Goal: Task Accomplishment & Management: Use online tool/utility

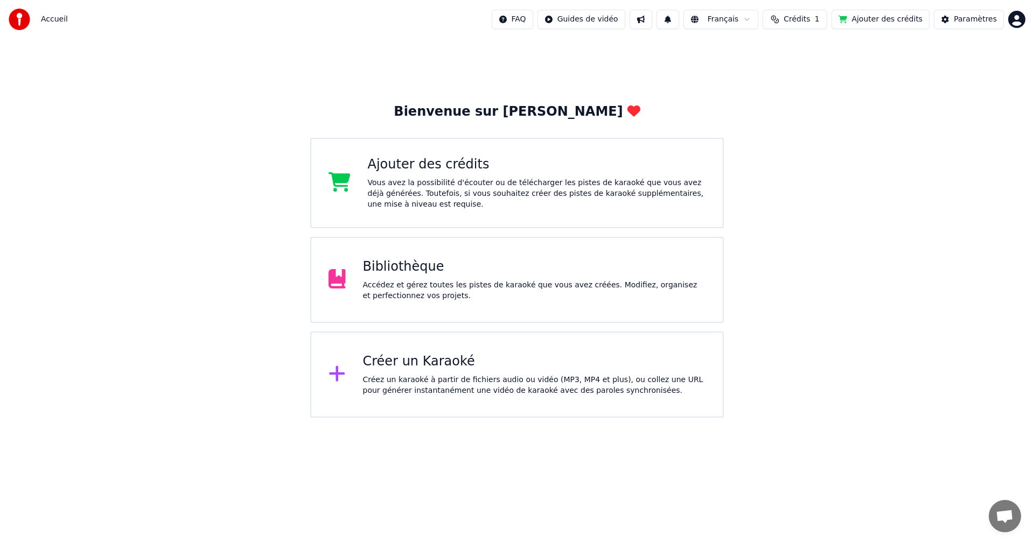
click at [27, 25] on img at bounding box center [20, 20] width 22 height 22
click at [23, 20] on img at bounding box center [20, 20] width 22 height 22
click at [410, 286] on div "Accédez et gérez toutes les pistes de karaoké que vous avez créées. Modifiez, o…" at bounding box center [534, 291] width 343 height 22
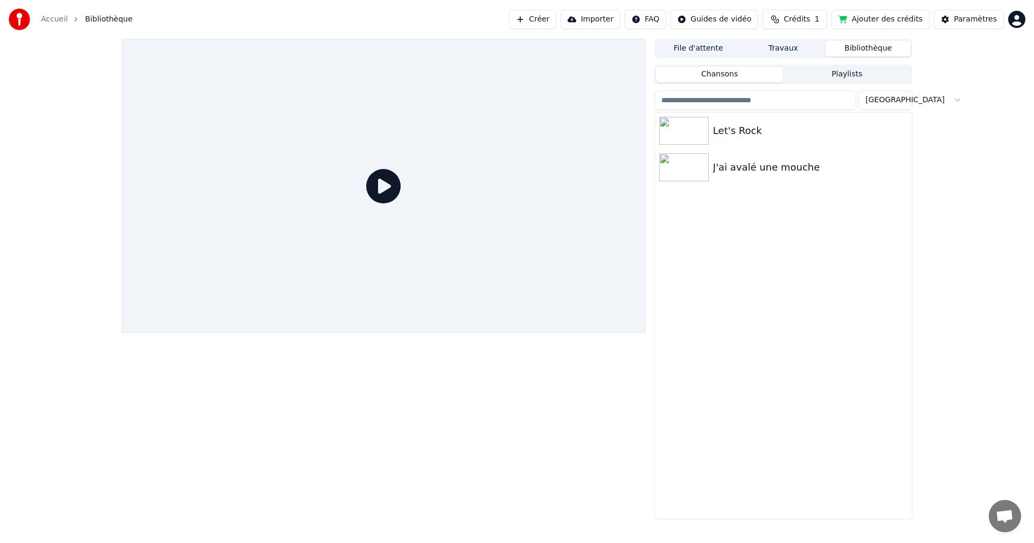
click at [847, 51] on button "Bibliothèque" at bounding box center [867, 49] width 85 height 16
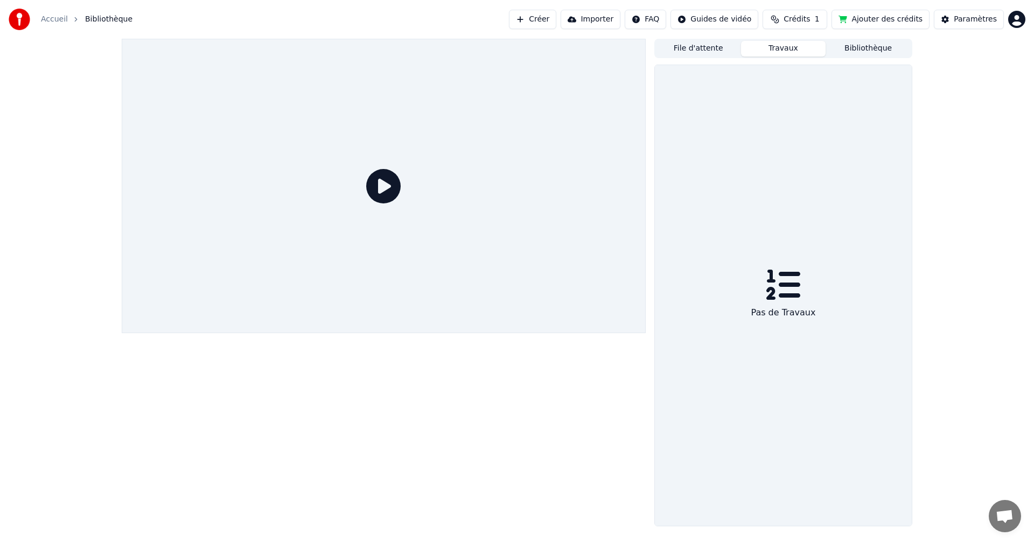
click at [784, 49] on button "Travaux" at bounding box center [783, 49] width 85 height 16
click at [700, 44] on button "File d'attente" at bounding box center [698, 49] width 85 height 16
click at [860, 53] on button "Bibliothèque" at bounding box center [867, 49] width 85 height 16
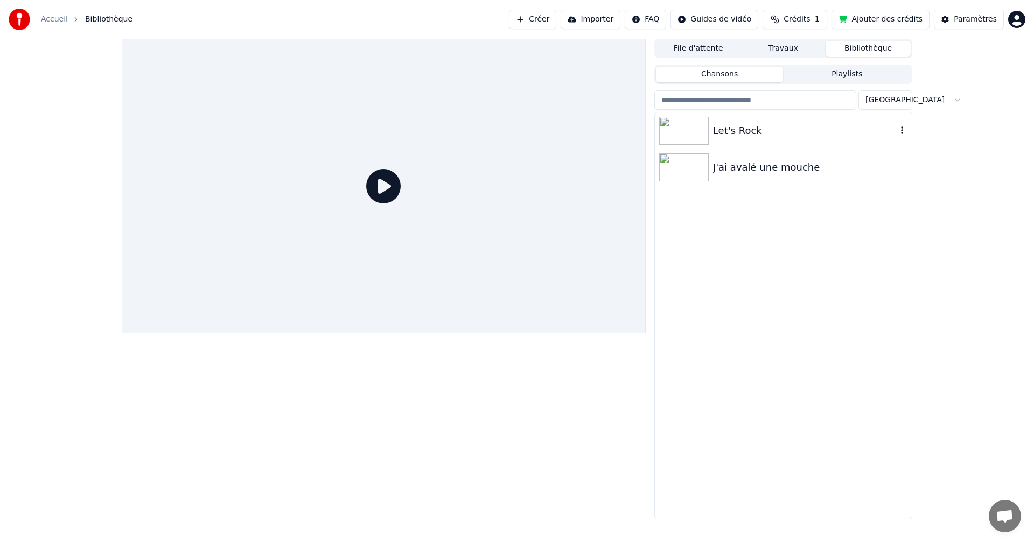
click at [722, 135] on div "Let's Rock" at bounding box center [805, 130] width 184 height 15
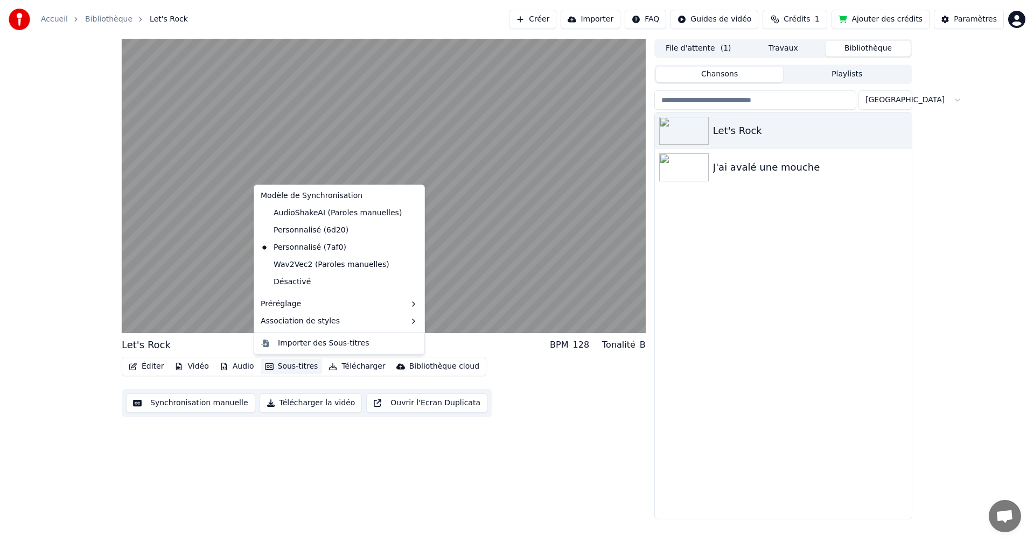
click at [285, 368] on button "Sous-titres" at bounding box center [292, 366] width 62 height 15
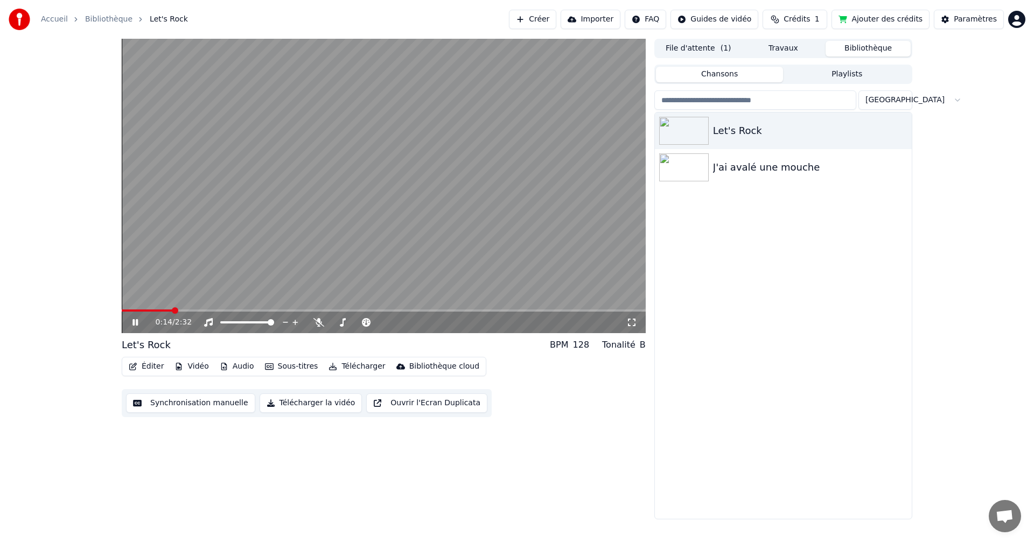
click at [81, 289] on div "0:14 / 2:32 Let's Rock BPM 128 Tonalité B Éditer Vidéo Audio Sous-titres Téléch…" at bounding box center [517, 279] width 1034 height 481
click at [133, 314] on div "0:16 / 2:32" at bounding box center [384, 323] width 524 height 22
click at [132, 319] on icon at bounding box center [142, 322] width 25 height 9
click at [182, 401] on button "Synchronisation manuelle" at bounding box center [190, 403] width 129 height 19
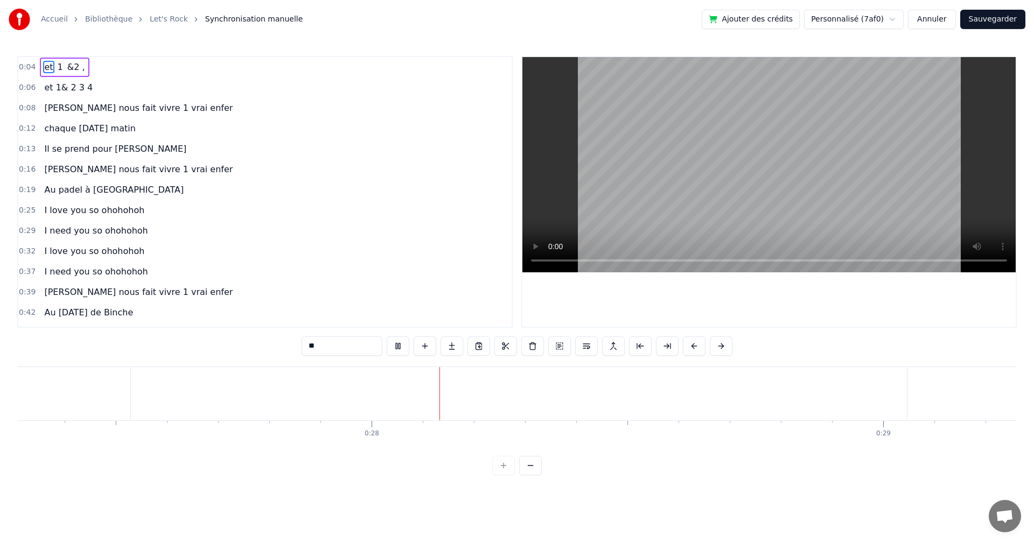
scroll to position [0, 14037]
click at [99, 192] on span "Au padel à [GEOGRAPHIC_DATA]" at bounding box center [114, 190] width 142 height 12
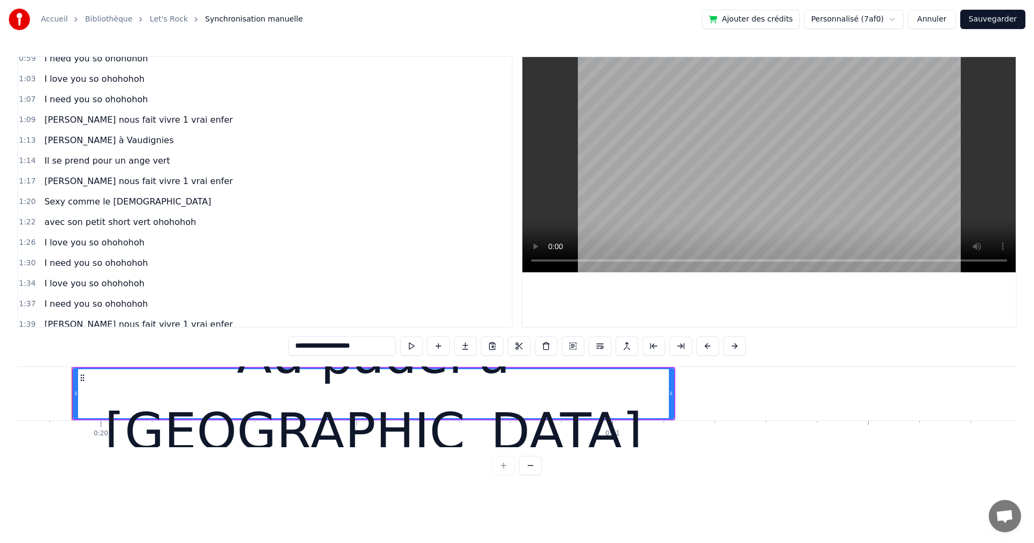
scroll to position [385, 0]
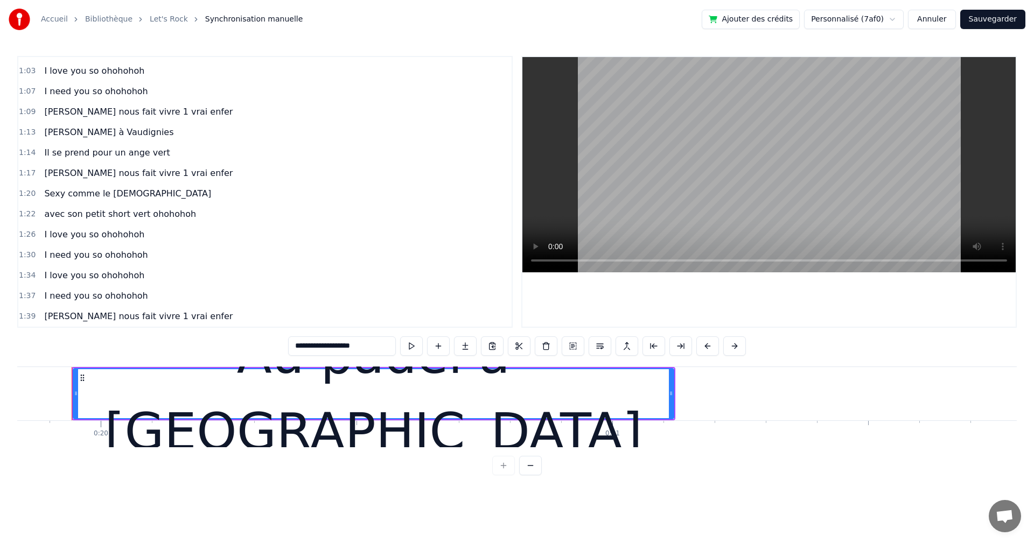
click at [902, 19] on html "Accueil Bibliothèque Let's Rock Synchronisation manuelle Ajouter des crédits Pe…" at bounding box center [517, 246] width 1034 height 493
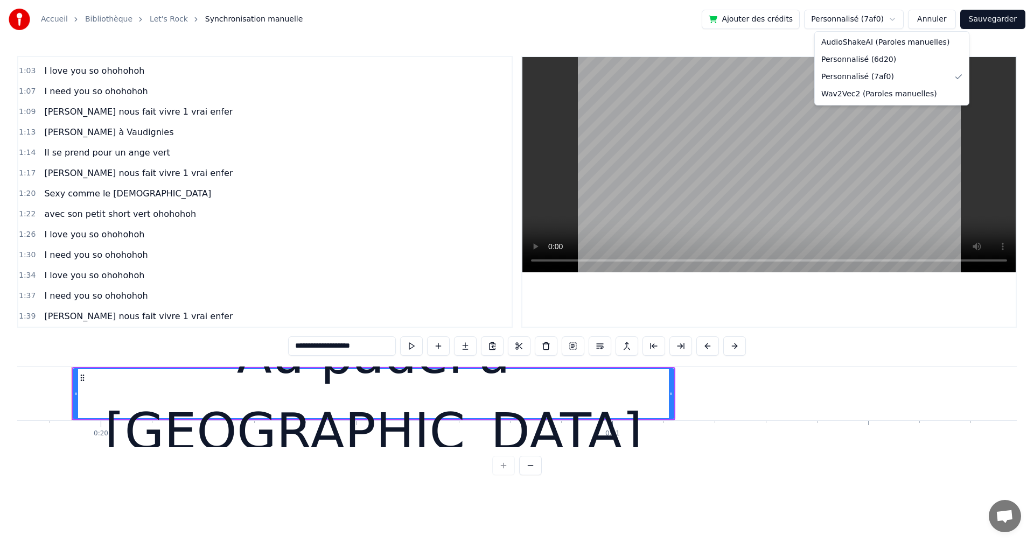
click at [211, 355] on html "Accueil Bibliothèque Let's Rock Synchronisation manuelle Ajouter des crédits Pe…" at bounding box center [517, 246] width 1034 height 493
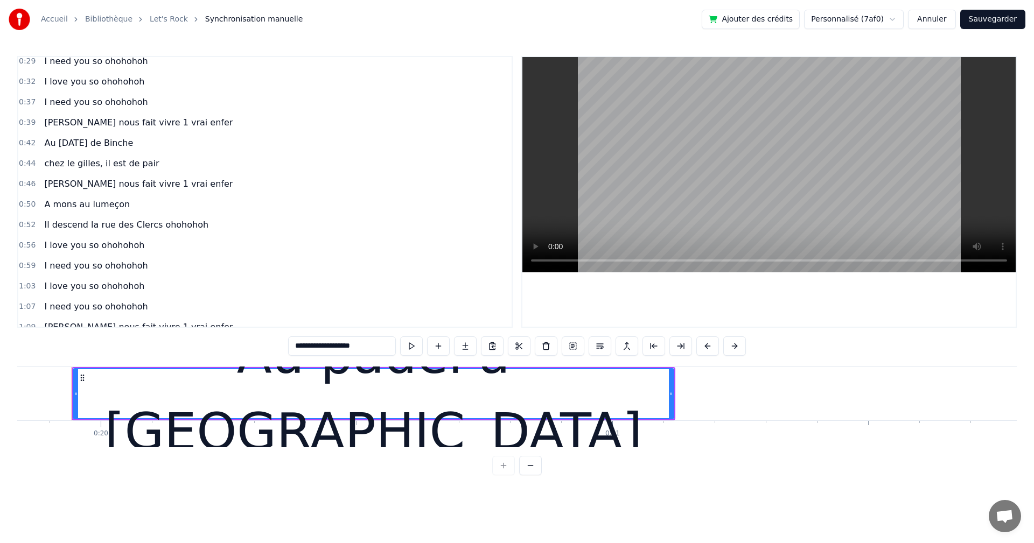
scroll to position [0, 0]
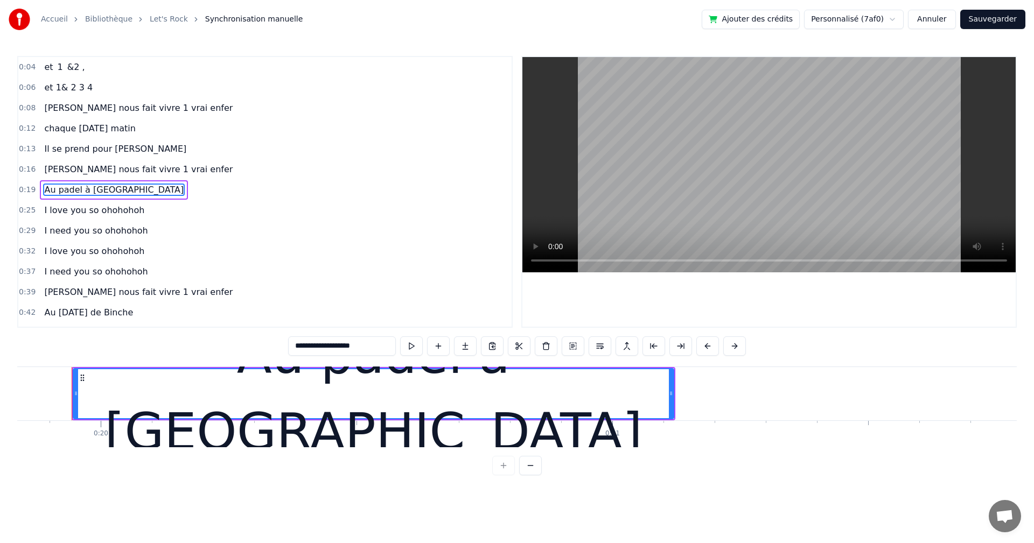
click at [69, 87] on span "et 1& 2 3 4" at bounding box center [68, 87] width 51 height 12
type input "**********"
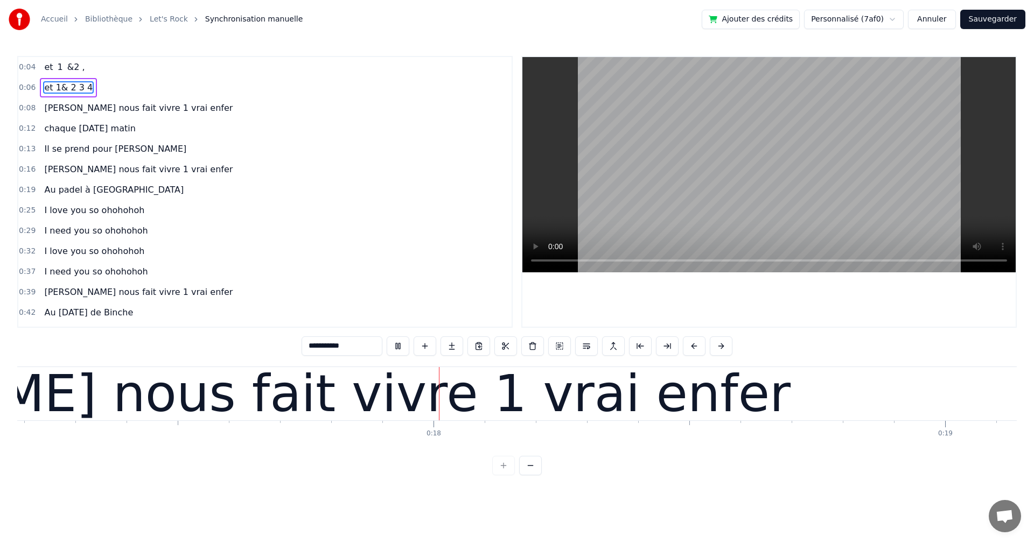
scroll to position [0, 8844]
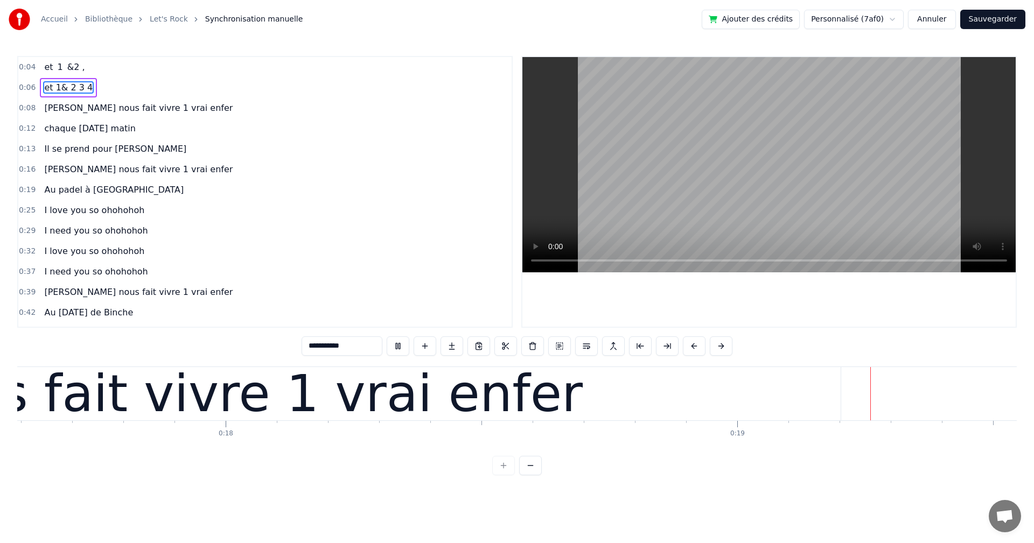
click at [399, 349] on button at bounding box center [398, 345] width 23 height 19
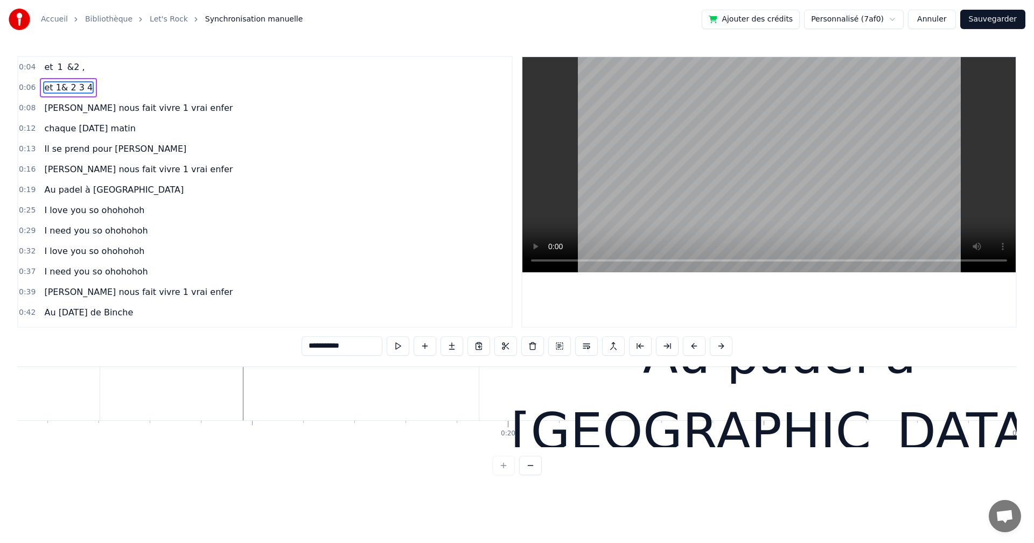
scroll to position [0, 9910]
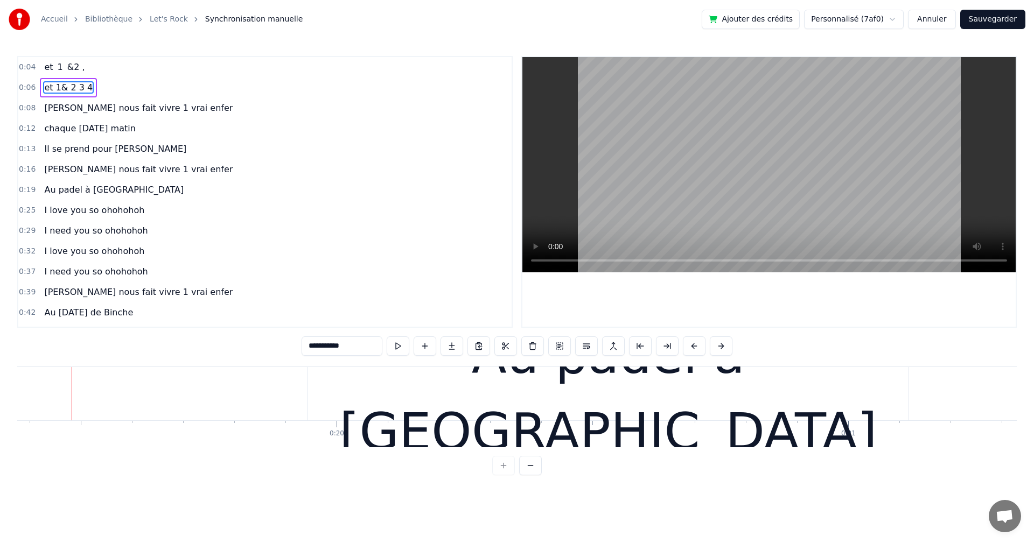
click at [399, 348] on button at bounding box center [398, 345] width 23 height 19
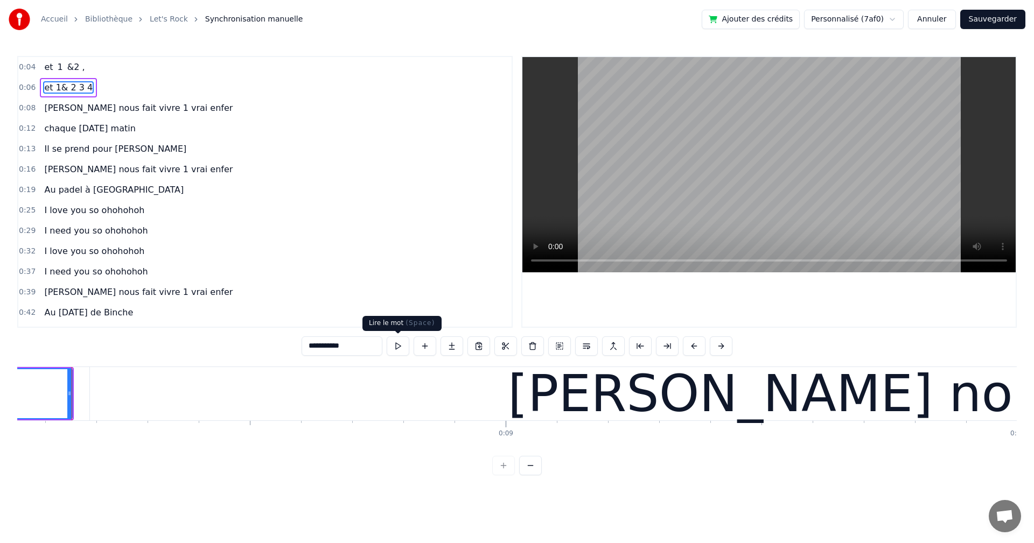
click at [397, 345] on button at bounding box center [398, 345] width 23 height 19
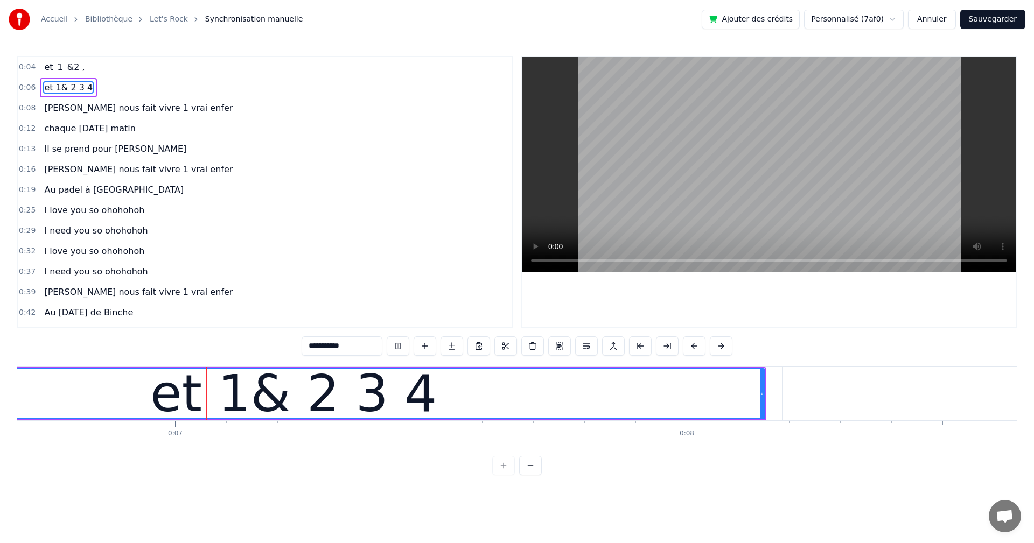
scroll to position [0, 3411]
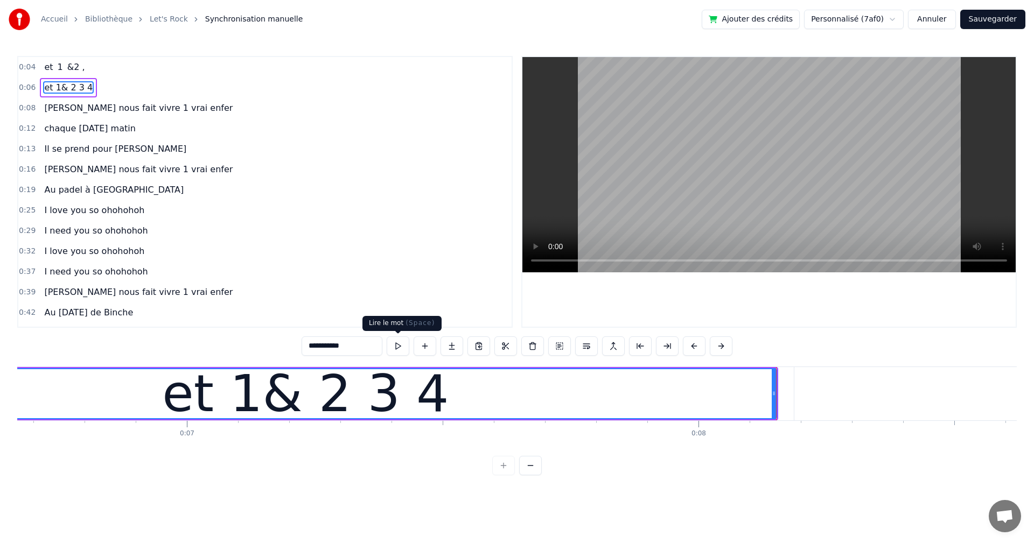
click at [401, 348] on button at bounding box center [398, 345] width 23 height 19
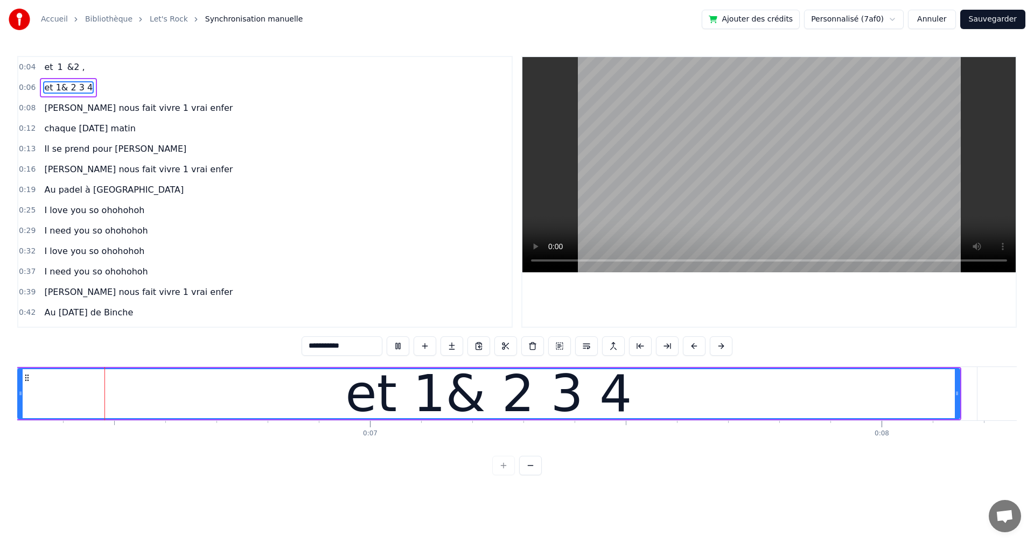
scroll to position [0, 3172]
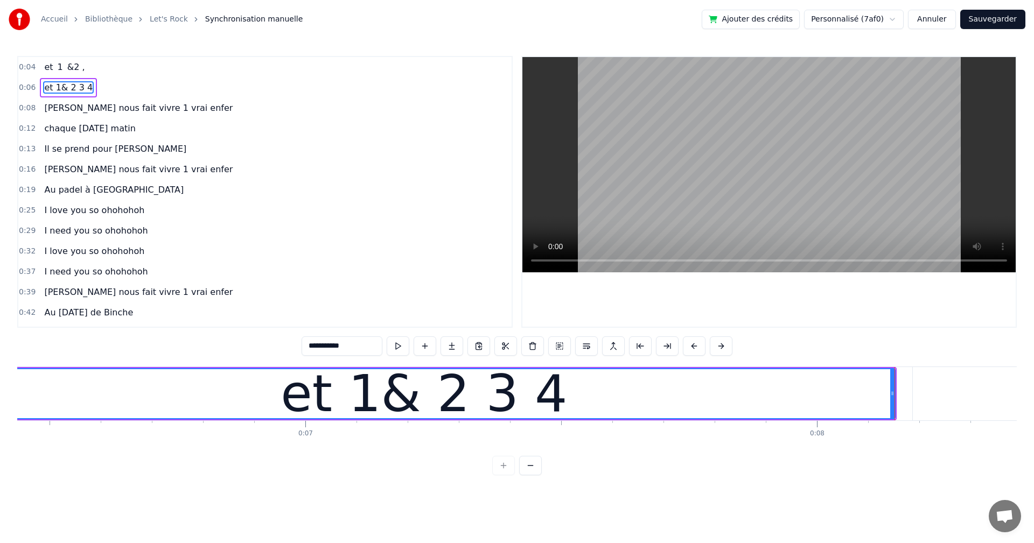
click at [41, 385] on div "et 1& 2 3 4" at bounding box center [424, 393] width 941 height 49
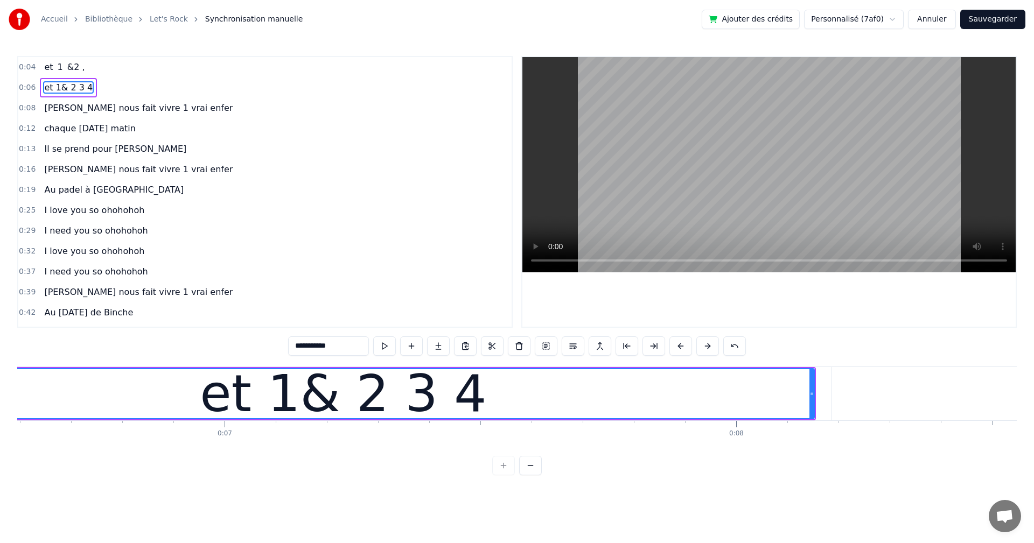
scroll to position [0, 3312]
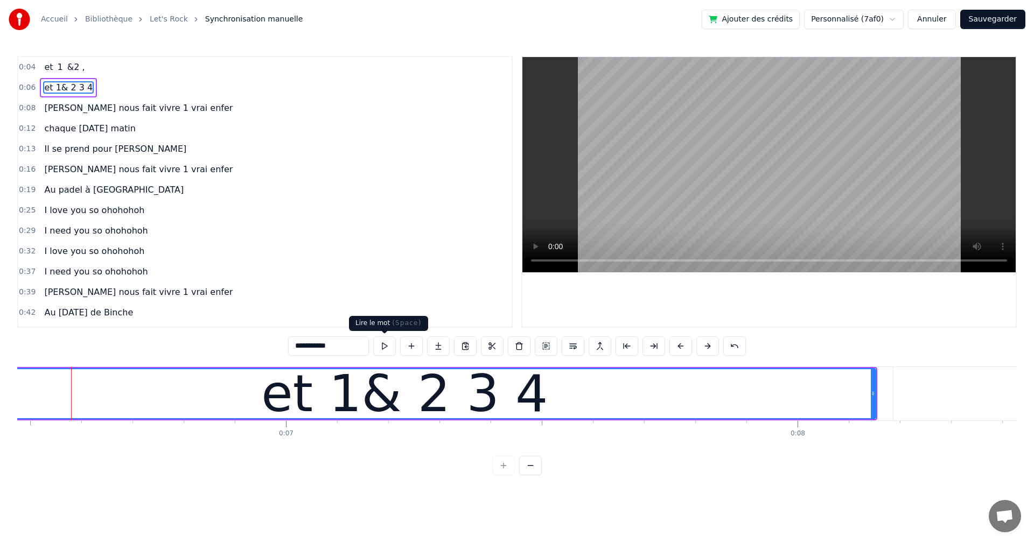
click at [382, 348] on button at bounding box center [384, 345] width 23 height 19
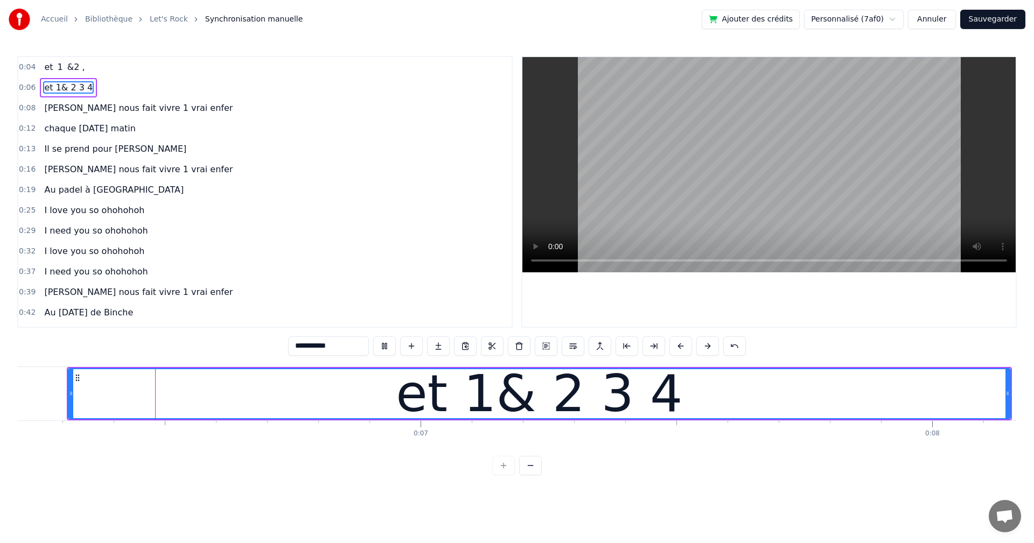
scroll to position [0, 3172]
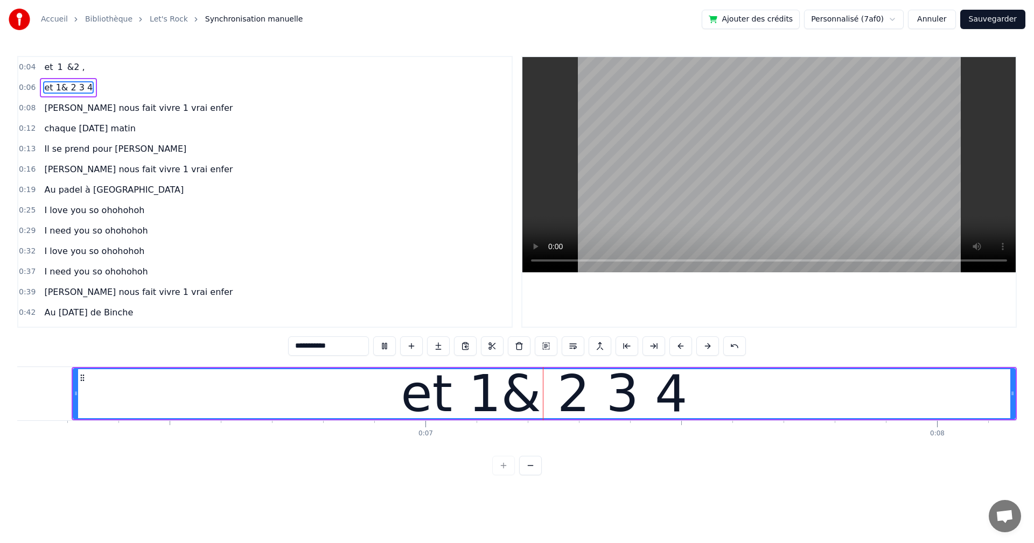
click at [0, 387] on div "Accueil Bibliothèque Let's Rock Synchronisation manuelle Ajouter des crédits Pe…" at bounding box center [517, 237] width 1034 height 475
click at [11, 385] on div "Accueil Bibliothèque Let's Rock Synchronisation manuelle Ajouter des crédits Pe…" at bounding box center [517, 237] width 1034 height 475
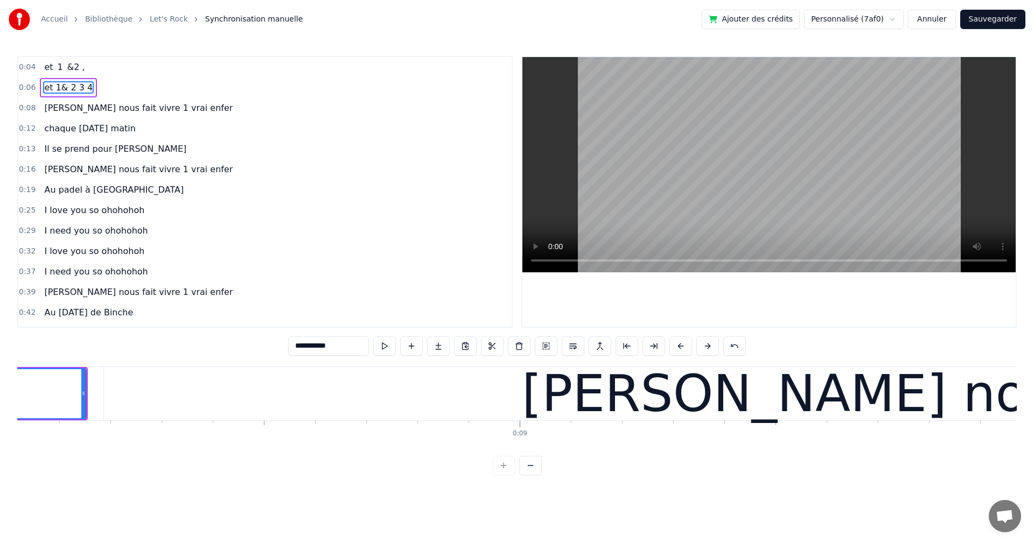
scroll to position [0, 4115]
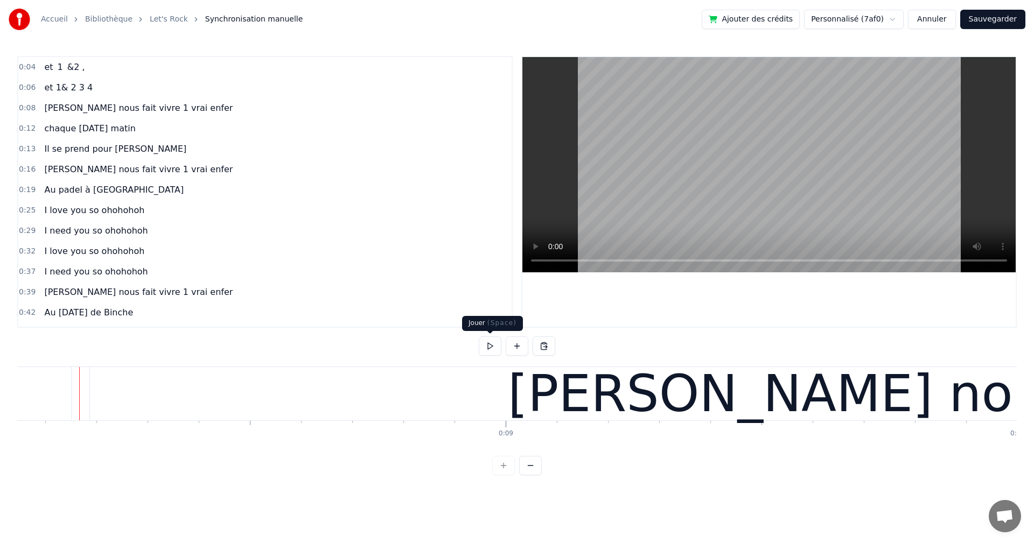
click at [490, 347] on button at bounding box center [490, 345] width 23 height 19
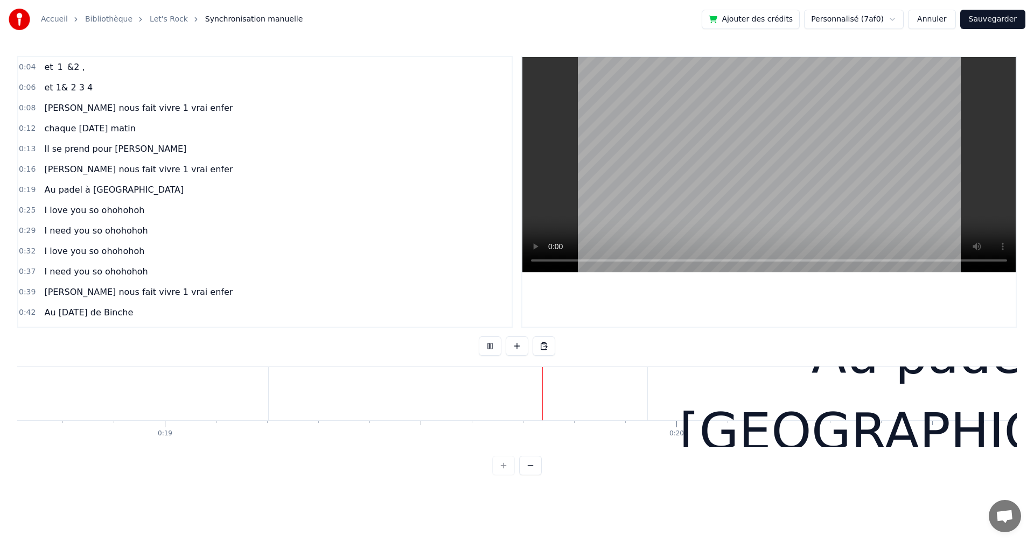
scroll to position [0, 9791]
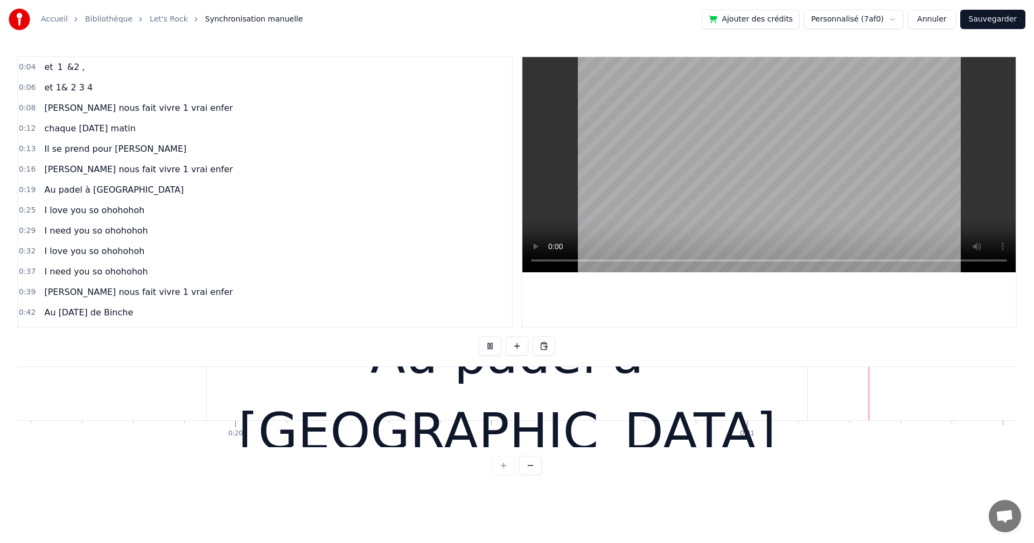
click at [490, 347] on button at bounding box center [490, 345] width 23 height 19
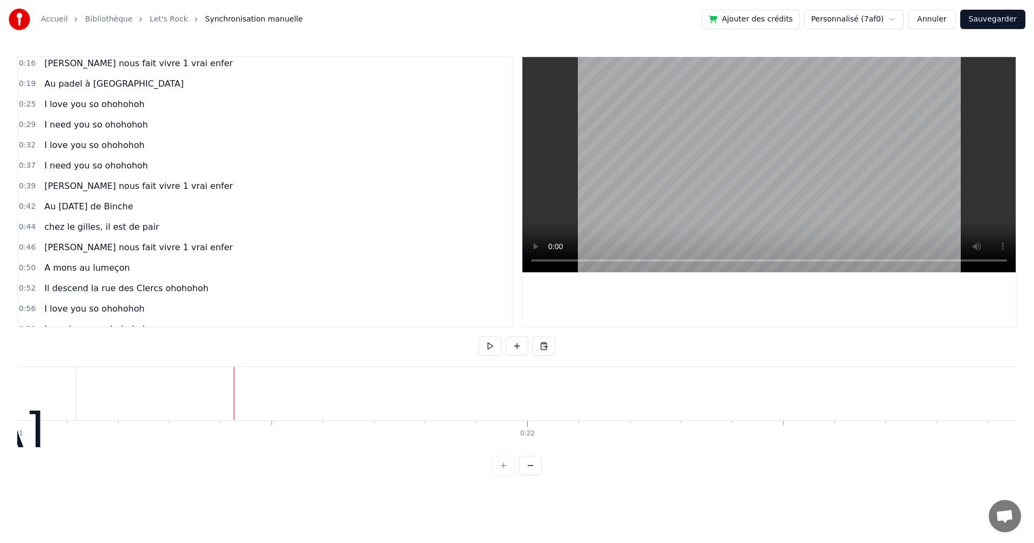
scroll to position [108, 0]
click at [141, 293] on div "Il descend la rue des Clercs ohohohoh" at bounding box center [126, 286] width 173 height 19
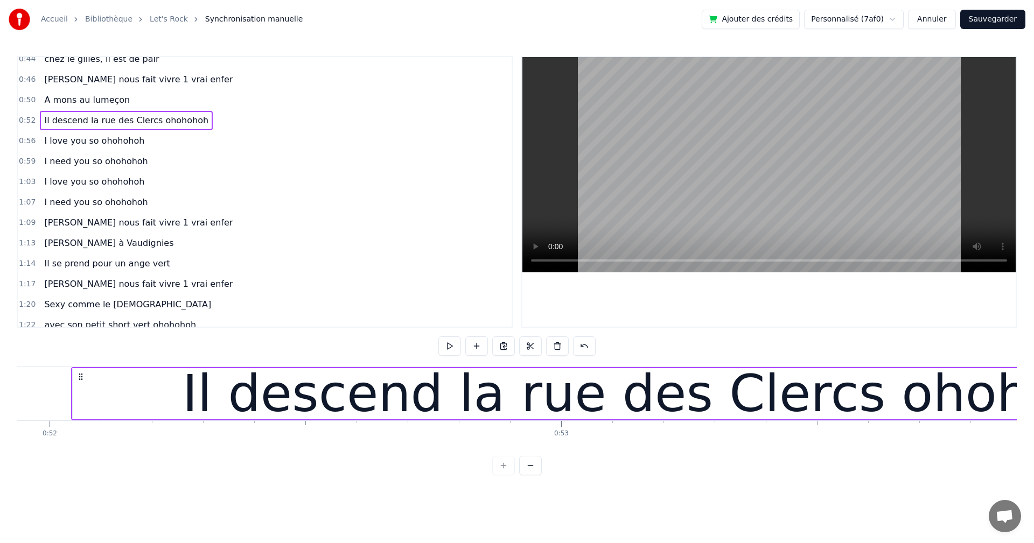
scroll to position [223, 0]
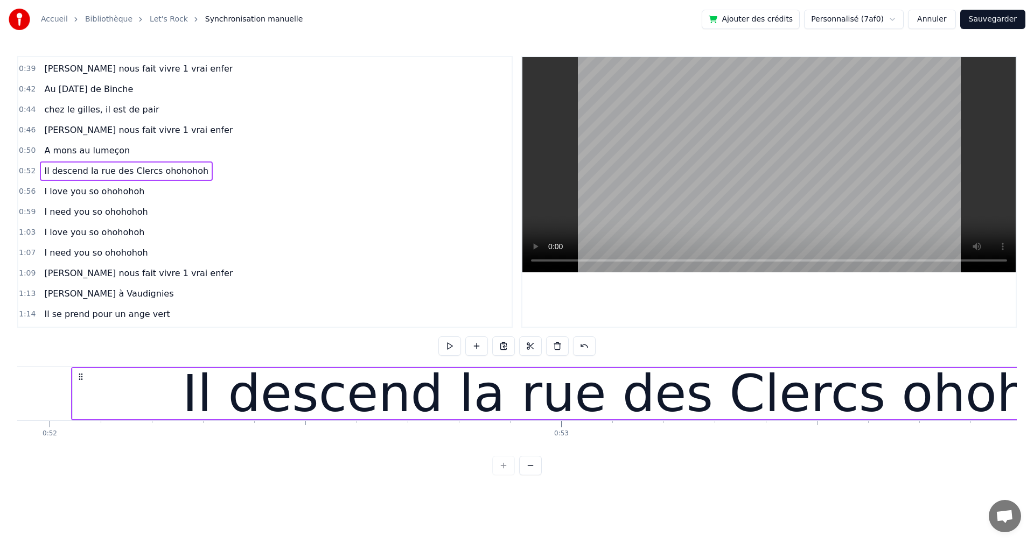
click at [150, 181] on div "0:56 I love you so ohohohoh" at bounding box center [264, 191] width 493 height 20
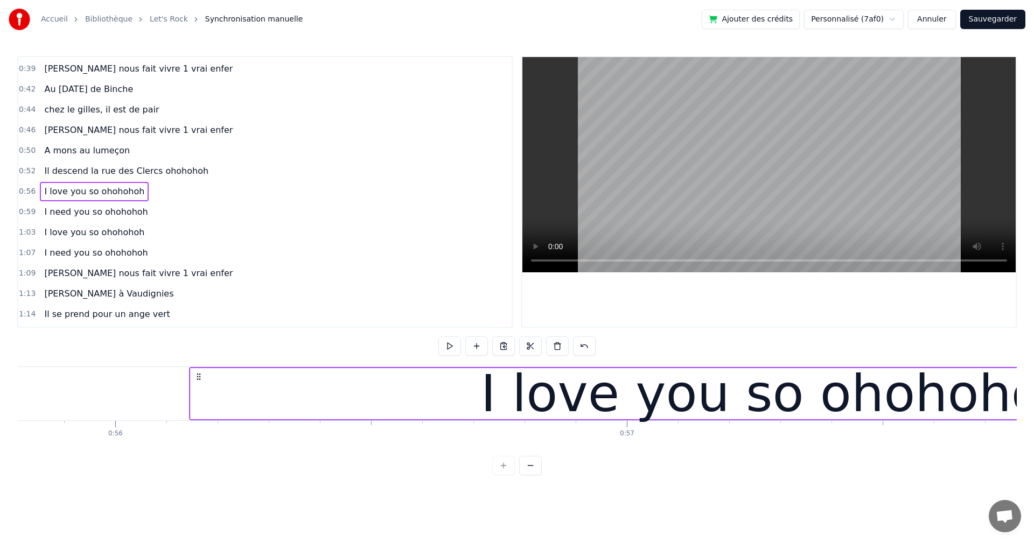
scroll to position [0, 28662]
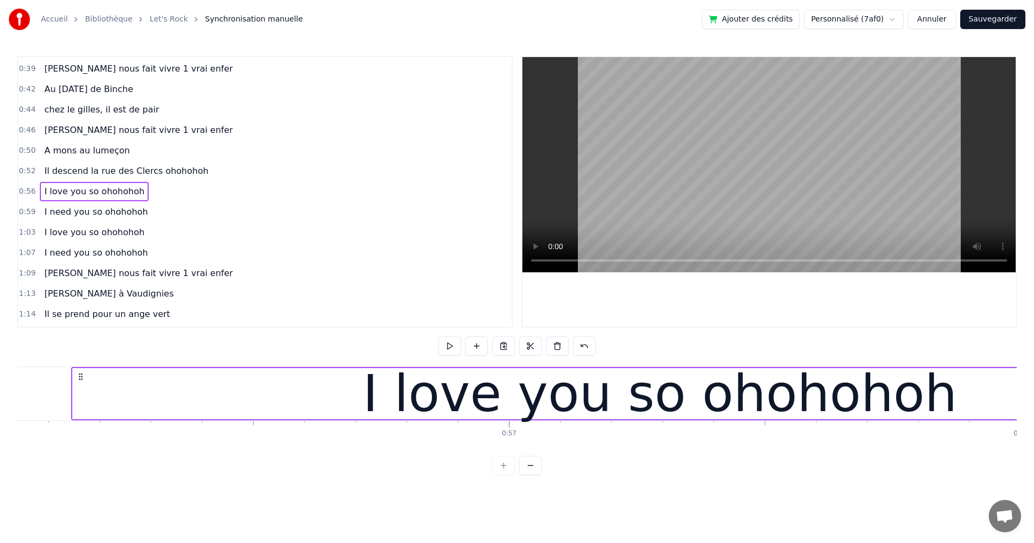
click at [149, 175] on span "Il descend la rue des Clercs ohohohoh" at bounding box center [126, 171] width 166 height 12
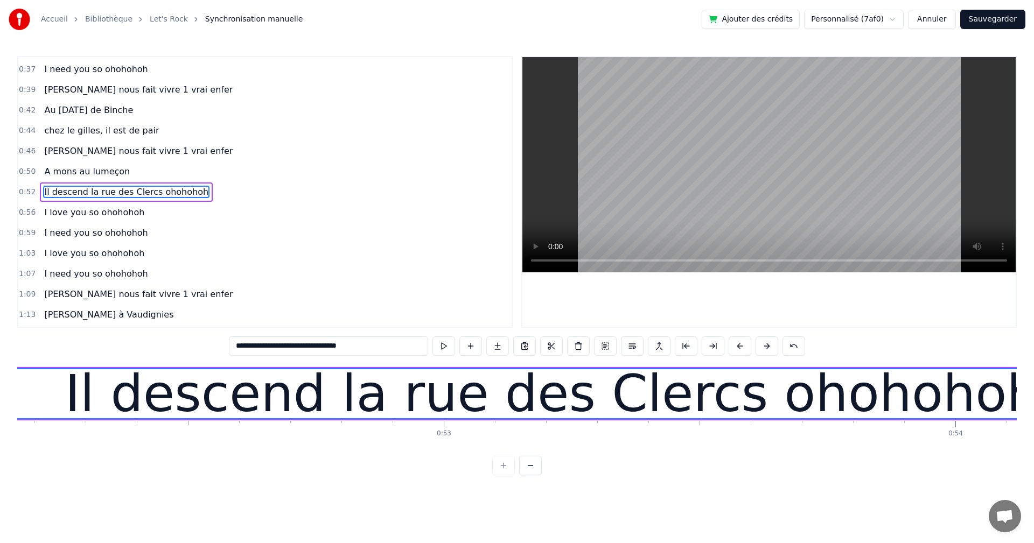
scroll to position [0, 26564]
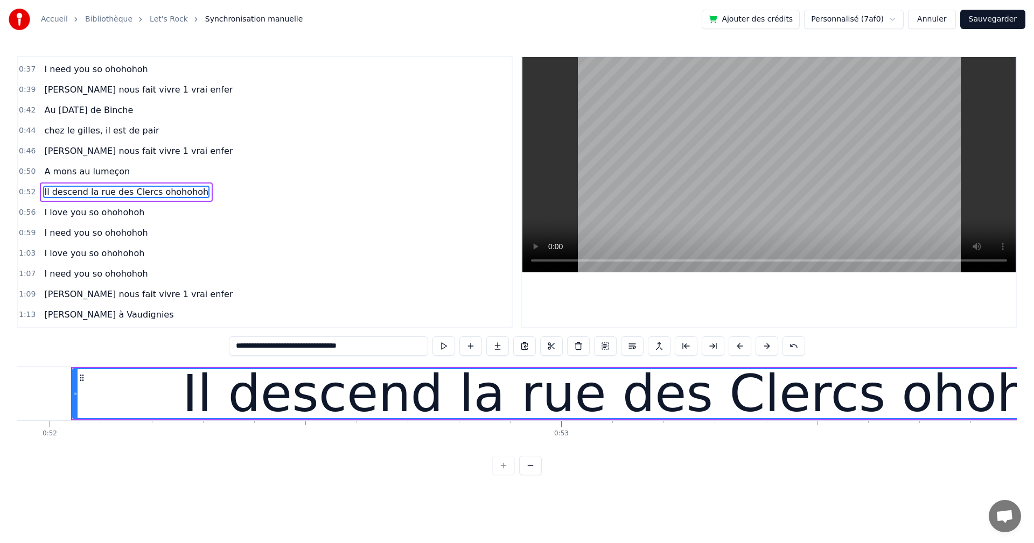
click at [157, 202] on div "0:52 Il descend la rue des Clercs ohohohoh" at bounding box center [264, 192] width 493 height 20
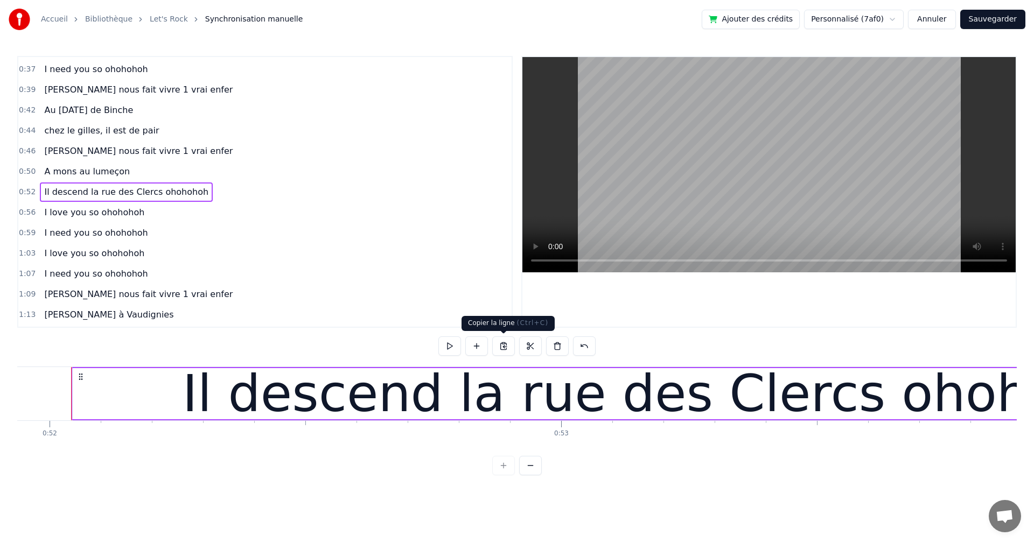
click at [506, 345] on button at bounding box center [503, 345] width 23 height 19
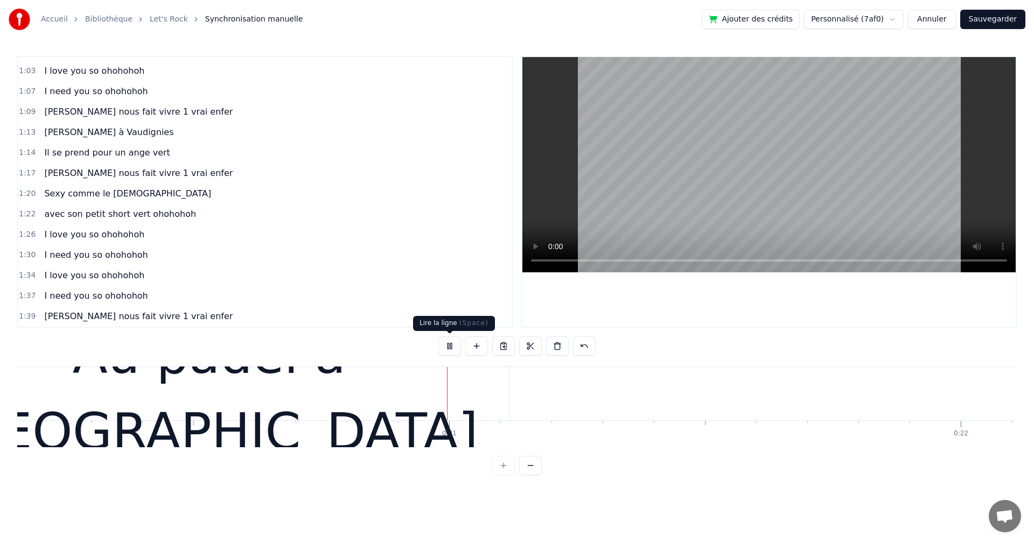
scroll to position [0, 10362]
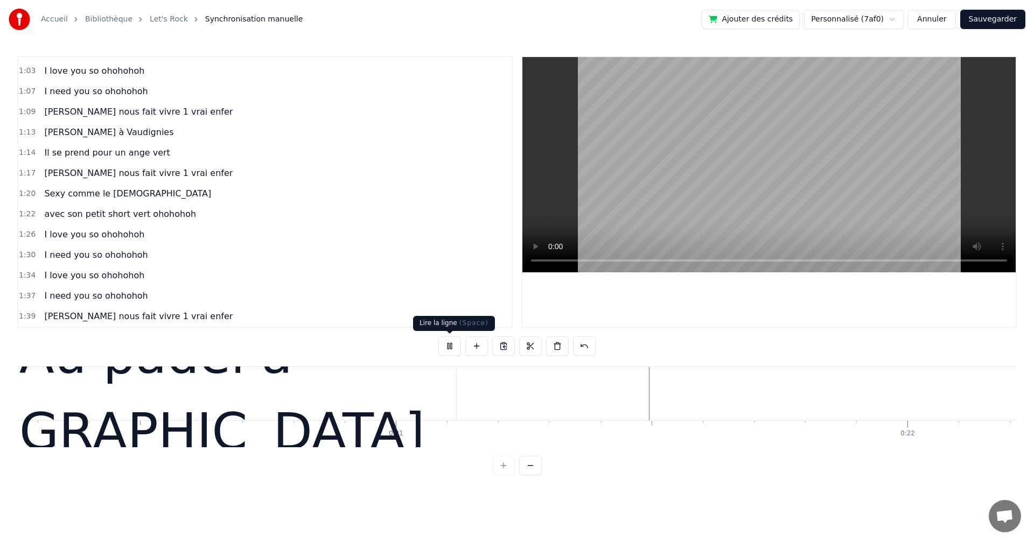
click at [446, 346] on button at bounding box center [449, 345] width 23 height 19
click at [542, 343] on button at bounding box center [543, 345] width 23 height 19
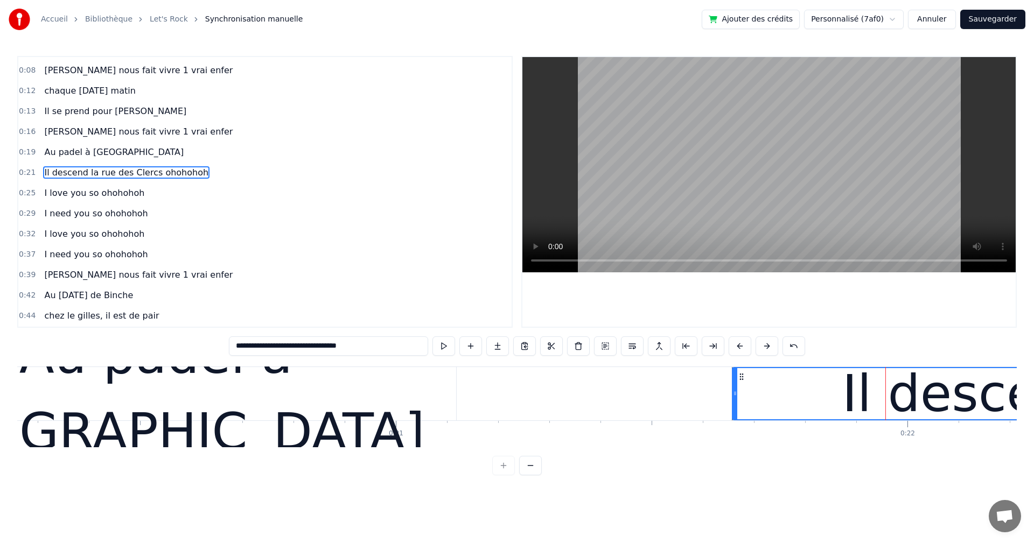
scroll to position [18, 0]
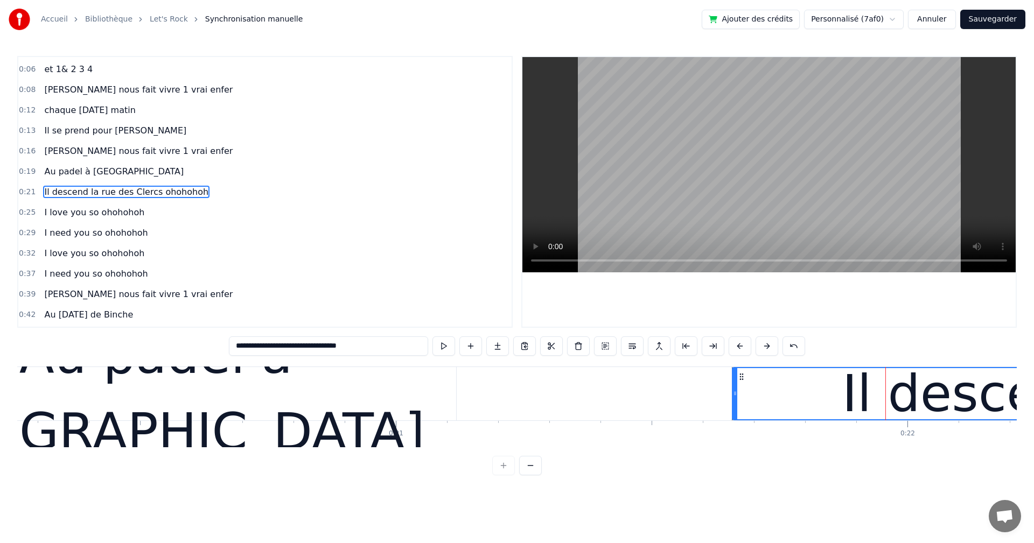
drag, startPoint x: 325, startPoint y: 345, endPoint x: 155, endPoint y: 321, distance: 171.8
click at [165, 324] on div "0:04 et 1 &2 , 0:06 et 1& 2 3 4 0:08 [PERSON_NAME] nous fait vivre 1 vrai enfer…" at bounding box center [516, 265] width 999 height 419
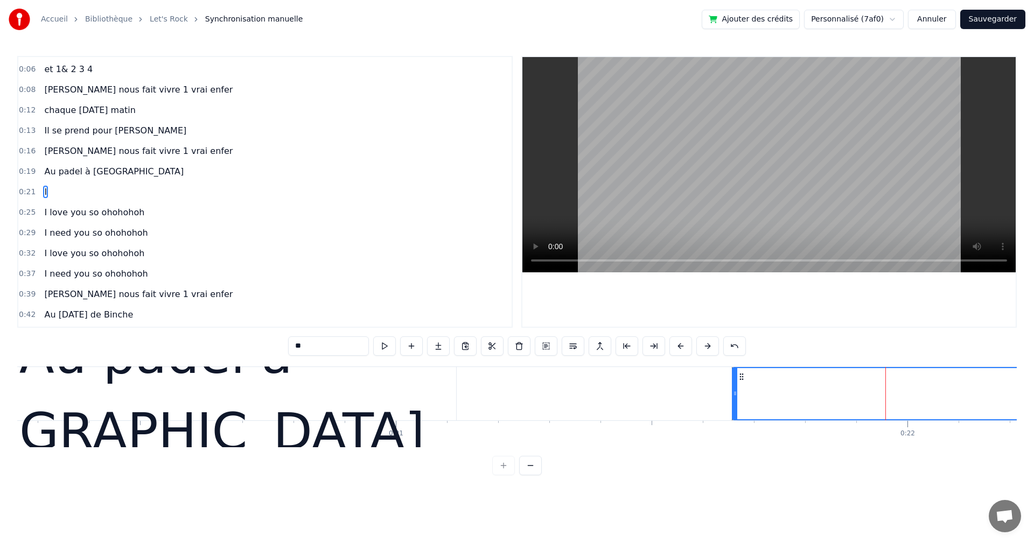
type input "*"
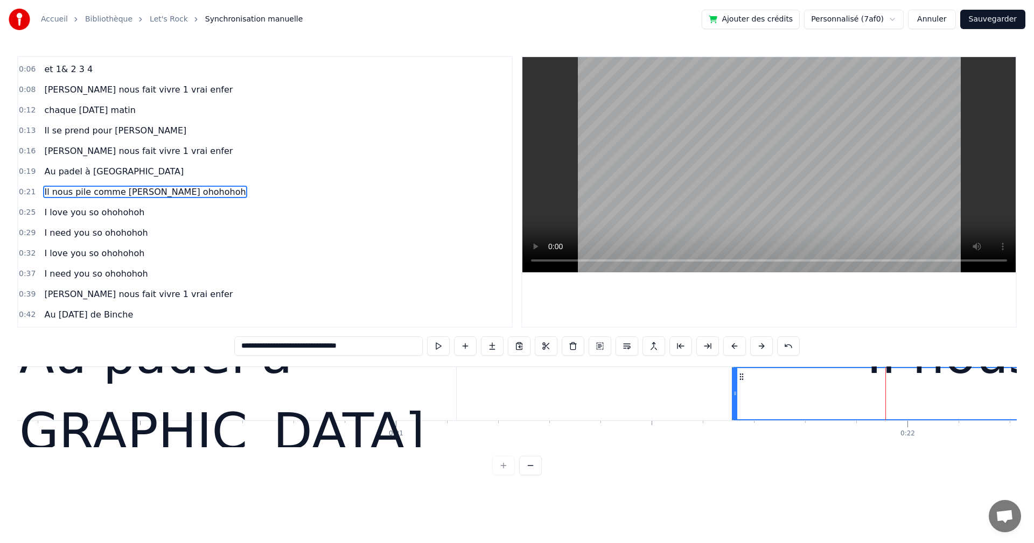
type input "**********"
click at [391, 243] on div "0:32 I love you so ohohohoh" at bounding box center [264, 253] width 493 height 20
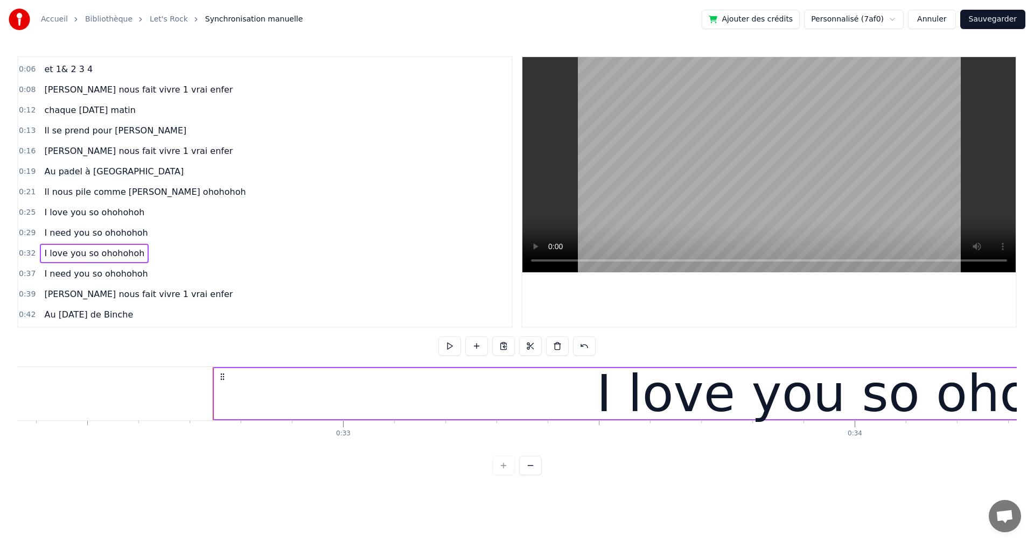
scroll to position [0, 16694]
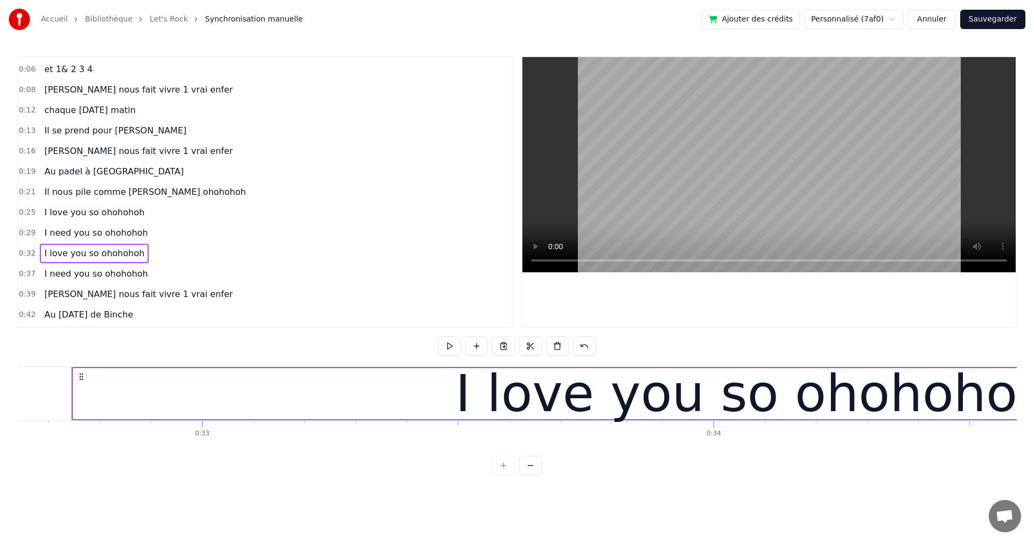
click at [32, 71] on span "0:06" at bounding box center [27, 69] width 17 height 11
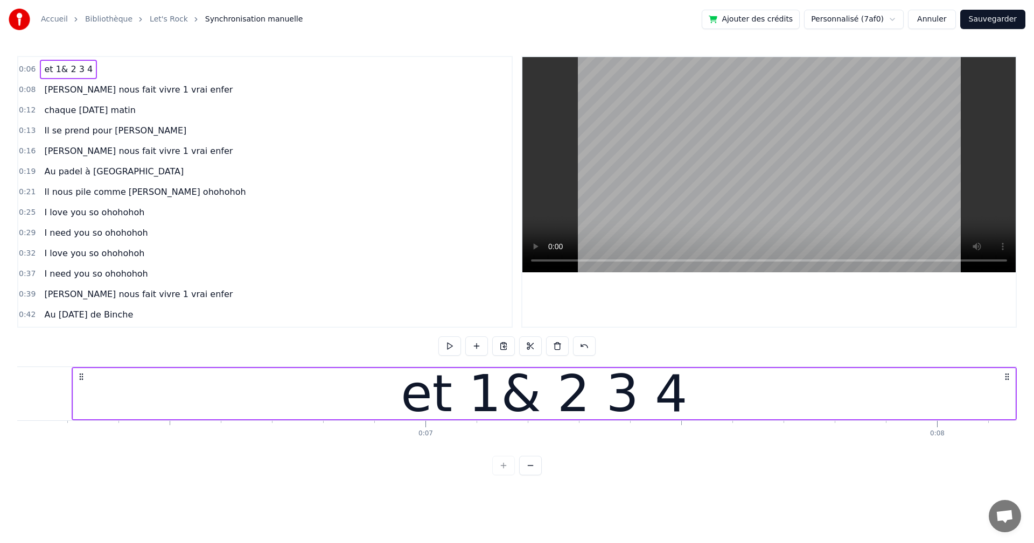
scroll to position [0, 0]
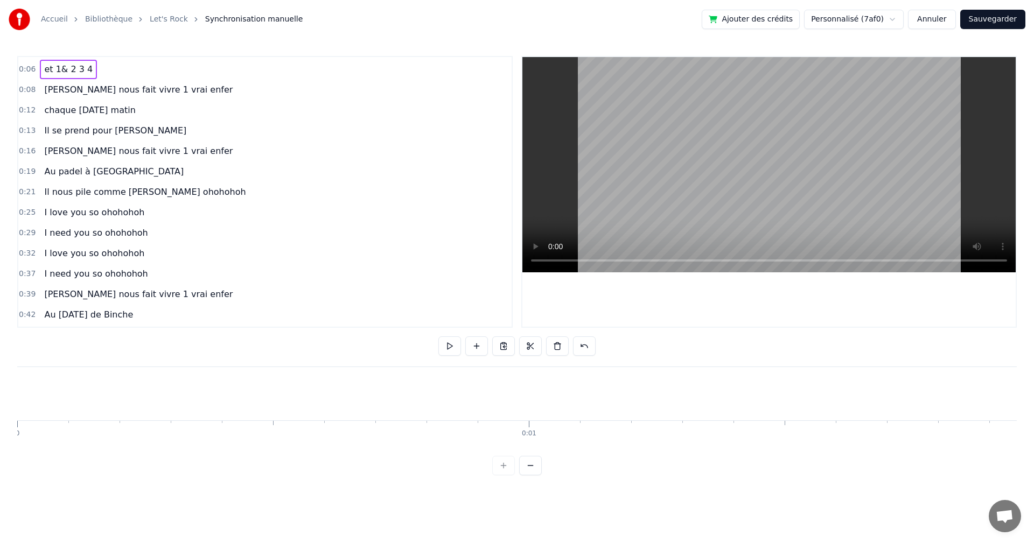
click at [17, 397] on div "Accueil Bibliothèque Let's Rock Synchronisation manuelle Ajouter des crédits Pe…" at bounding box center [517, 237] width 1034 height 475
click at [490, 348] on button at bounding box center [490, 345] width 23 height 19
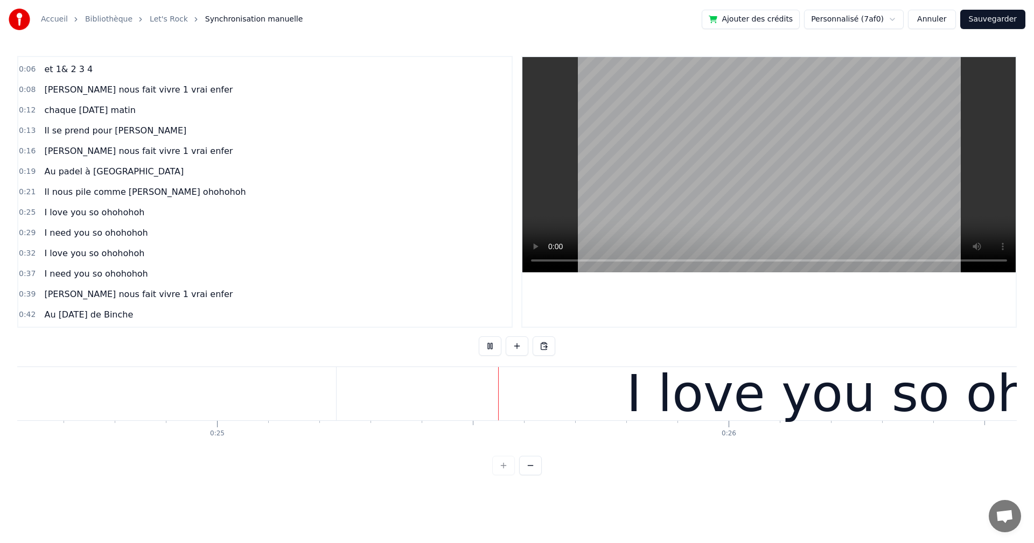
scroll to position [0, 12676]
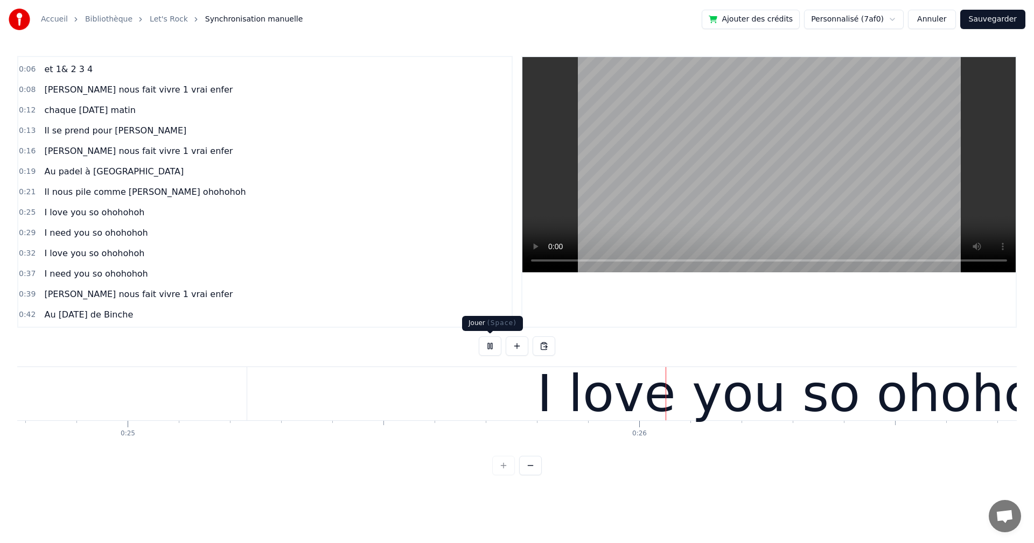
click at [493, 346] on button at bounding box center [490, 345] width 23 height 19
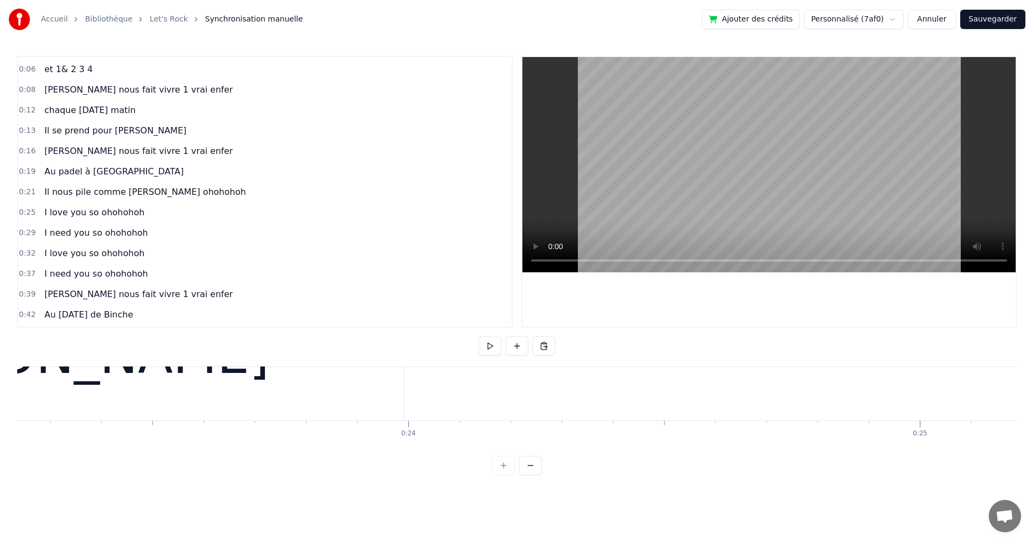
scroll to position [0, 11885]
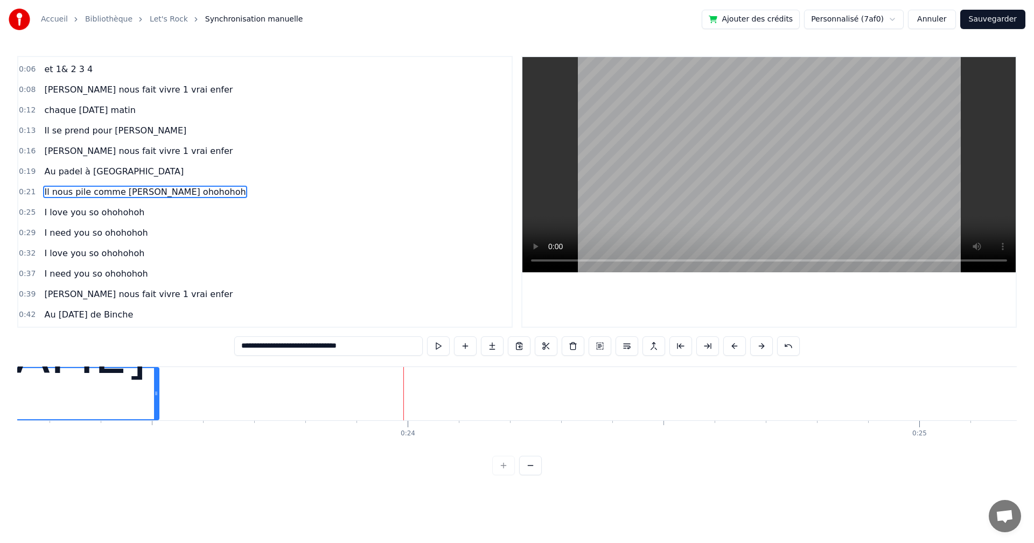
drag, startPoint x: 401, startPoint y: 394, endPoint x: 156, endPoint y: 396, distance: 244.4
click at [156, 396] on icon at bounding box center [156, 393] width 4 height 9
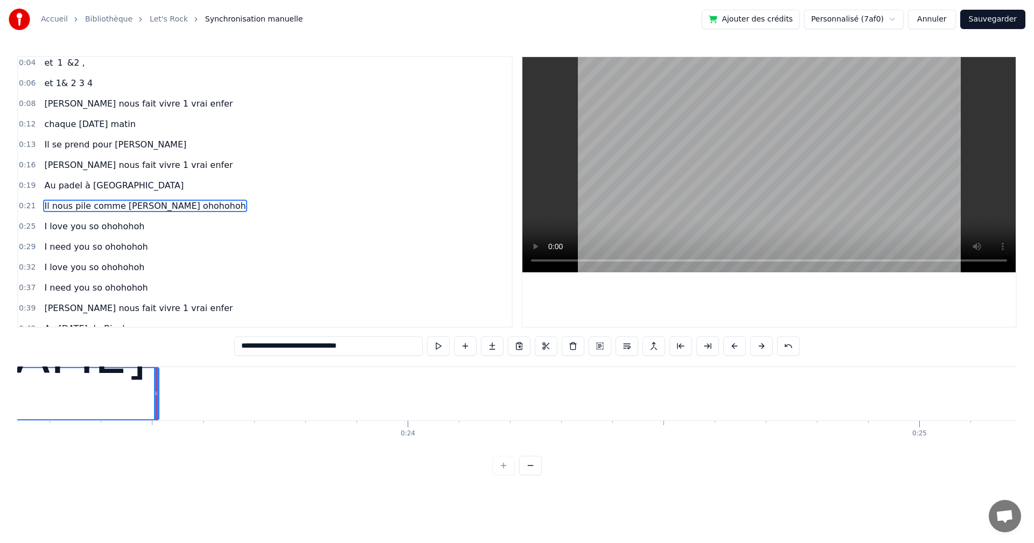
scroll to position [0, 0]
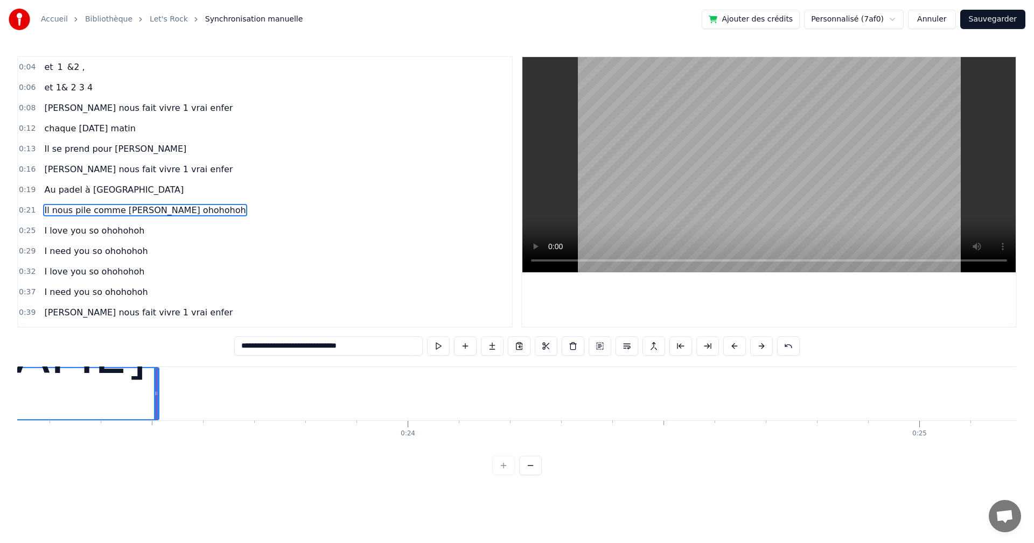
click at [82, 67] on div "et 1 &2 ," at bounding box center [64, 67] width 49 height 19
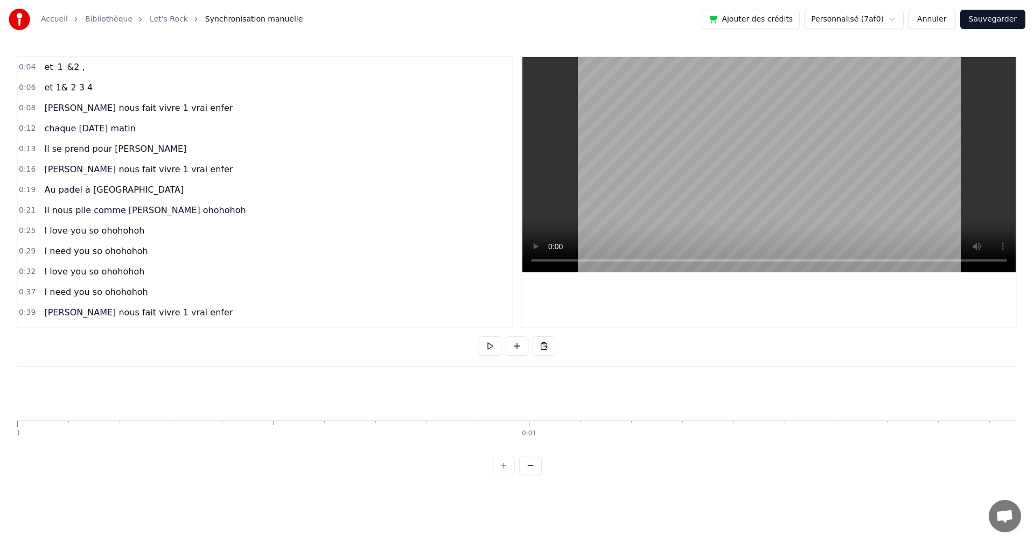
click at [15, 394] on div "Accueil Bibliothèque Let's Rock Synchronisation manuelle Ajouter des crédits Pe…" at bounding box center [517, 237] width 1034 height 475
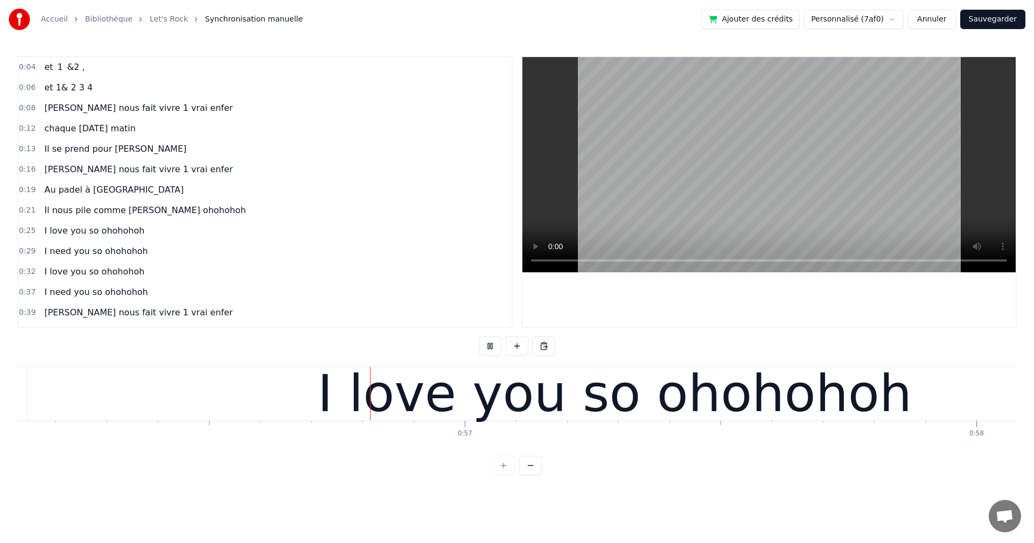
scroll to position [0, 28707]
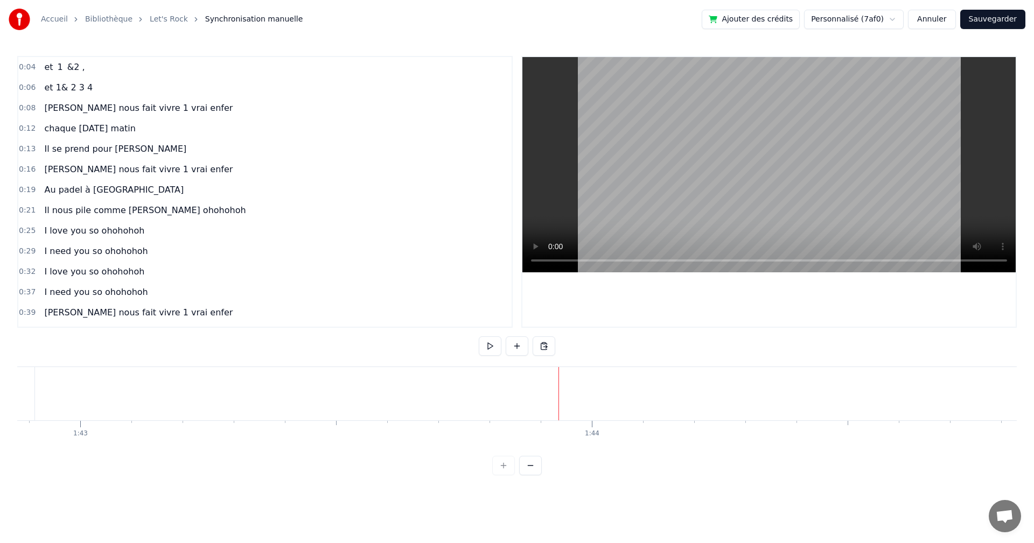
click at [102, 138] on div "0:12 chaque [DATE] matin" at bounding box center [264, 128] width 493 height 20
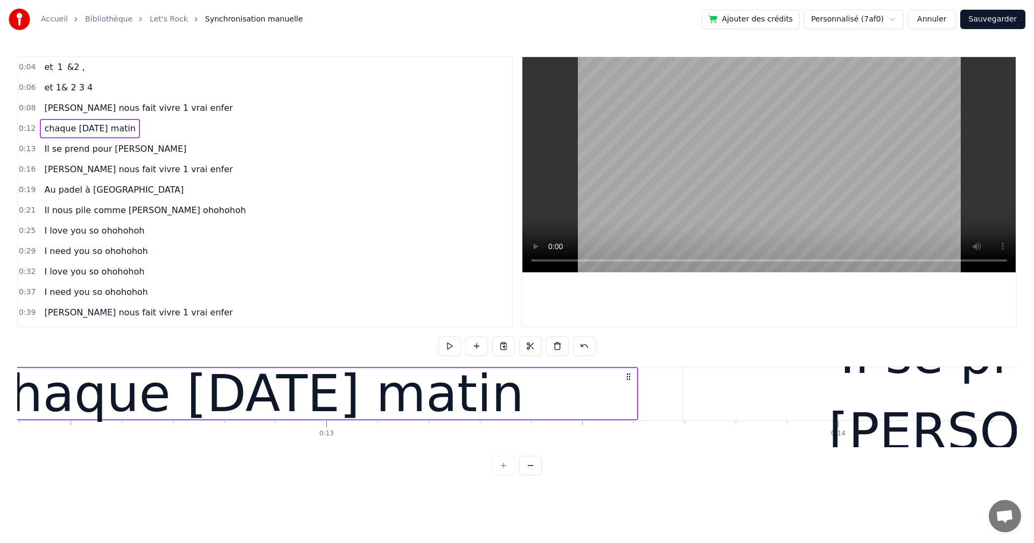
click at [102, 138] on div "0:12 chaque [DATE] matin" at bounding box center [264, 128] width 493 height 20
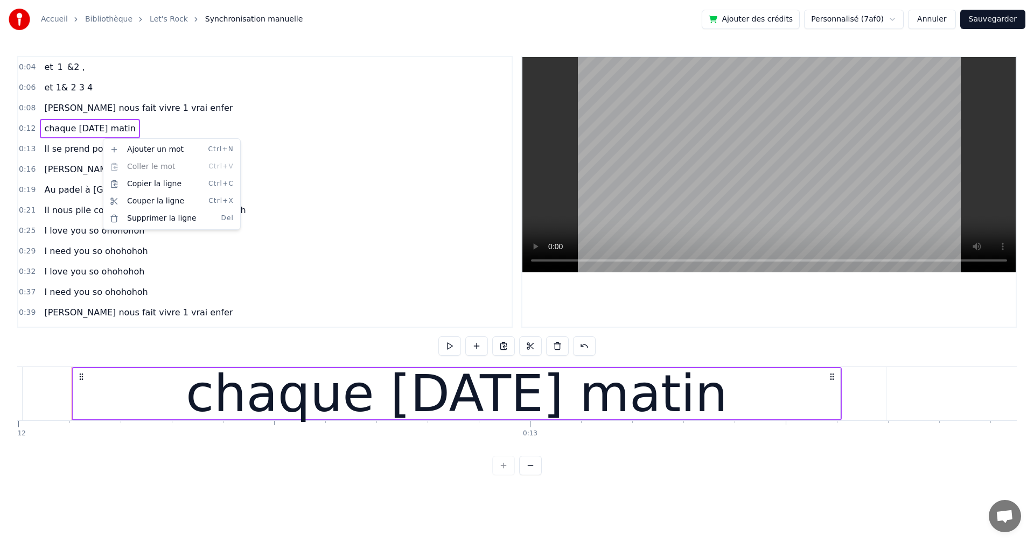
click at [505, 347] on html "Accueil Bibliothèque Let's Rock Synchronisation manuelle Ajouter des crédits Pe…" at bounding box center [517, 246] width 1034 height 493
click at [122, 142] on div "Il se prend pour [PERSON_NAME]" at bounding box center [115, 148] width 151 height 19
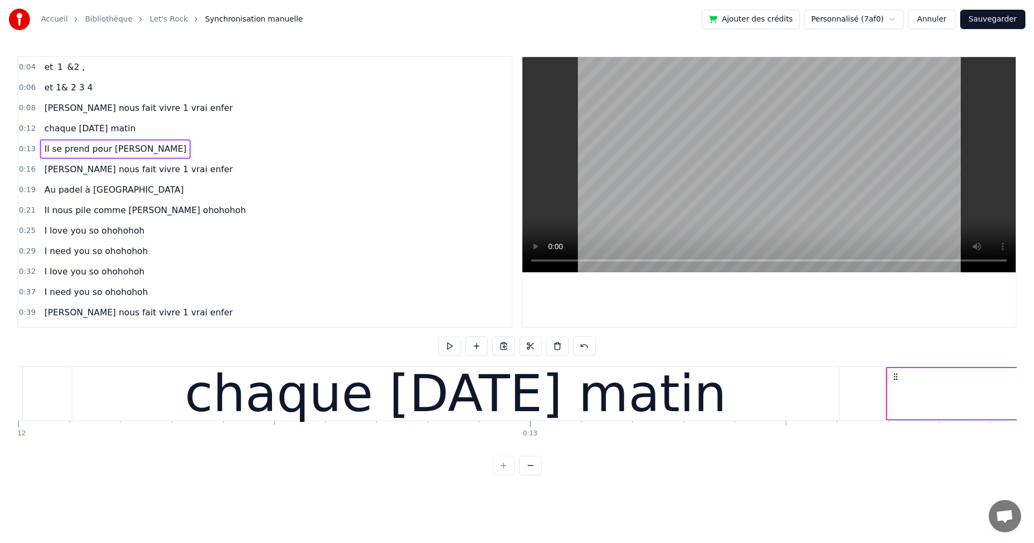
click at [122, 137] on div "chaque [DATE] matin" at bounding box center [90, 128] width 100 height 19
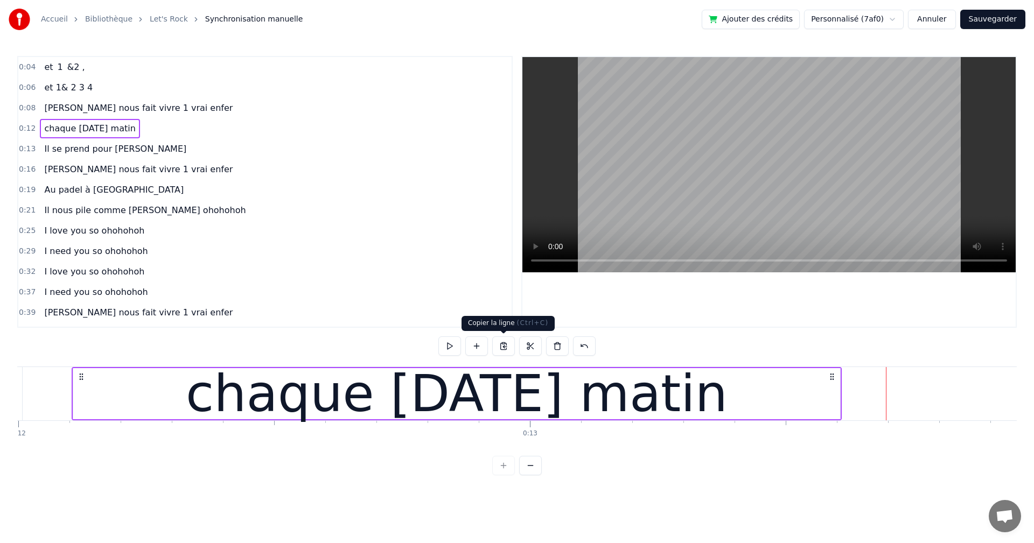
click at [506, 347] on button at bounding box center [503, 345] width 23 height 19
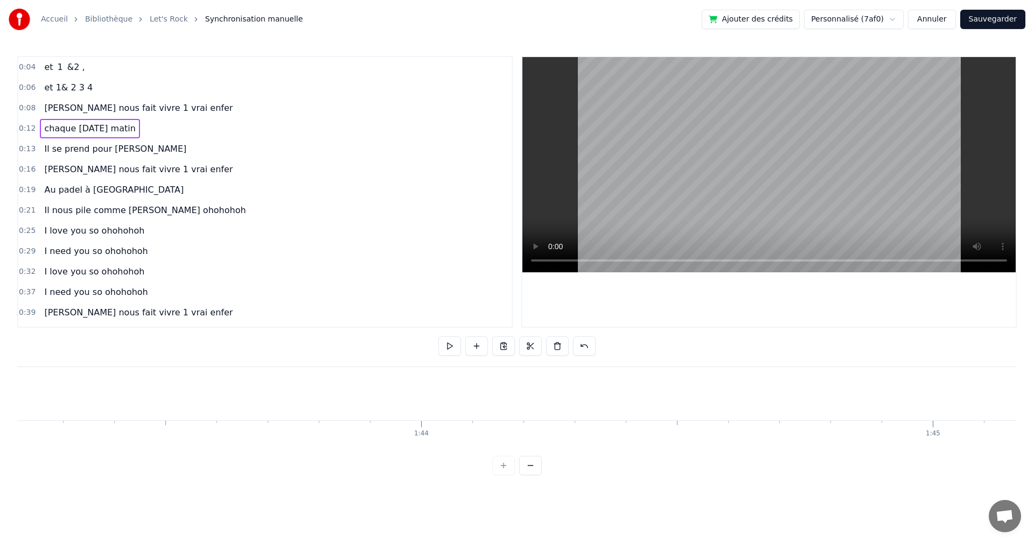
scroll to position [0, 52769]
click at [517, 348] on button at bounding box center [517, 345] width 23 height 19
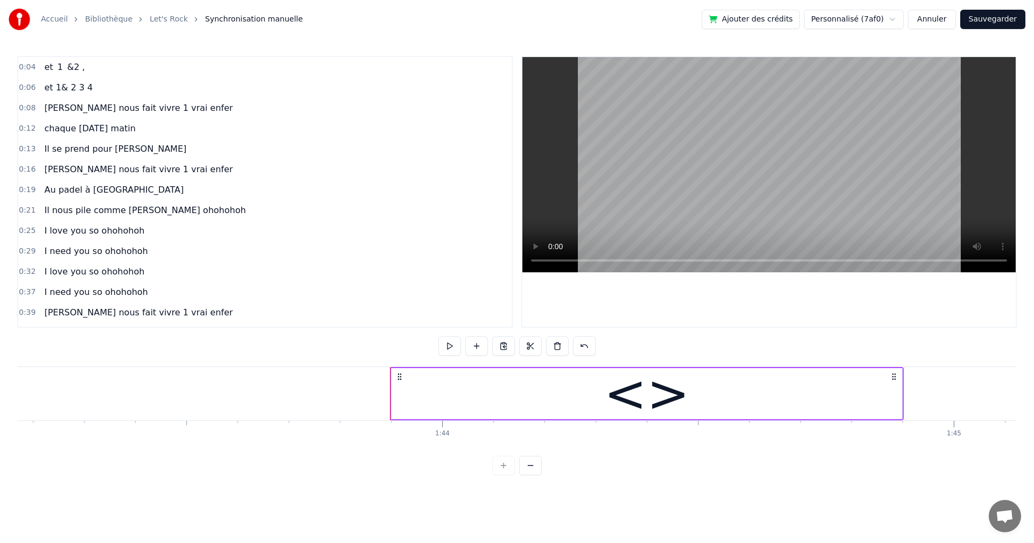
click at [456, 368] on div "<>" at bounding box center [646, 393] width 511 height 51
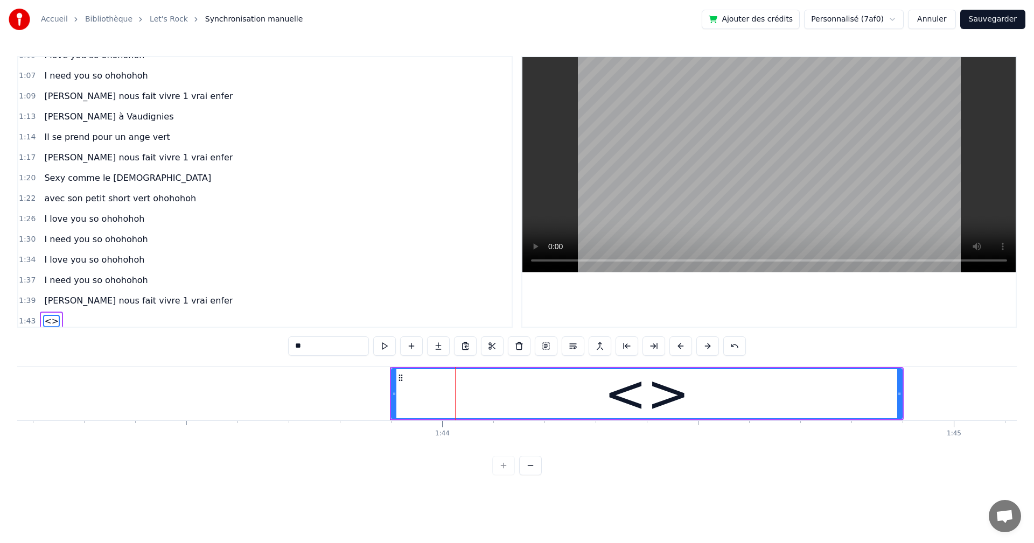
scroll to position [426, 0]
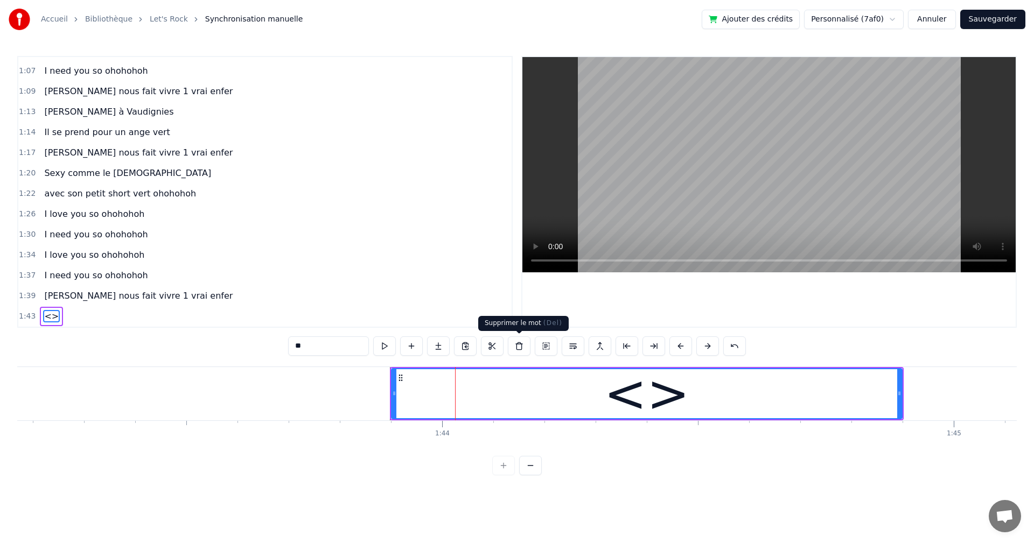
click at [519, 345] on button at bounding box center [519, 345] width 23 height 19
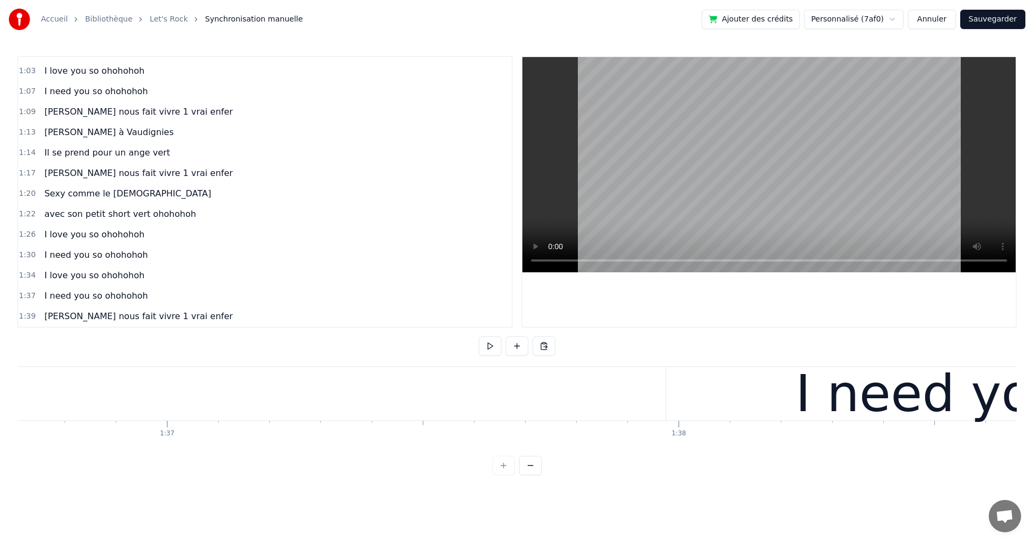
scroll to position [0, 49677]
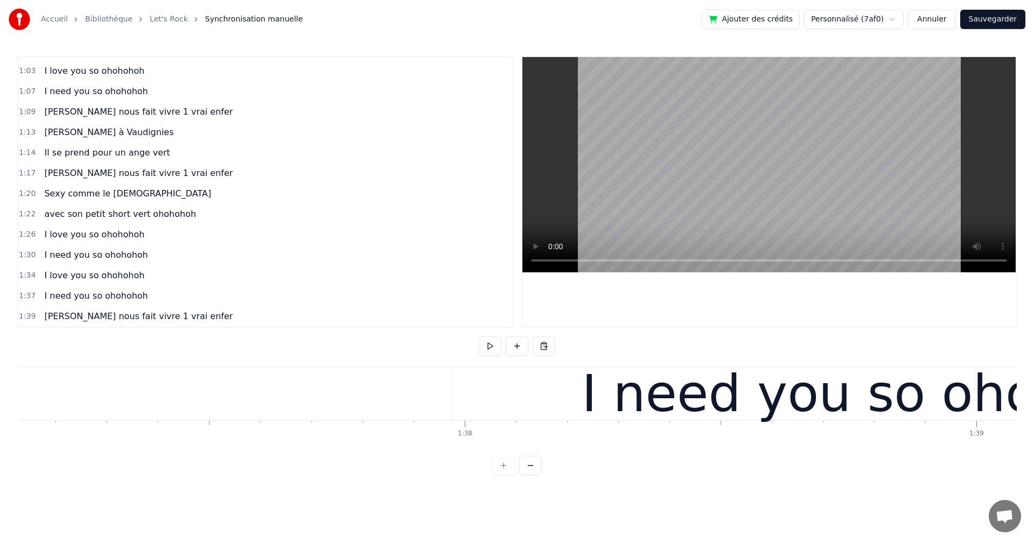
click at [491, 345] on button at bounding box center [490, 345] width 23 height 19
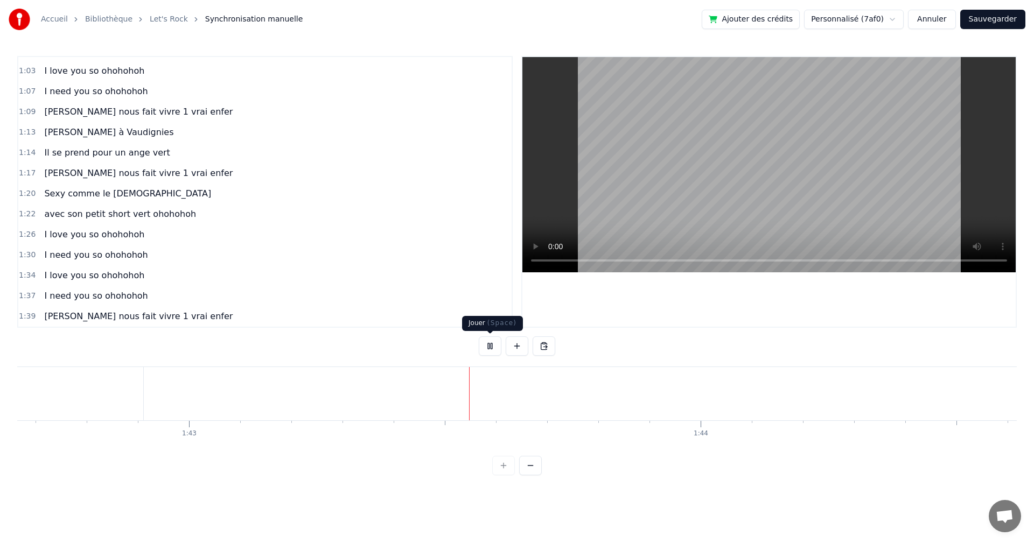
scroll to position [0, 52514]
click at [487, 347] on button at bounding box center [490, 345] width 23 height 19
click at [544, 348] on button at bounding box center [543, 345] width 23 height 19
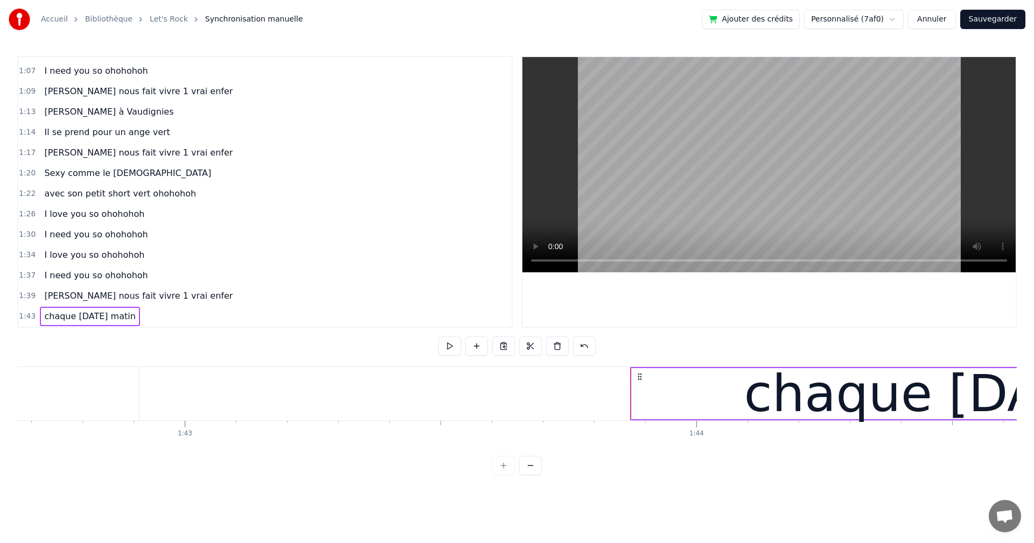
click at [126, 325] on div "chaque [DATE] matin" at bounding box center [90, 316] width 100 height 19
click at [695, 368] on div "chaque [DATE] matin" at bounding box center [1015, 393] width 768 height 51
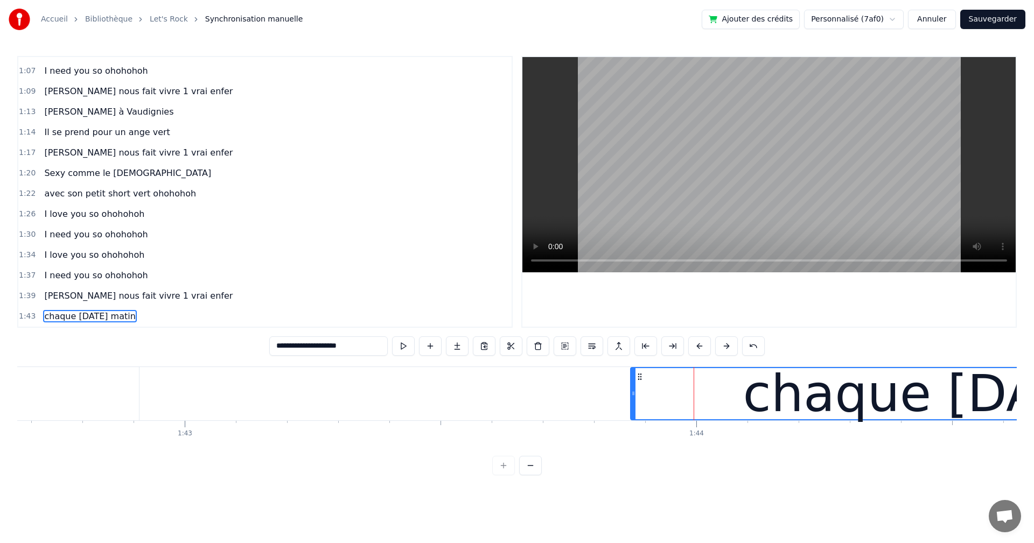
drag, startPoint x: 364, startPoint y: 351, endPoint x: 185, endPoint y: 351, distance: 179.3
click at [185, 351] on div "0:04 et 1 &2 , 0:06 et 1& 2 3 4 0:08 [PERSON_NAME] nous fait vivre 1 vrai enfer…" at bounding box center [516, 265] width 999 height 419
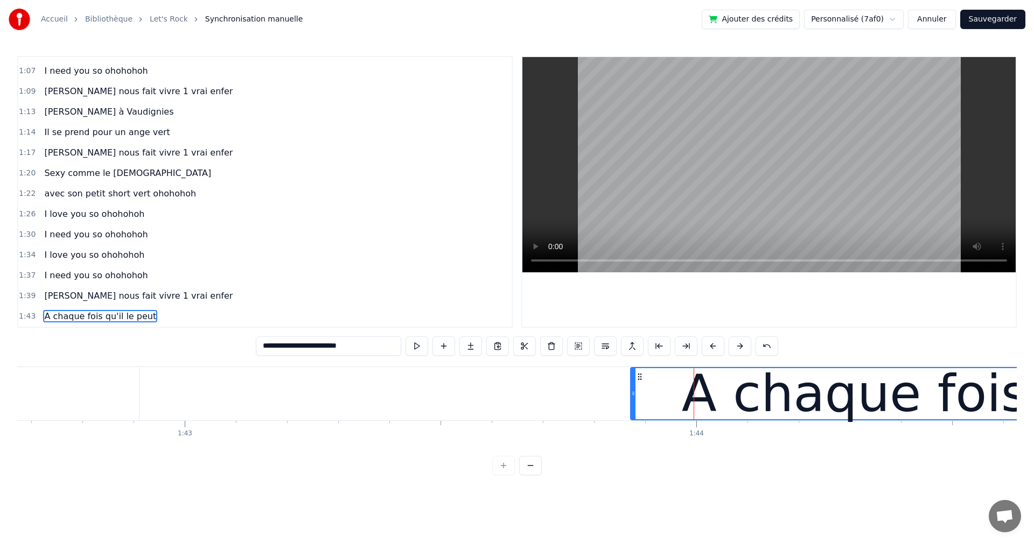
type input "**********"
click at [343, 260] on div "1:34 I love you so ohohohoh" at bounding box center [264, 255] width 493 height 20
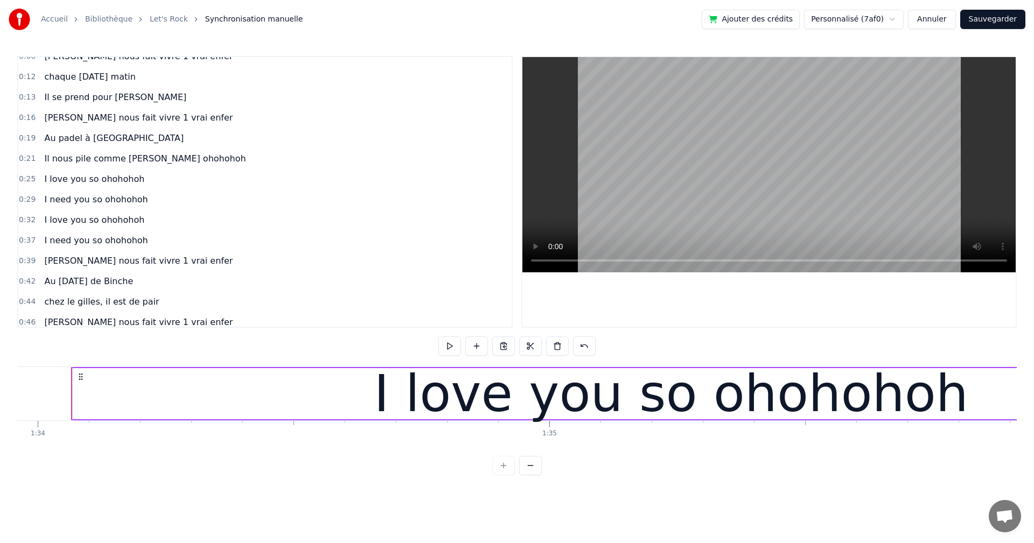
scroll to position [0, 0]
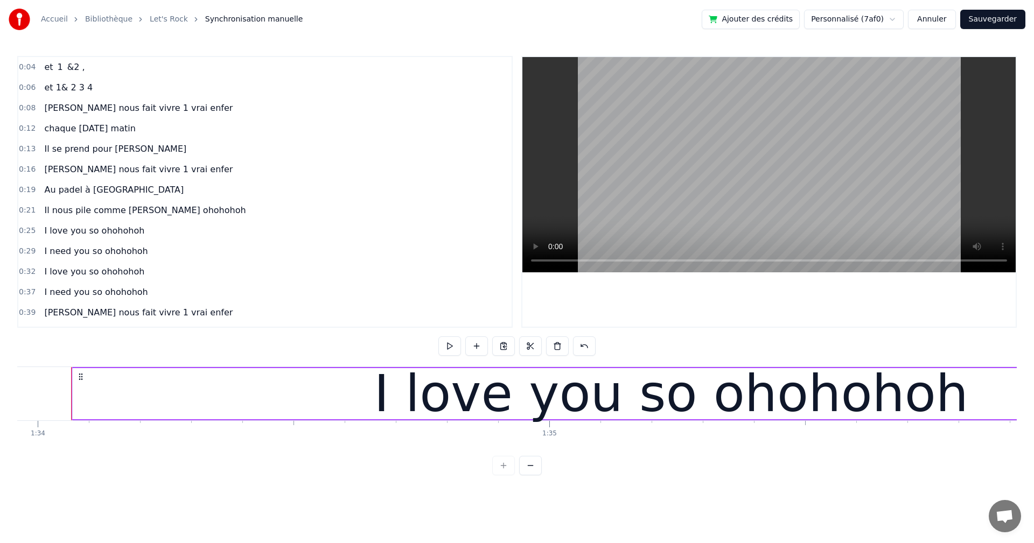
click at [115, 159] on div "0:13 Il se prend pour [PERSON_NAME]" at bounding box center [264, 149] width 493 height 20
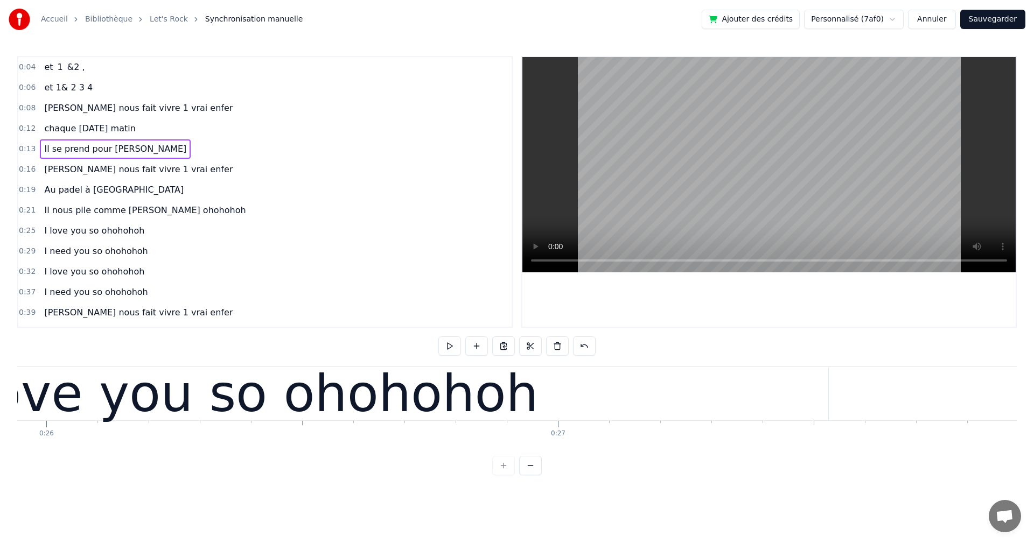
click at [115, 159] on div "0:13 Il se prend pour [PERSON_NAME]" at bounding box center [264, 149] width 493 height 20
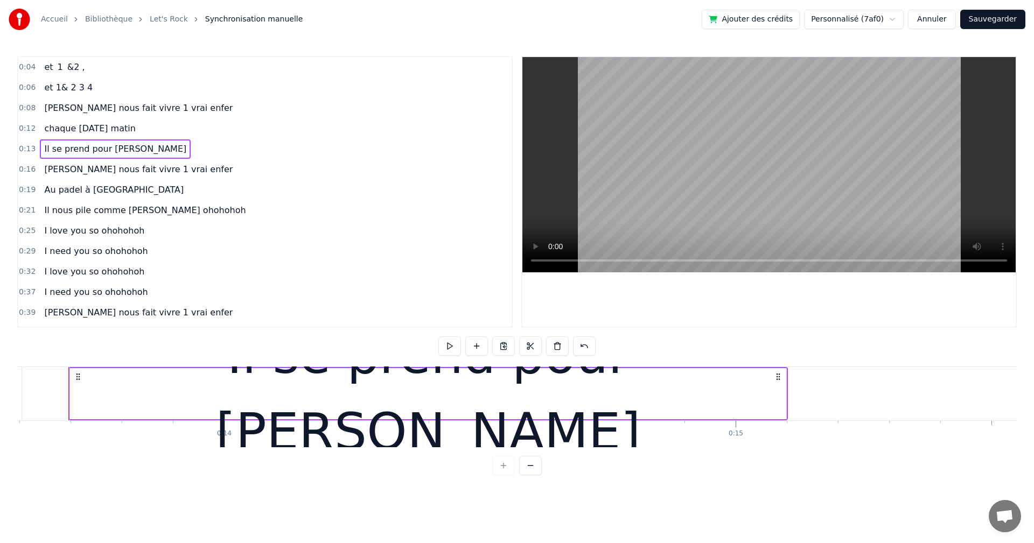
scroll to position [0, 6951]
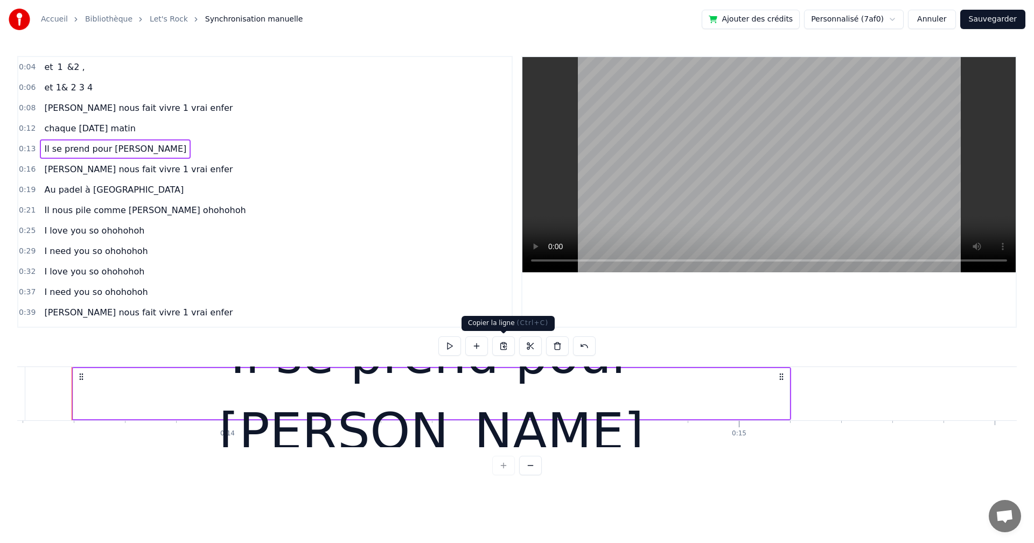
click at [502, 347] on button at bounding box center [503, 345] width 23 height 19
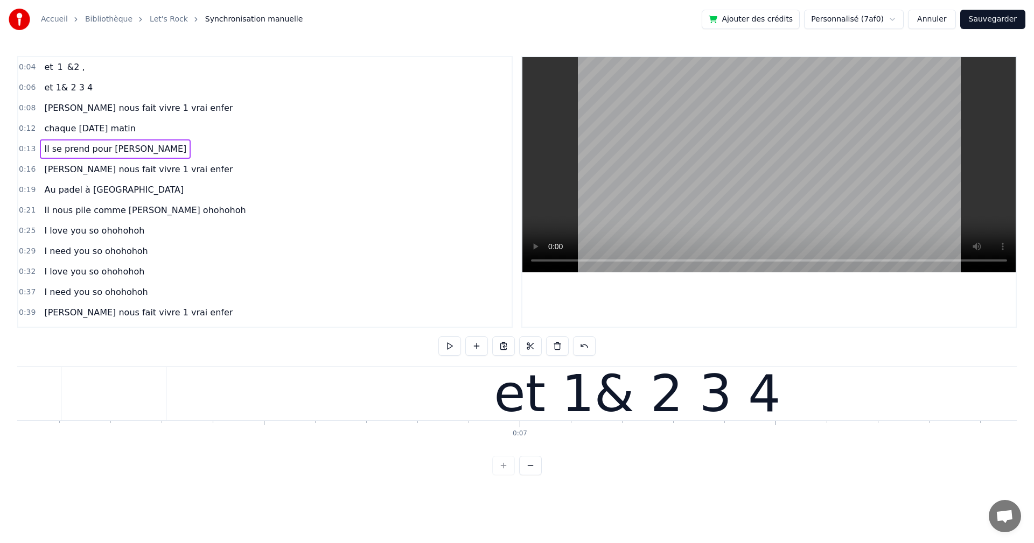
scroll to position [0, 0]
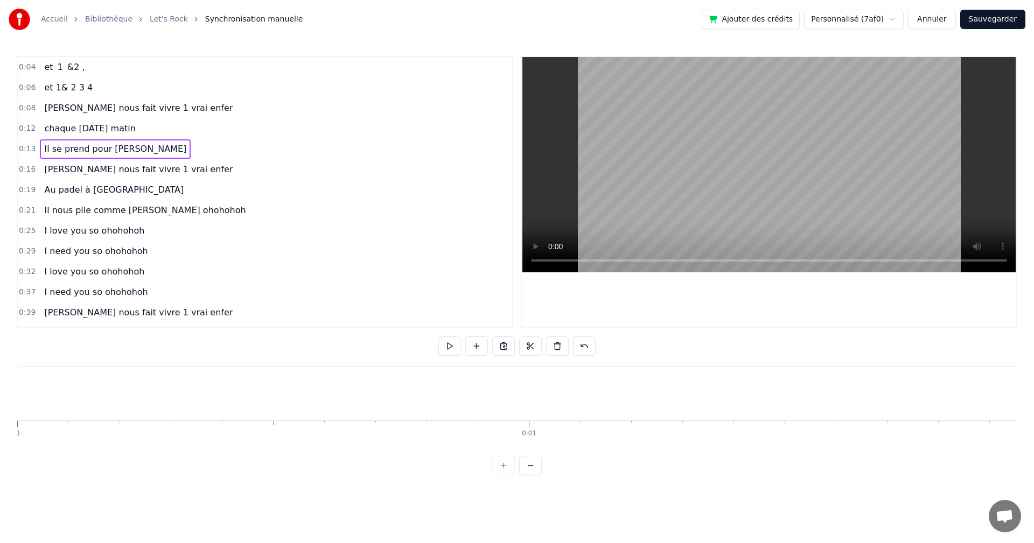
click at [491, 347] on button at bounding box center [490, 345] width 23 height 19
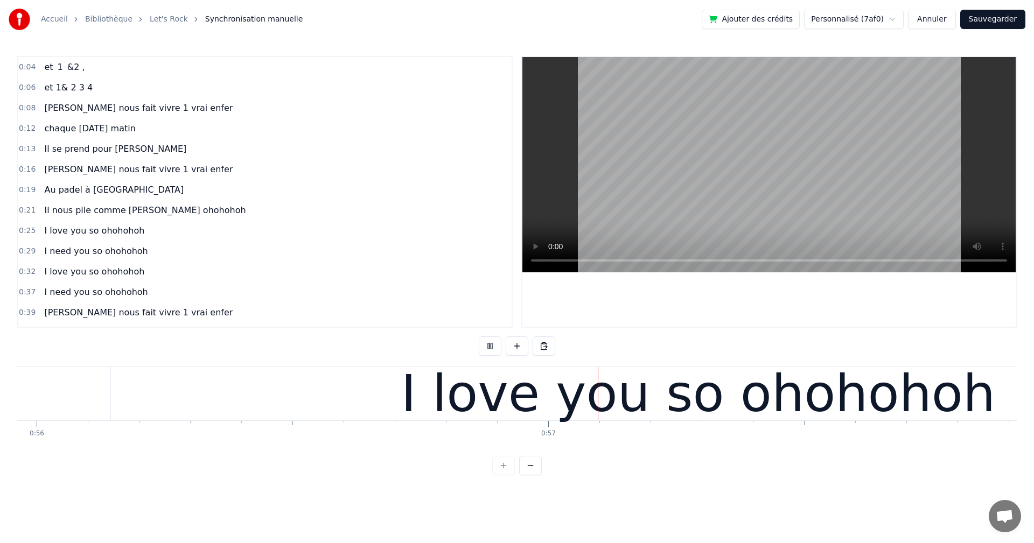
scroll to position [0, 28843]
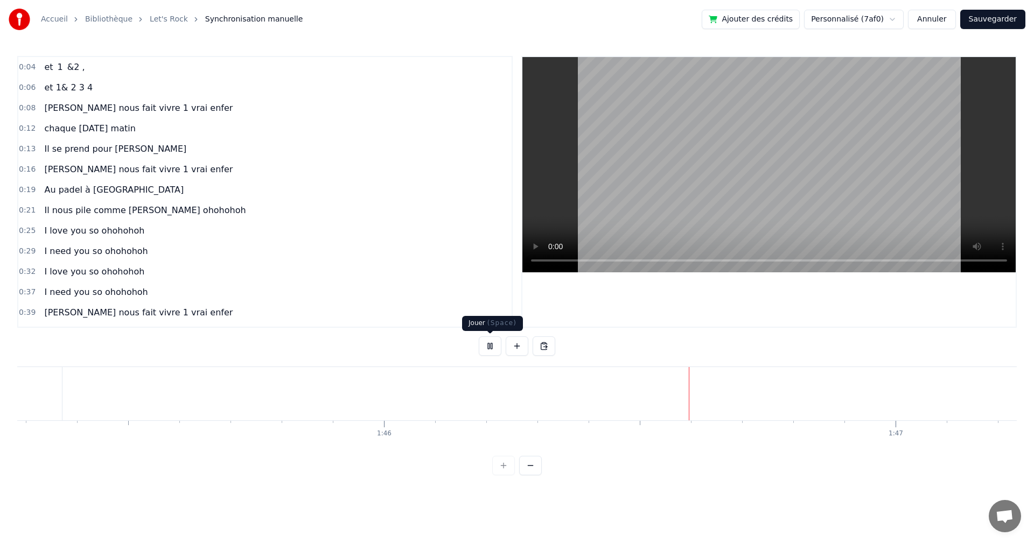
click at [490, 345] on button at bounding box center [490, 345] width 23 height 19
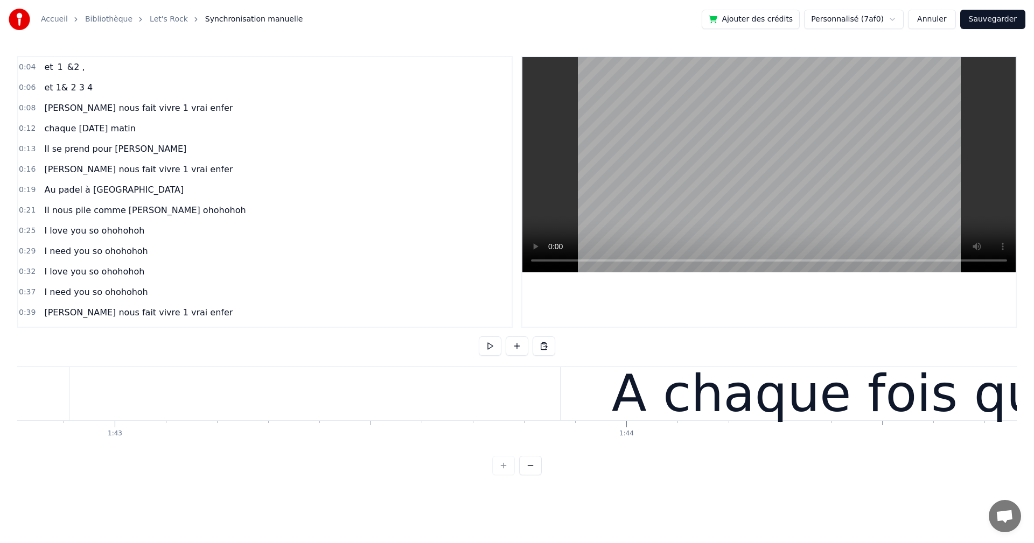
click at [602, 417] on div "A chaque fois qu'il le peut" at bounding box center [943, 393] width 767 height 53
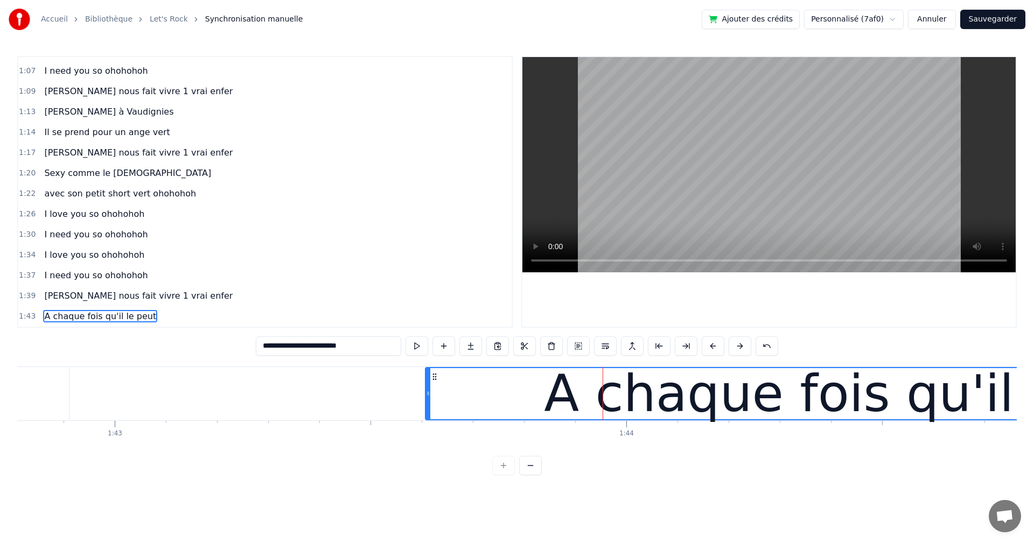
drag, startPoint x: 562, startPoint y: 394, endPoint x: 427, endPoint y: 396, distance: 135.2
click at [427, 396] on icon at bounding box center [428, 393] width 4 height 9
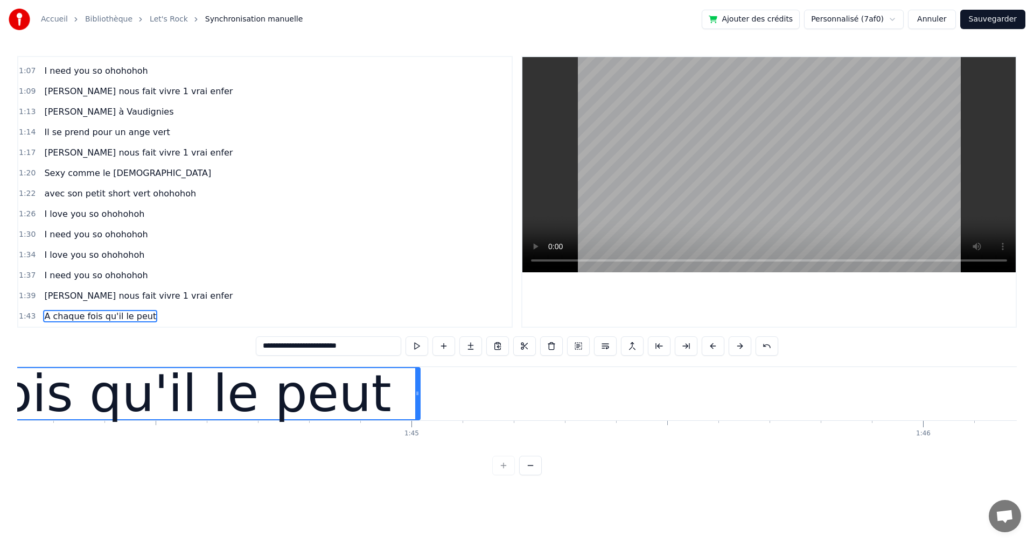
drag, startPoint x: 596, startPoint y: 395, endPoint x: 415, endPoint y: 396, distance: 180.9
click at [415, 396] on icon at bounding box center [417, 393] width 4 height 9
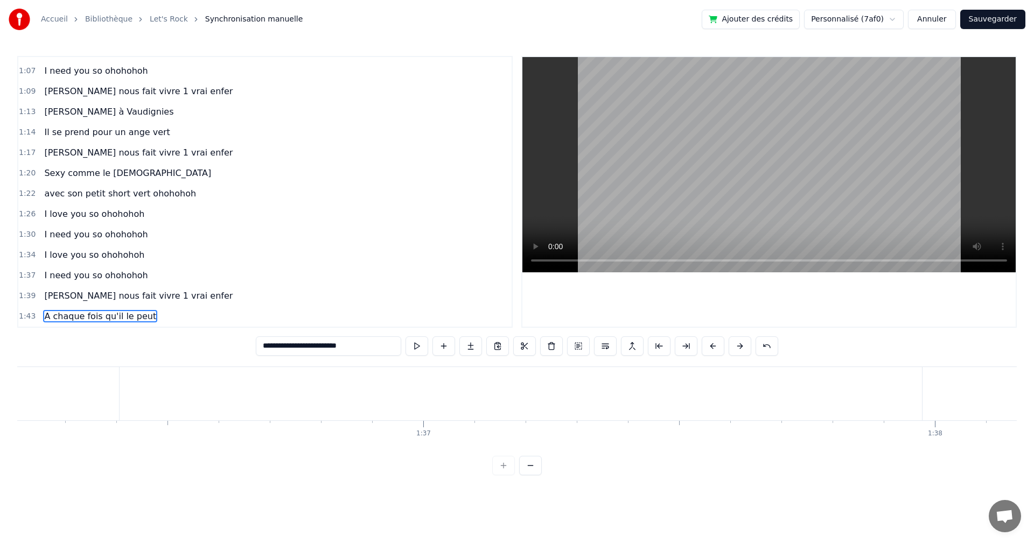
scroll to position [0, 49078]
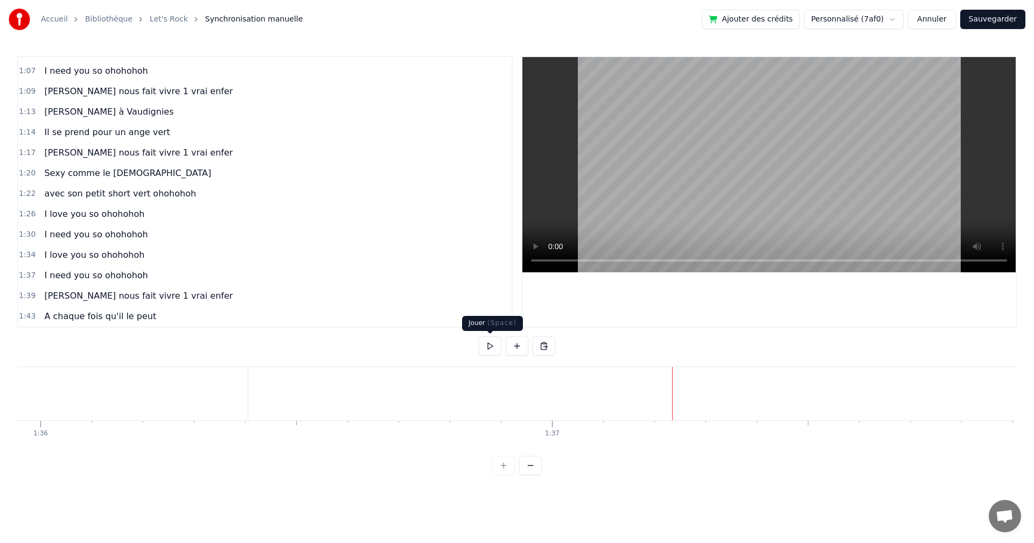
click at [485, 347] on button at bounding box center [490, 345] width 23 height 19
click at [496, 348] on button at bounding box center [490, 345] width 23 height 19
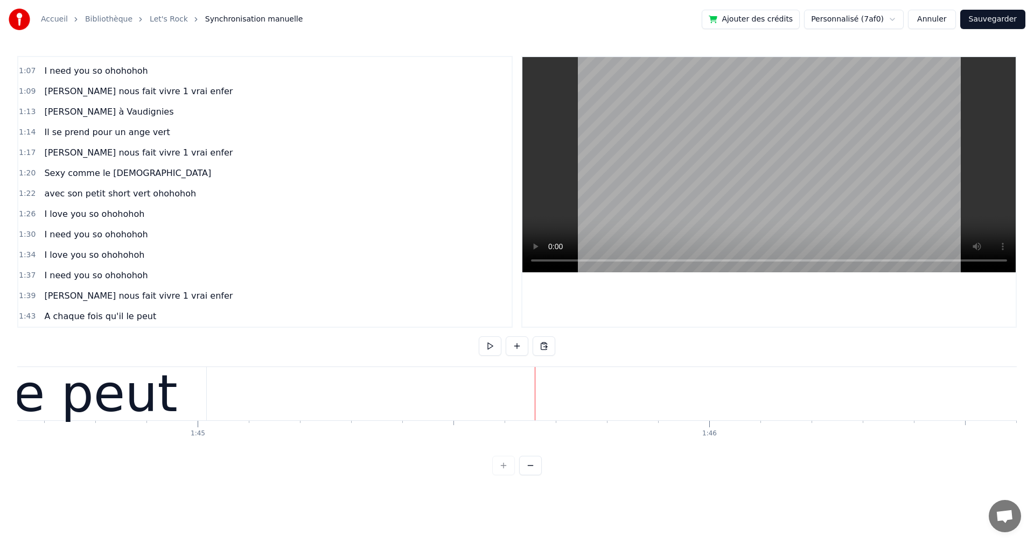
click at [541, 350] on button at bounding box center [543, 345] width 23 height 19
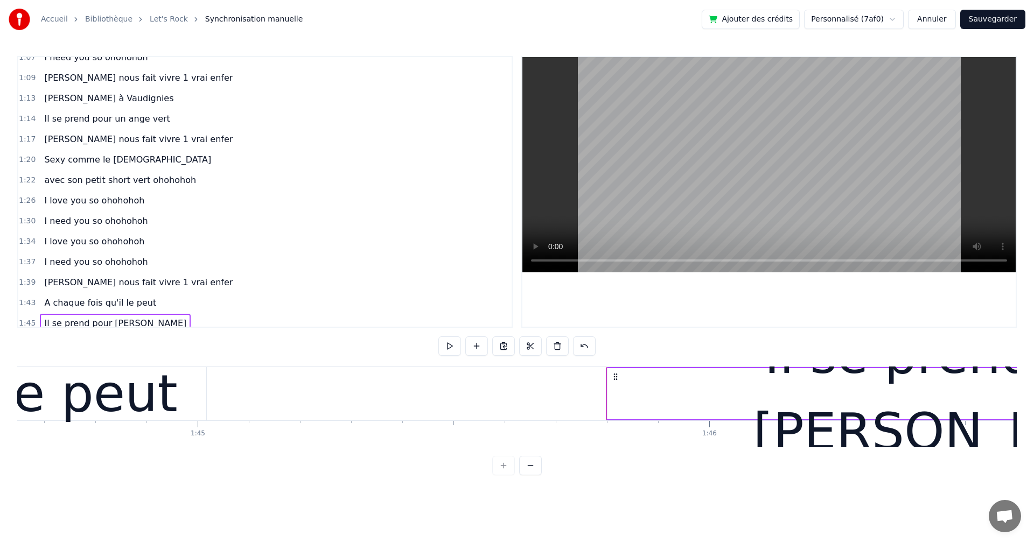
scroll to position [446, 0]
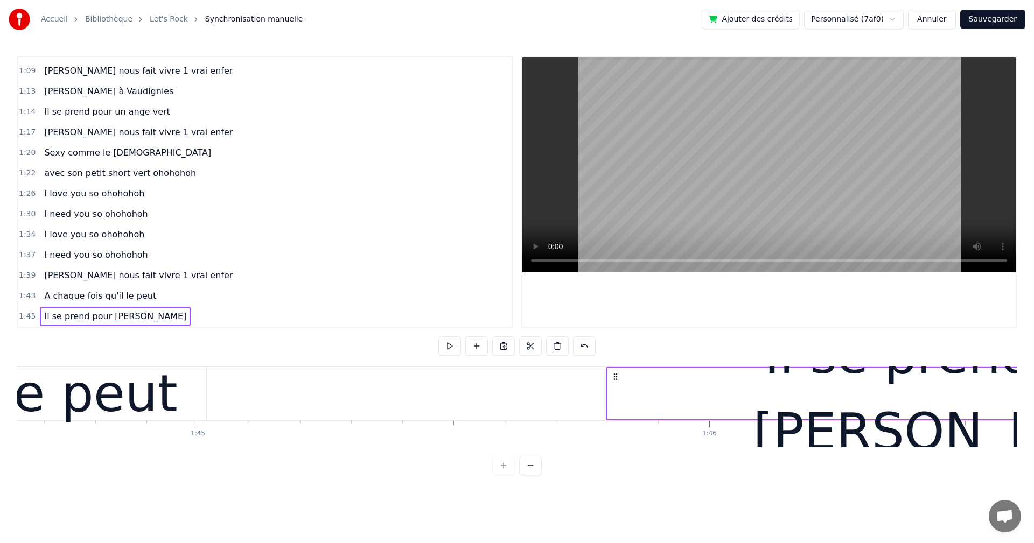
click at [56, 320] on span "Il se prend pour [PERSON_NAME]" at bounding box center [115, 316] width 144 height 12
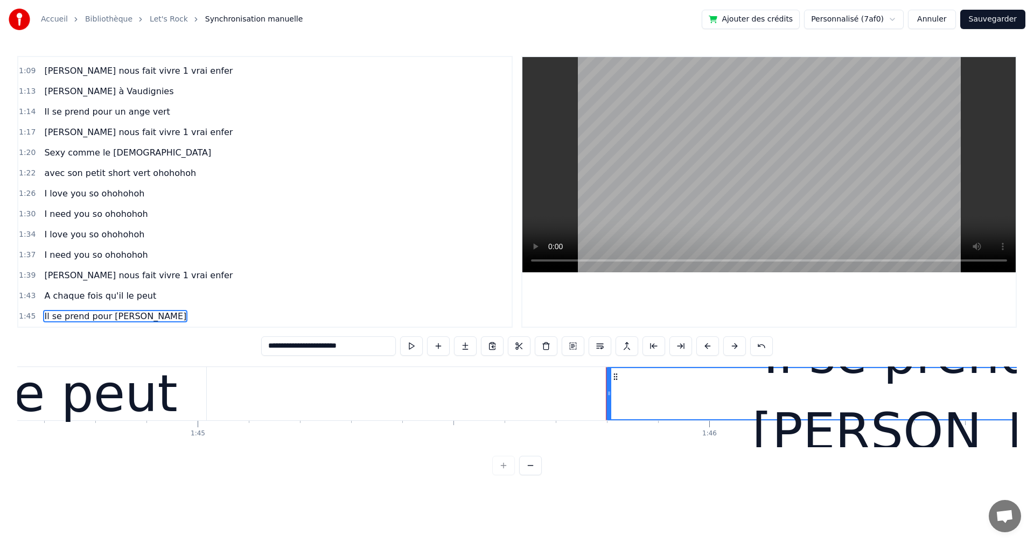
click at [55, 325] on div "Il se prend pour [PERSON_NAME]" at bounding box center [115, 316] width 151 height 19
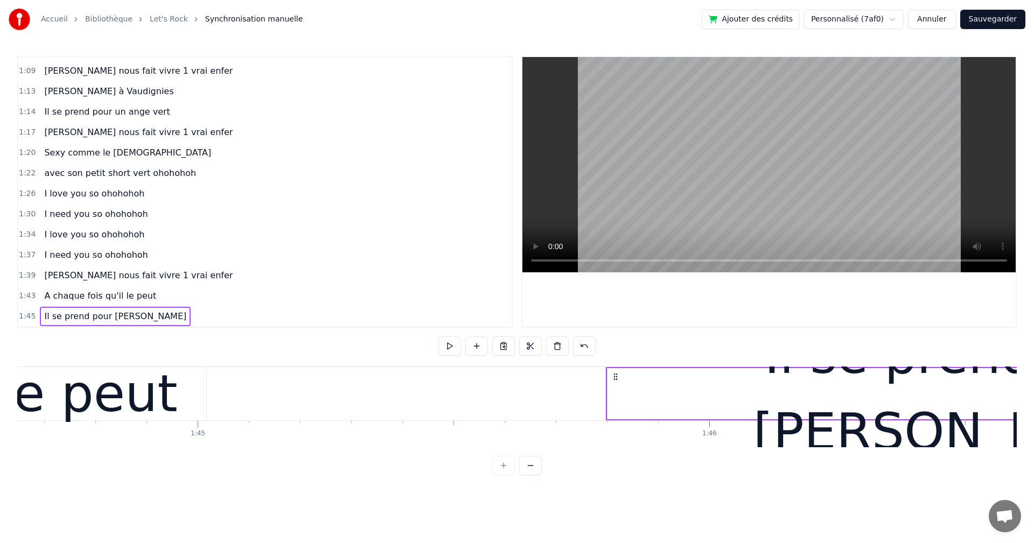
click at [84, 326] on div "Il se prend pour [PERSON_NAME]" at bounding box center [115, 316] width 151 height 19
click at [96, 325] on div "Il se prend pour [PERSON_NAME]" at bounding box center [115, 316] width 151 height 19
click at [78, 325] on div "Il se prend pour [PERSON_NAME]" at bounding box center [115, 316] width 151 height 19
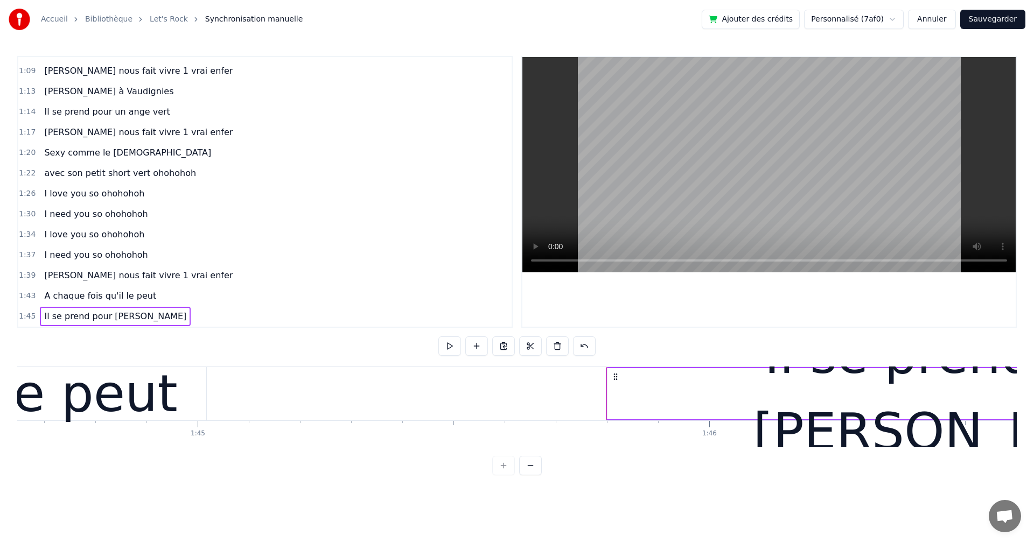
click at [78, 325] on div "Il se prend pour [PERSON_NAME]" at bounding box center [115, 316] width 151 height 19
click at [654, 366] on div "0:04 et 1 &2 , 0:06 et 1& 2 3 4 0:08 [PERSON_NAME] nous fait vivre 1 vrai enfer…" at bounding box center [516, 265] width 999 height 419
click at [650, 368] on div "Il se prend pour [PERSON_NAME]" at bounding box center [965, 393] width 717 height 51
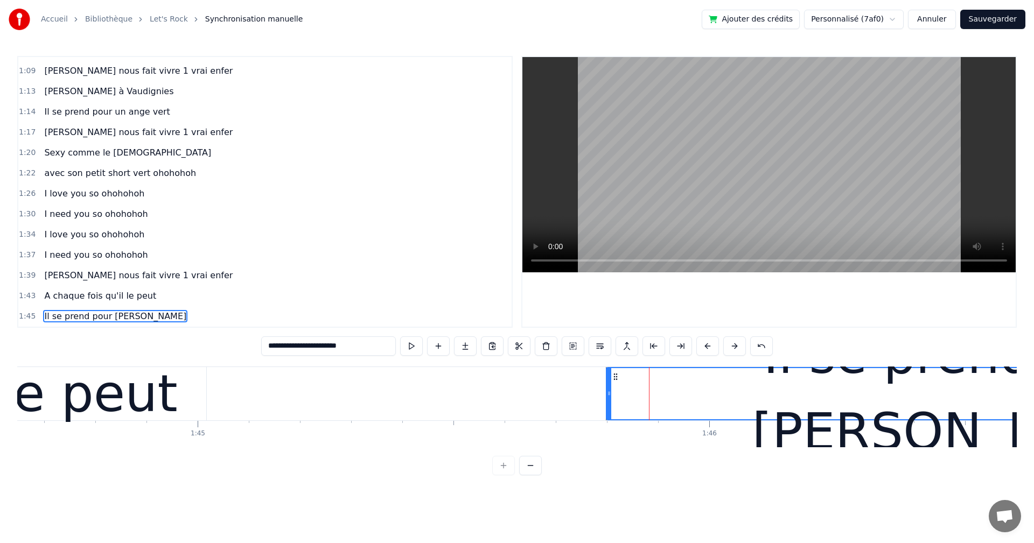
click at [650, 368] on div "Il se prend pour [PERSON_NAME]" at bounding box center [964, 393] width 715 height 51
click at [389, 348] on input "**********" at bounding box center [328, 345] width 135 height 19
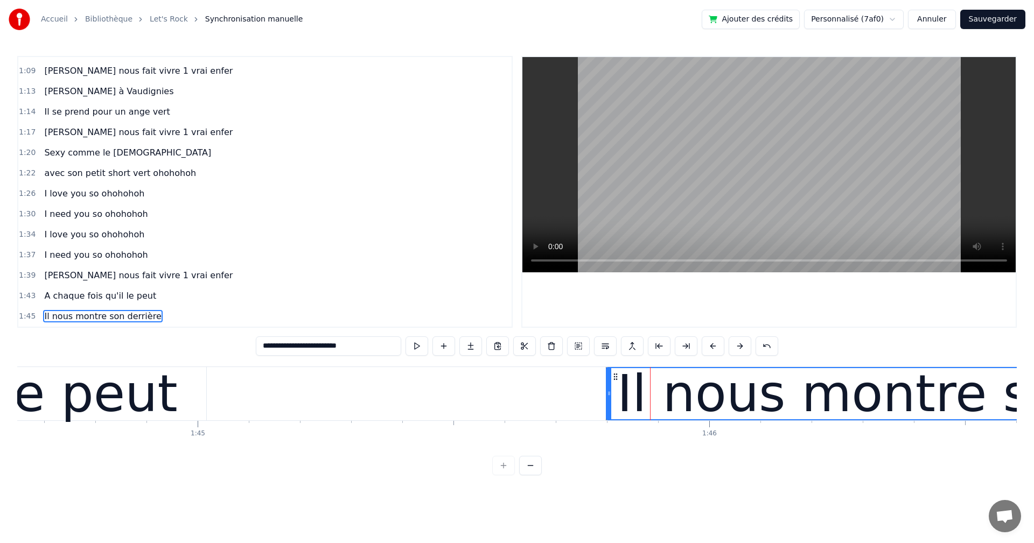
type input "**********"
click at [399, 284] on div "1:39 [PERSON_NAME] nous fait vivre 1 vrai enfer" at bounding box center [264, 275] width 493 height 20
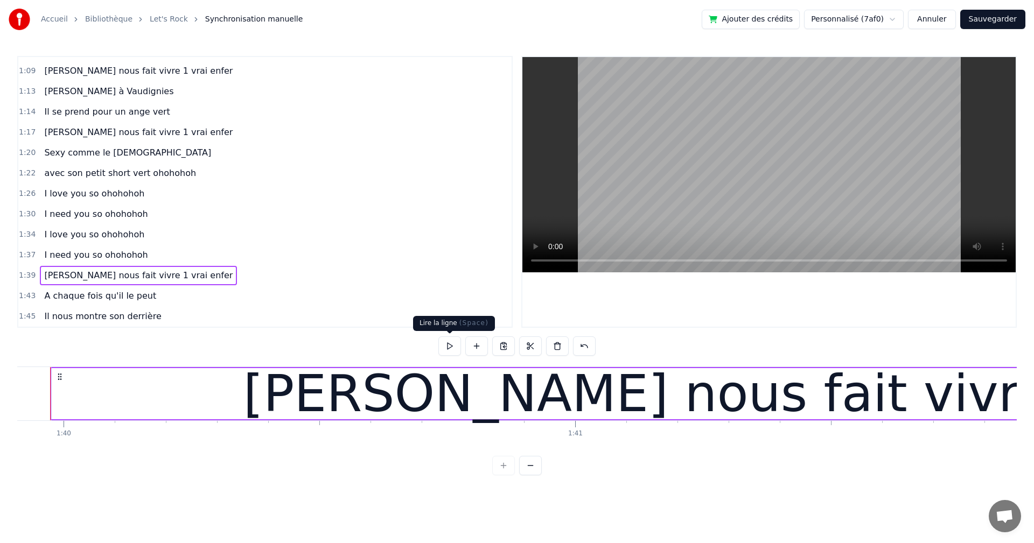
scroll to position [0, 51080]
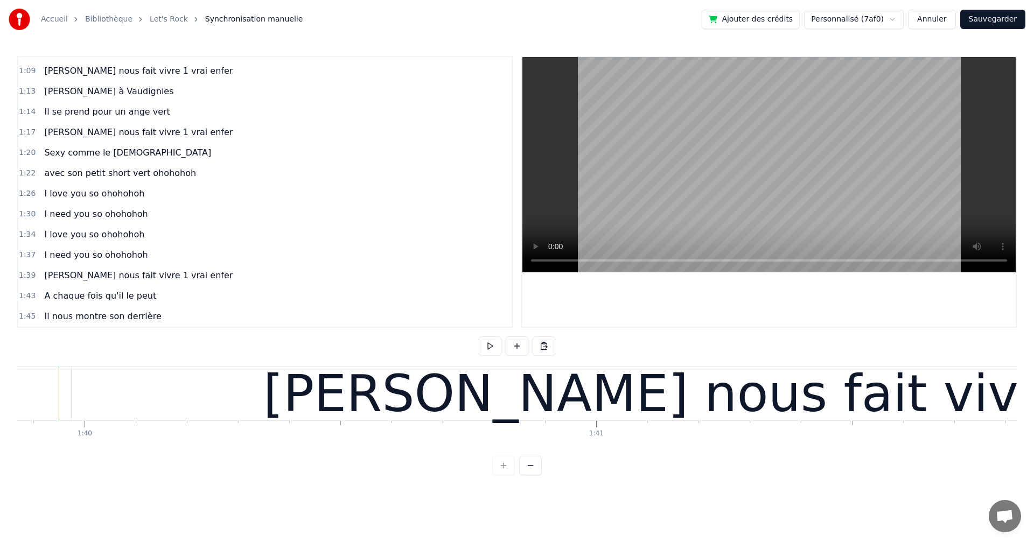
scroll to position [0, 51068]
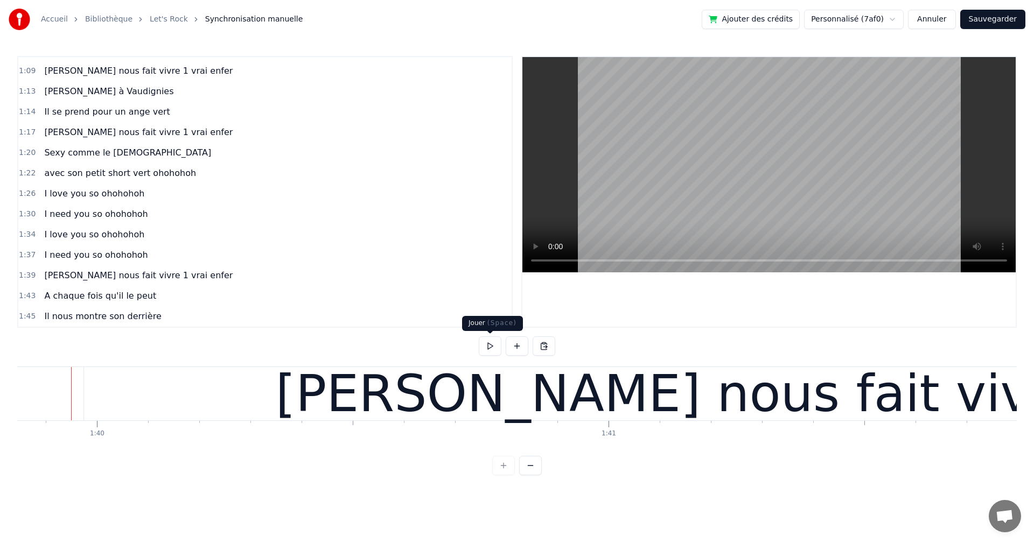
click at [494, 349] on button at bounding box center [490, 345] width 23 height 19
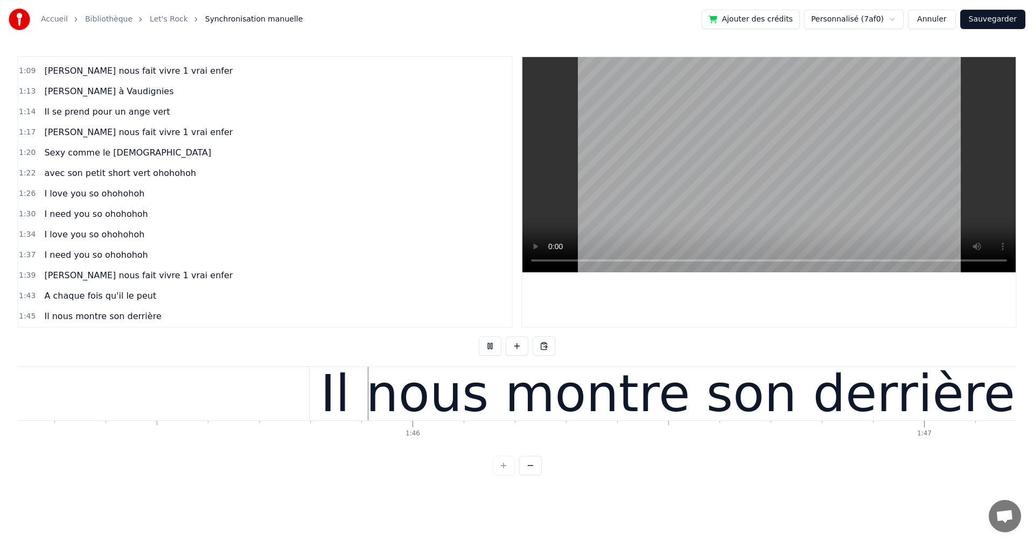
scroll to position [0, 53874]
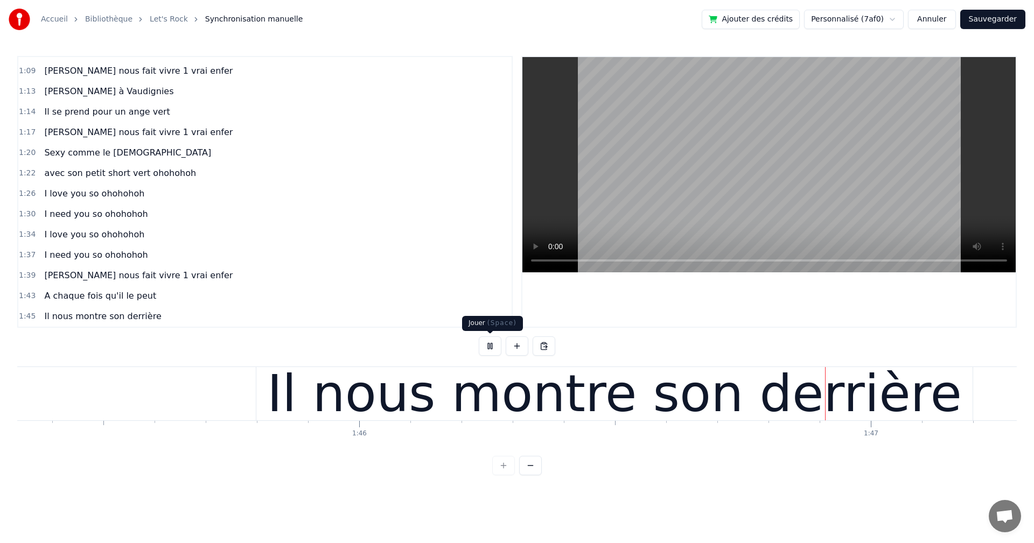
drag, startPoint x: 492, startPoint y: 339, endPoint x: 420, endPoint y: 384, distance: 84.4
click at [492, 340] on button at bounding box center [490, 345] width 23 height 19
click at [258, 393] on div "Il nous montre son derrière" at bounding box center [614, 393] width 716 height 53
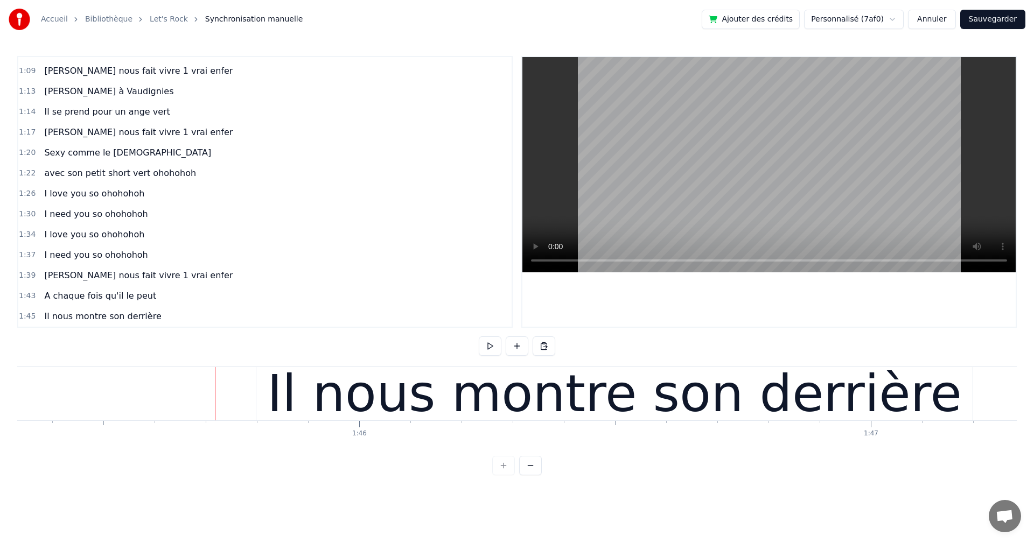
click at [290, 396] on div "Il nous montre son derrière" at bounding box center [614, 393] width 716 height 53
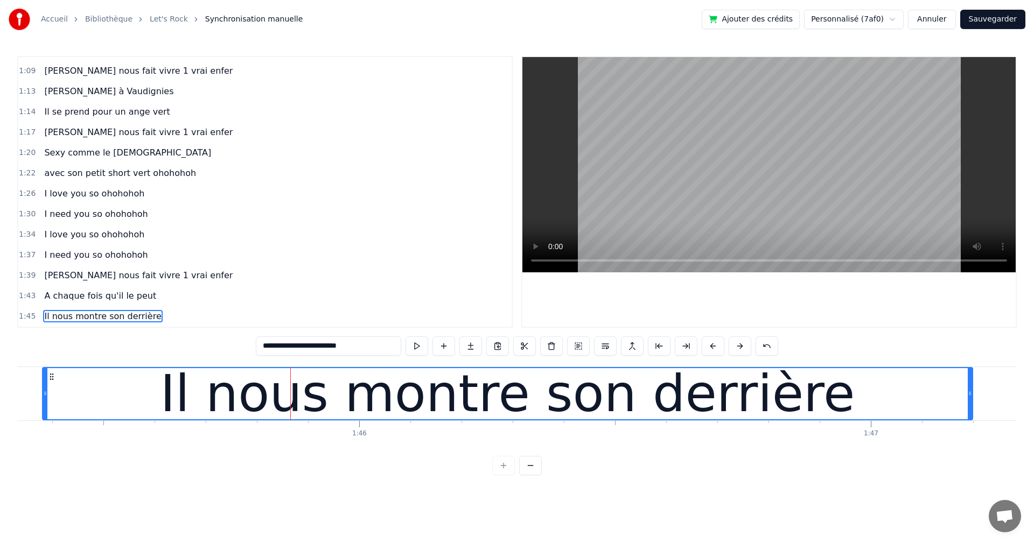
drag, startPoint x: 259, startPoint y: 394, endPoint x: 45, endPoint y: 395, distance: 213.7
click at [45, 395] on icon at bounding box center [45, 393] width 4 height 9
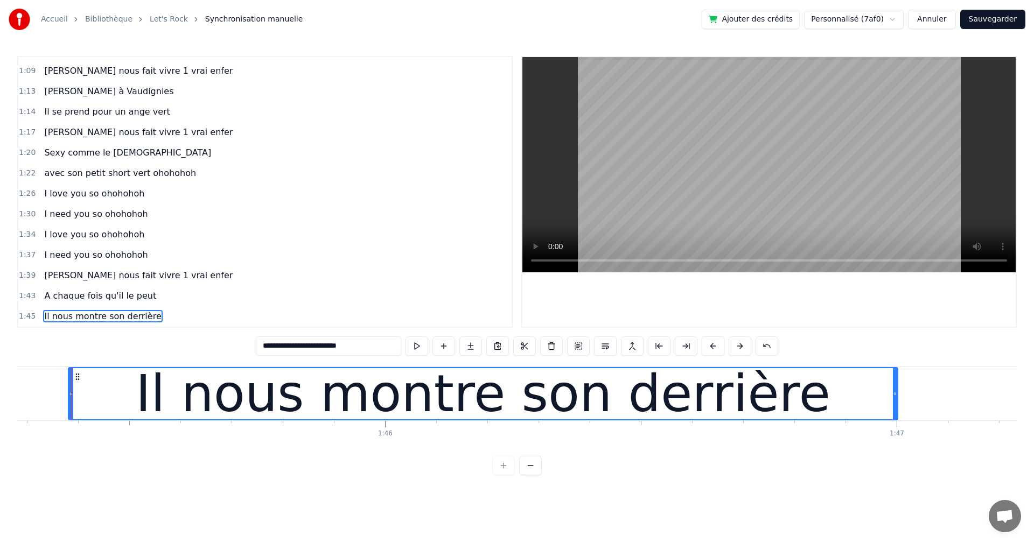
drag, startPoint x: 997, startPoint y: 391, endPoint x: 896, endPoint y: 394, distance: 100.7
click at [896, 394] on icon at bounding box center [895, 393] width 4 height 9
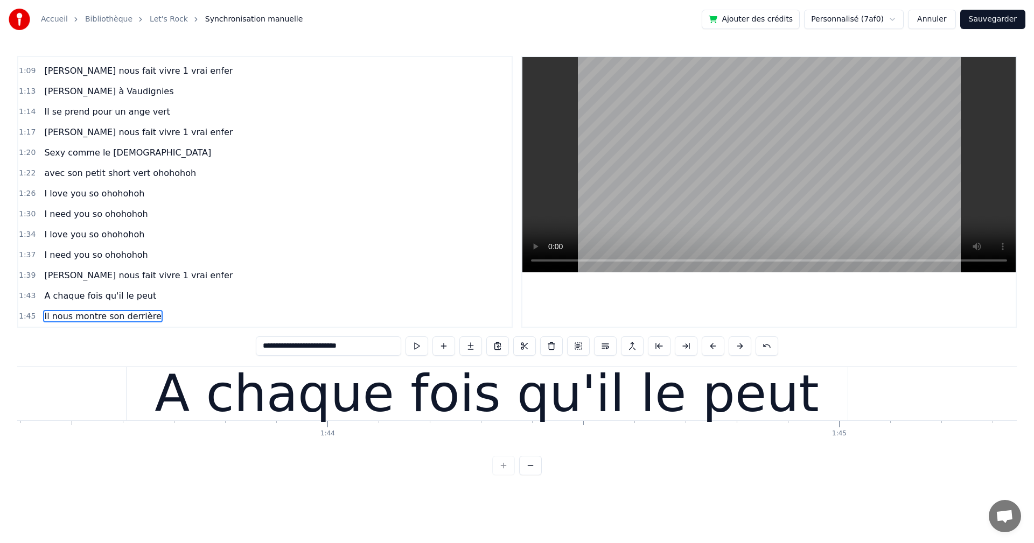
scroll to position [0, 51986]
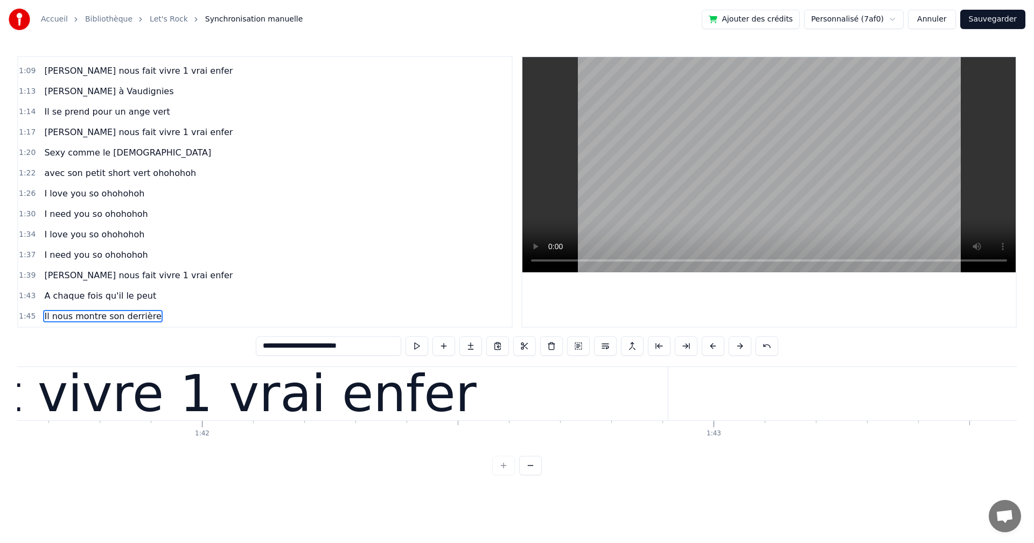
type input "**********"
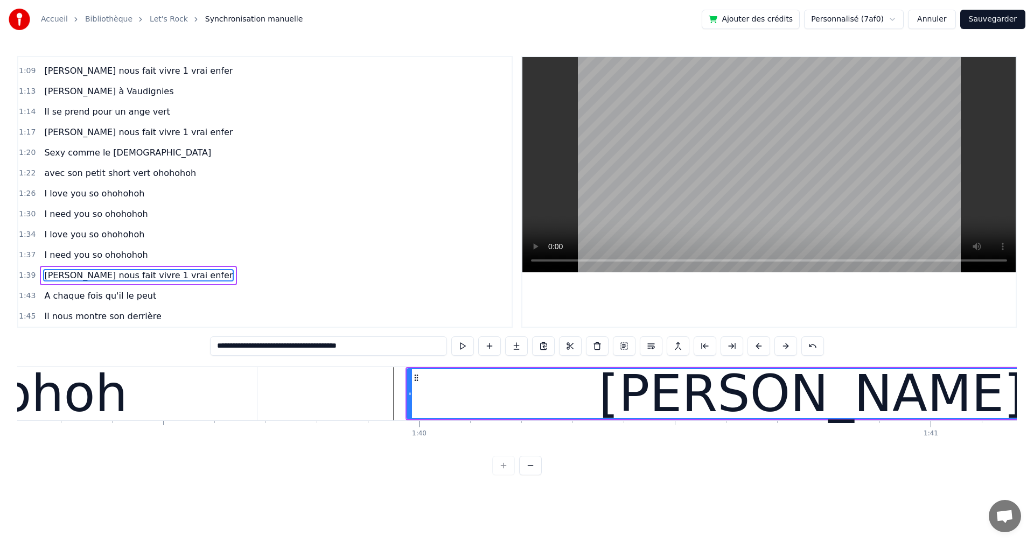
scroll to position [0, 50446]
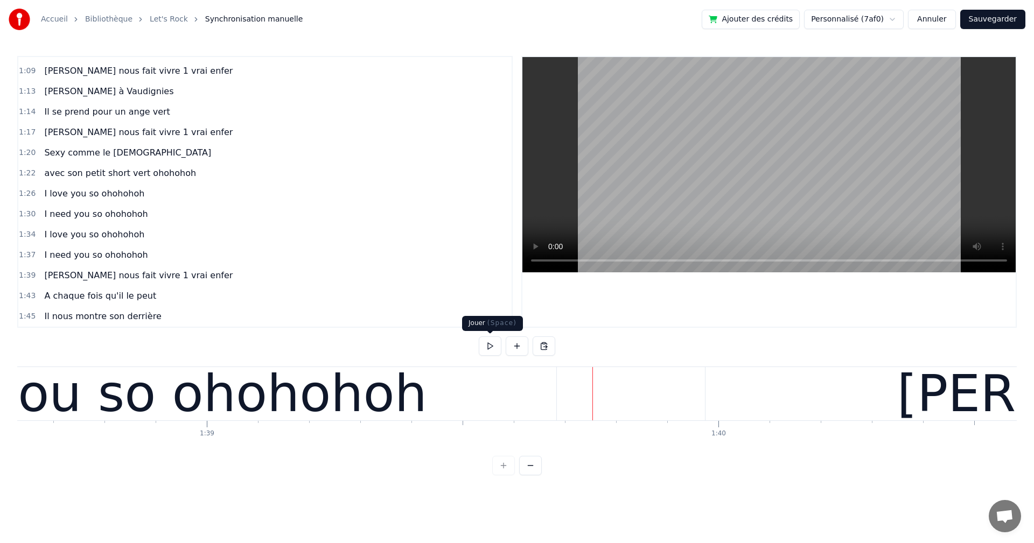
click at [495, 345] on button at bounding box center [490, 345] width 23 height 19
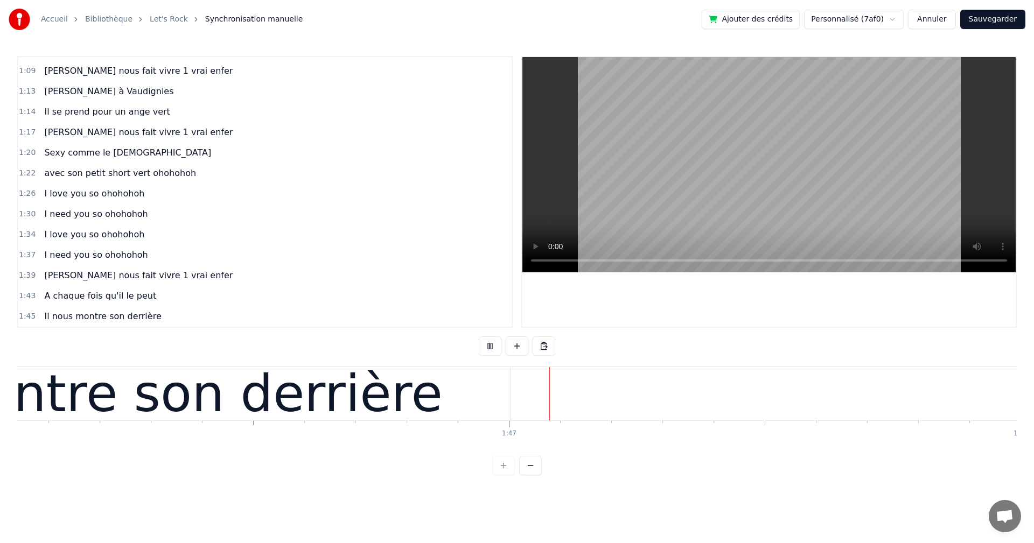
scroll to position [0, 54456]
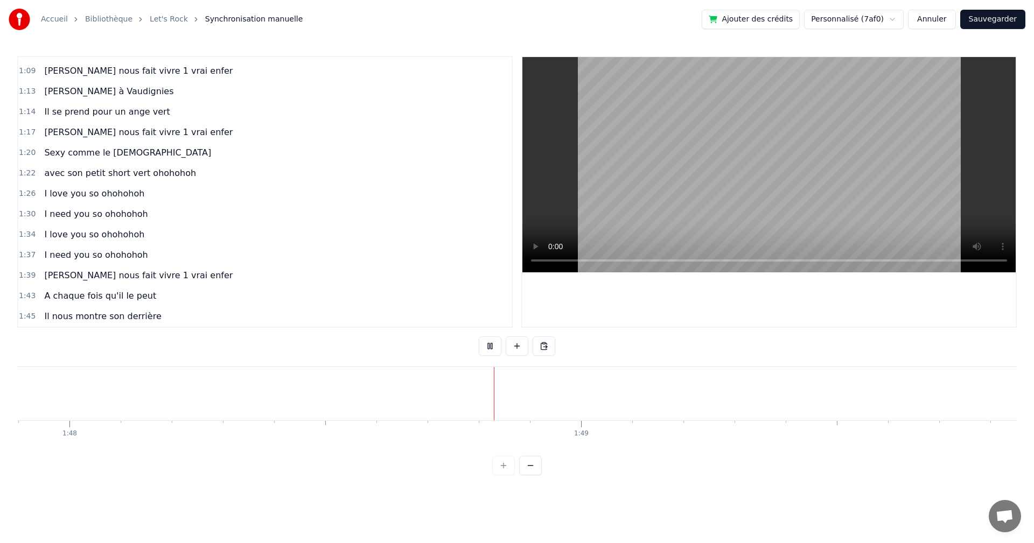
click at [493, 347] on button at bounding box center [490, 345] width 23 height 19
click at [111, 286] on div "1:43 A chaque fois qu'il le peut" at bounding box center [264, 296] width 493 height 20
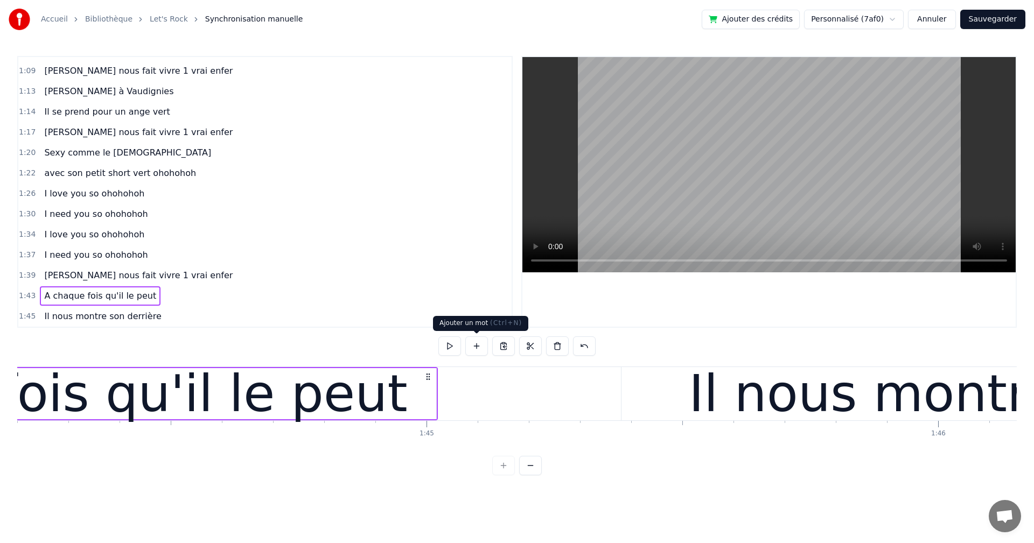
scroll to position [0, 52938]
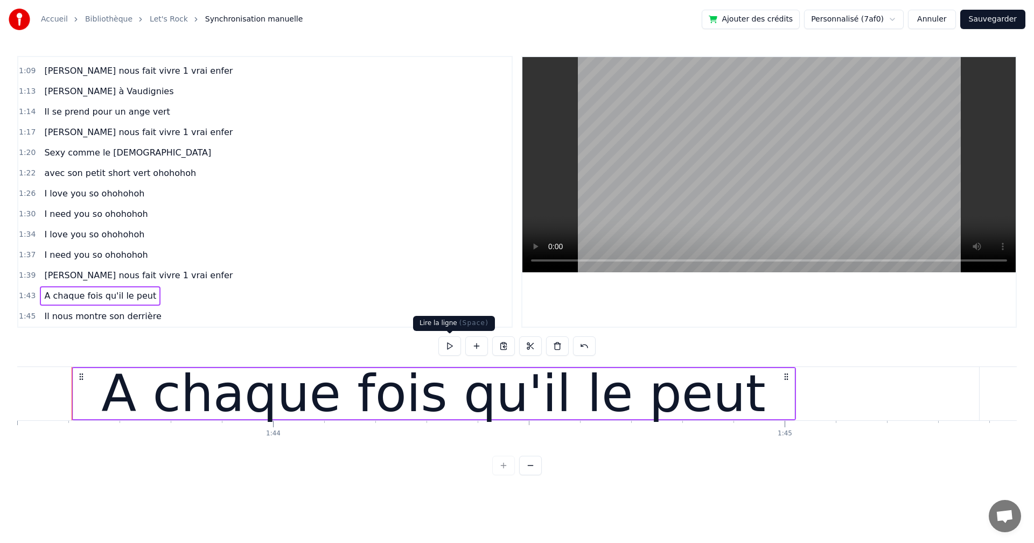
click at [449, 347] on button at bounding box center [449, 345] width 23 height 19
click at [146, 270] on span "[PERSON_NAME] nous fait vivre 1 vrai enfer" at bounding box center [138, 275] width 191 height 12
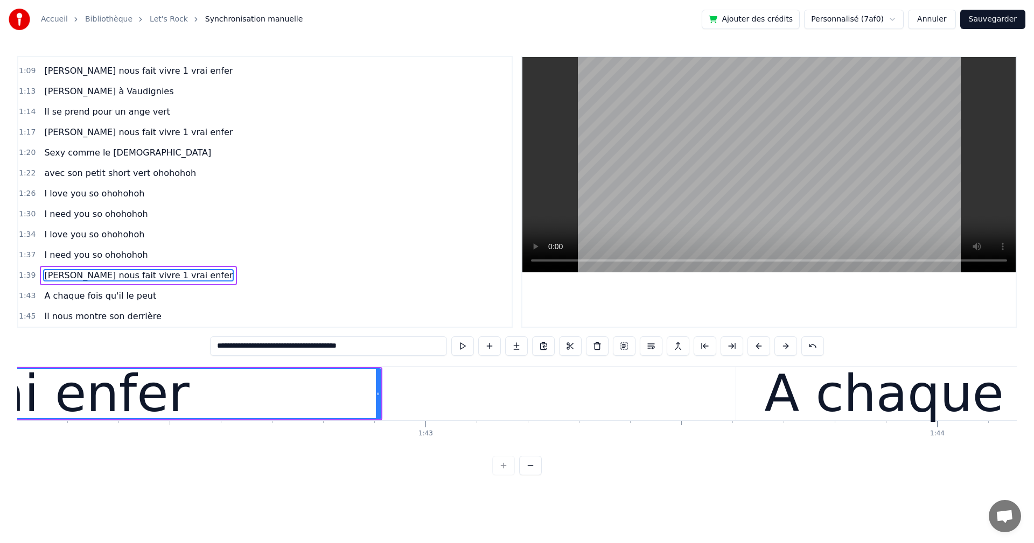
click at [143, 260] on div "1:37 I need you so ohohohoh" at bounding box center [264, 255] width 493 height 20
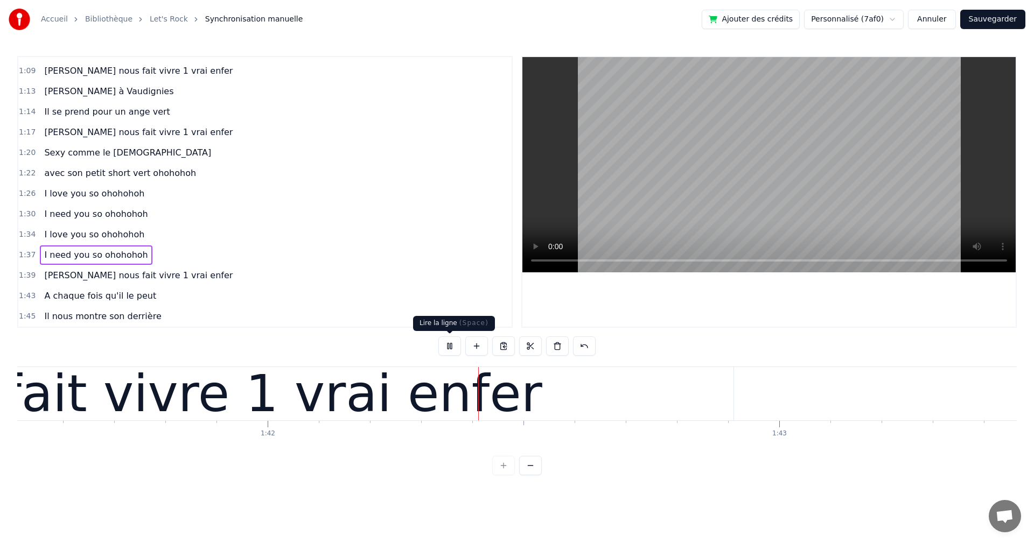
scroll to position [0, 51924]
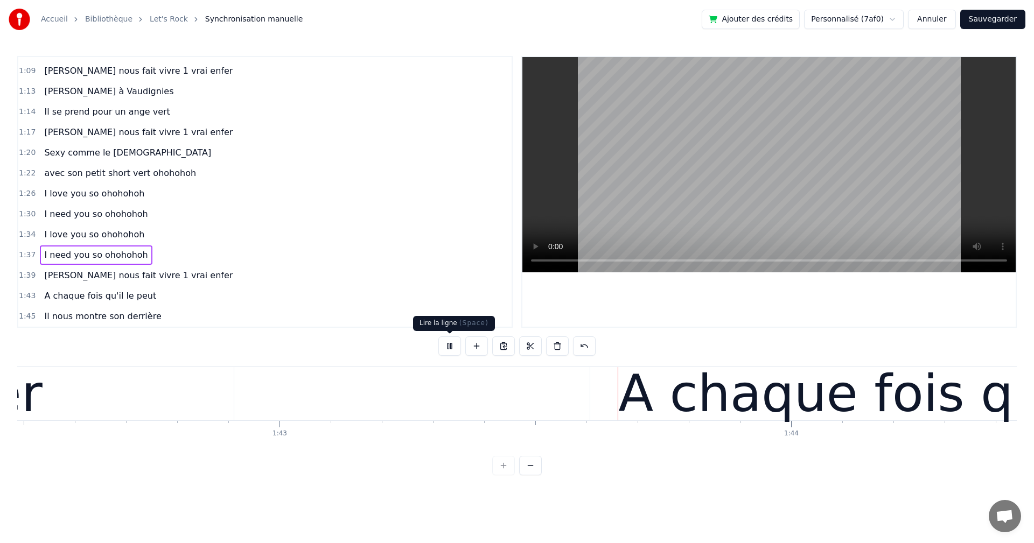
click at [448, 347] on button at bounding box center [449, 345] width 23 height 19
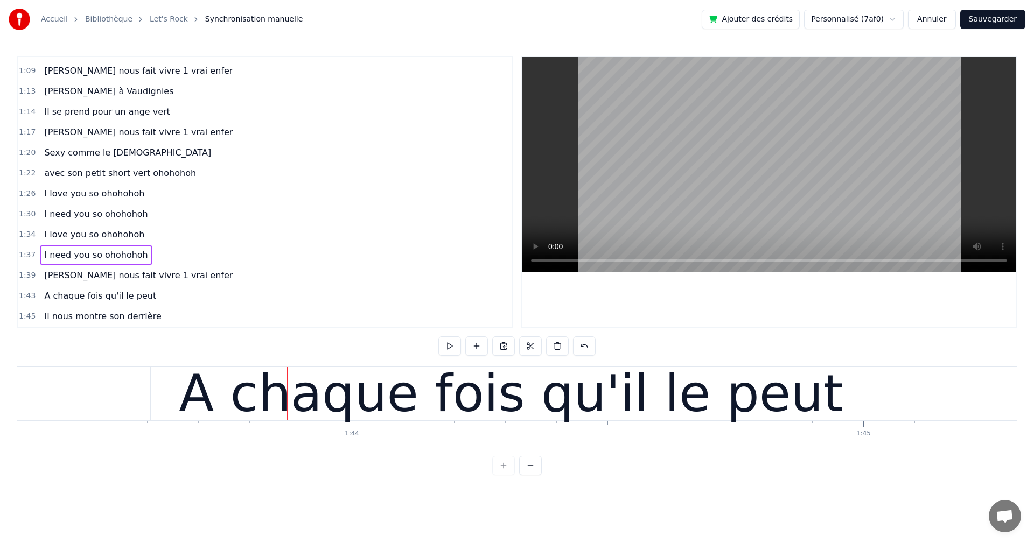
scroll to position [0, 52876]
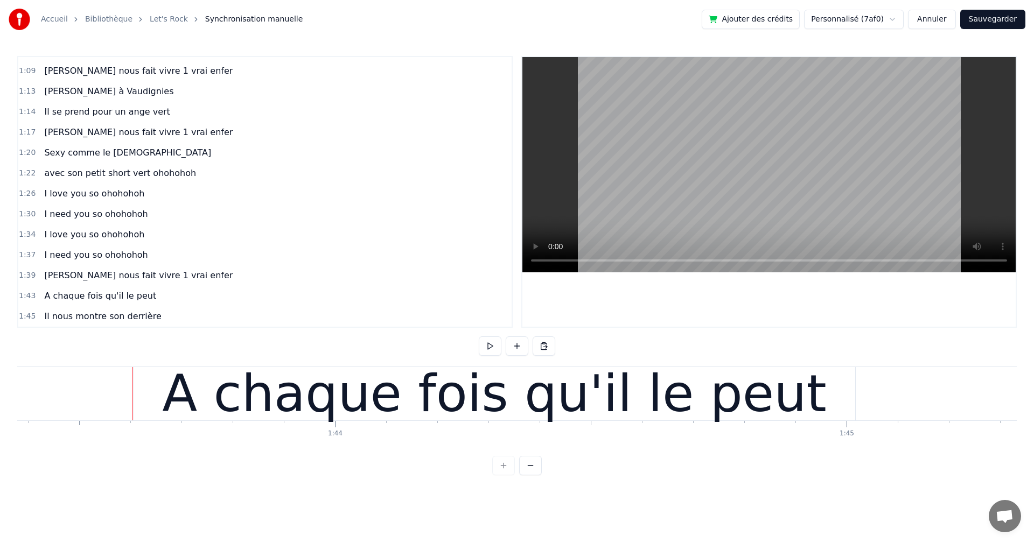
click at [167, 368] on div "A chaque fois qu'il le peut" at bounding box center [494, 393] width 721 height 53
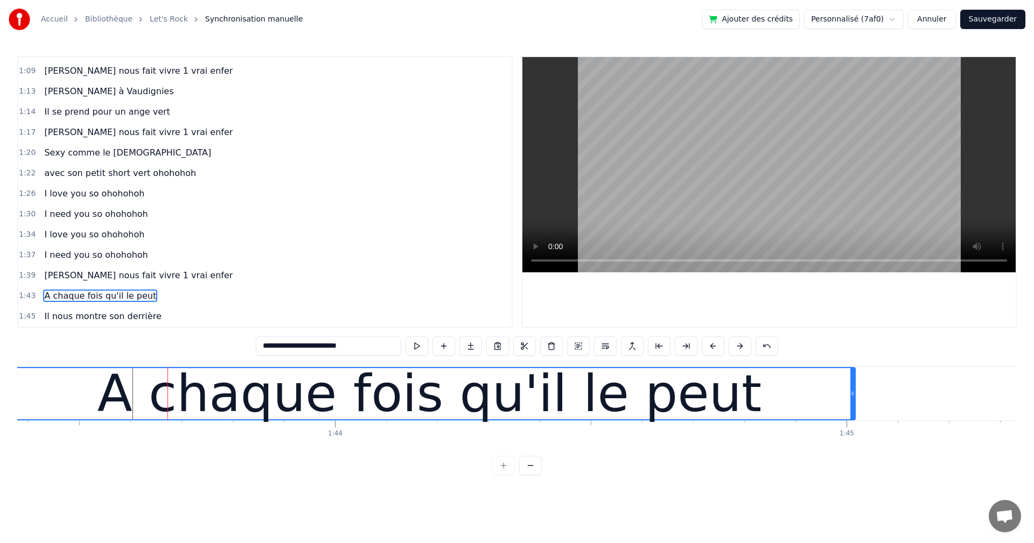
drag, startPoint x: 136, startPoint y: 394, endPoint x: 6, endPoint y: 385, distance: 130.1
click at [6, 385] on div "Accueil Bibliothèque Let's Rock Synchronisation manuelle Ajouter des crédits Pe…" at bounding box center [517, 237] width 1034 height 475
click at [108, 281] on span "[PERSON_NAME] nous fait vivre 1 vrai enfer" at bounding box center [138, 275] width 191 height 12
type input "**********"
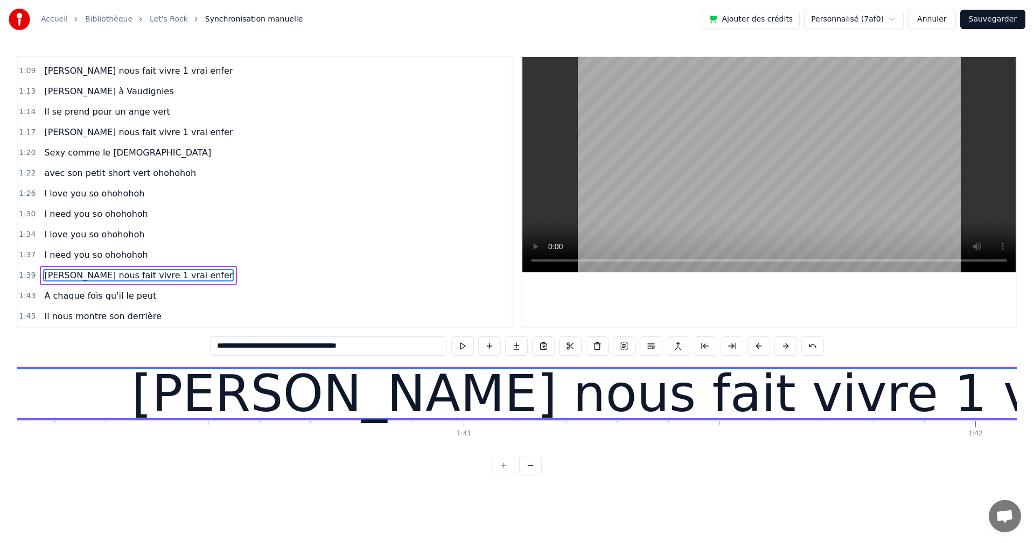
scroll to position [0, 51080]
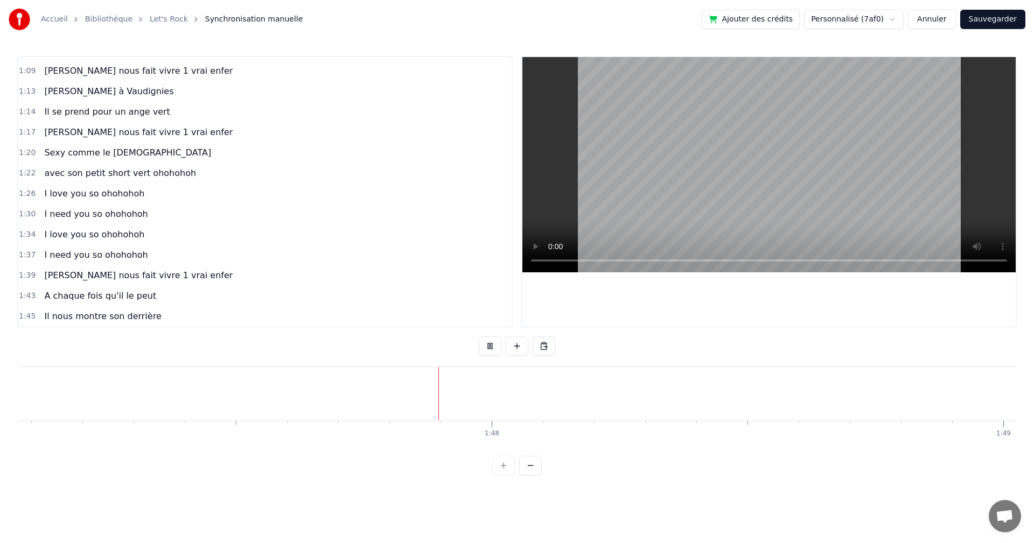
scroll to position [0, 54818]
click at [116, 277] on span "[PERSON_NAME] nous fait vivre 1 vrai enfer" at bounding box center [138, 275] width 191 height 12
click at [96, 278] on span "[PERSON_NAME] nous fait vivre 1 vrai enfer" at bounding box center [138, 275] width 191 height 12
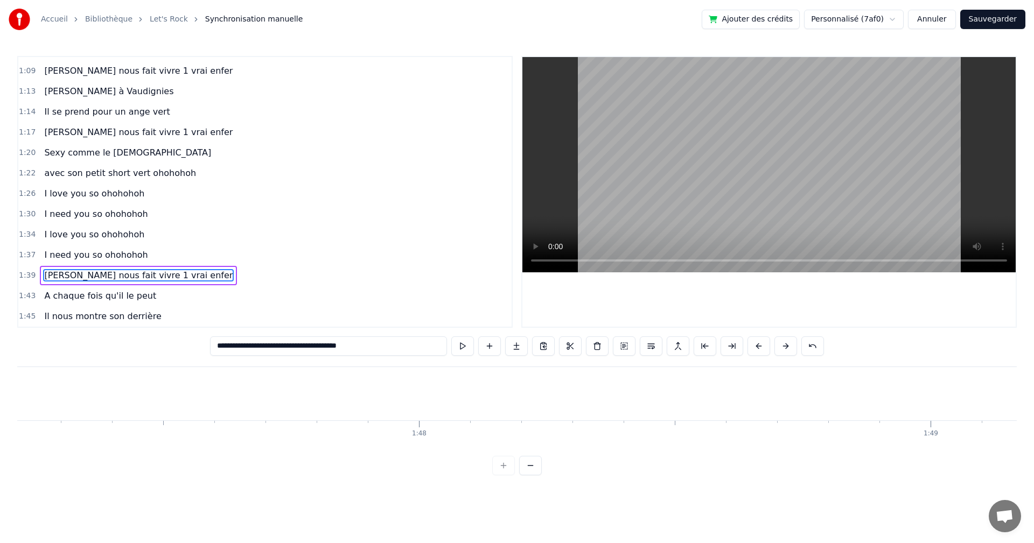
click at [95, 282] on span "[PERSON_NAME] nous fait vivre 1 vrai enfer" at bounding box center [138, 275] width 191 height 12
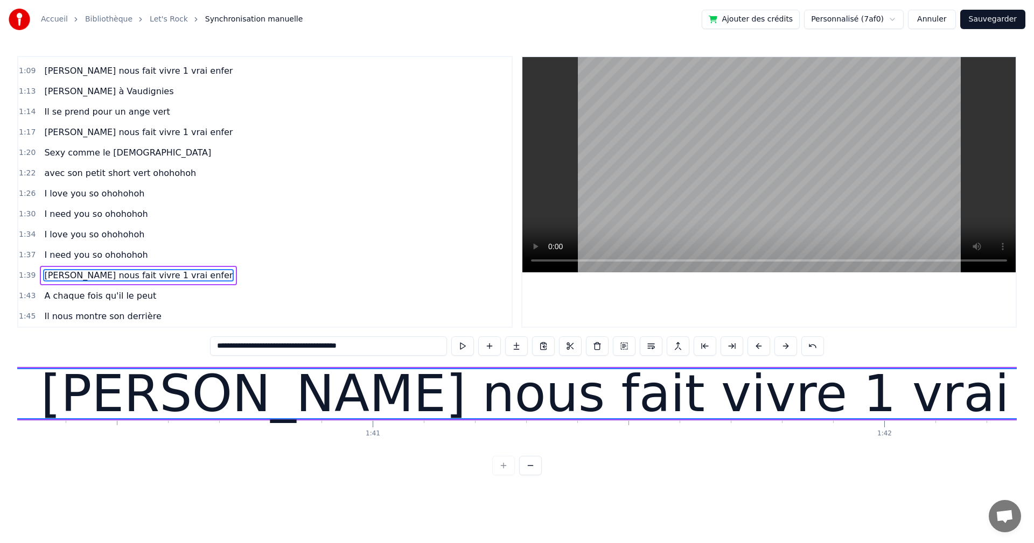
scroll to position [0, 51080]
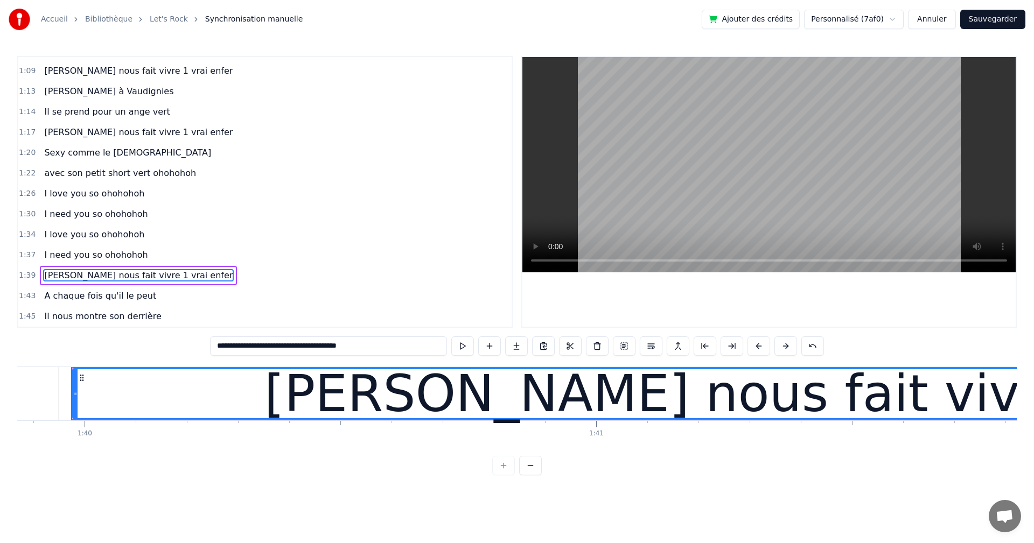
click at [94, 285] on div "[PERSON_NAME] nous fait vivre 1 vrai enfer" at bounding box center [138, 275] width 197 height 19
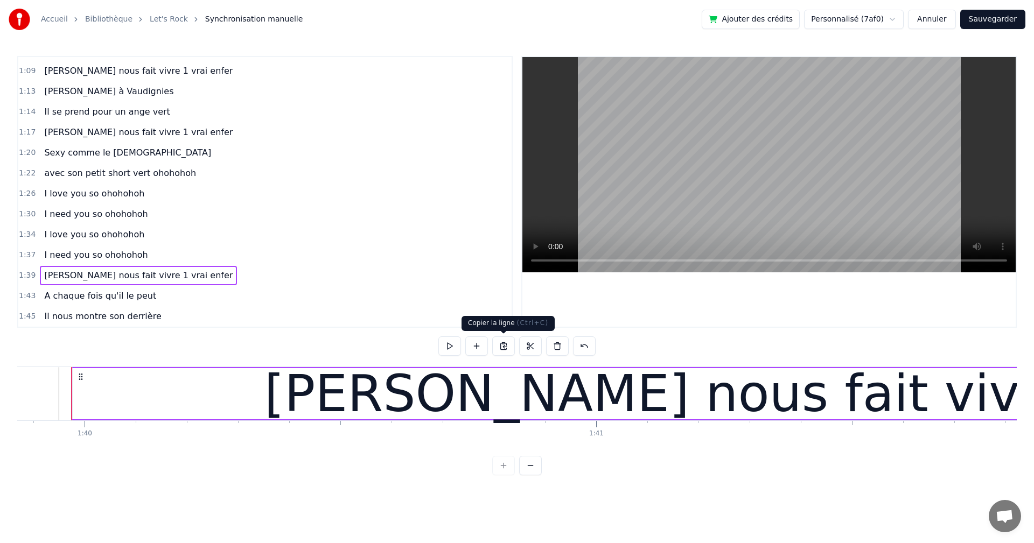
click at [502, 347] on button at bounding box center [503, 345] width 23 height 19
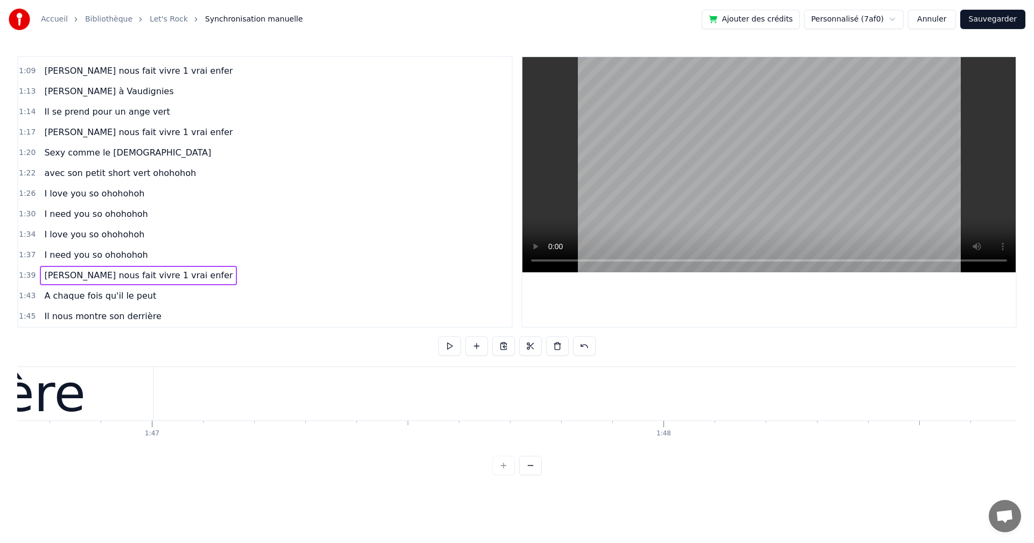
scroll to position [0, 53311]
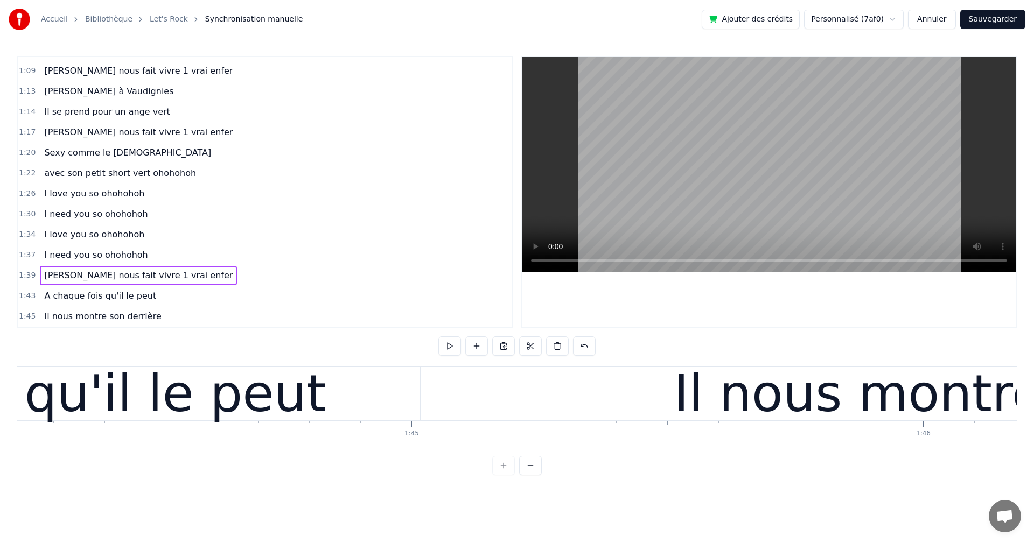
click at [104, 283] on div "[PERSON_NAME] nous fait vivre 1 vrai enfer" at bounding box center [138, 275] width 197 height 19
click at [89, 286] on div "A chaque fois qu'il le peut" at bounding box center [100, 295] width 121 height 19
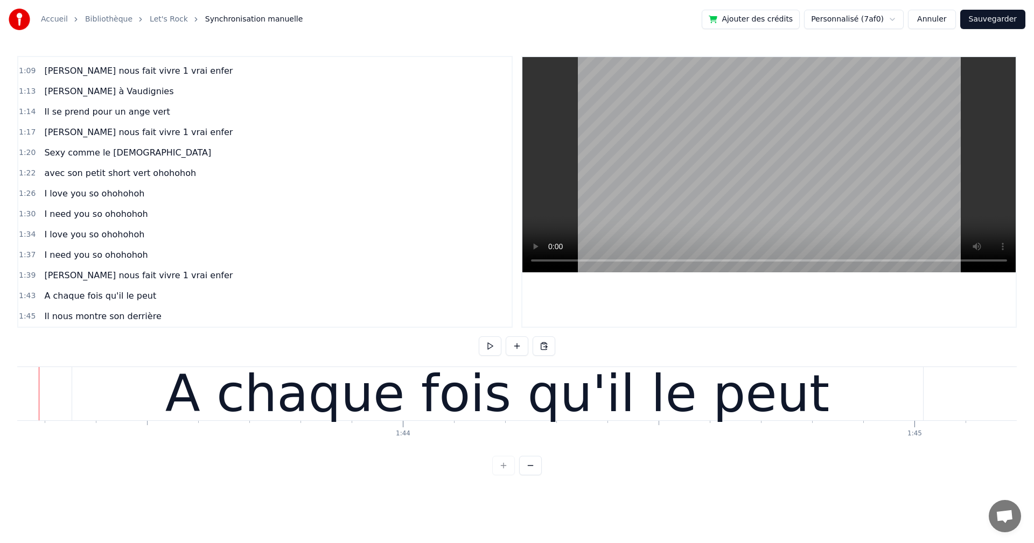
scroll to position [0, 52776]
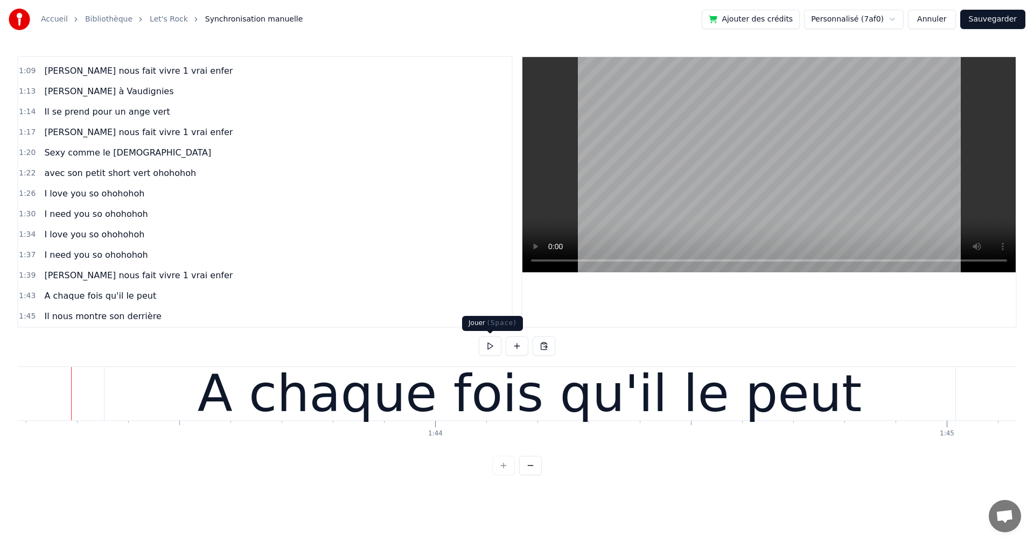
click at [487, 341] on button at bounding box center [490, 345] width 23 height 19
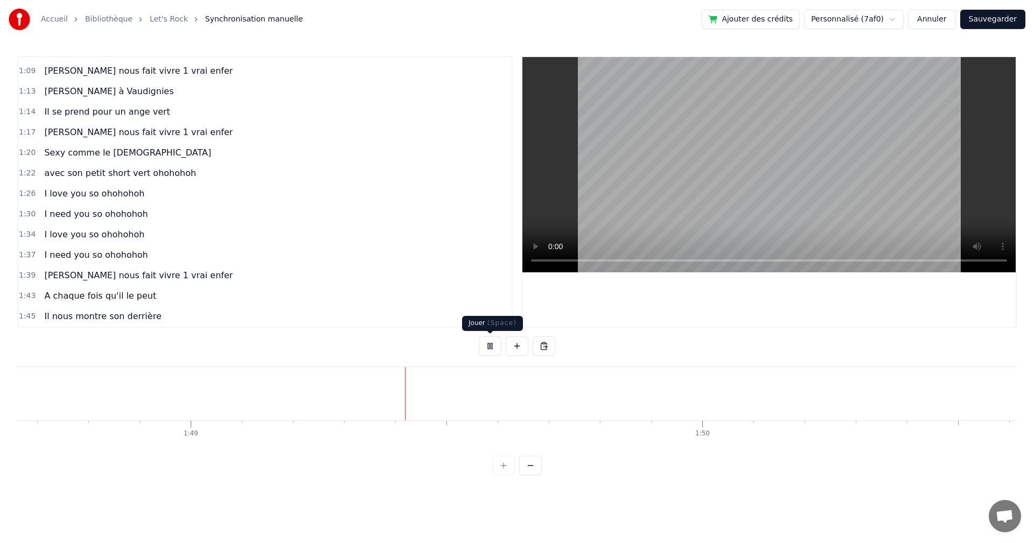
scroll to position [0, 55581]
click at [67, 272] on span "[PERSON_NAME] nous fait vivre 1 vrai enfer" at bounding box center [138, 275] width 191 height 12
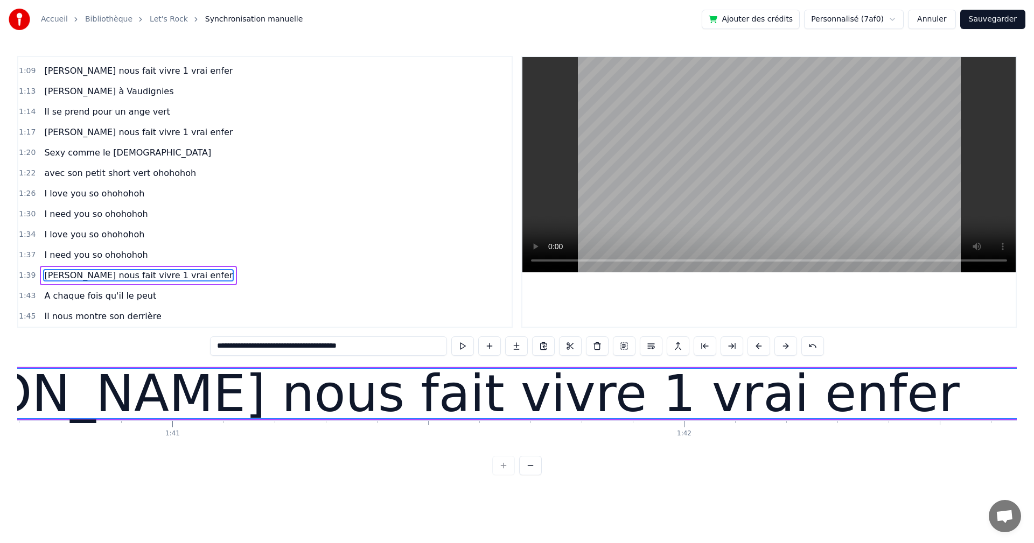
click at [67, 283] on div "[PERSON_NAME] nous fait vivre 1 vrai enfer" at bounding box center [138, 275] width 197 height 19
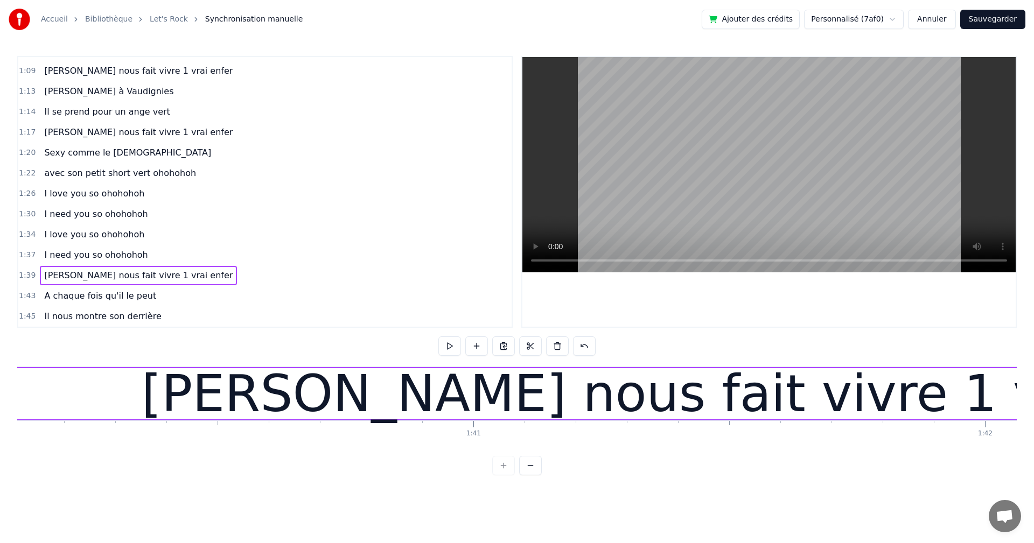
scroll to position [0, 51080]
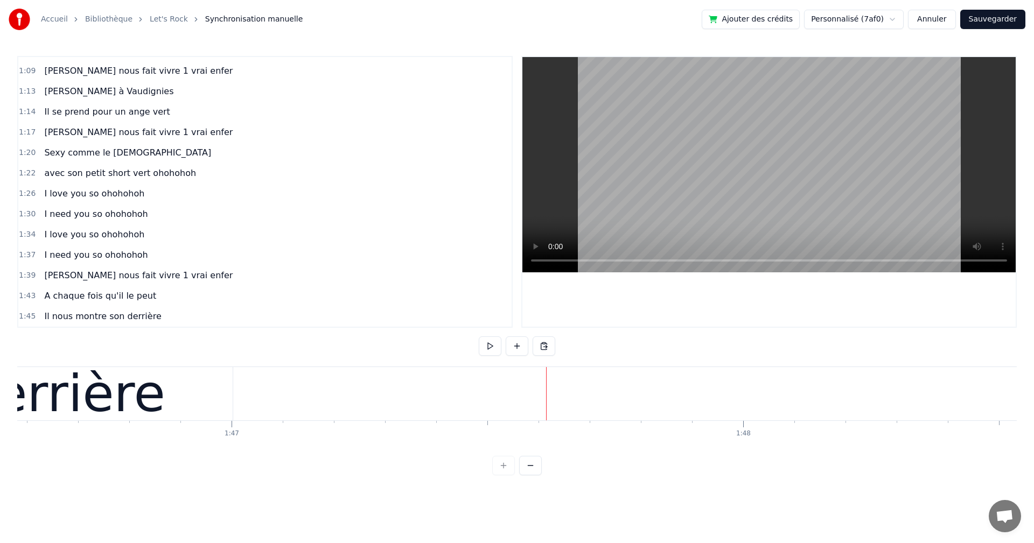
scroll to position [0, 54449]
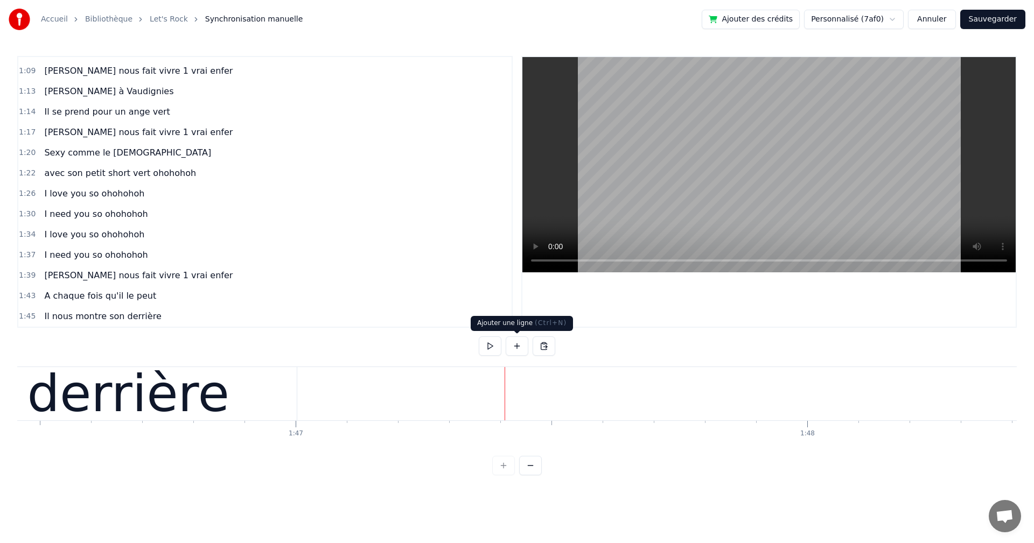
click at [522, 347] on button at bounding box center [517, 345] width 23 height 19
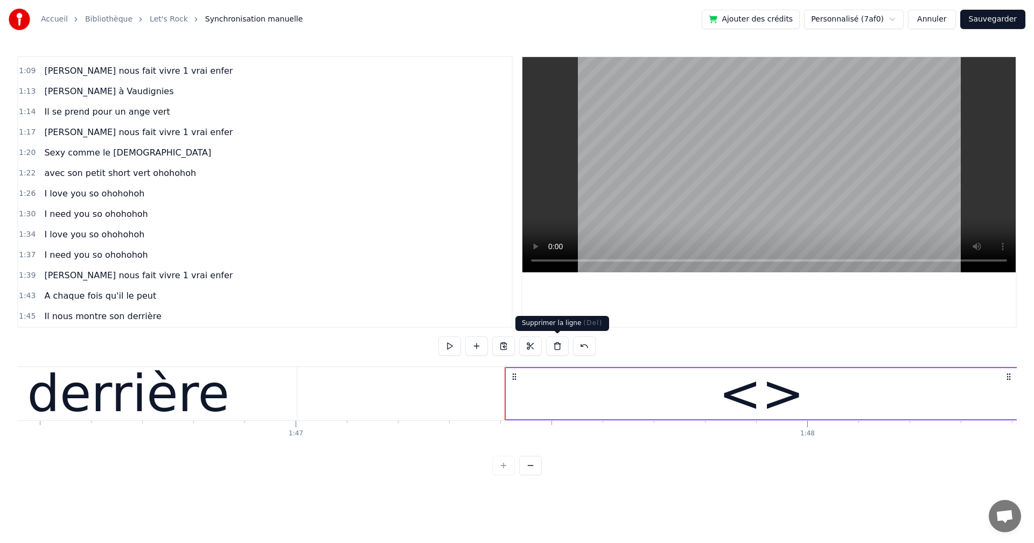
click at [556, 344] on button at bounding box center [557, 345] width 23 height 19
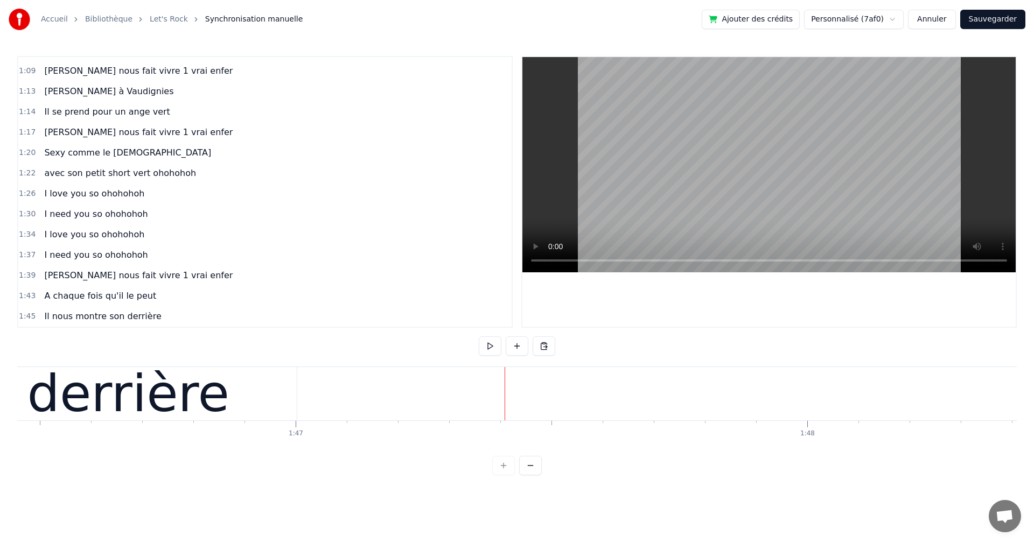
click at [543, 347] on button at bounding box center [543, 345] width 23 height 19
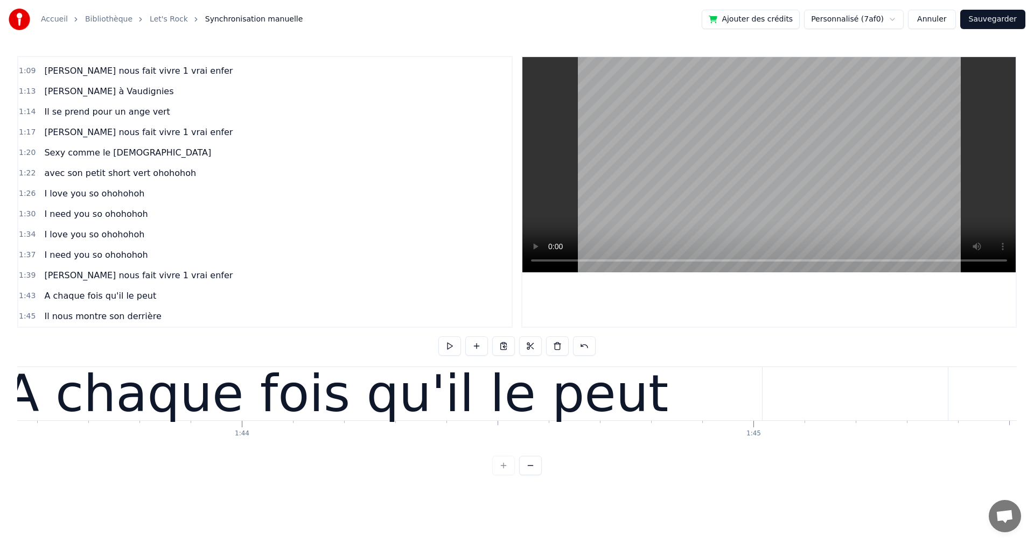
scroll to position [0, 52242]
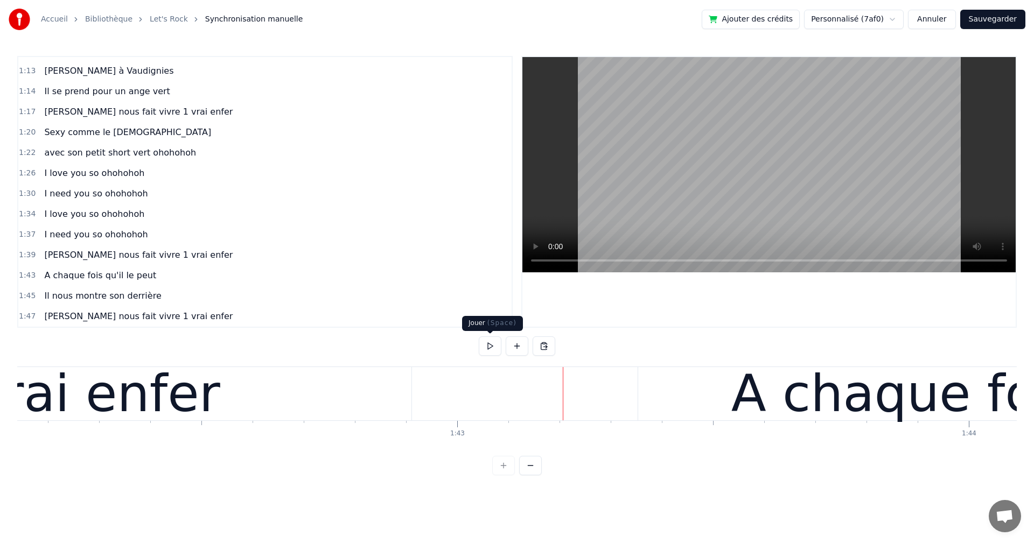
click at [486, 350] on button at bounding box center [490, 345] width 23 height 19
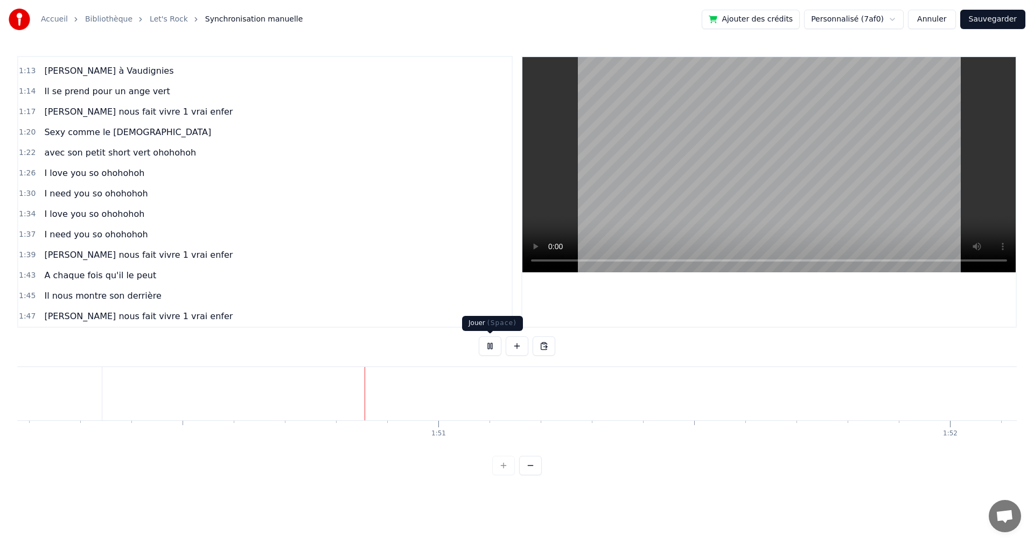
scroll to position [0, 56357]
click at [489, 346] on button at bounding box center [490, 345] width 23 height 19
click at [490, 353] on button at bounding box center [490, 345] width 23 height 19
click at [132, 305] on div "Il nous montre son derrière" at bounding box center [102, 295] width 125 height 19
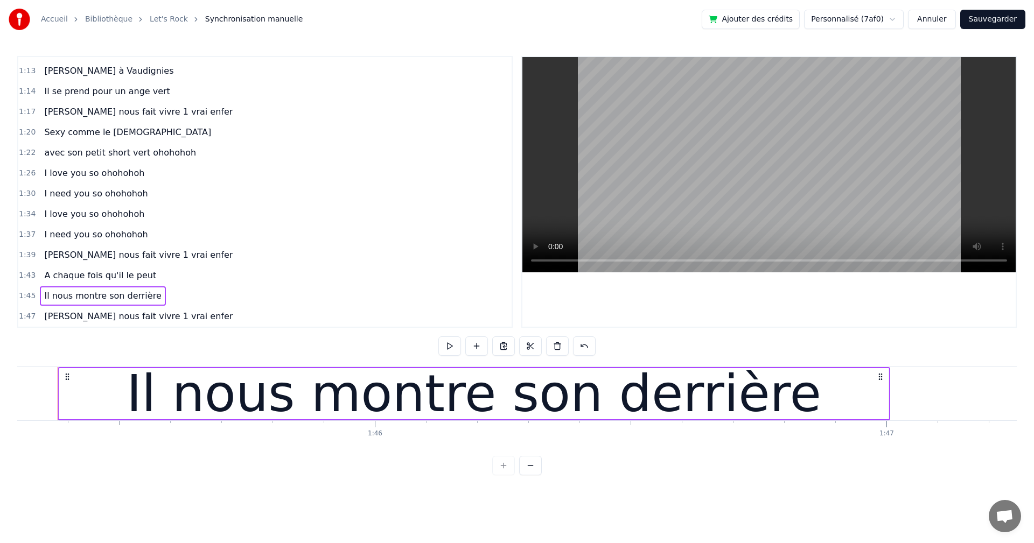
scroll to position [0, 53845]
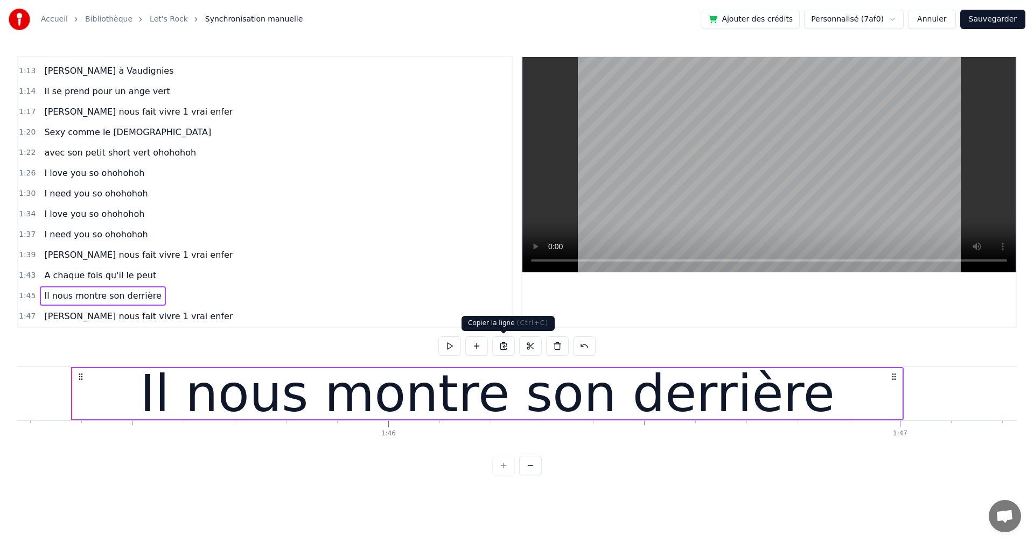
click at [501, 346] on button at bounding box center [503, 345] width 23 height 19
click at [391, 464] on div "0:04 et 1 &2 , 0:06 et 1& 2 3 4 0:08 [PERSON_NAME] nous fait vivre 1 vrai enfer…" at bounding box center [516, 265] width 999 height 419
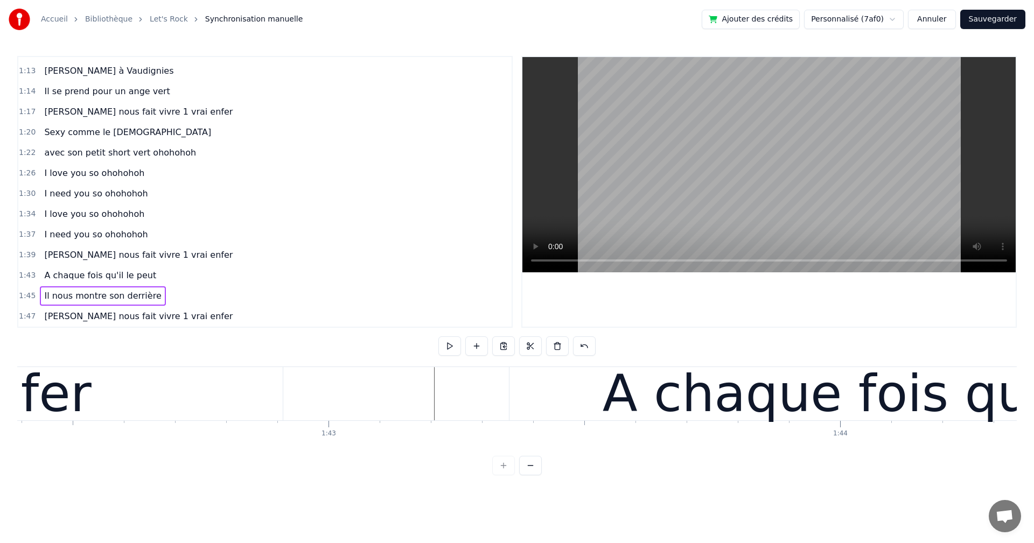
scroll to position [0, 52285]
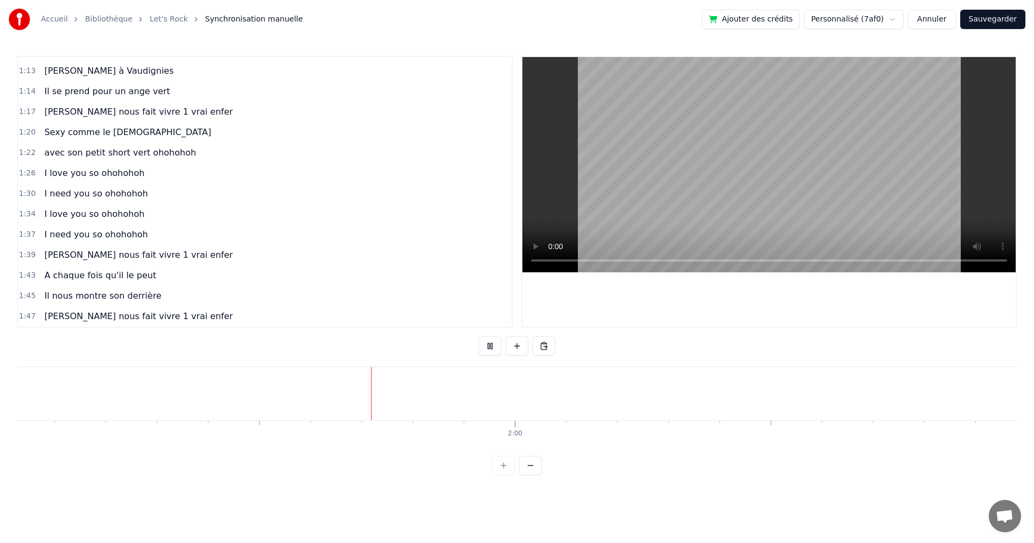
scroll to position [0, 60882]
click at [485, 348] on button at bounding box center [490, 345] width 23 height 19
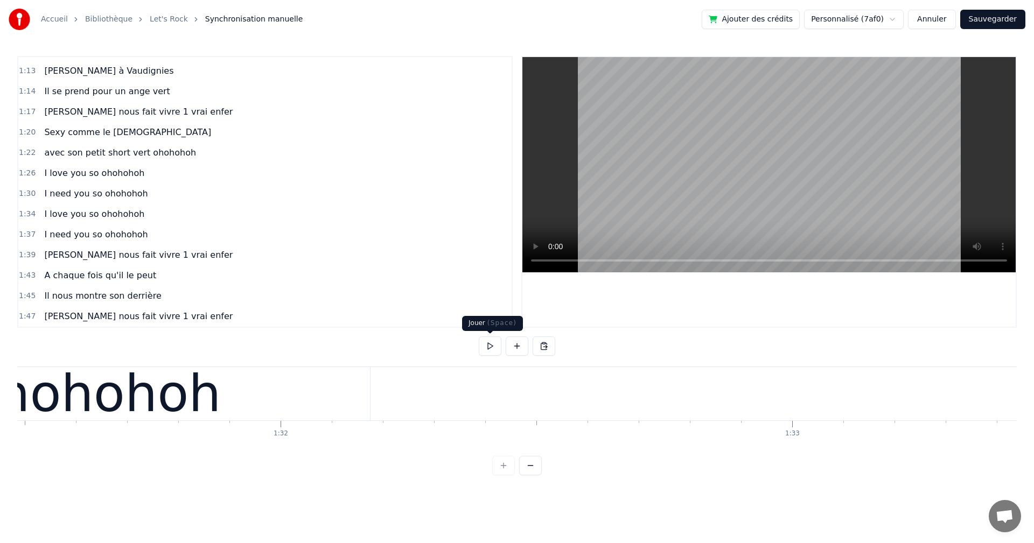
scroll to position [0, 45964]
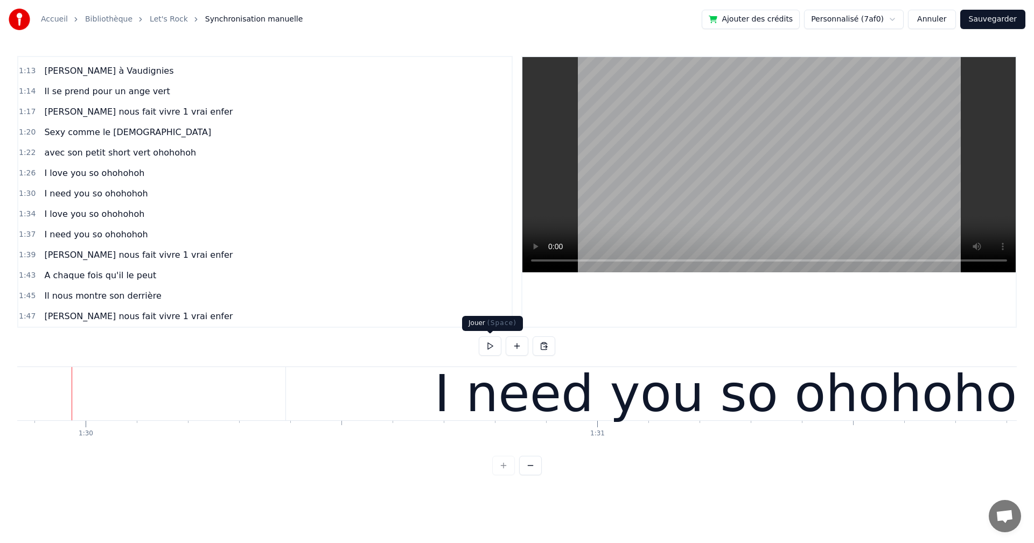
click at [488, 348] on button at bounding box center [490, 345] width 23 height 19
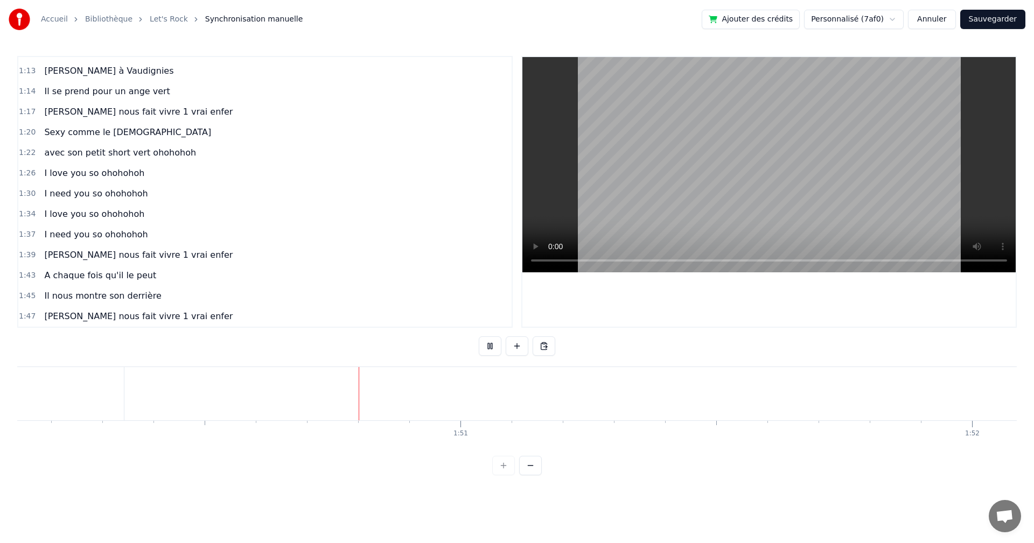
scroll to position [0, 56384]
click at [489, 344] on button at bounding box center [490, 345] width 23 height 19
click at [546, 349] on button at bounding box center [543, 345] width 23 height 19
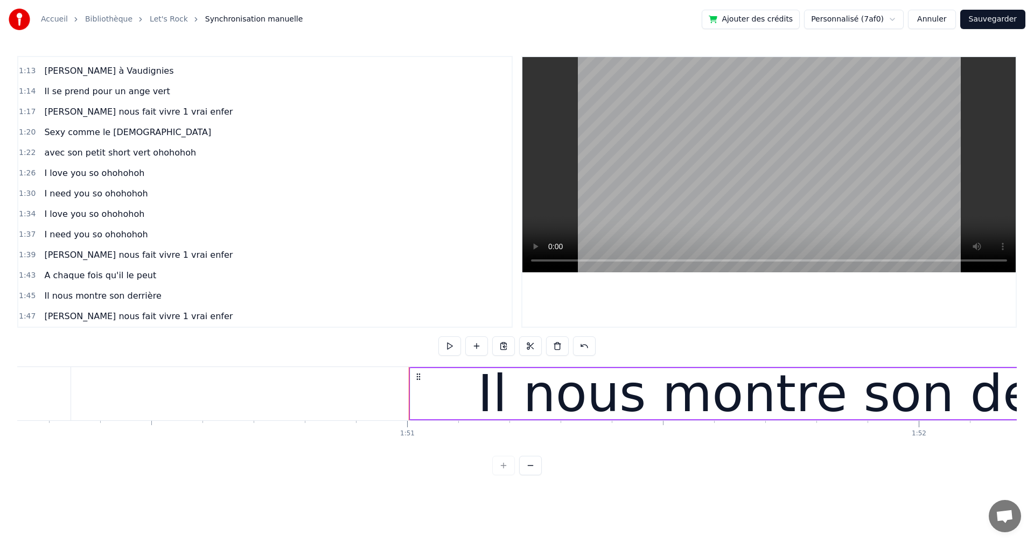
scroll to position [487, 0]
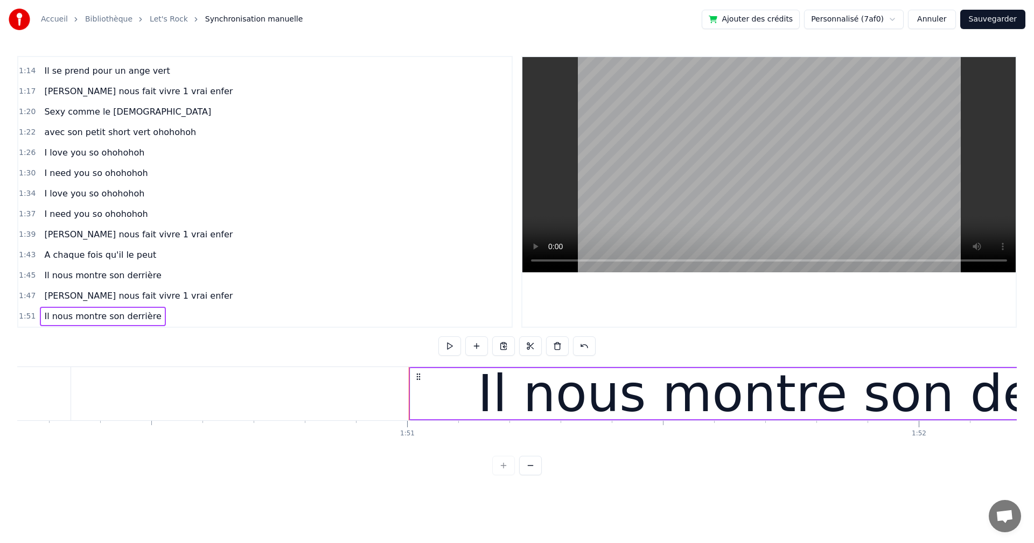
click at [120, 328] on div "0:04 et 1 &2 , 0:06 et 1& 2 3 4 0:08 [PERSON_NAME] nous fait vivre 1 vrai enfer…" at bounding box center [516, 265] width 999 height 419
click at [120, 324] on div "Il nous montre son derrière" at bounding box center [102, 316] width 125 height 19
click at [120, 315] on span "Il nous montre son derrière" at bounding box center [102, 316] width 119 height 12
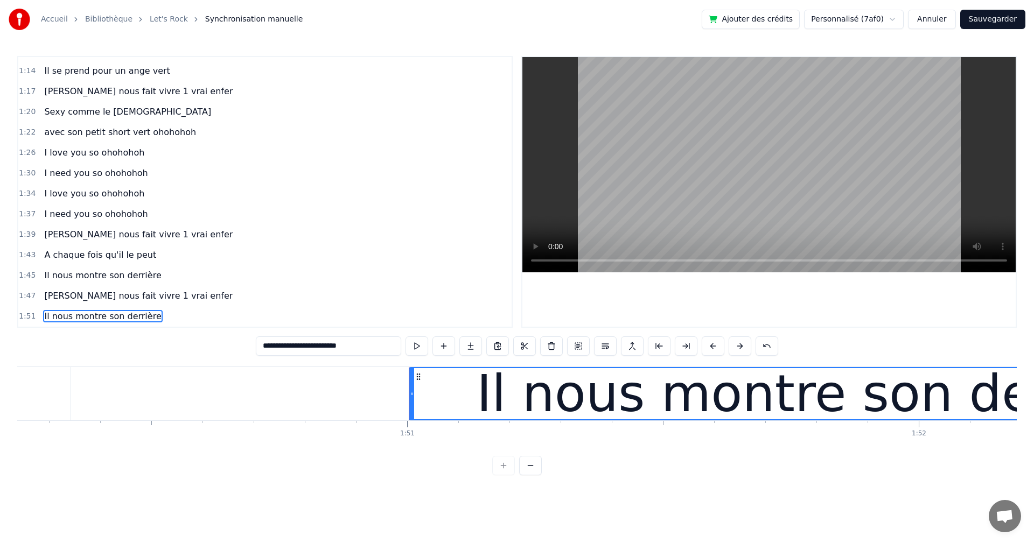
click at [117, 325] on div "Il nous montre son derrière" at bounding box center [102, 316] width 125 height 19
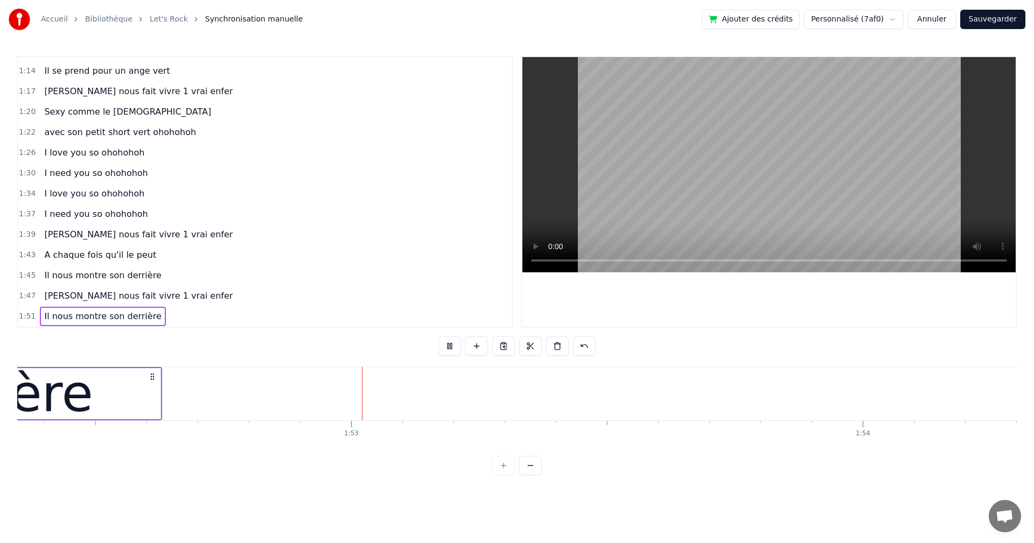
scroll to position [0, 57519]
click at [117, 324] on div "Il nous montre son derrière" at bounding box center [102, 316] width 125 height 19
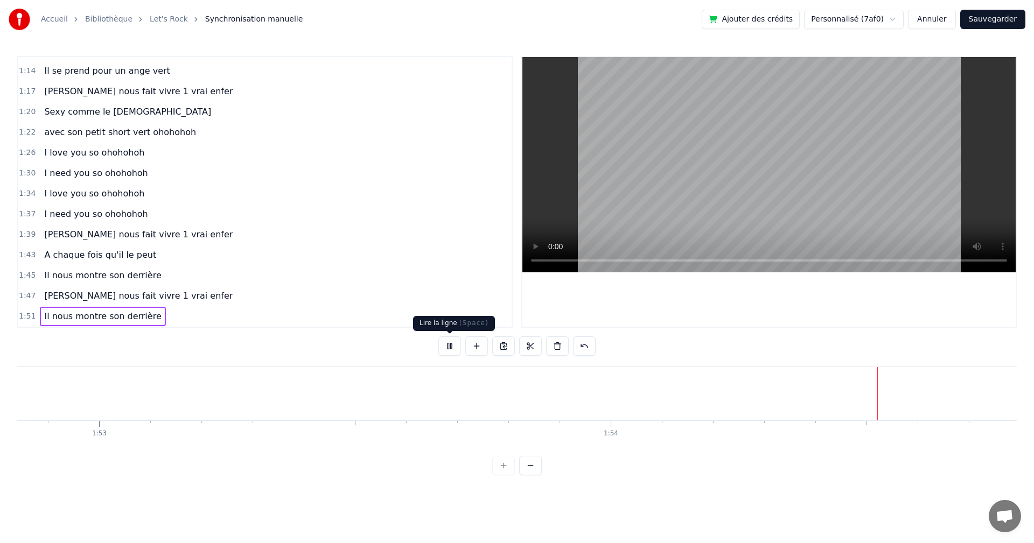
click at [455, 346] on button at bounding box center [449, 345] width 23 height 19
click at [118, 322] on span "Il nous montre son derrière" at bounding box center [102, 316] width 119 height 12
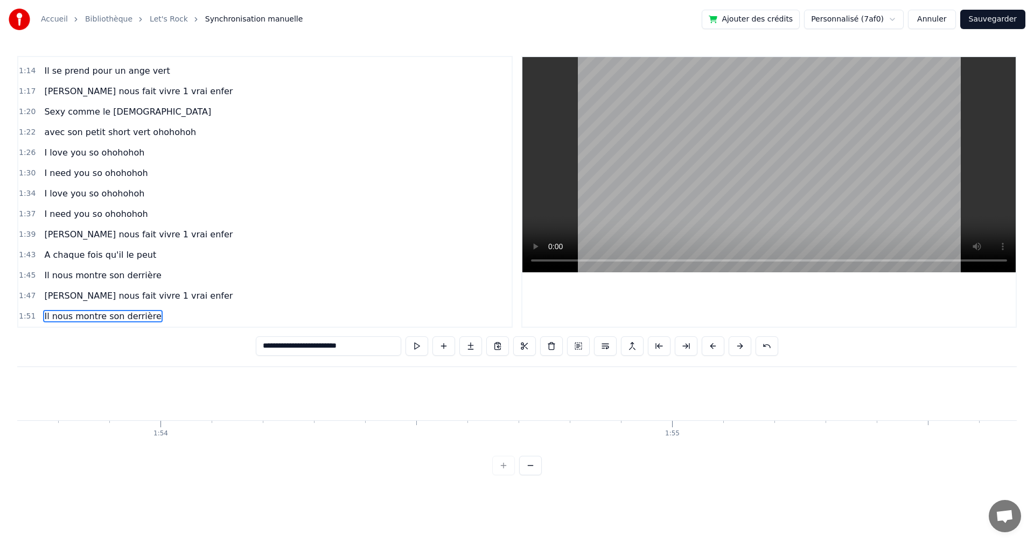
click at [118, 325] on div "Il nous montre son derrière" at bounding box center [102, 316] width 125 height 19
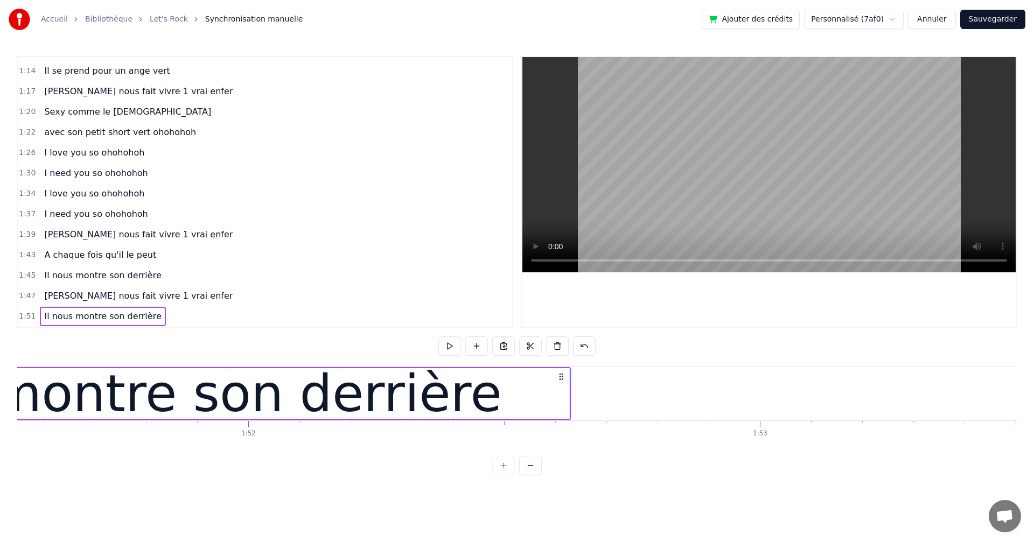
click at [118, 325] on div "Il nous montre son derrière" at bounding box center [102, 316] width 125 height 19
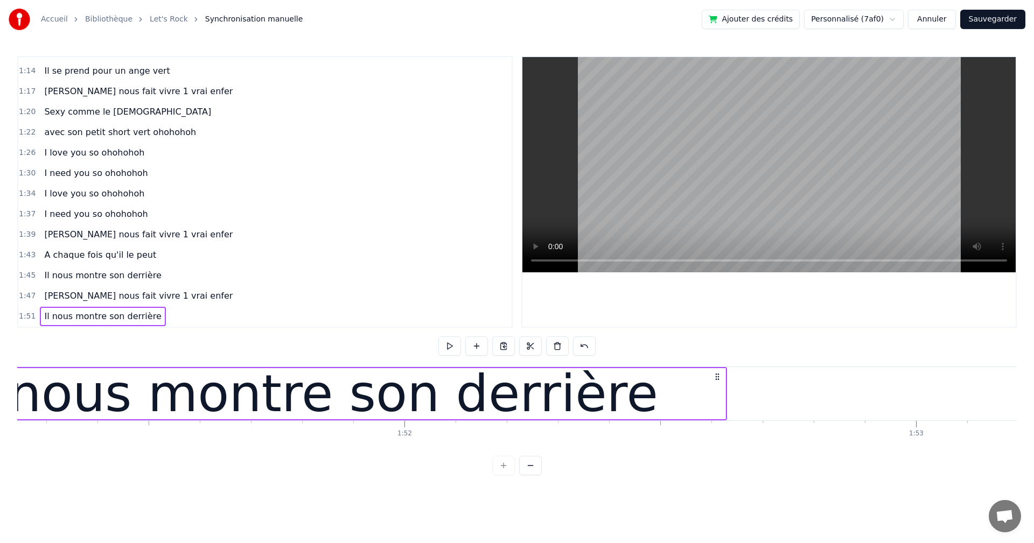
scroll to position [0, 56721]
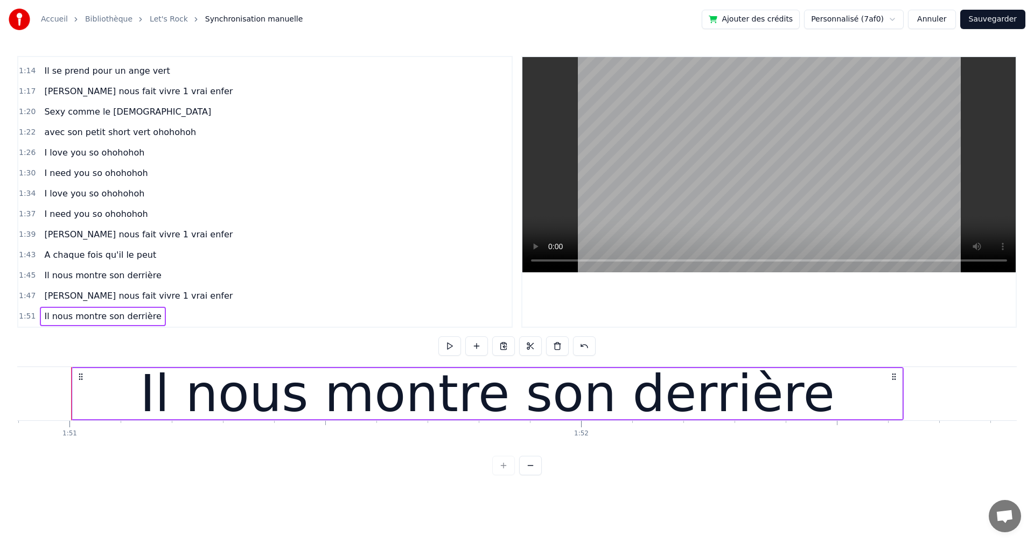
click at [297, 368] on div "Il nous montre son derrière" at bounding box center [487, 393] width 695 height 77
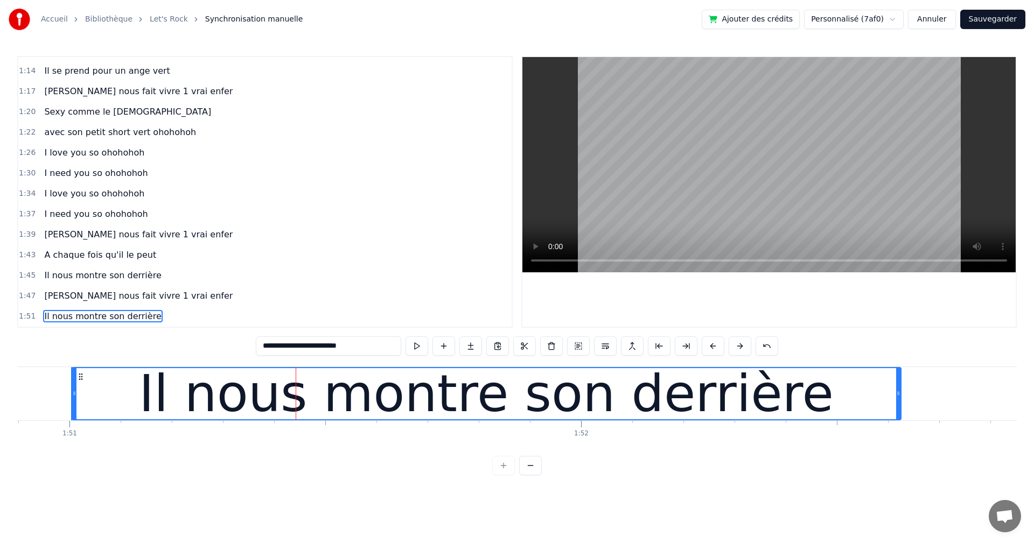
click at [297, 368] on div "Il nous montre son derrière" at bounding box center [486, 393] width 695 height 77
drag, startPoint x: 355, startPoint y: 347, endPoint x: 200, endPoint y: 345, distance: 155.6
click at [200, 345] on div "0:04 et 1 &2 , 0:06 et 1& 2 3 4 0:08 [PERSON_NAME] nous fait vivre 1 vrai enfer…" at bounding box center [516, 265] width 999 height 419
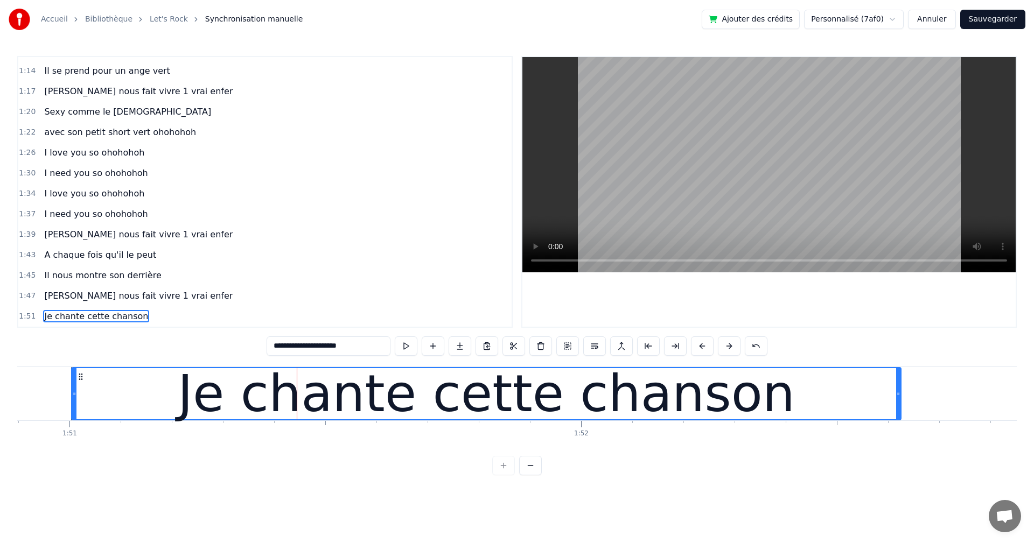
type input "**********"
click at [262, 249] on div "1:43 A chaque fois qu'il le peut" at bounding box center [264, 255] width 493 height 20
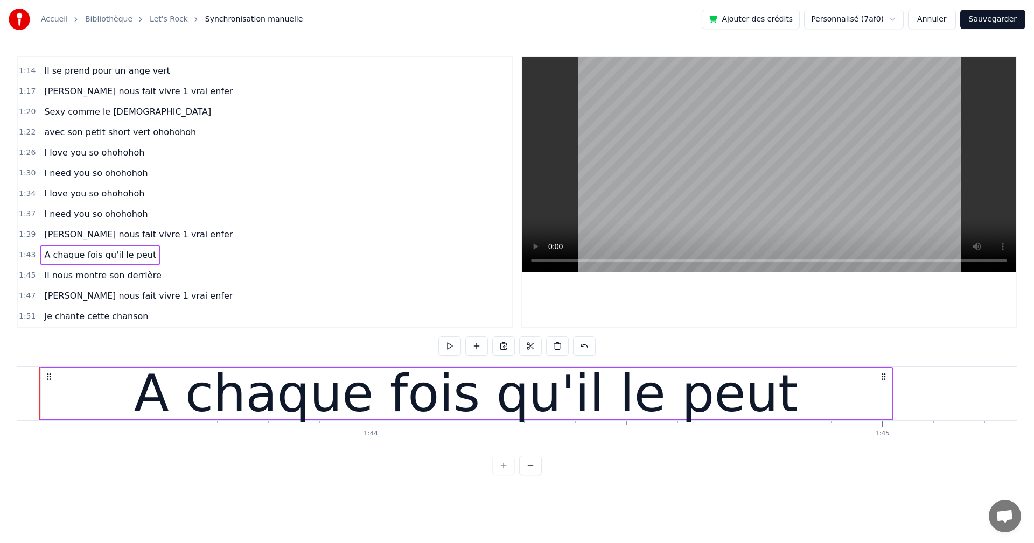
scroll to position [0, 52808]
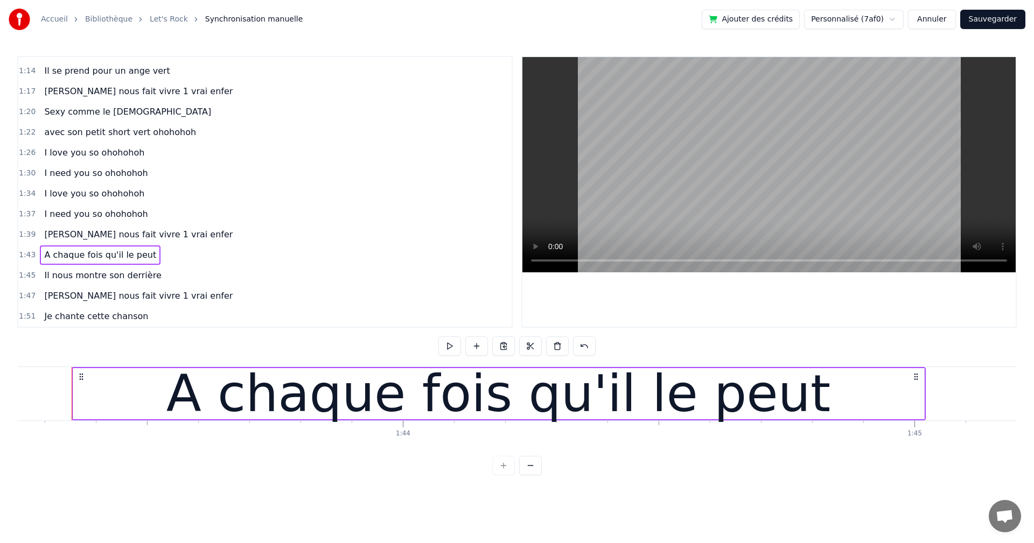
click at [57, 264] on div "A chaque fois qu'il le peut" at bounding box center [100, 255] width 121 height 19
click at [34, 289] on div "1:47 [PERSON_NAME] nous fait vivre 1 vrai enfer" at bounding box center [264, 296] width 493 height 20
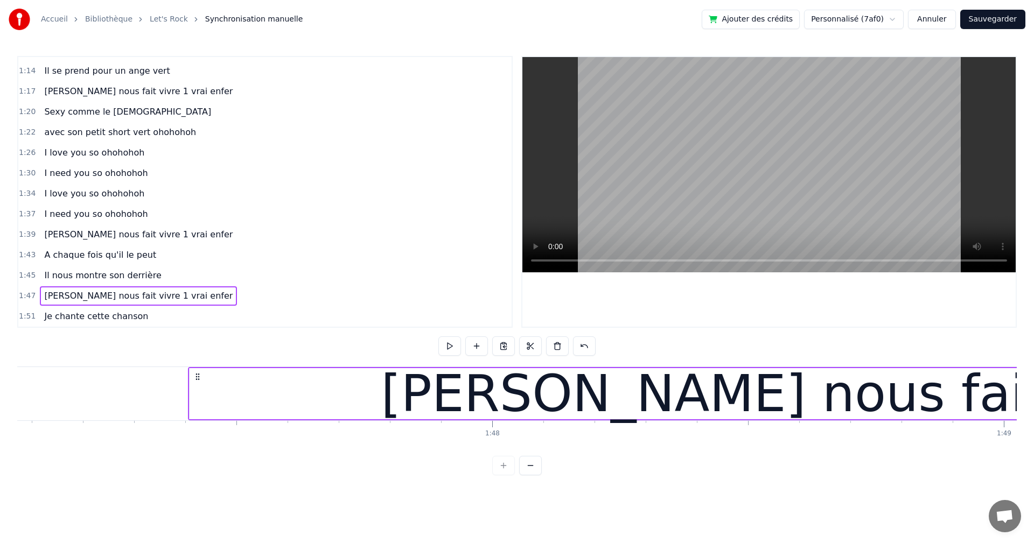
scroll to position [0, 54881]
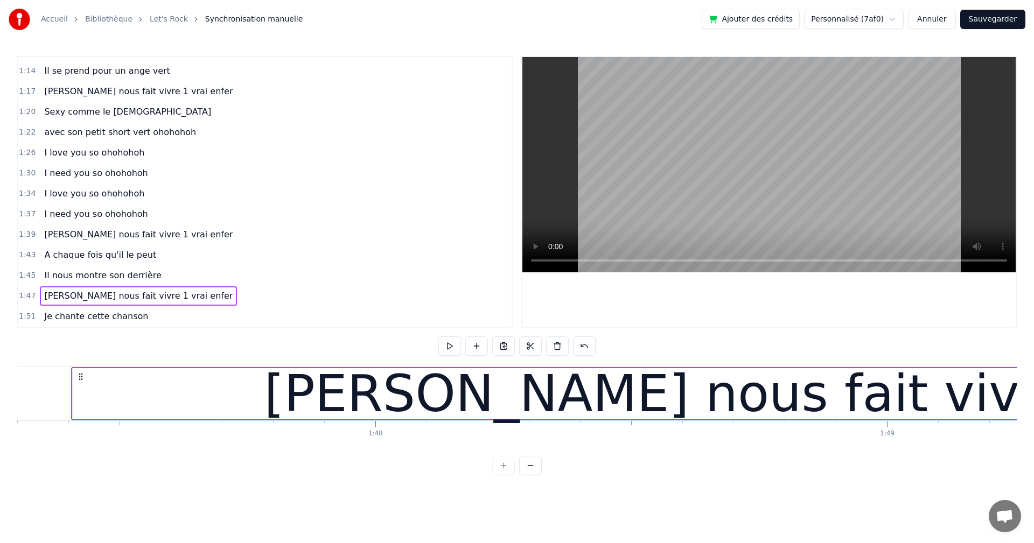
click at [109, 282] on div "Il nous montre son derrière" at bounding box center [102, 275] width 125 height 19
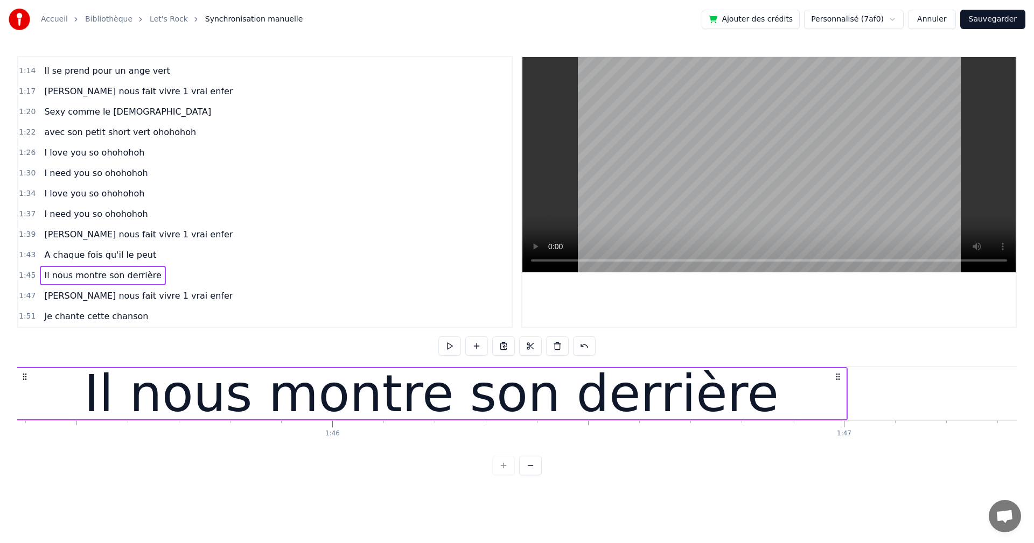
scroll to position [0, 53845]
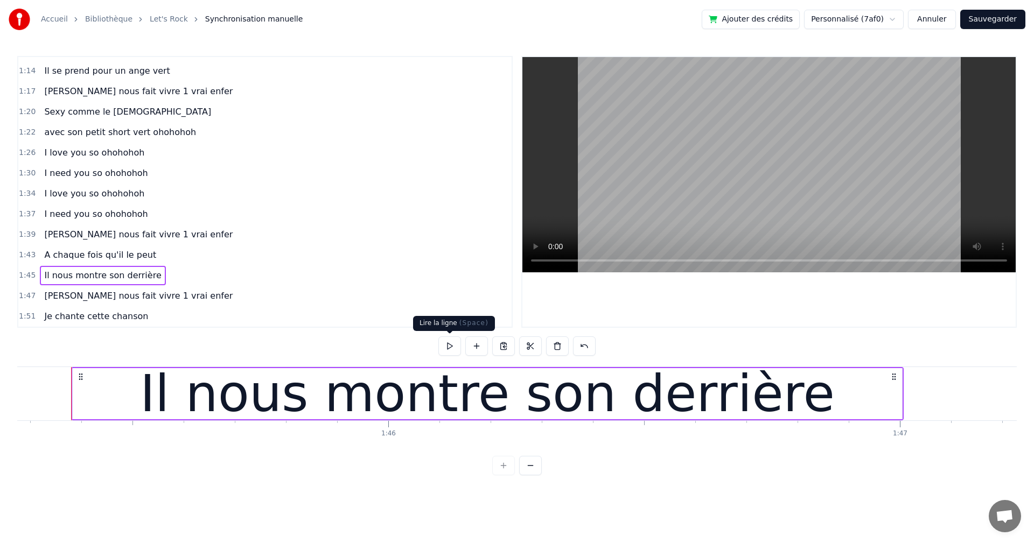
click at [450, 348] on button at bounding box center [449, 345] width 23 height 19
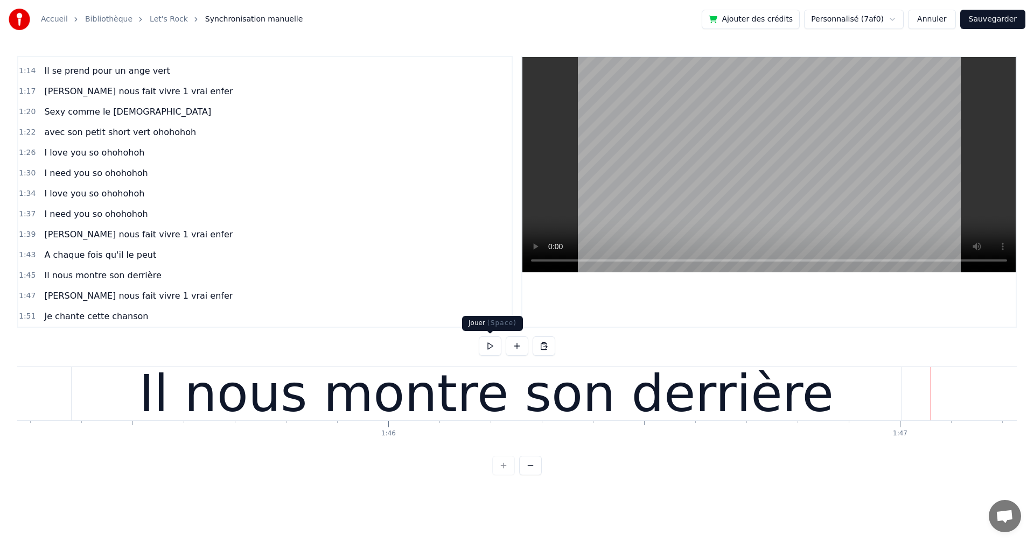
click at [486, 346] on button at bounding box center [490, 345] width 23 height 19
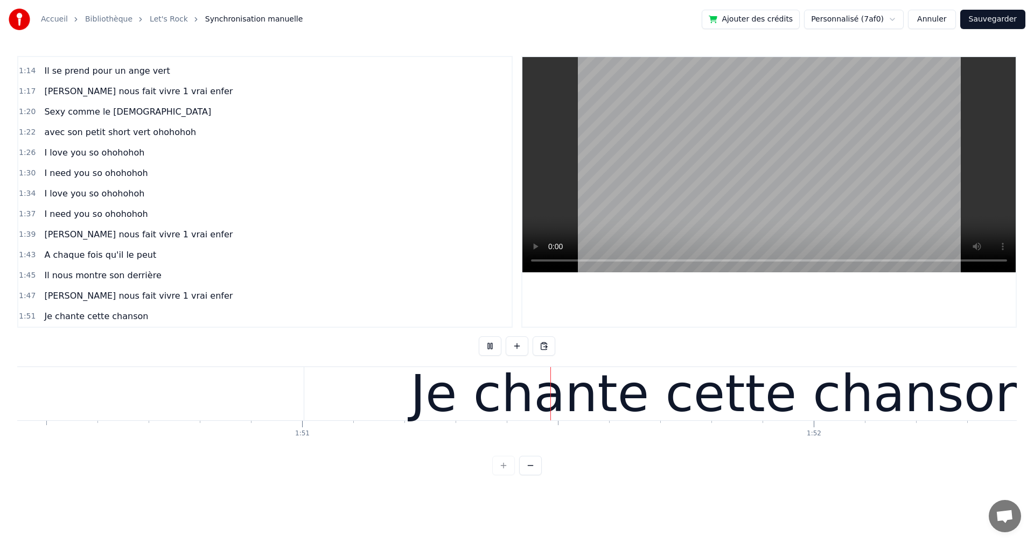
scroll to position [0, 56710]
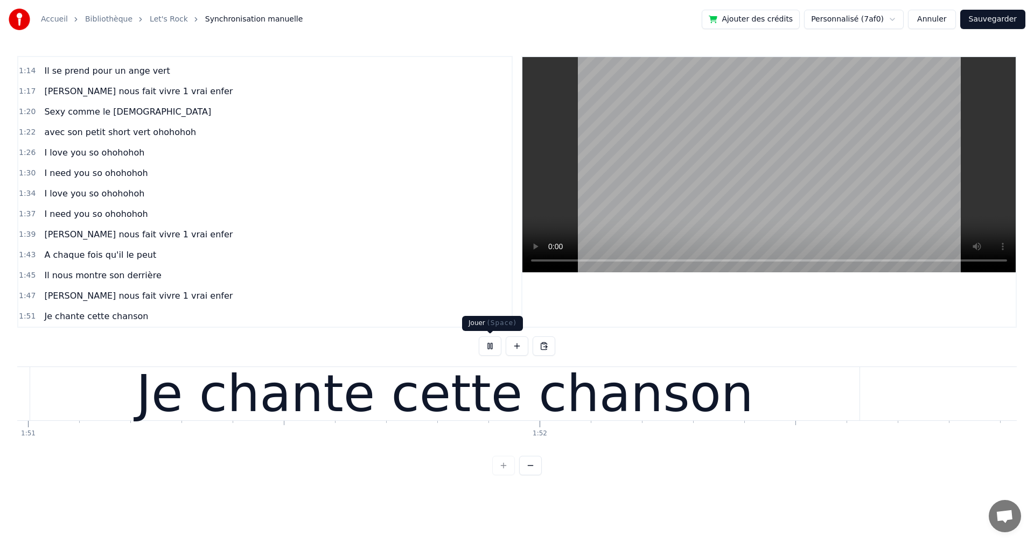
click at [489, 347] on button at bounding box center [490, 345] width 23 height 19
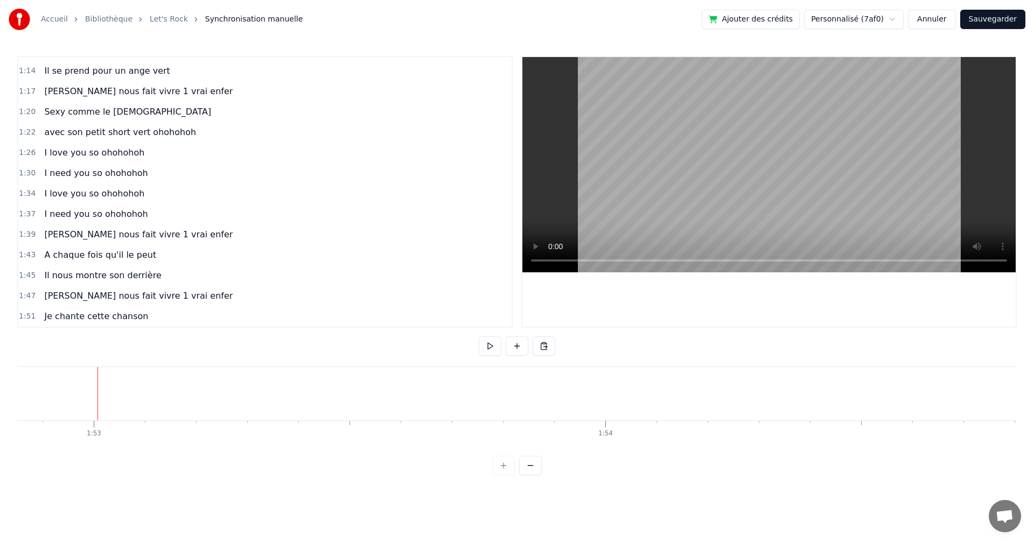
scroll to position [0, 57747]
click at [137, 141] on div "avec son petit short vert ohohohoh" at bounding box center [120, 132] width 160 height 19
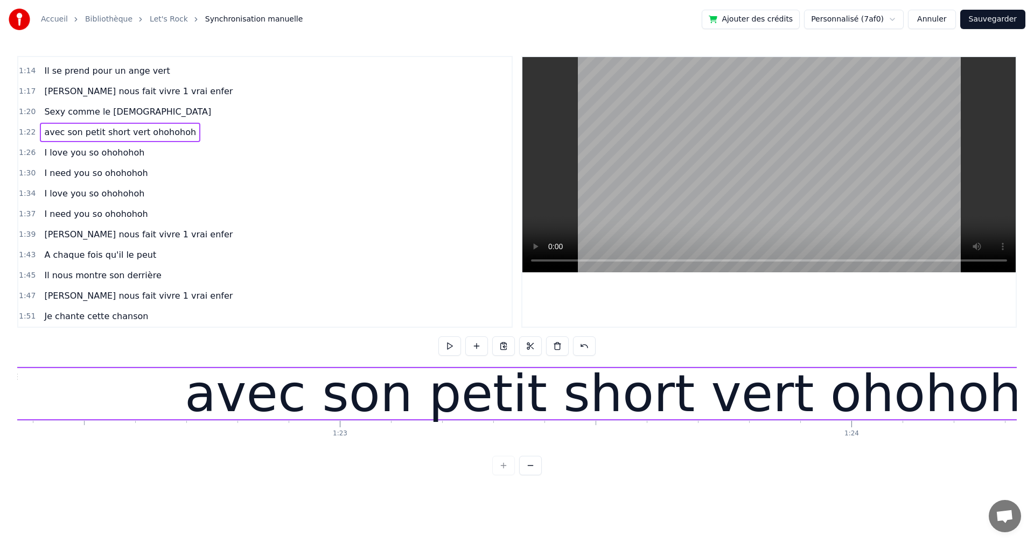
scroll to position [0, 42065]
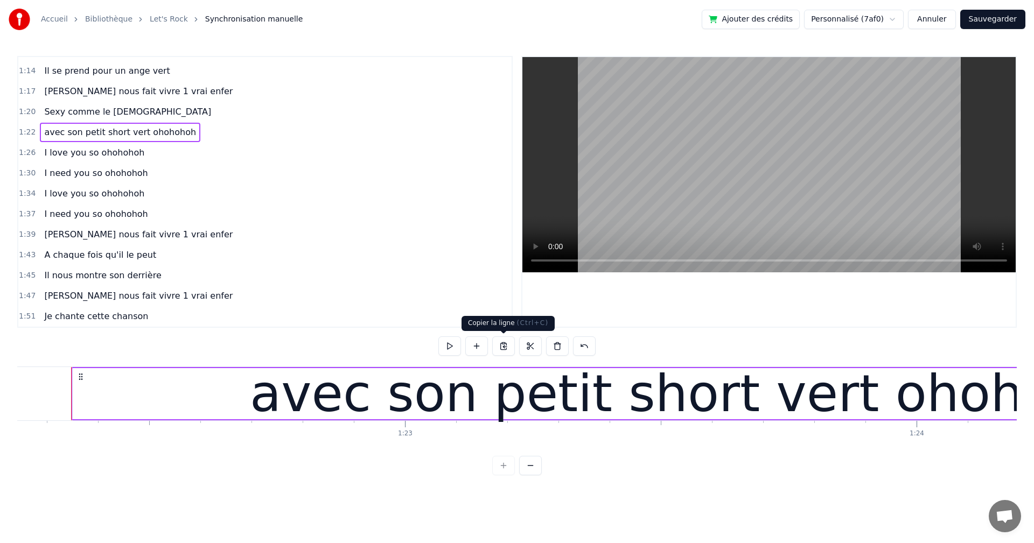
click at [504, 347] on button at bounding box center [503, 345] width 23 height 19
click at [96, 284] on div "Il nous montre son derrière" at bounding box center [102, 275] width 125 height 19
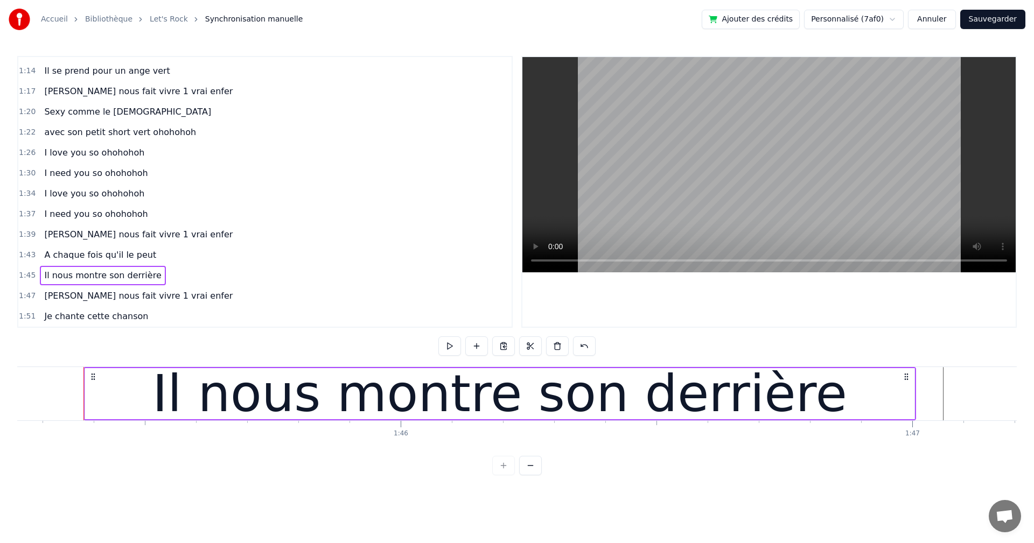
scroll to position [0, 53845]
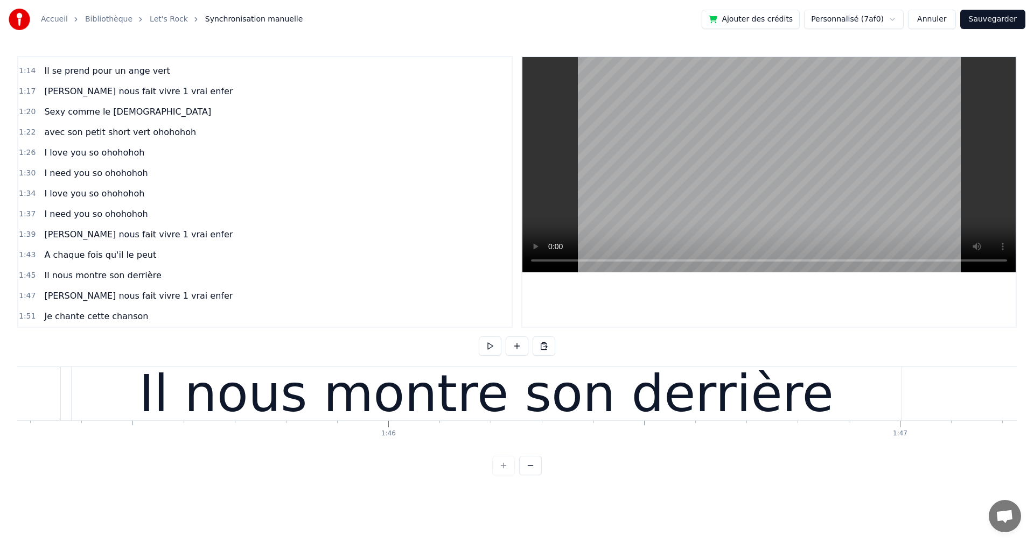
scroll to position [0, 53834]
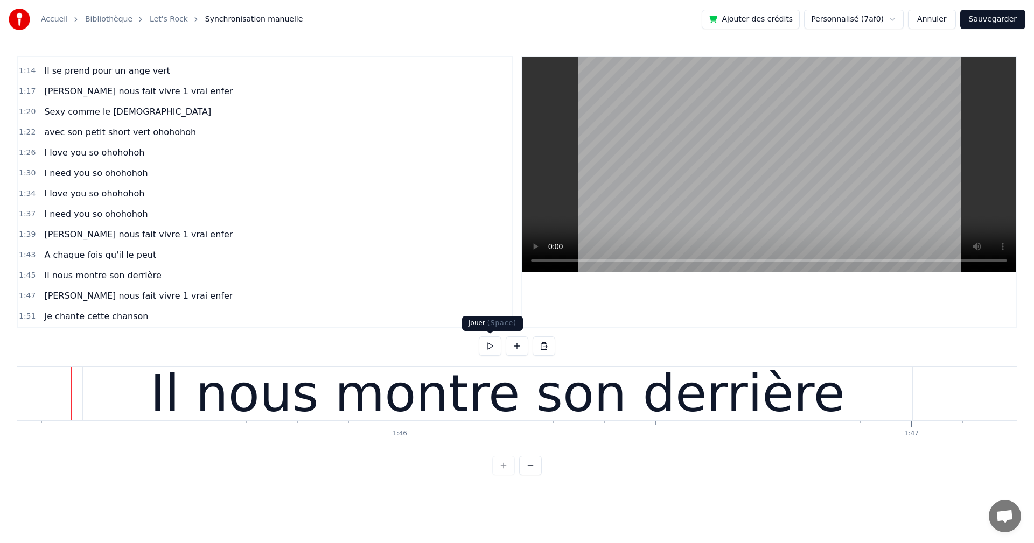
click at [486, 345] on button at bounding box center [490, 345] width 23 height 19
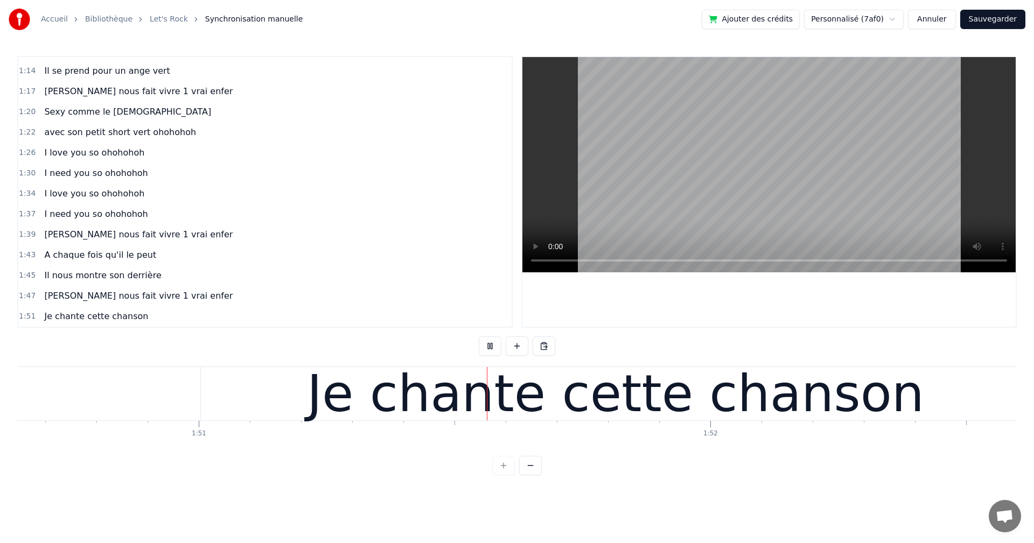
scroll to position [0, 56646]
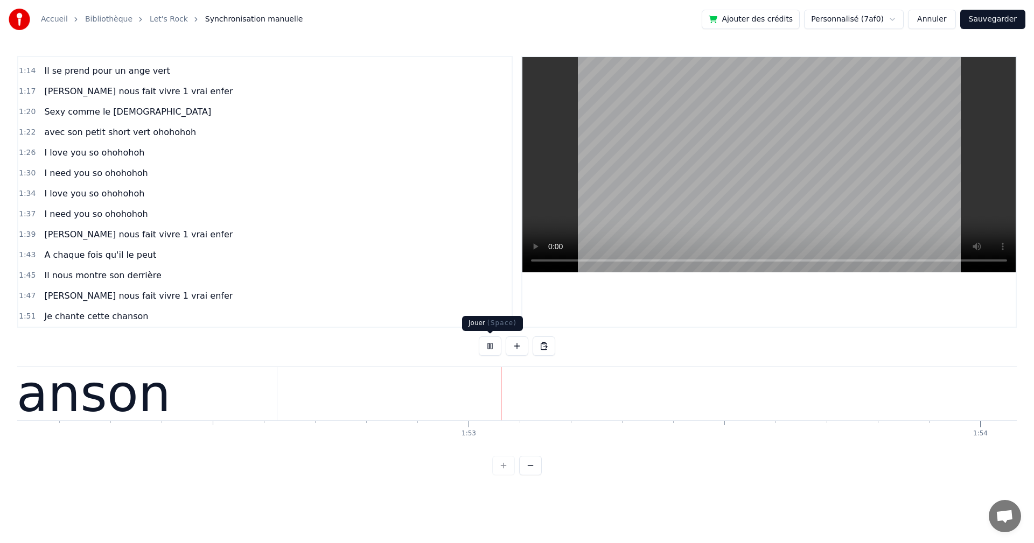
click at [492, 348] on button at bounding box center [490, 345] width 23 height 19
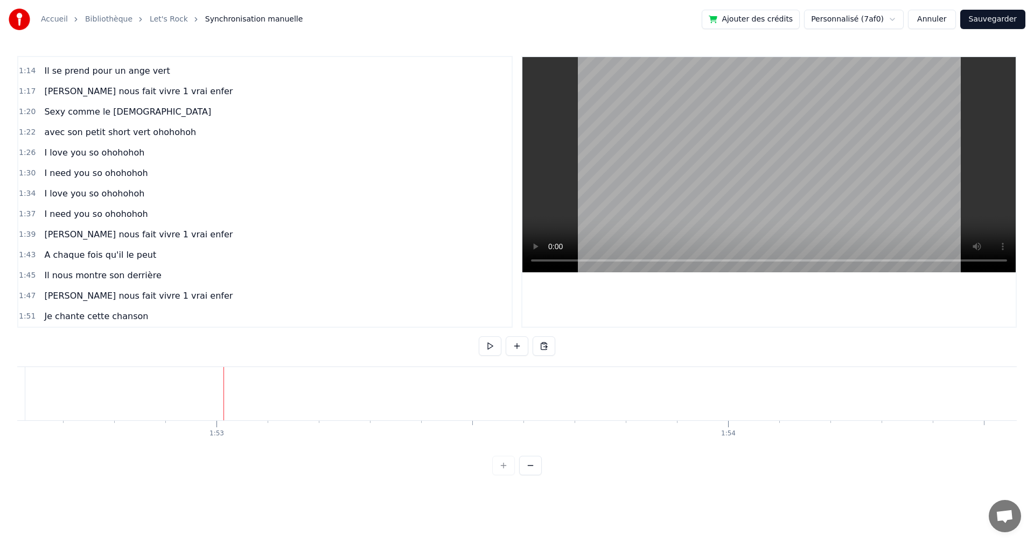
click at [541, 347] on button at bounding box center [543, 345] width 23 height 19
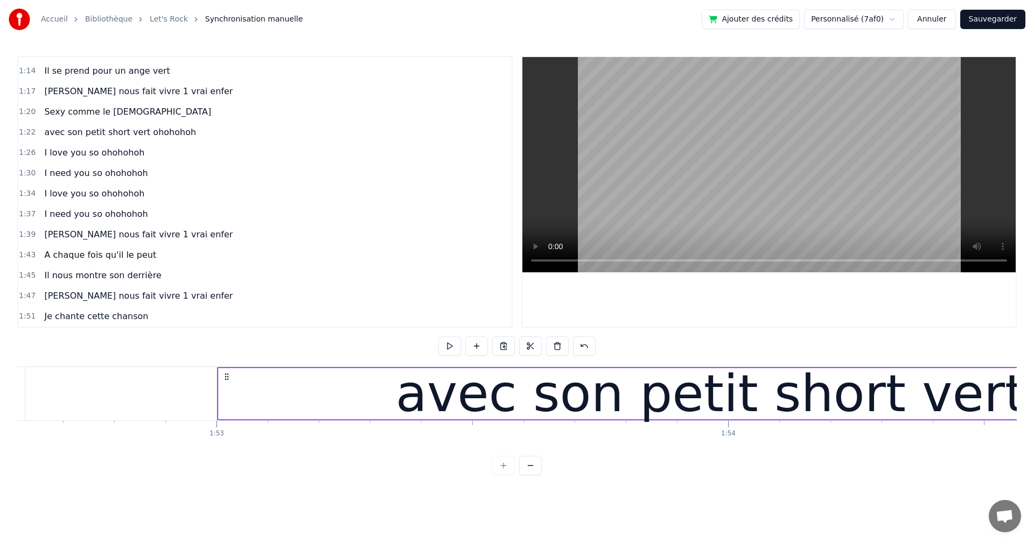
click at [431, 368] on div "avec son petit short vert ohohohoh" at bounding box center [846, 393] width 1256 height 51
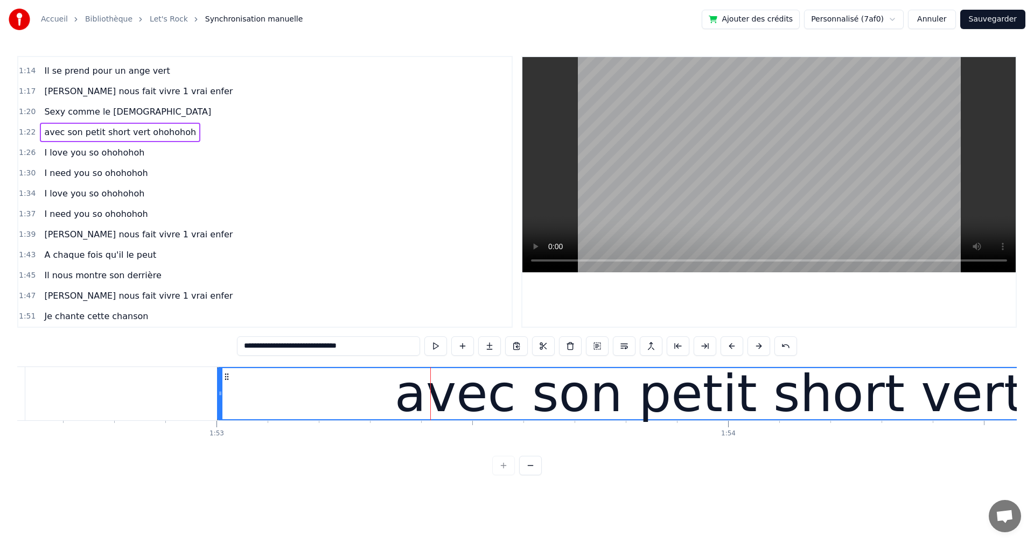
scroll to position [508, 0]
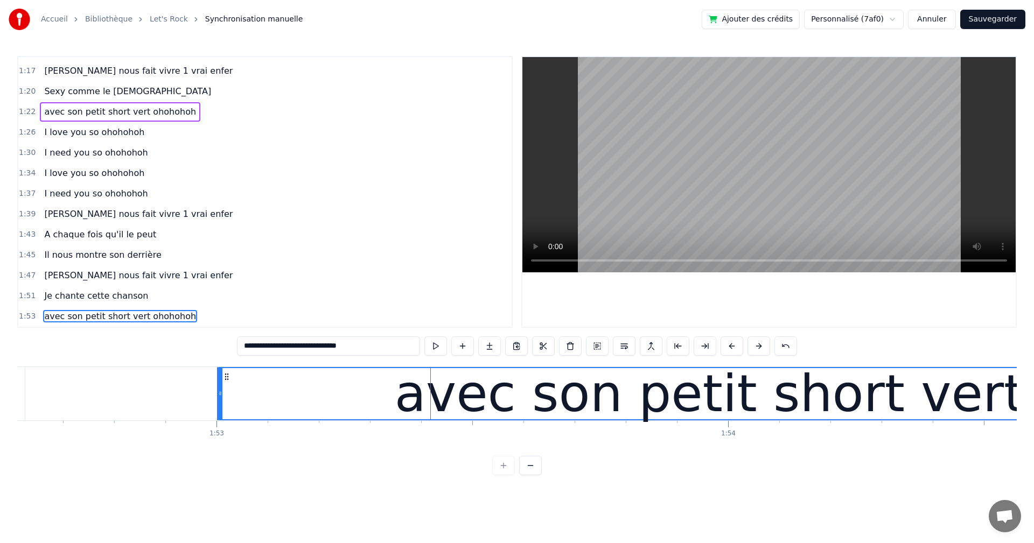
click at [103, 325] on div "avec son petit short vert ohohohoh" at bounding box center [120, 316] width 160 height 19
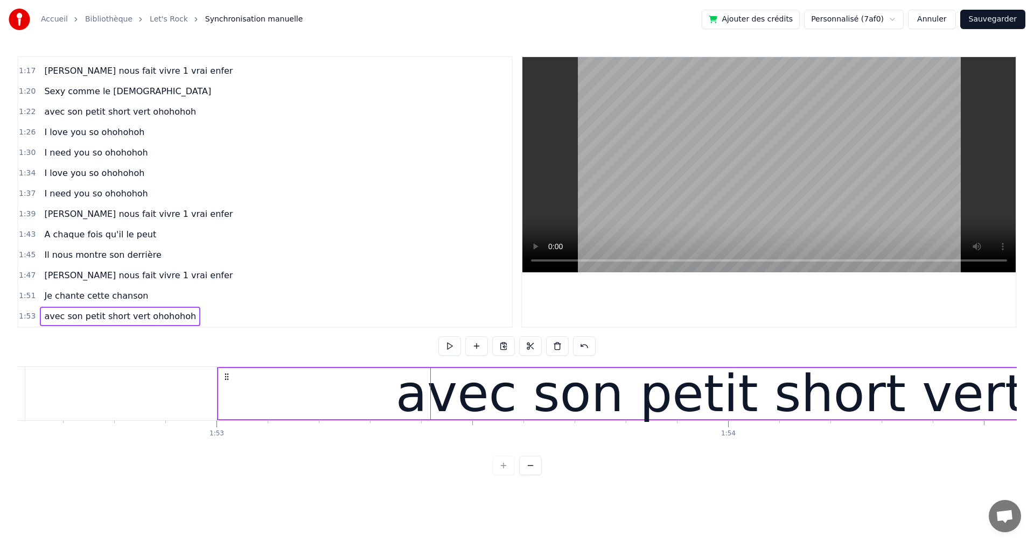
click at [332, 369] on div "avec son petit short vert ohohohoh" at bounding box center [846, 393] width 1254 height 51
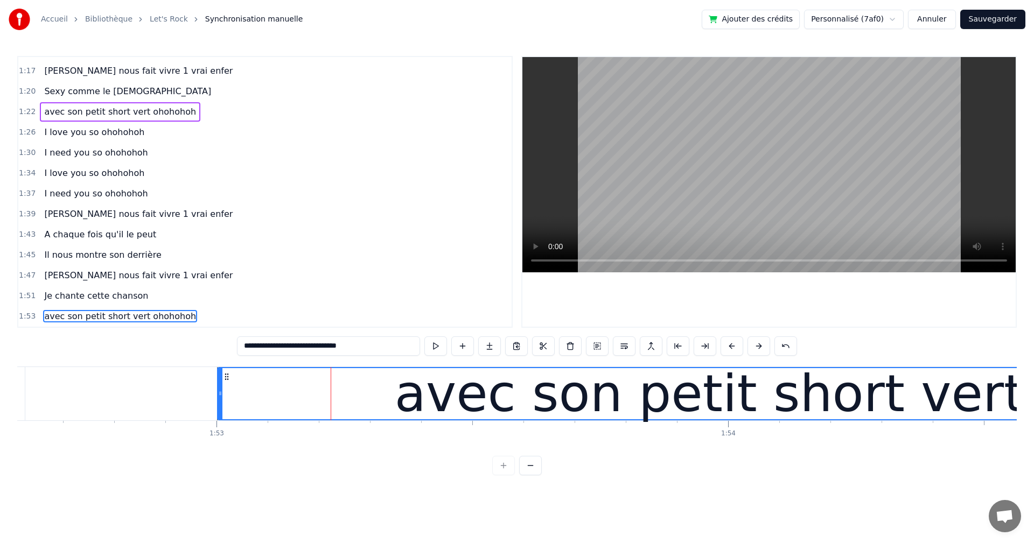
drag, startPoint x: 325, startPoint y: 345, endPoint x: 190, endPoint y: 341, distance: 134.7
click at [190, 341] on div "0:04 et 1 &2 , 0:06 et 1& 2 3 4 0:08 [PERSON_NAME] nous fait vivre 1 vrai enfer…" at bounding box center [516, 265] width 999 height 419
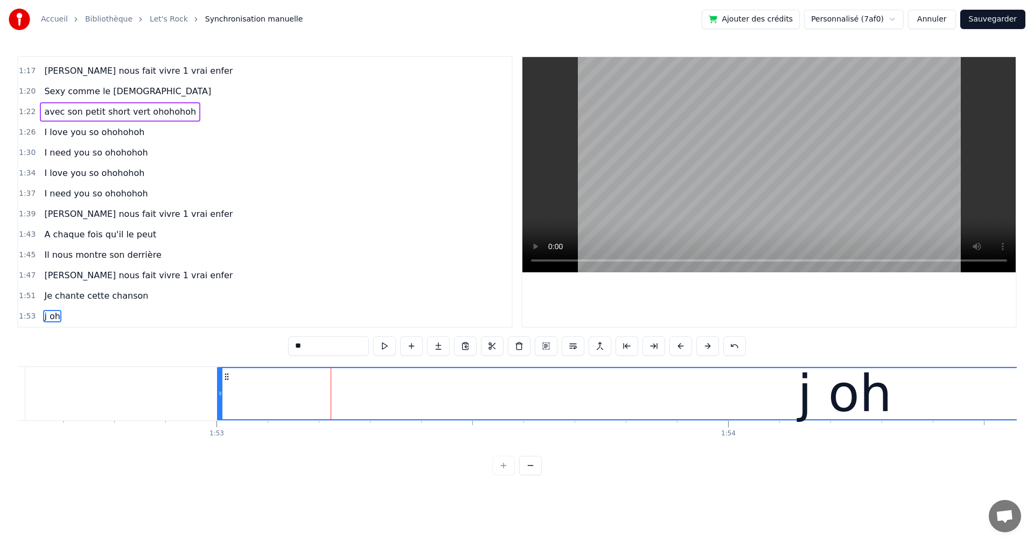
type input "*"
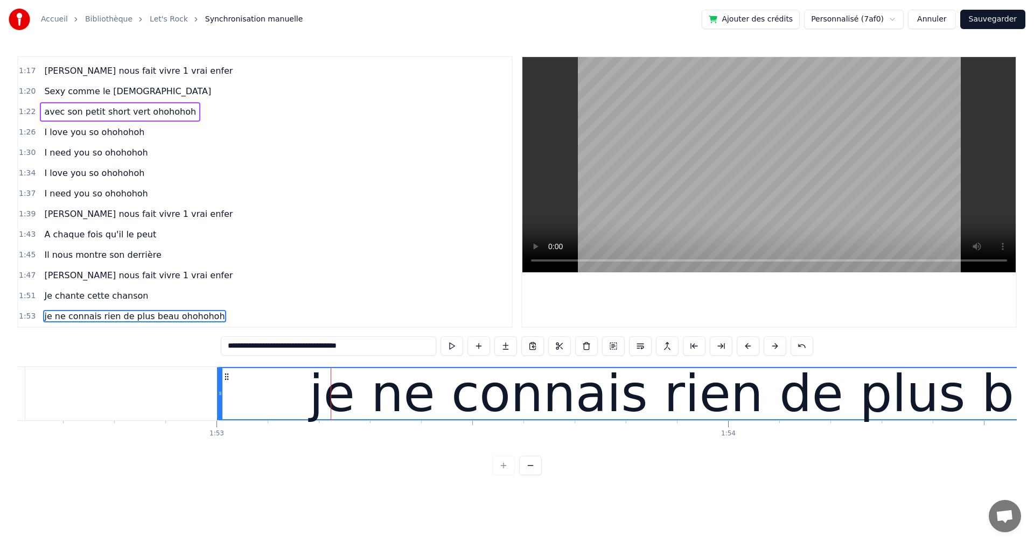
type input "**********"
click at [303, 206] on div "1:39 [PERSON_NAME] nous fait vivre 1 vrai enfer" at bounding box center [264, 214] width 493 height 20
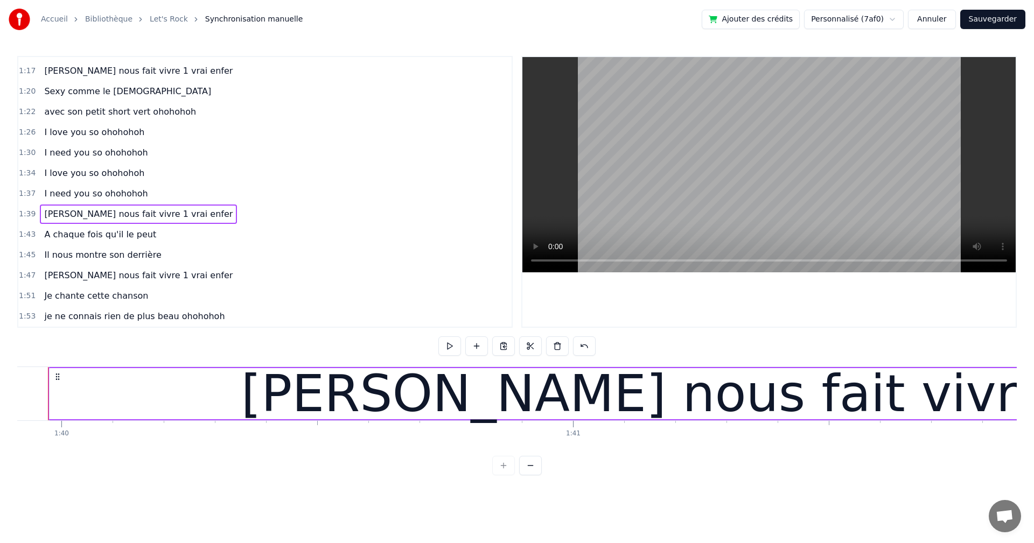
scroll to position [0, 51080]
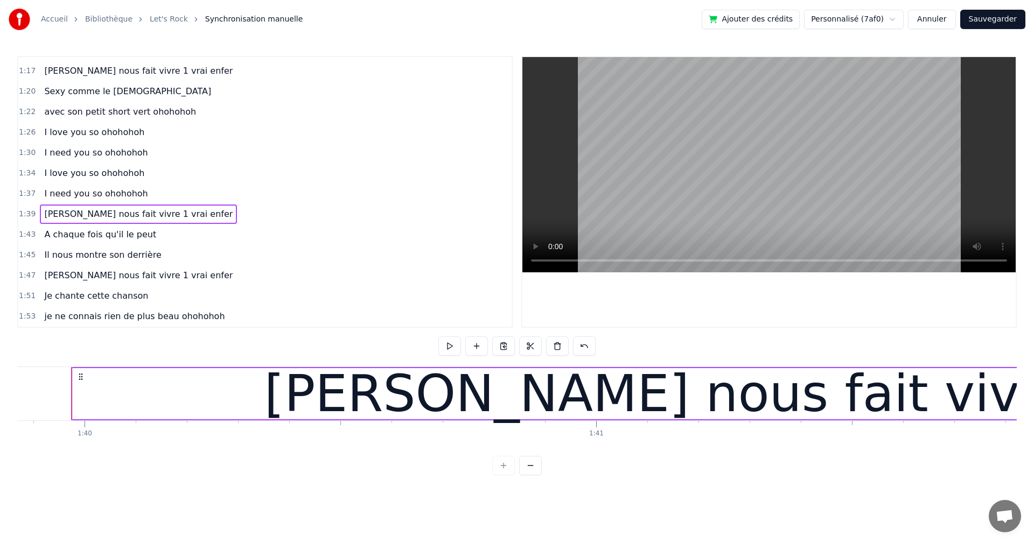
click at [114, 141] on div "I love you so ohohohoh" at bounding box center [94, 132] width 109 height 19
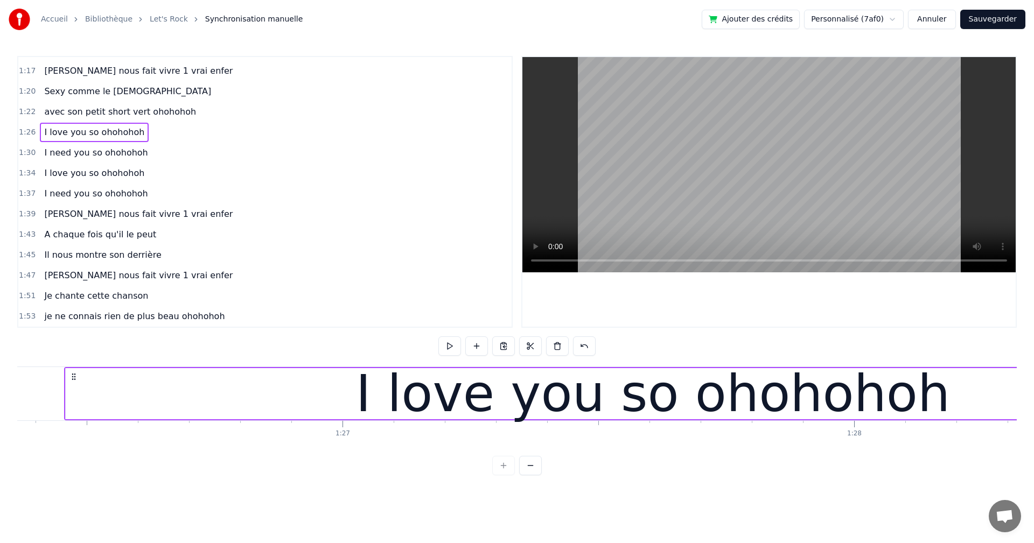
scroll to position [0, 44166]
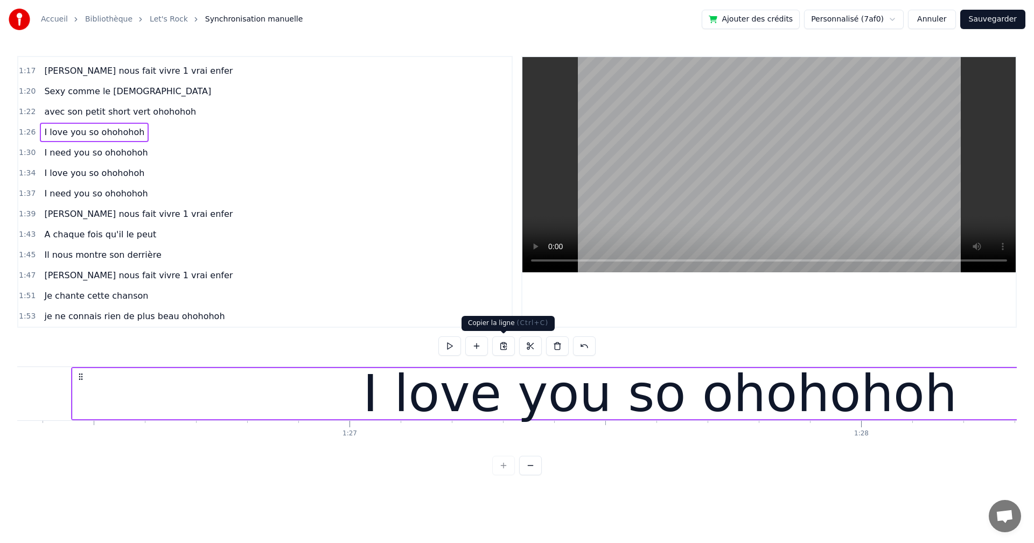
click at [503, 347] on button at bounding box center [503, 345] width 23 height 19
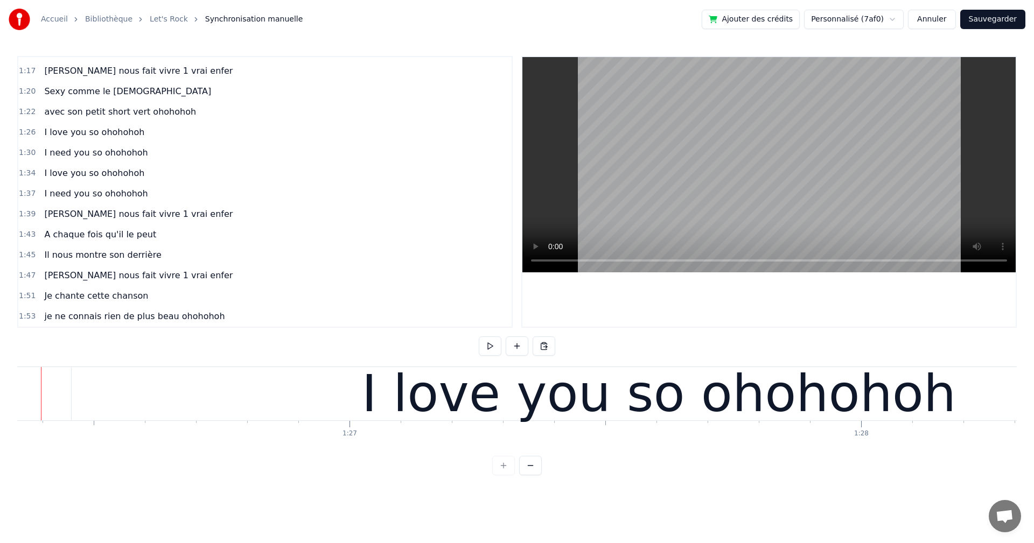
scroll to position [0, 44136]
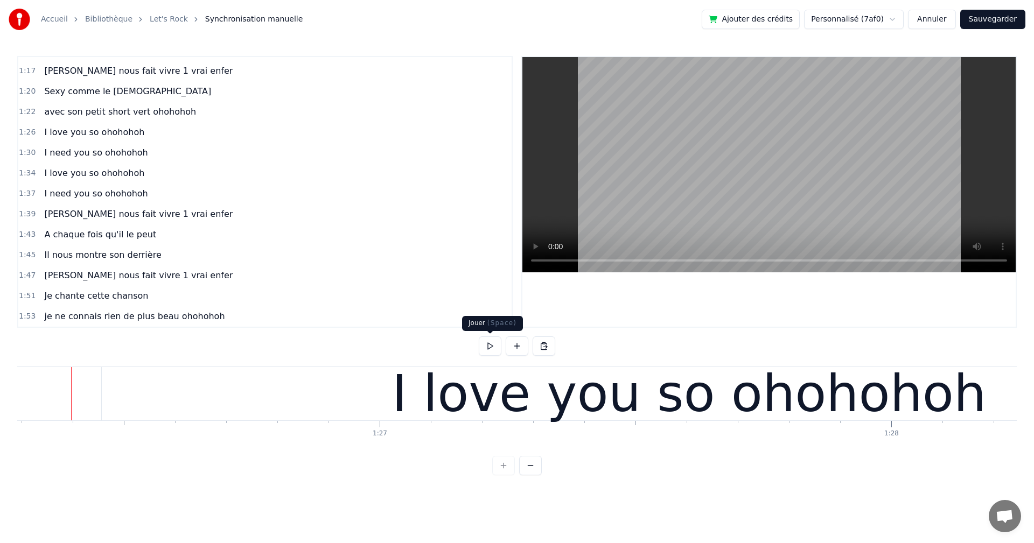
click at [486, 347] on button at bounding box center [490, 345] width 23 height 19
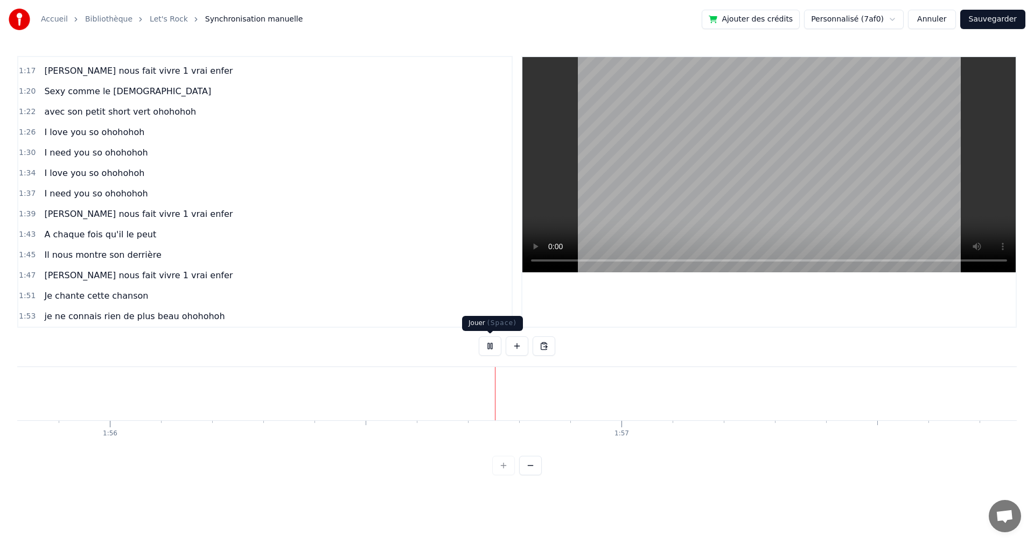
scroll to position [0, 59308]
click at [493, 346] on button at bounding box center [490, 345] width 23 height 19
click at [541, 346] on button at bounding box center [543, 345] width 23 height 19
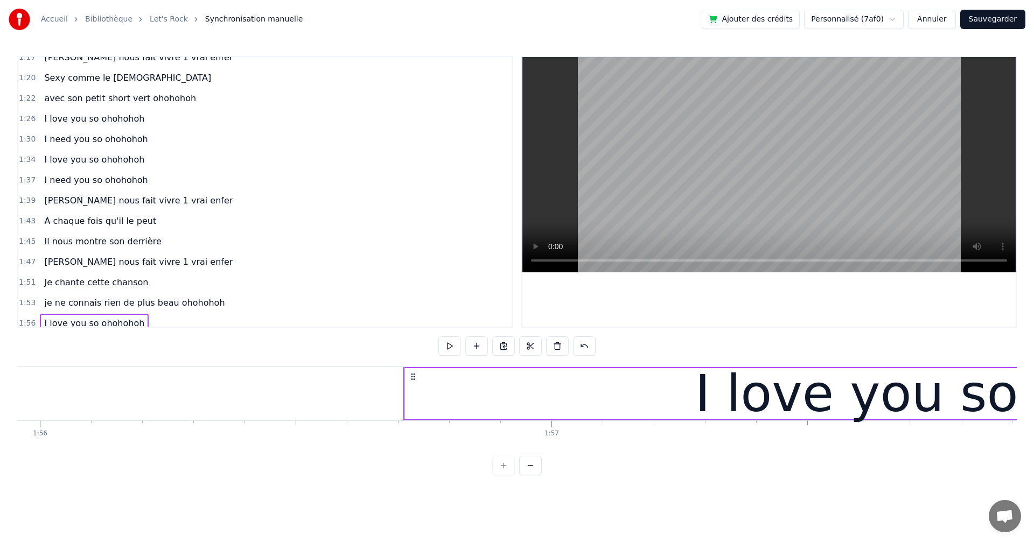
scroll to position [528, 0]
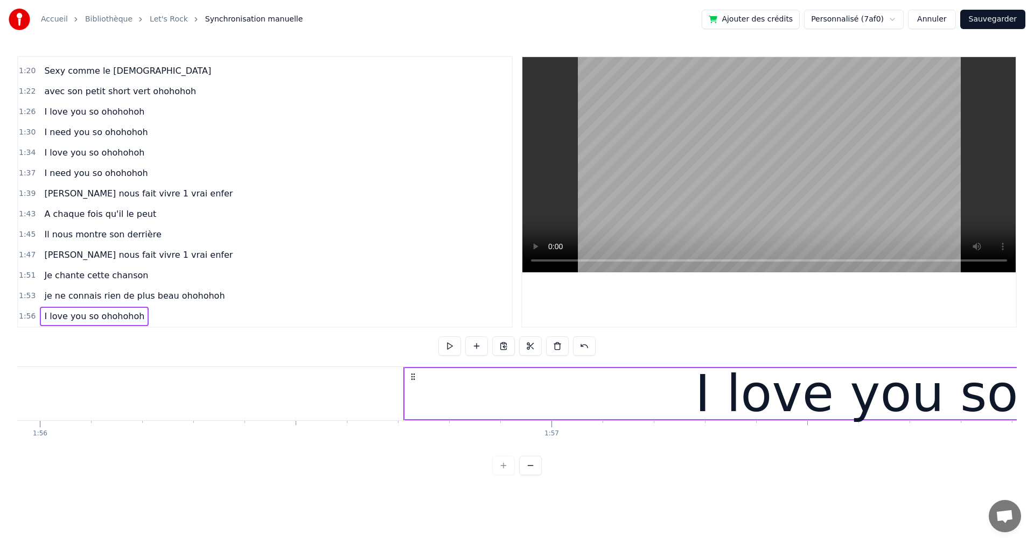
click at [93, 139] on div "I need you so ohohohoh" at bounding box center [96, 132] width 112 height 19
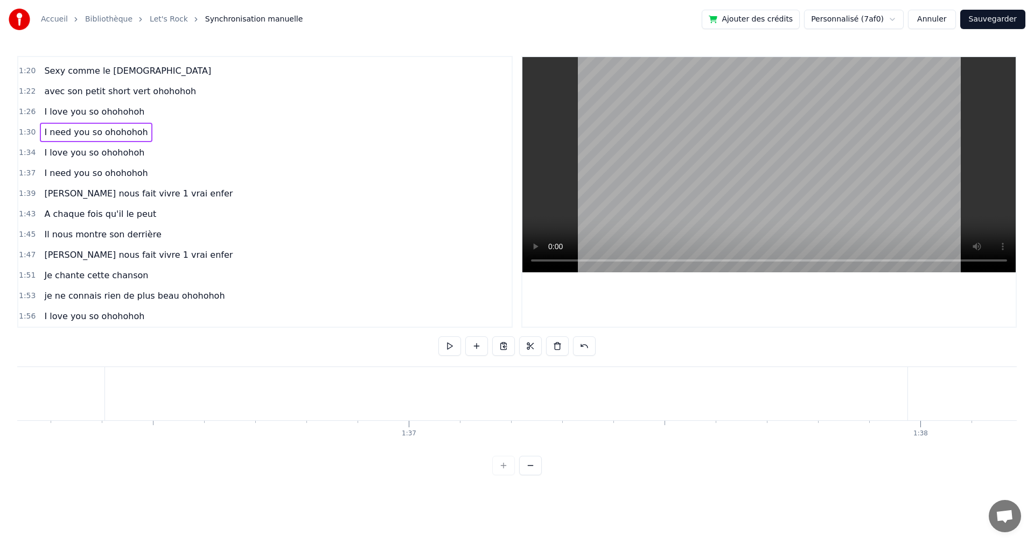
scroll to position [0, 46178]
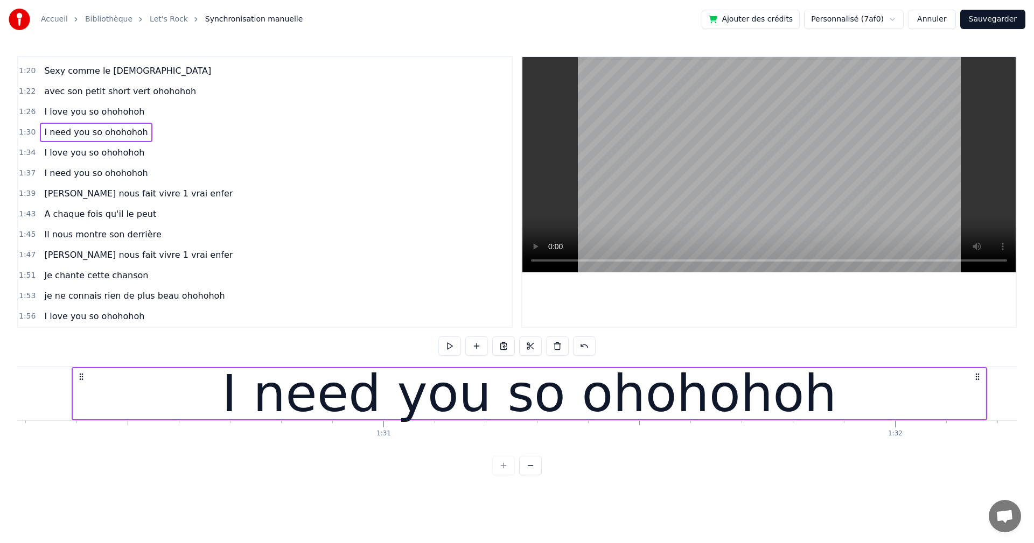
click at [497, 346] on button at bounding box center [503, 345] width 23 height 19
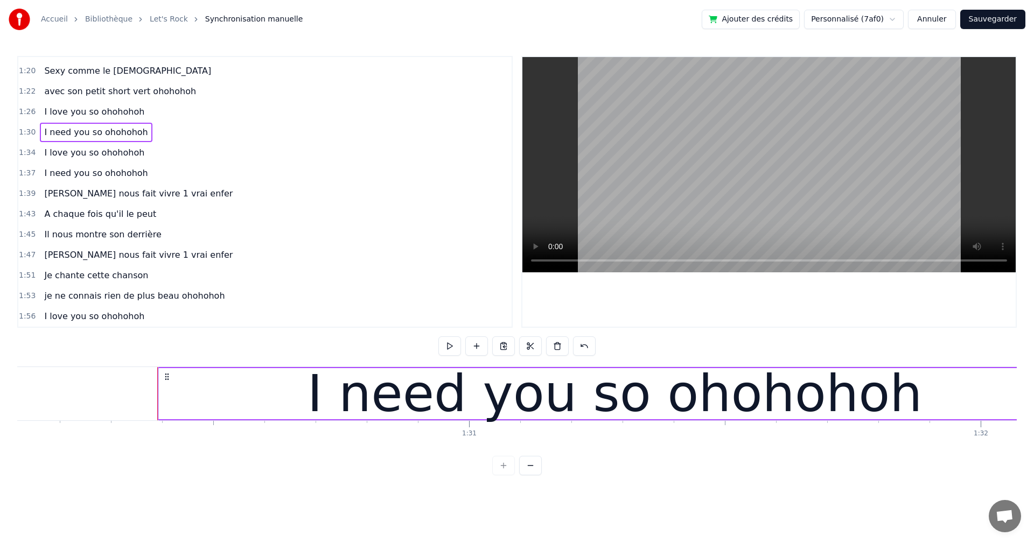
scroll to position [0, 46070]
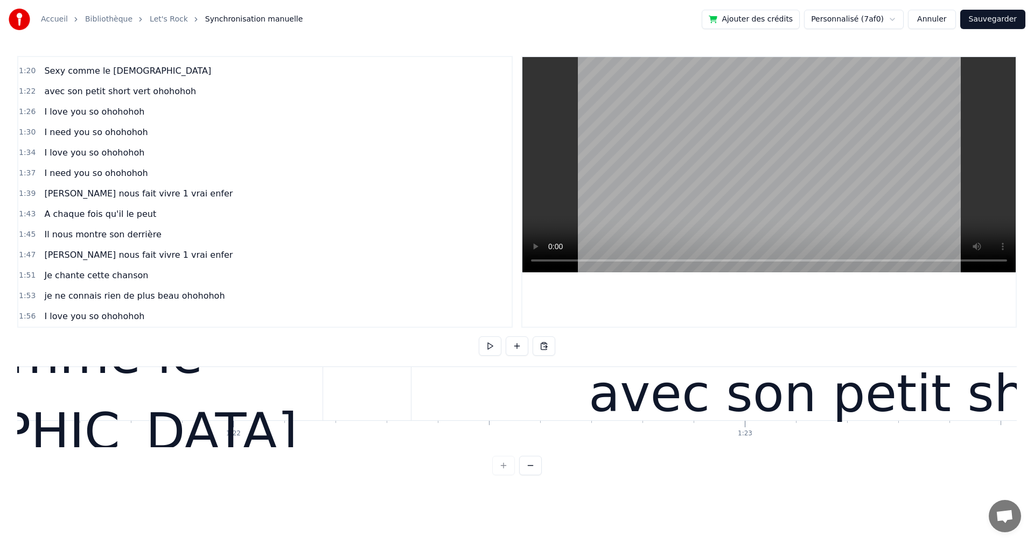
scroll to position [0, 41169]
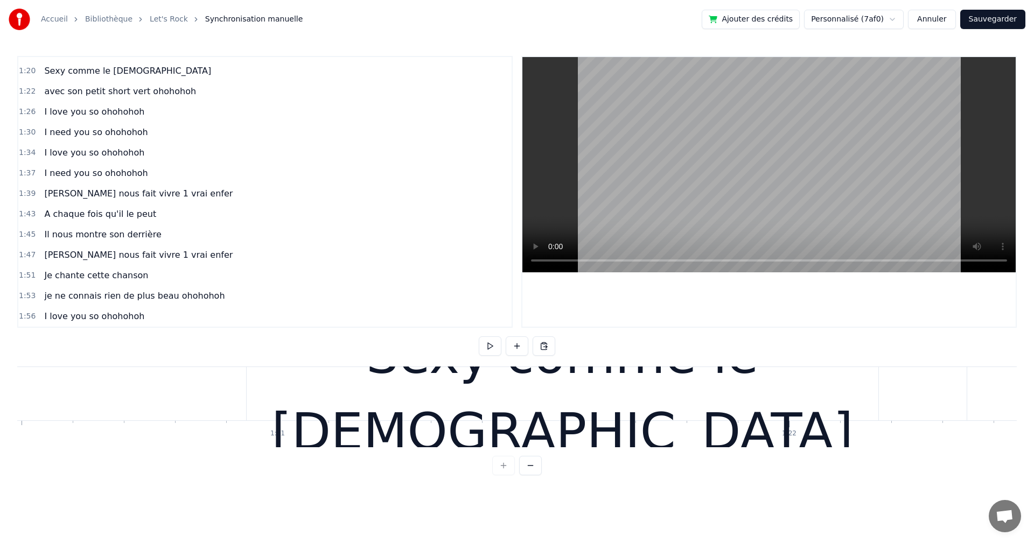
click at [488, 345] on button at bounding box center [490, 345] width 23 height 19
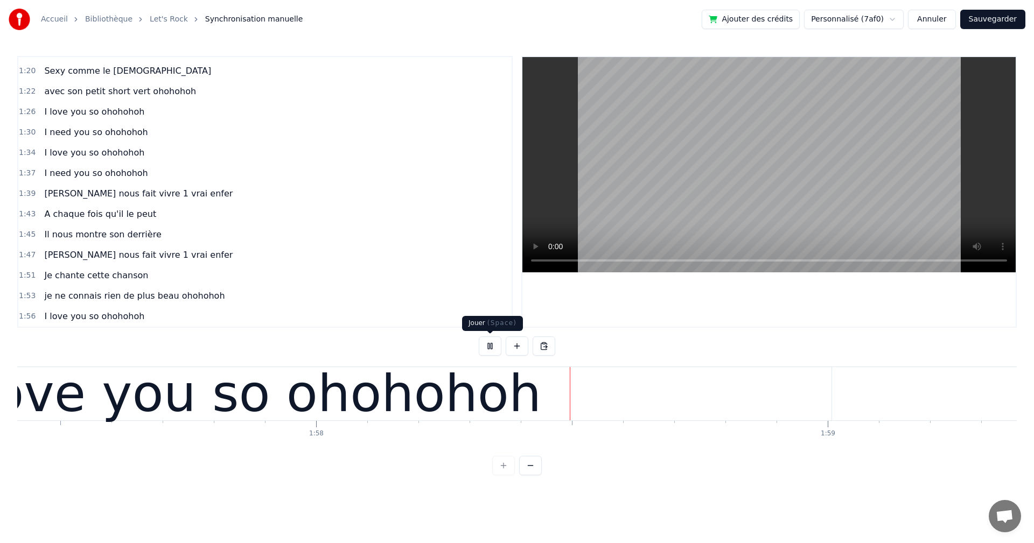
scroll to position [0, 60279]
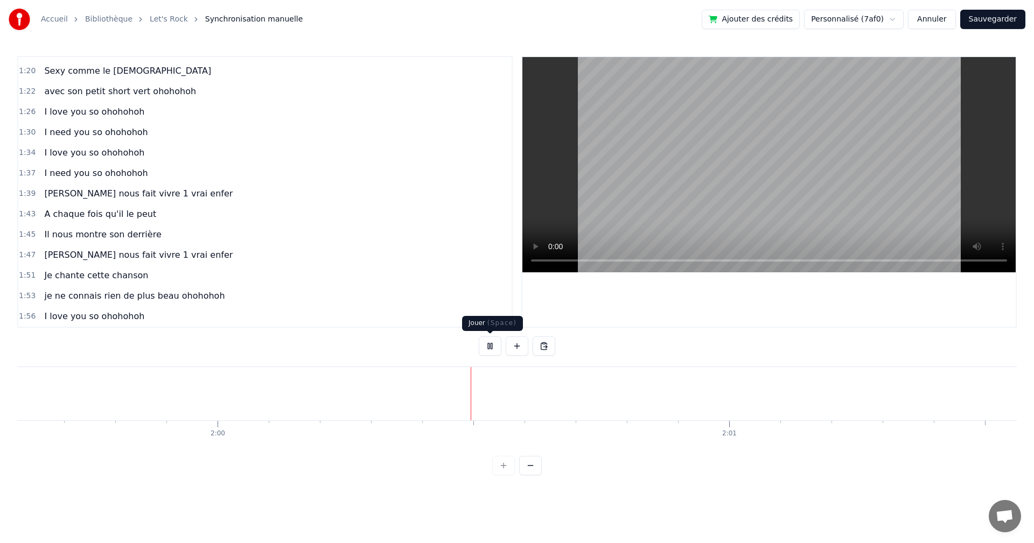
click at [493, 345] on button at bounding box center [490, 345] width 23 height 19
click at [545, 345] on button at bounding box center [543, 345] width 23 height 19
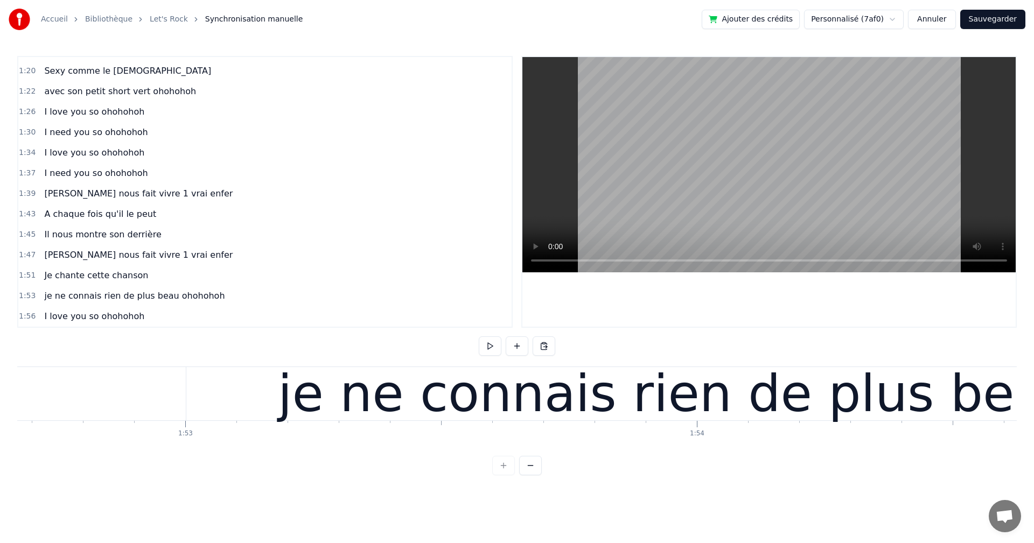
scroll to position [0, 57415]
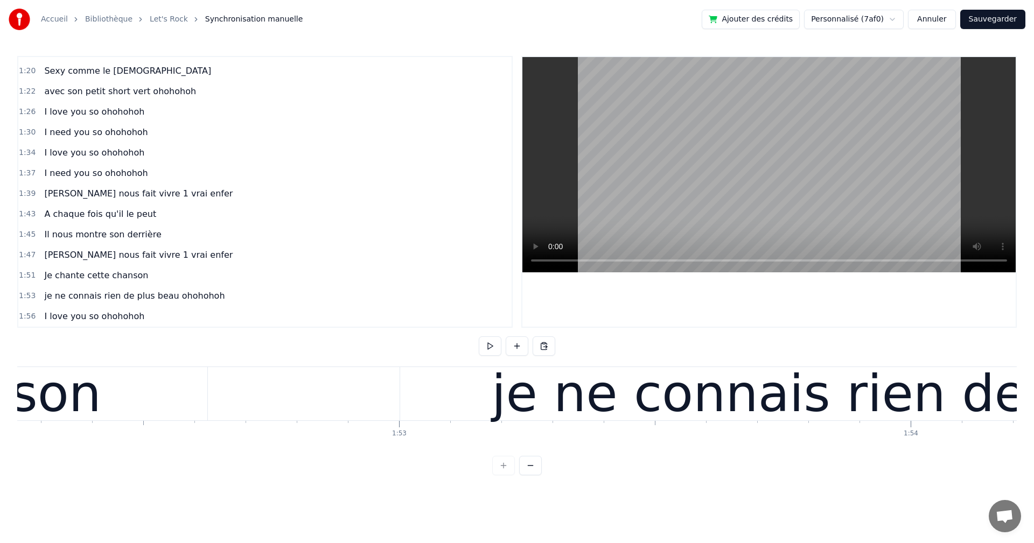
click at [436, 406] on div "je ne connais rien de plus beau ohohohoh" at bounding box center [1027, 393] width 1254 height 53
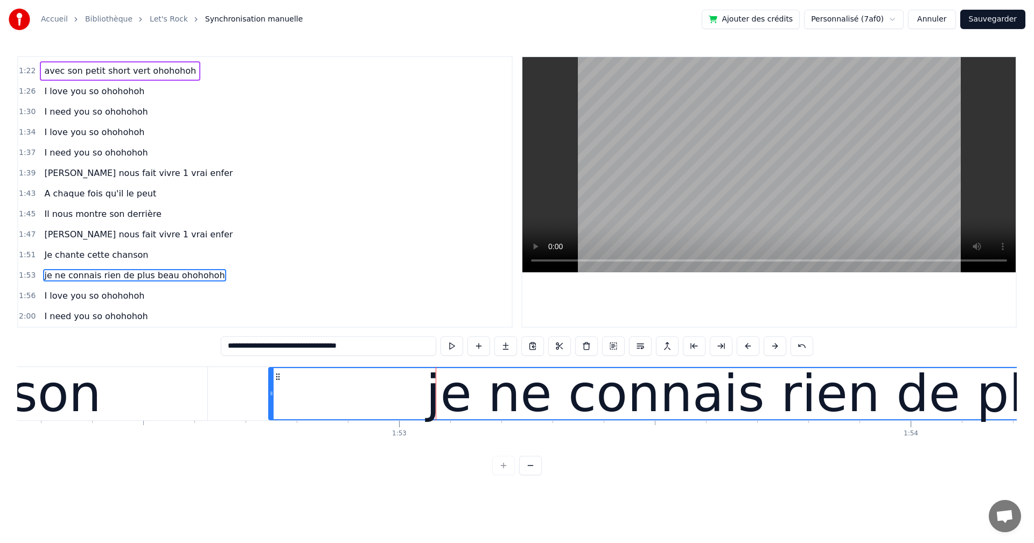
drag, startPoint x: 402, startPoint y: 394, endPoint x: 268, endPoint y: 385, distance: 134.3
click at [269, 385] on div at bounding box center [271, 393] width 4 height 51
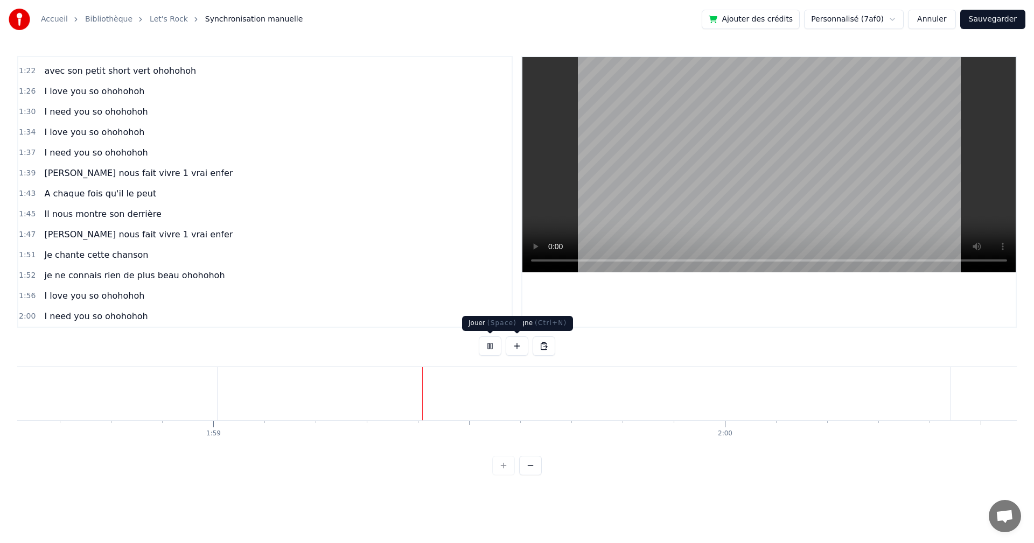
scroll to position [0, 60674]
click at [476, 340] on div "0:04 et 1 &2 , 0:06 et 1& 2 3 4 0:08 [PERSON_NAME] nous fait vivre 1 vrai enfer…" at bounding box center [516, 265] width 999 height 419
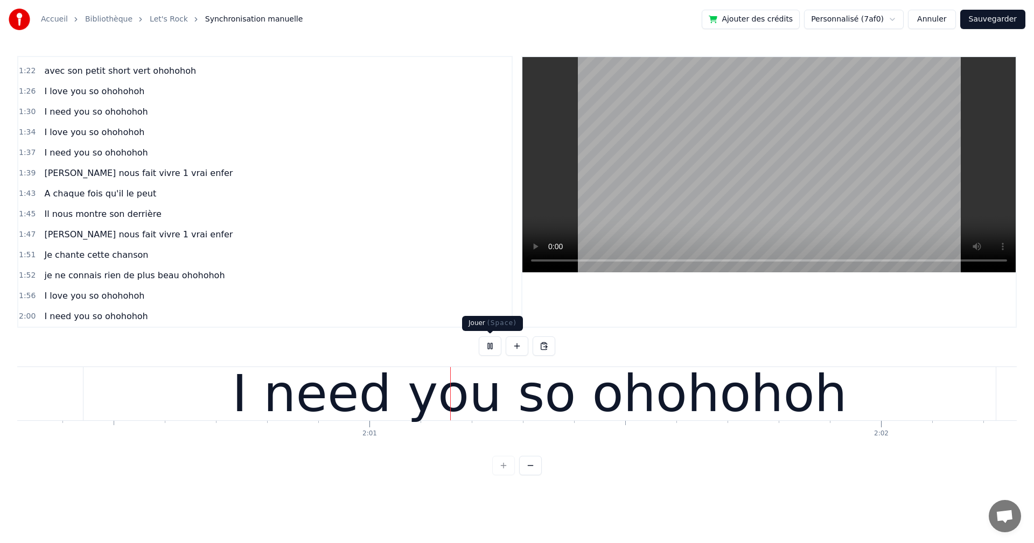
scroll to position [0, 61626]
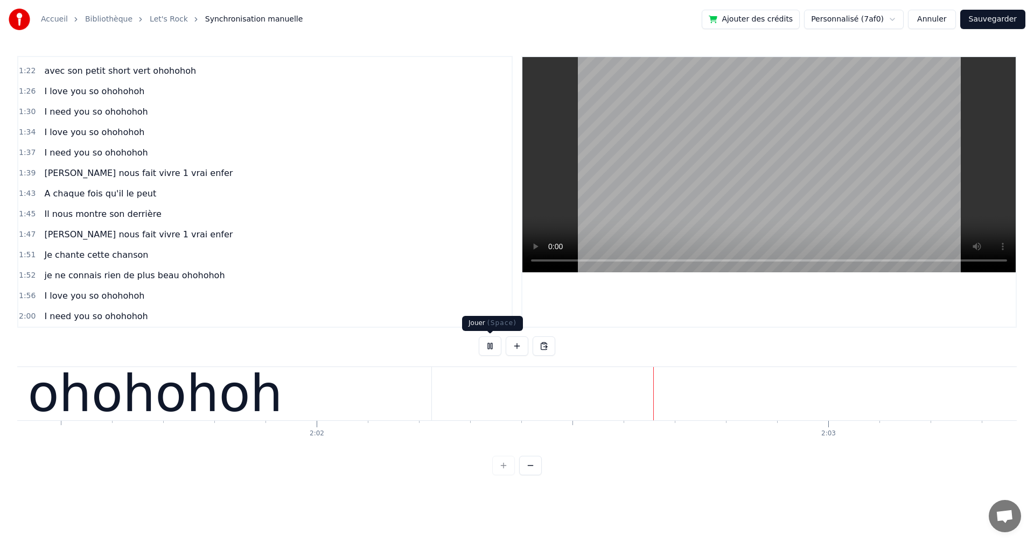
click at [489, 342] on button at bounding box center [490, 345] width 23 height 19
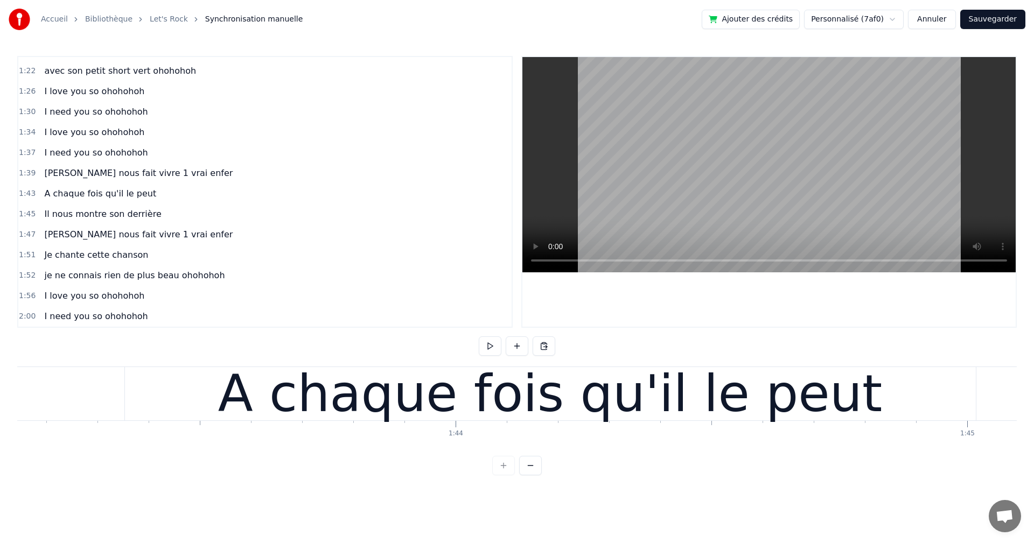
scroll to position [0, 52669]
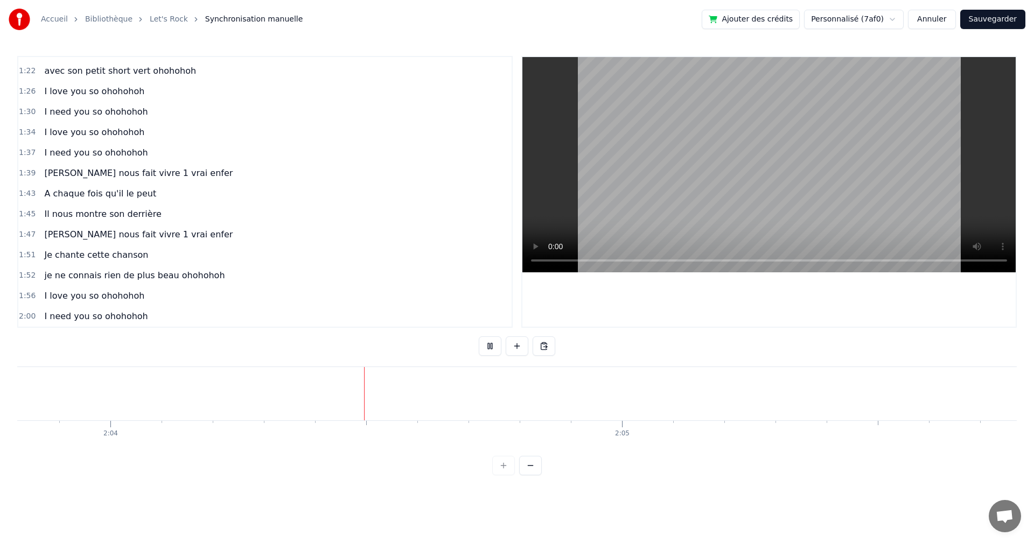
scroll to position [0, 63334]
click at [367, 396] on div at bounding box center [367, 393] width 1 height 53
click at [514, 347] on button at bounding box center [517, 345] width 23 height 19
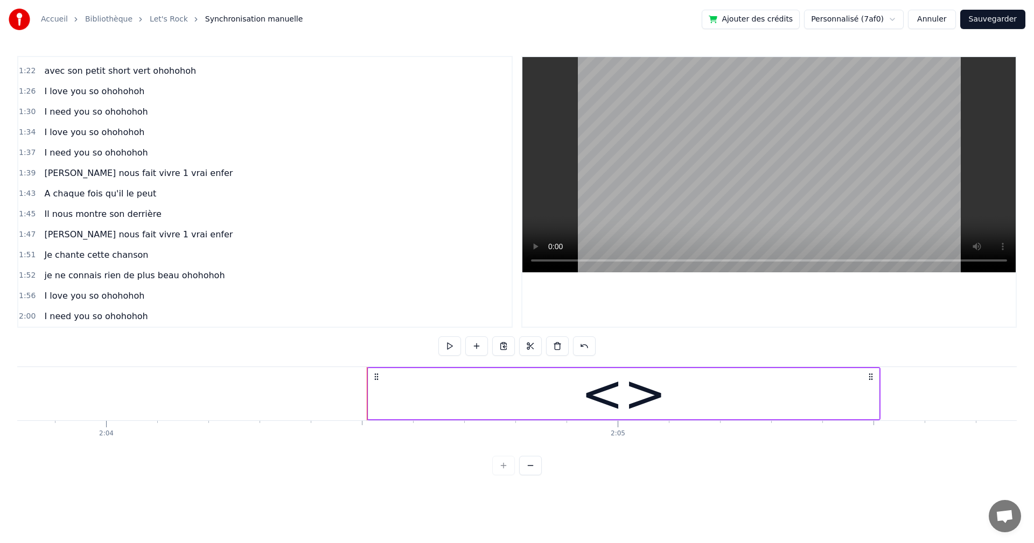
click at [388, 367] on div "<>" at bounding box center [624, 393] width 514 height 53
click at [553, 345] on button at bounding box center [557, 345] width 23 height 19
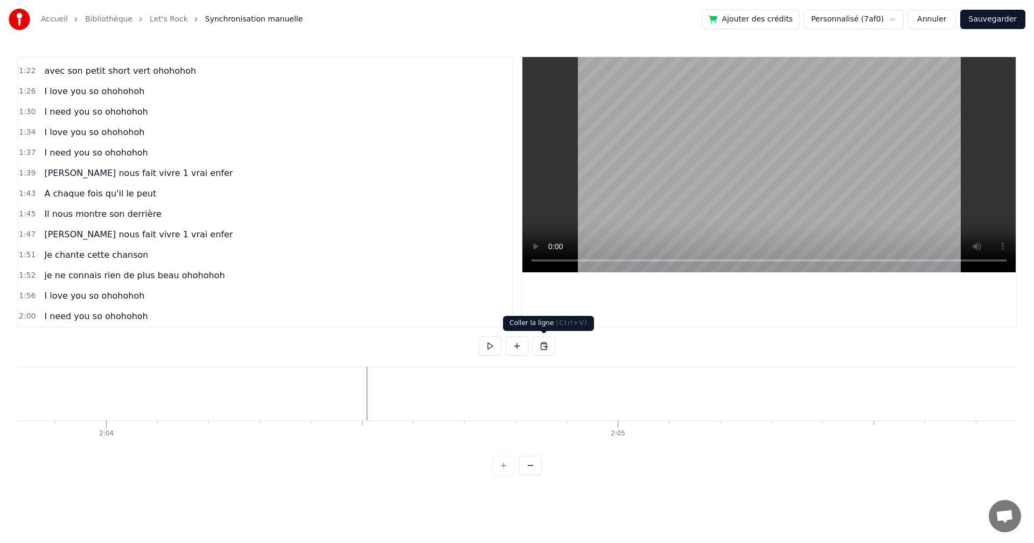
click at [547, 342] on button at bounding box center [543, 345] width 23 height 19
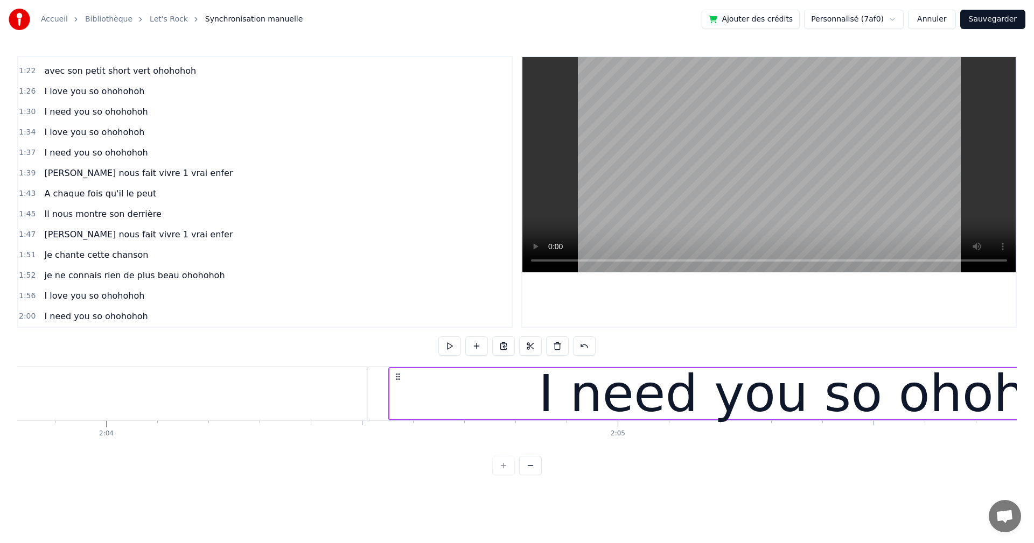
click at [79, 324] on div "I need you so ohohohoh" at bounding box center [96, 316] width 112 height 19
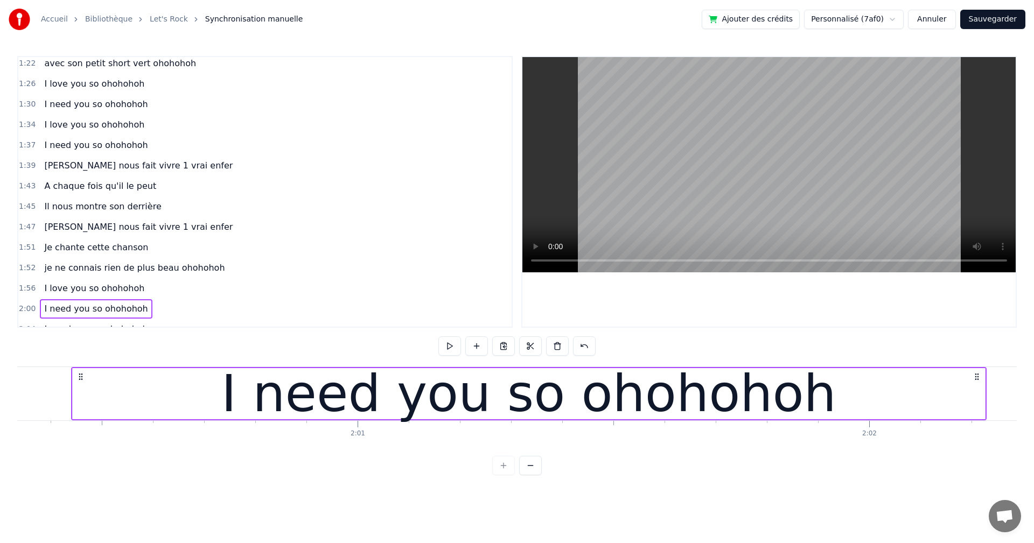
scroll to position [569, 0]
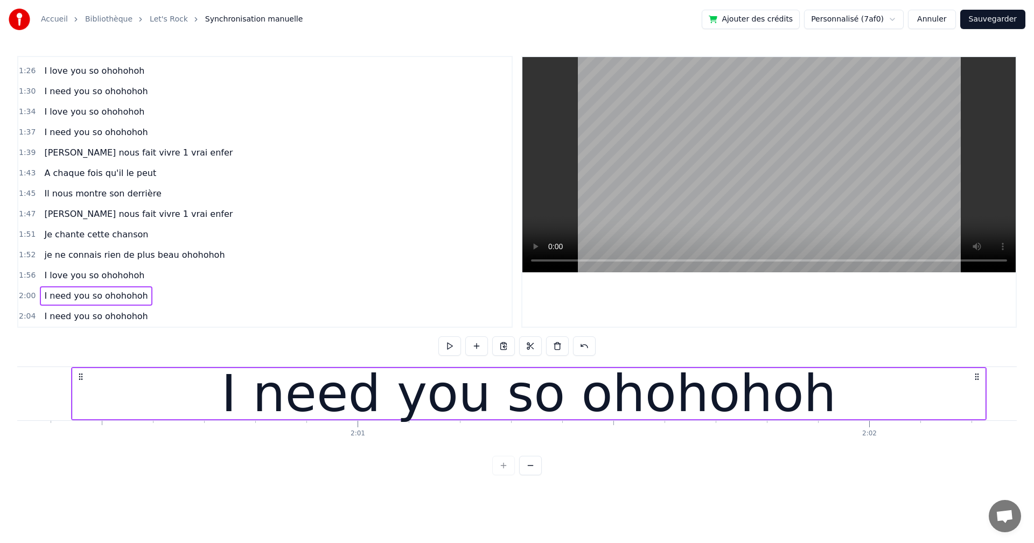
click at [122, 322] on span "I need you so ohohohoh" at bounding box center [96, 316] width 106 height 12
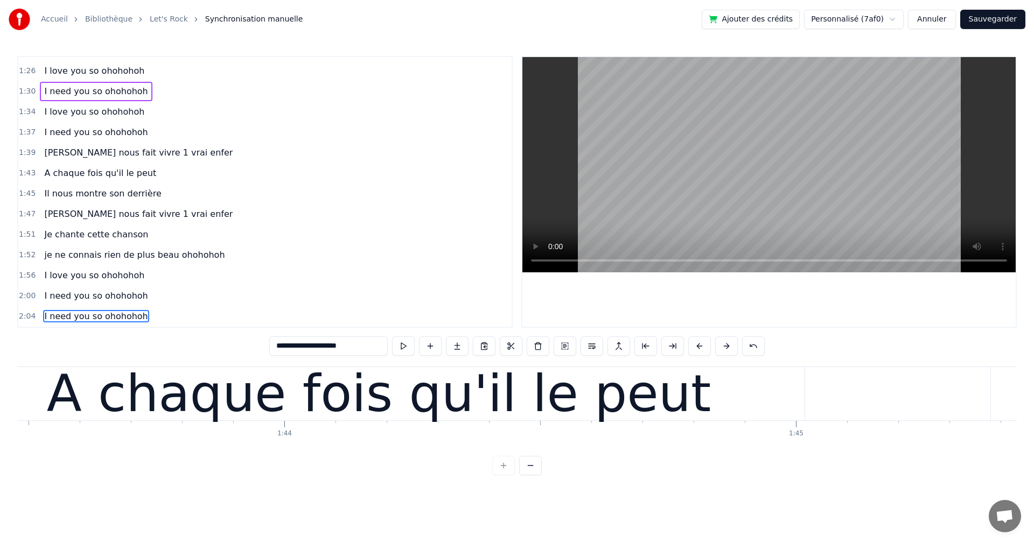
scroll to position [0, 52584]
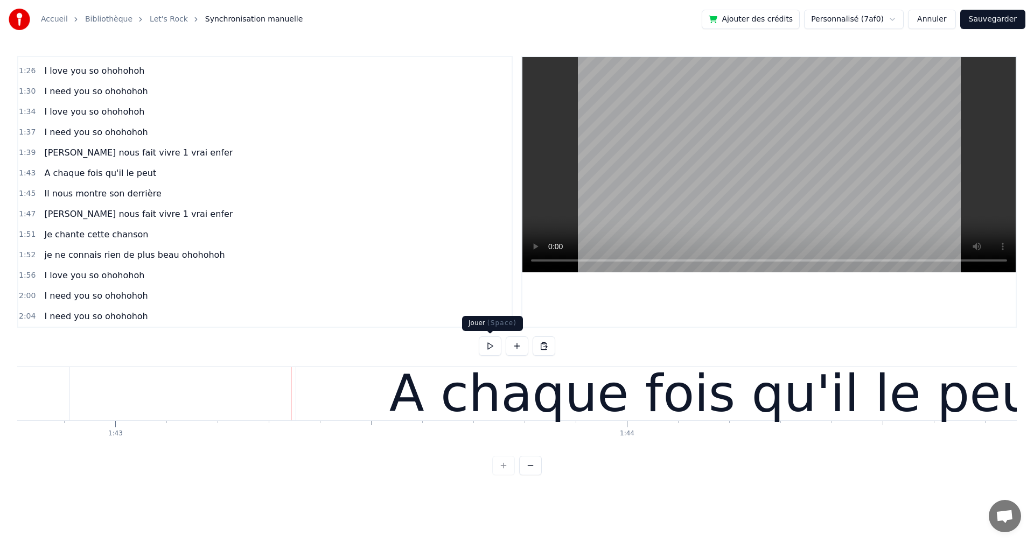
click at [489, 344] on button at bounding box center [490, 345] width 23 height 19
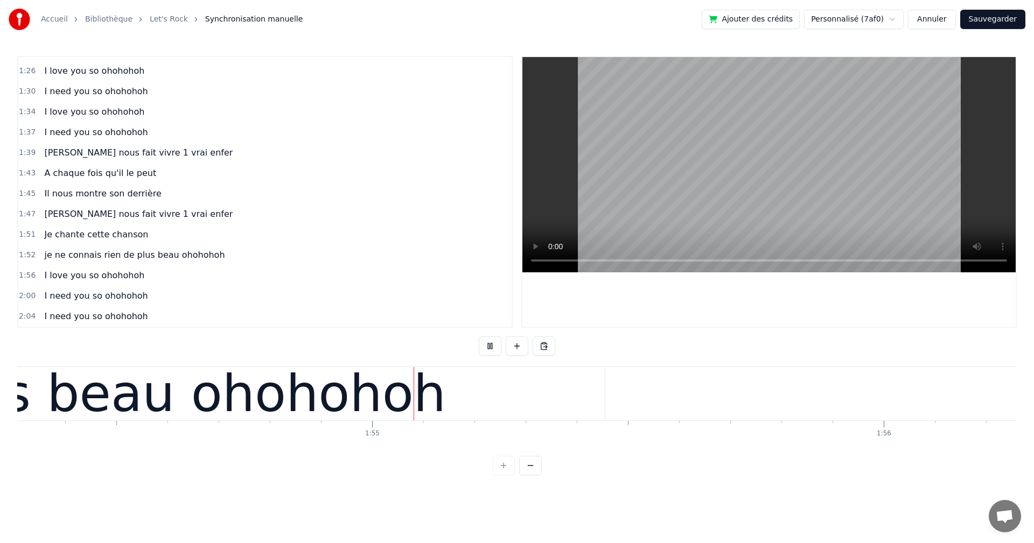
scroll to position [0, 58469]
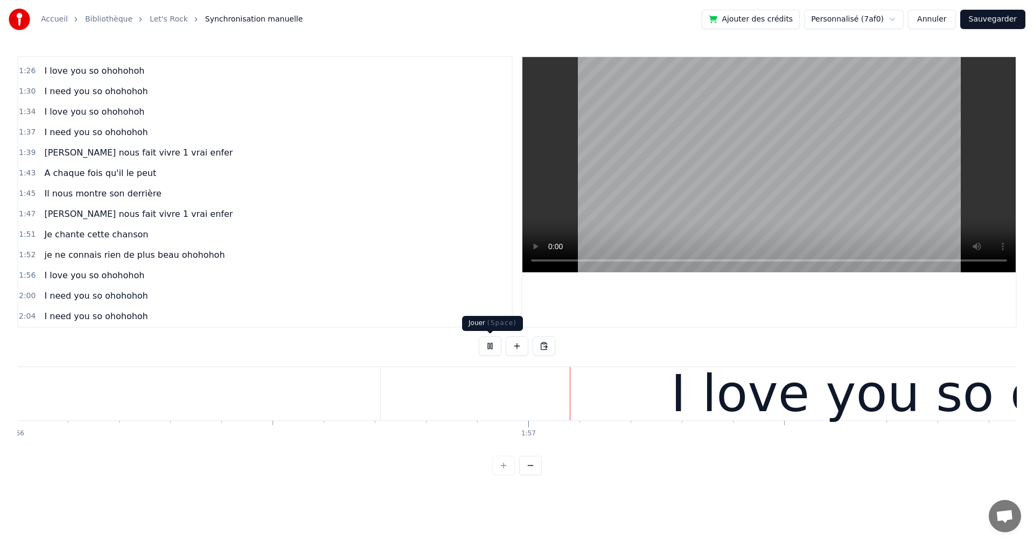
click at [486, 348] on button at bounding box center [490, 345] width 23 height 19
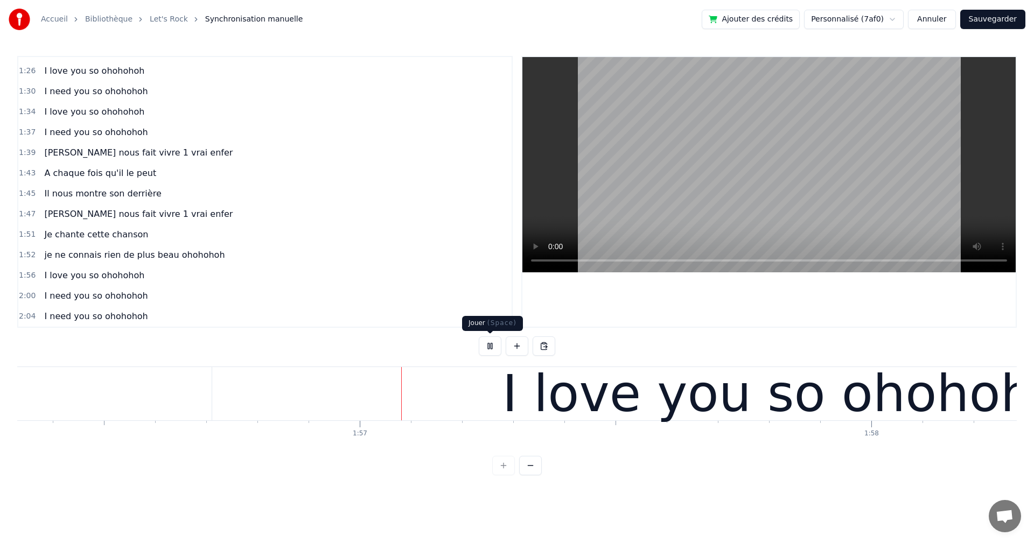
scroll to position [0, 59556]
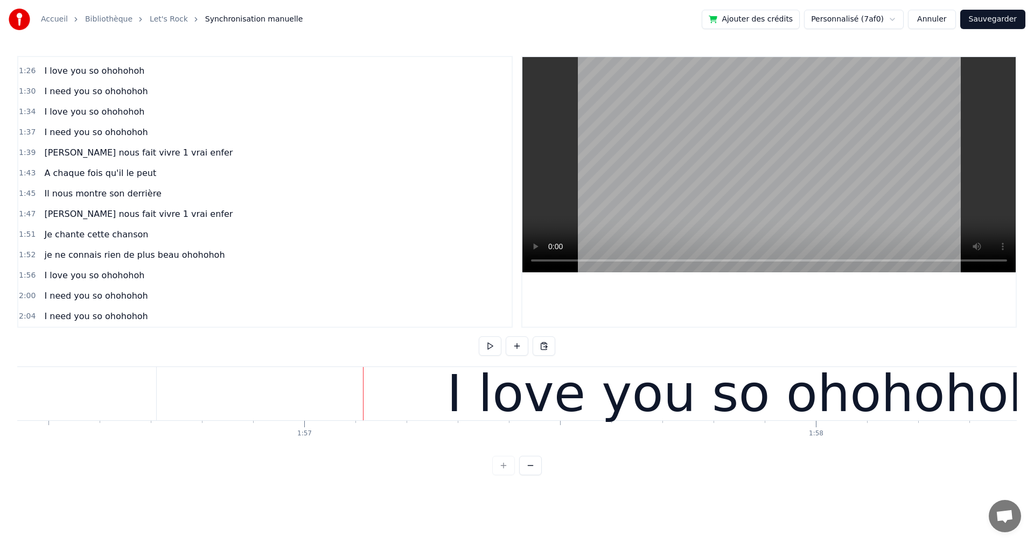
click at [490, 349] on button at bounding box center [490, 345] width 23 height 19
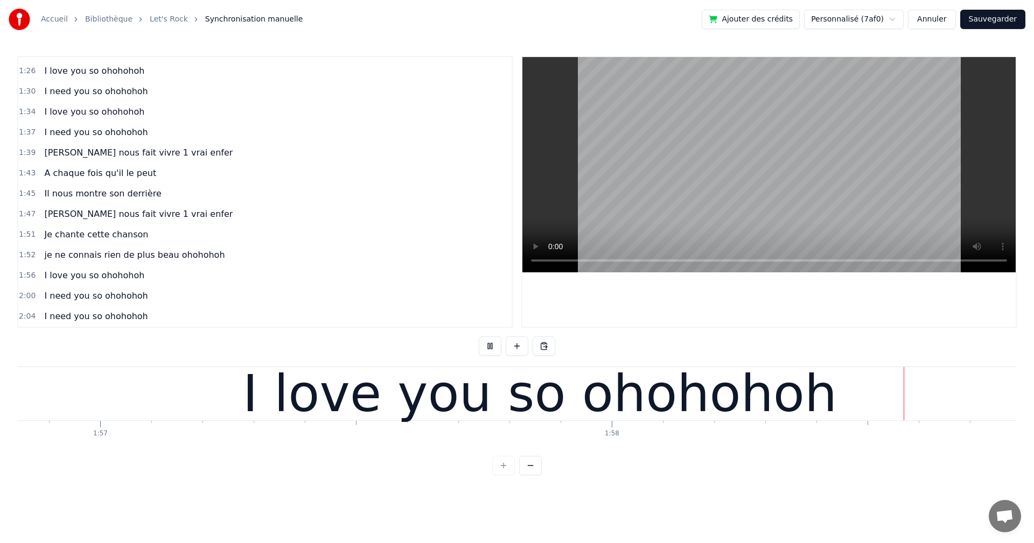
click at [491, 347] on button at bounding box center [490, 345] width 23 height 19
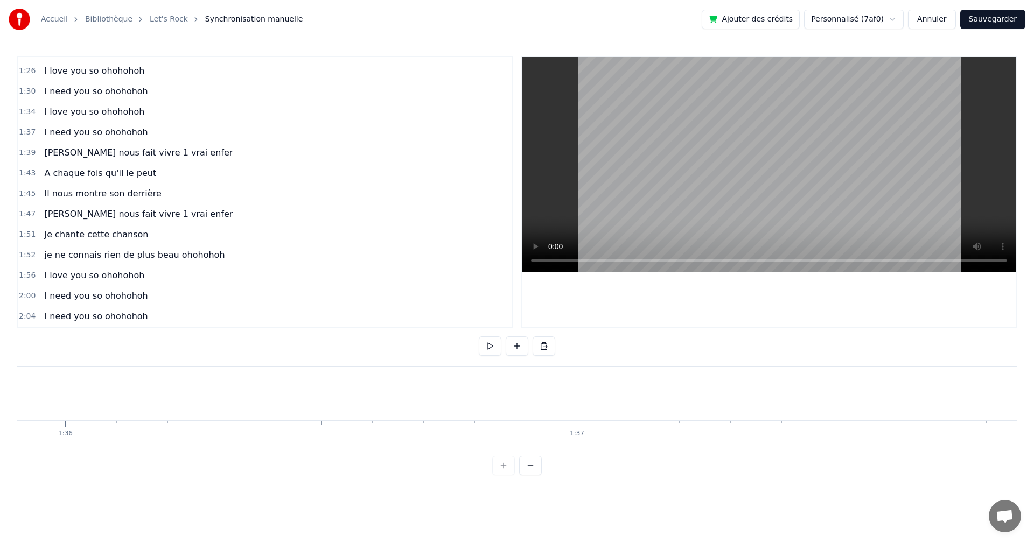
scroll to position [0, 48417]
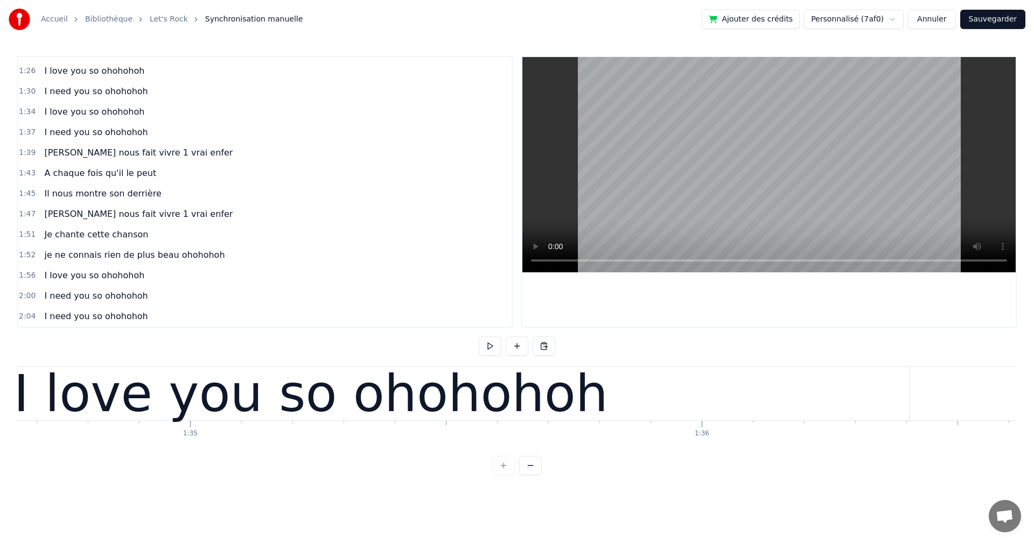
click at [83, 223] on div "[PERSON_NAME] nous fait vivre 1 vrai enfer" at bounding box center [138, 214] width 197 height 19
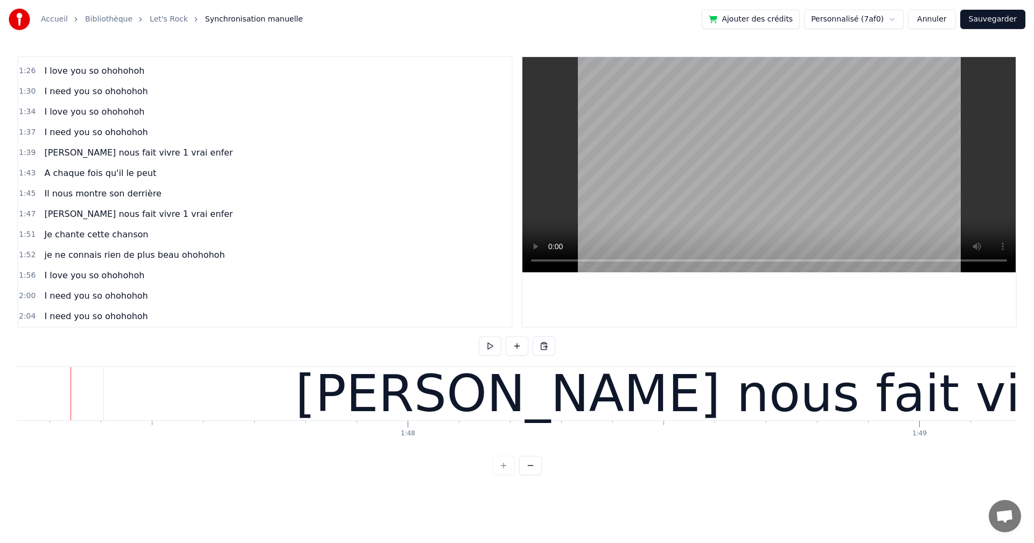
scroll to position [0, 54848]
click at [484, 344] on button at bounding box center [490, 345] width 23 height 19
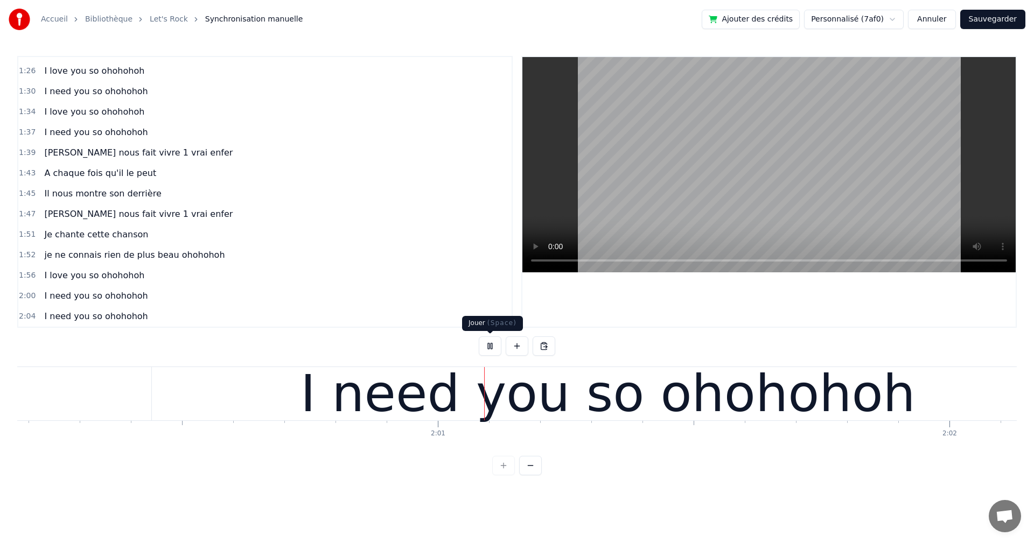
scroll to position [0, 61472]
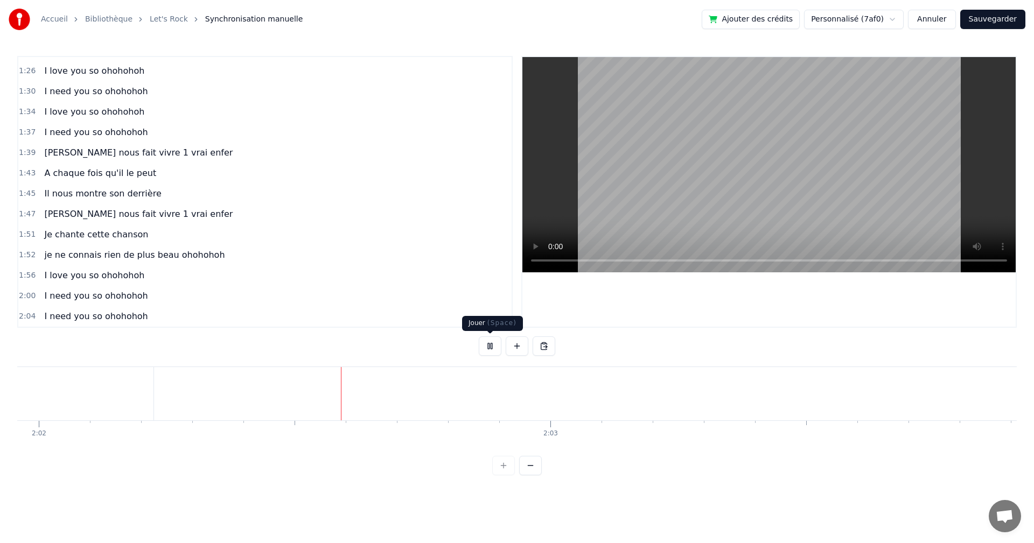
click at [490, 346] on button at bounding box center [490, 345] width 23 height 19
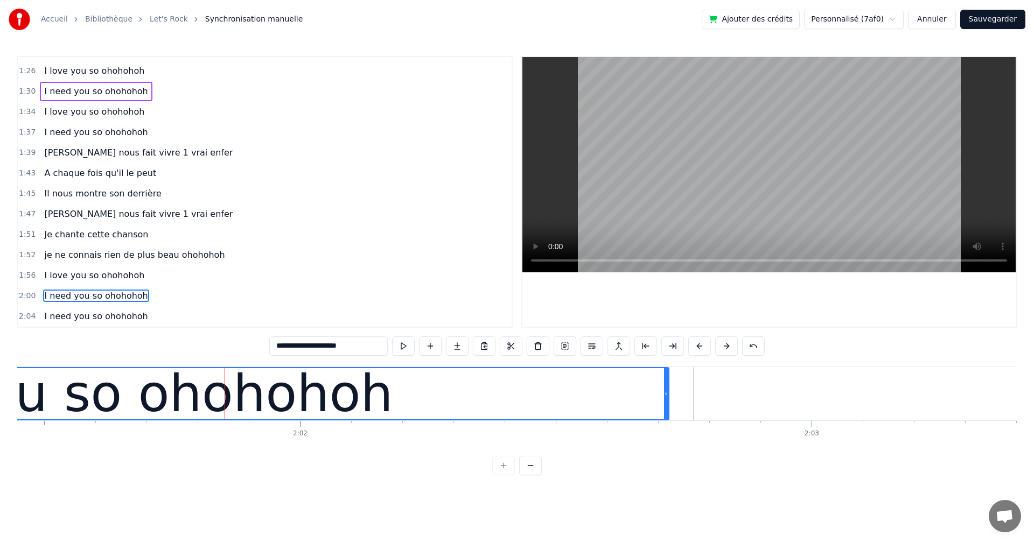
drag, startPoint x: 411, startPoint y: 393, endPoint x: 665, endPoint y: 393, distance: 254.1
click at [665, 393] on icon at bounding box center [666, 393] width 4 height 9
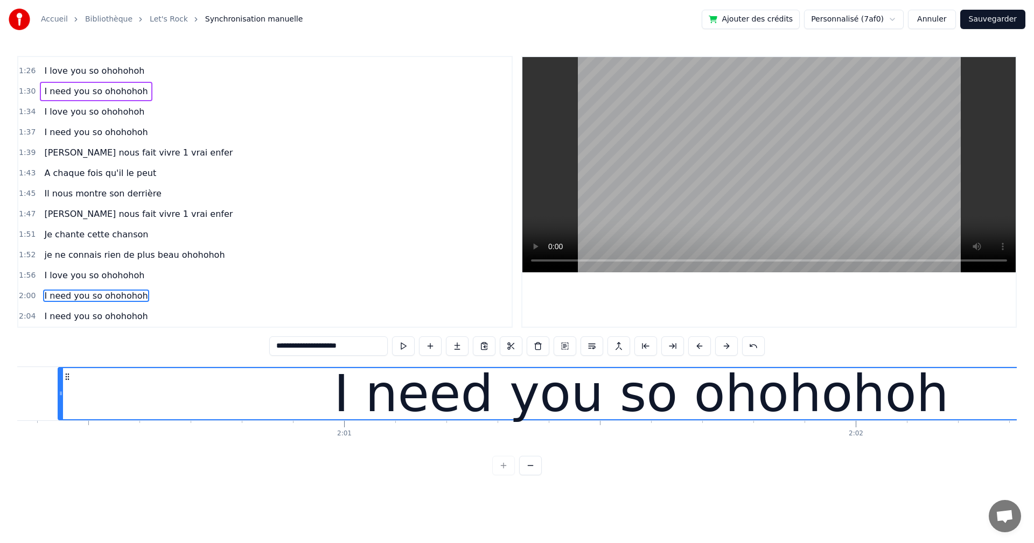
scroll to position [0, 61177]
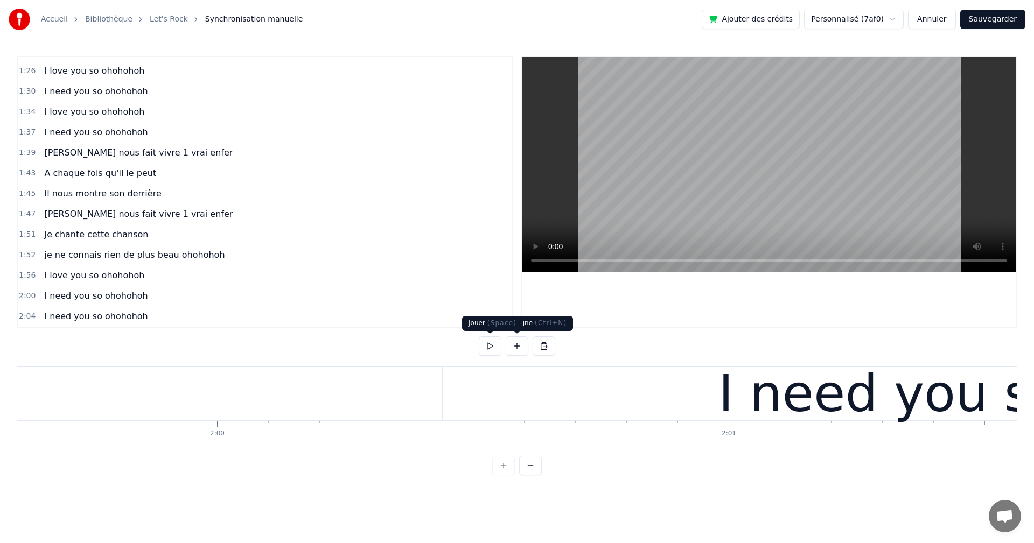
click at [488, 343] on button at bounding box center [490, 345] width 23 height 19
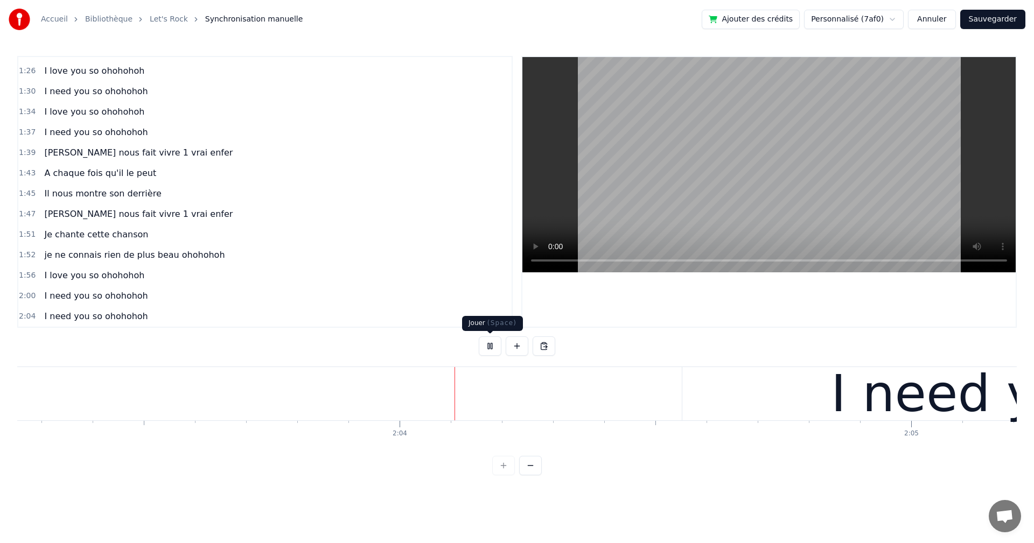
scroll to position [0, 63094]
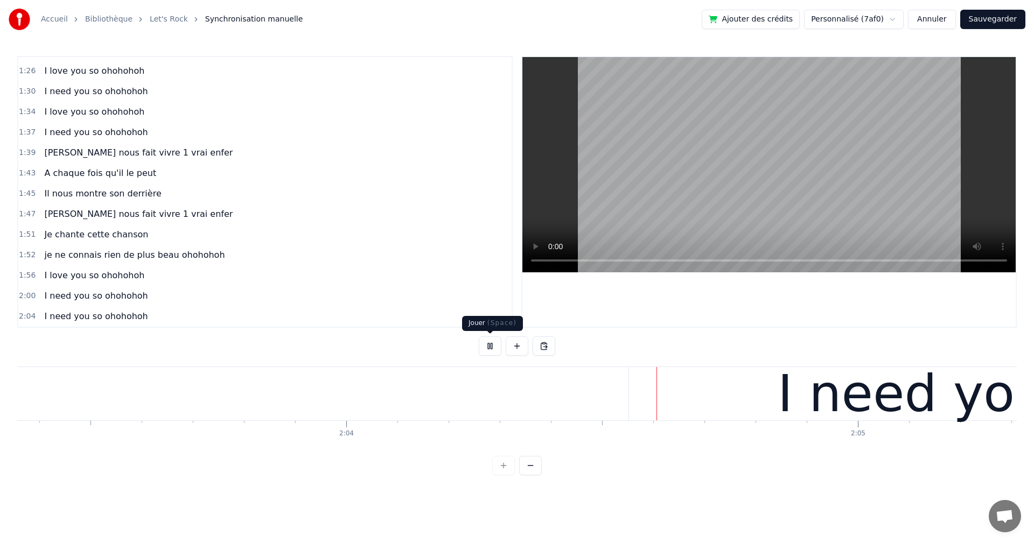
click at [485, 347] on button at bounding box center [490, 345] width 23 height 19
click at [90, 325] on div "I need you so ohohohoh" at bounding box center [96, 316] width 112 height 19
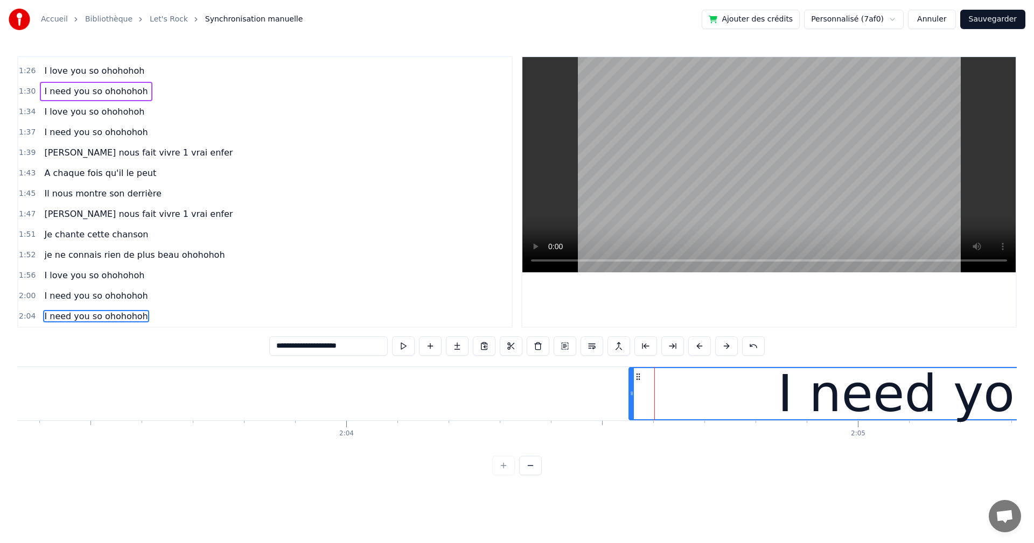
drag, startPoint x: 299, startPoint y: 344, endPoint x: 281, endPoint y: 348, distance: 18.2
click at [281, 348] on input "**********" at bounding box center [328, 345] width 118 height 19
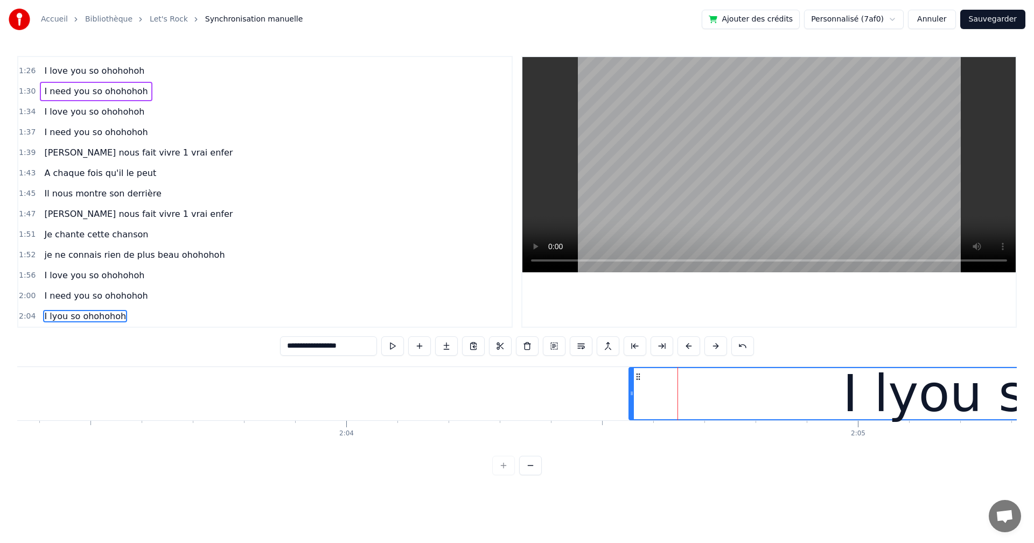
click at [293, 349] on input "**********" at bounding box center [328, 345] width 97 height 19
click at [296, 347] on input "**********" at bounding box center [328, 345] width 102 height 19
click at [295, 343] on input "**********" at bounding box center [329, 345] width 108 height 19
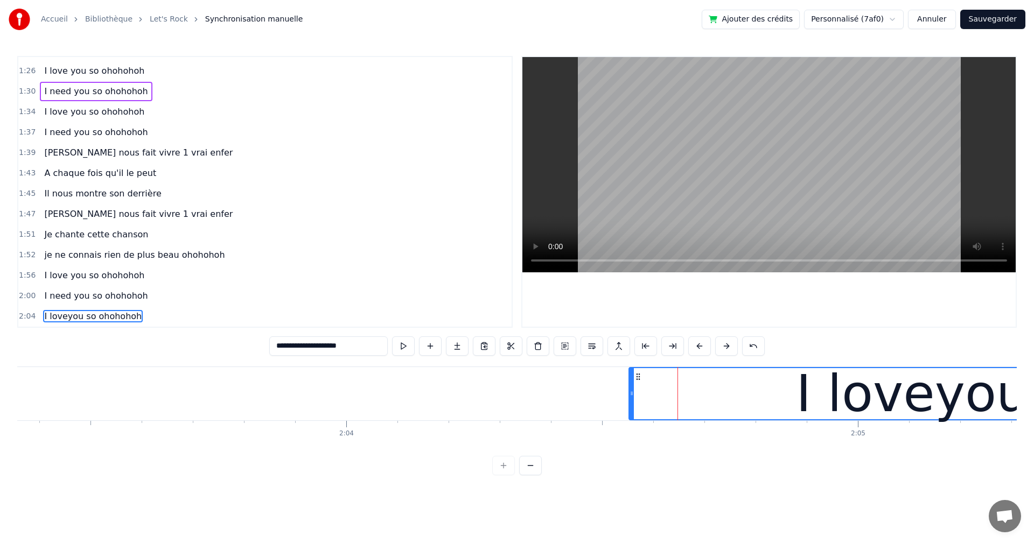
click at [296, 345] on input "**********" at bounding box center [328, 345] width 118 height 19
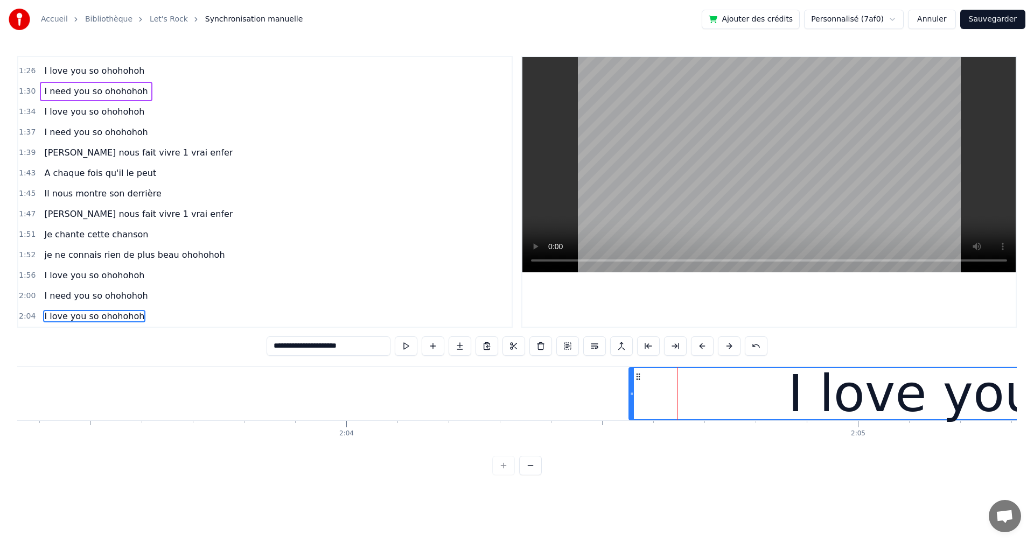
type input "**********"
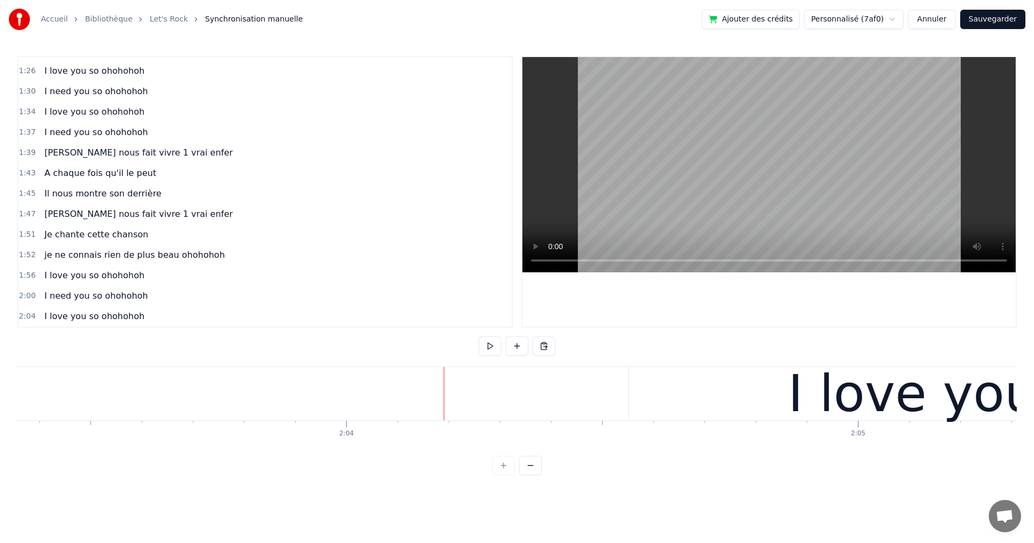
click at [106, 263] on div "je ne connais rien de plus beau ohohohoh" at bounding box center [134, 255] width 189 height 19
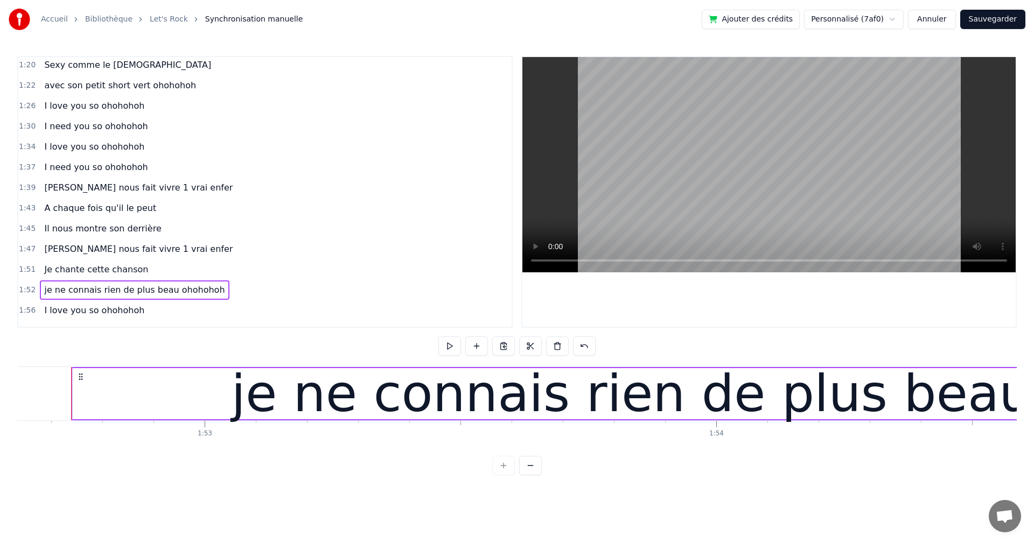
scroll to position [515, 0]
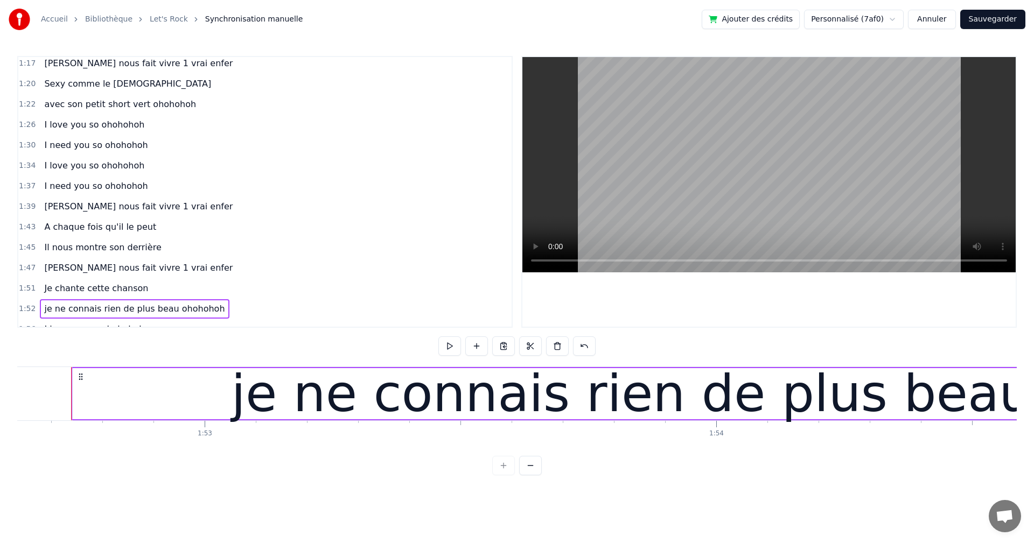
click at [98, 277] on div "[PERSON_NAME] nous fait vivre 1 vrai enfer" at bounding box center [138, 267] width 197 height 19
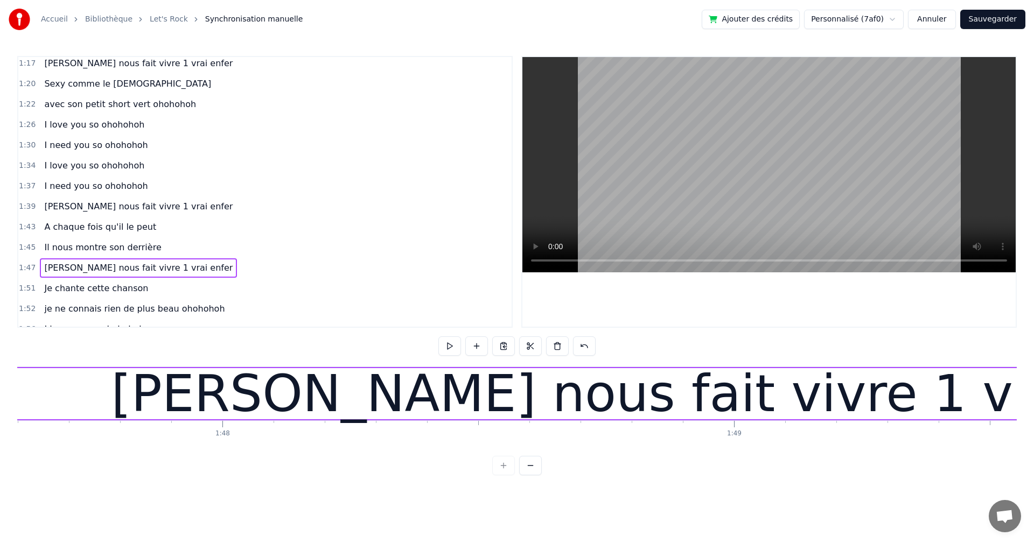
scroll to position [0, 54881]
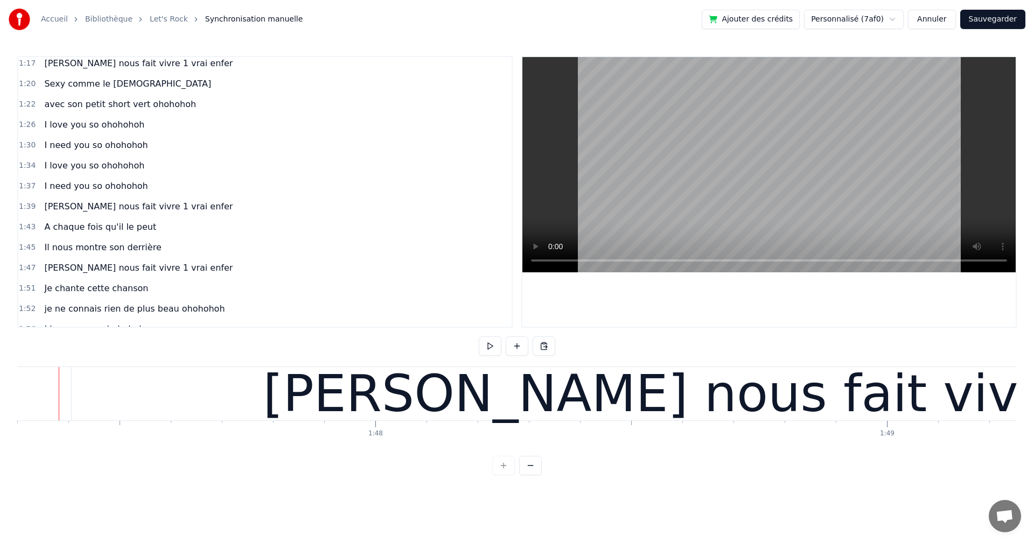
scroll to position [0, 54869]
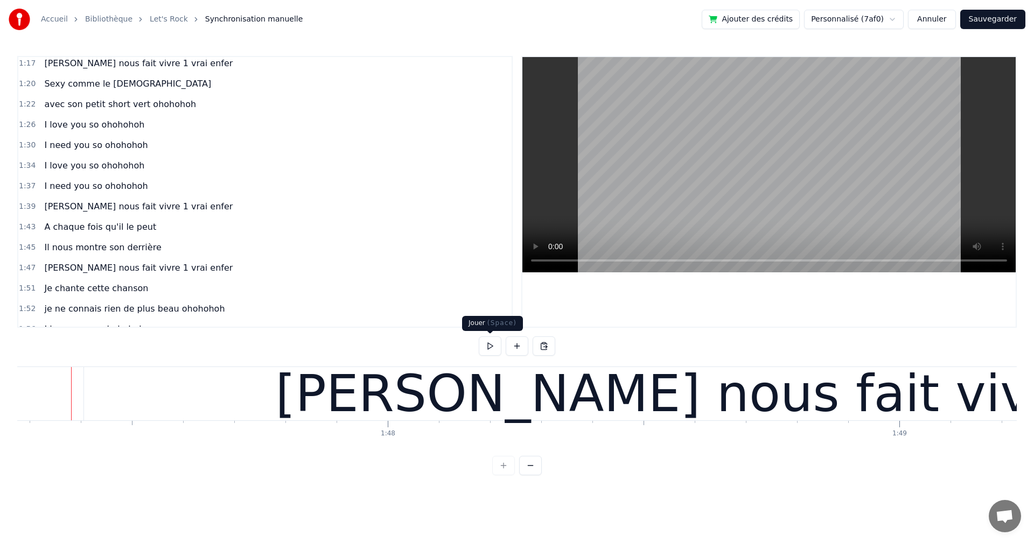
click at [493, 347] on button at bounding box center [490, 345] width 23 height 19
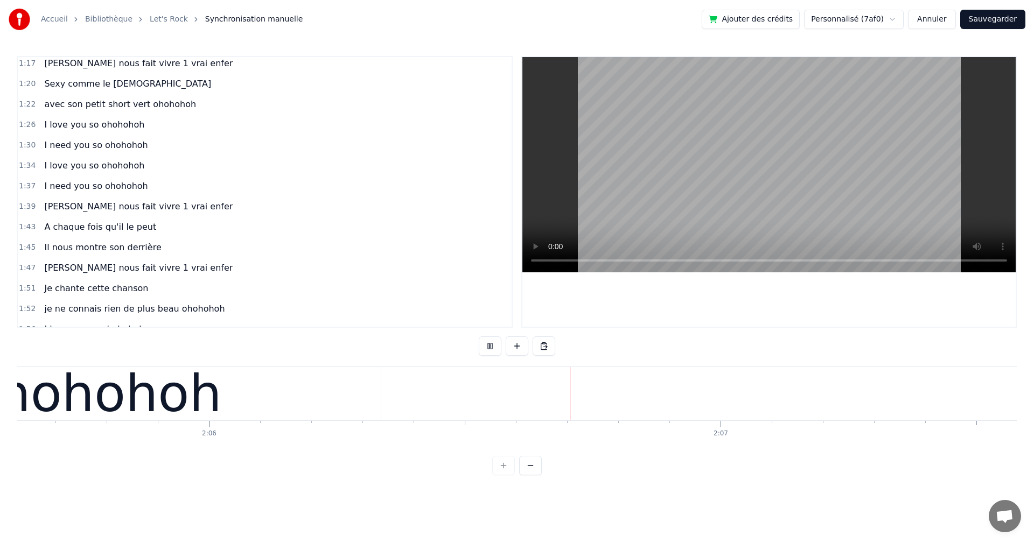
scroll to position [0, 64478]
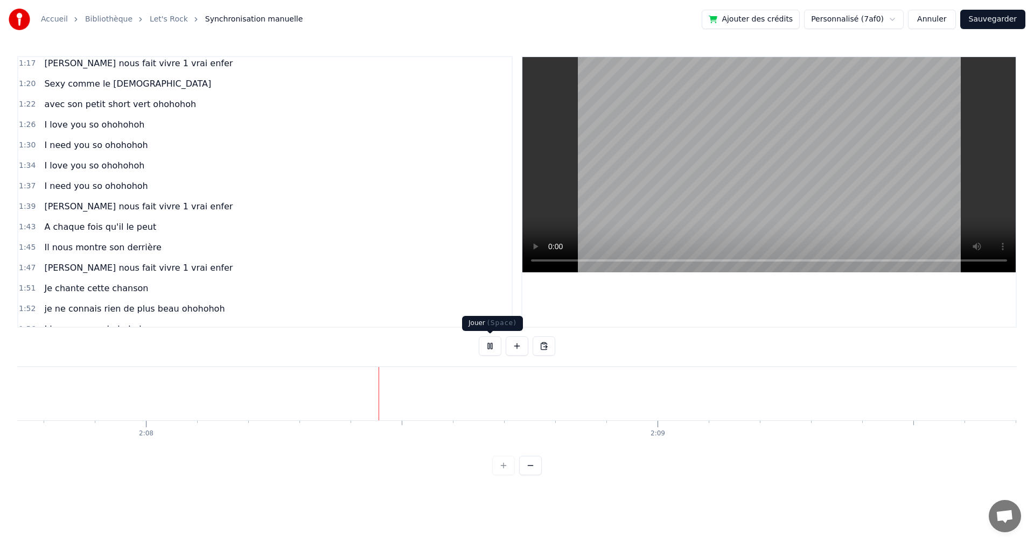
click at [491, 346] on button at bounding box center [490, 345] width 23 height 19
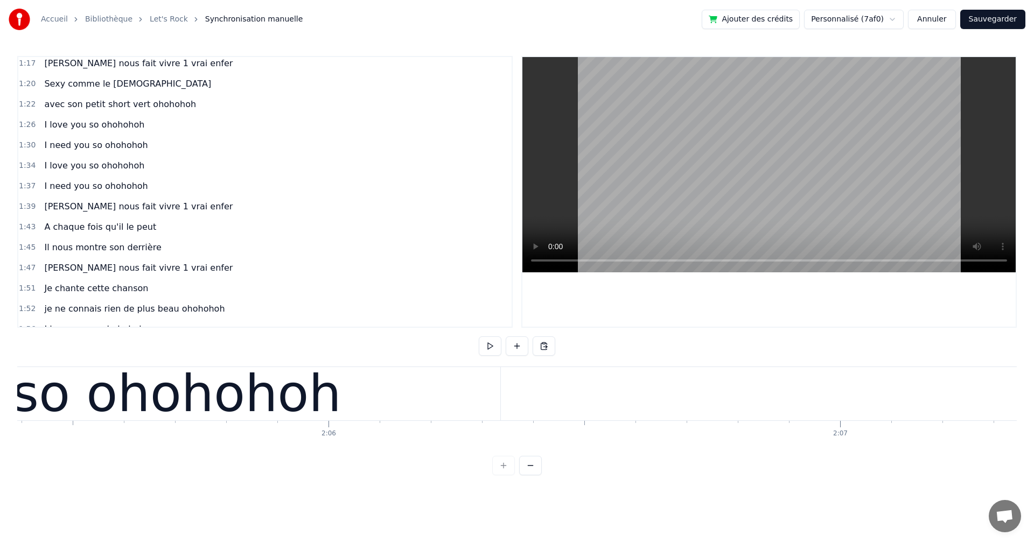
scroll to position [0, 64116]
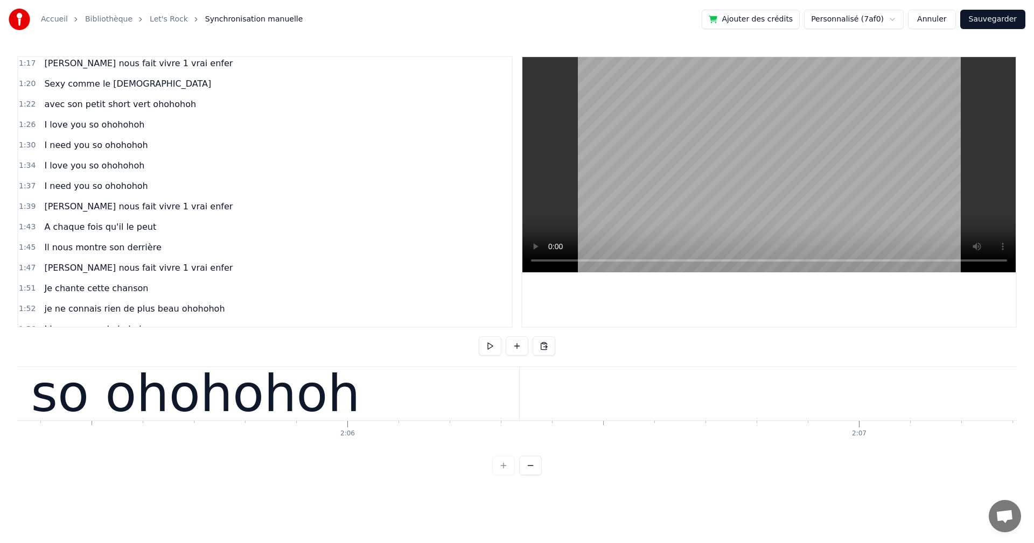
click at [269, 429] on div "I love you so ohohohoh" at bounding box center [63, 393] width 594 height 77
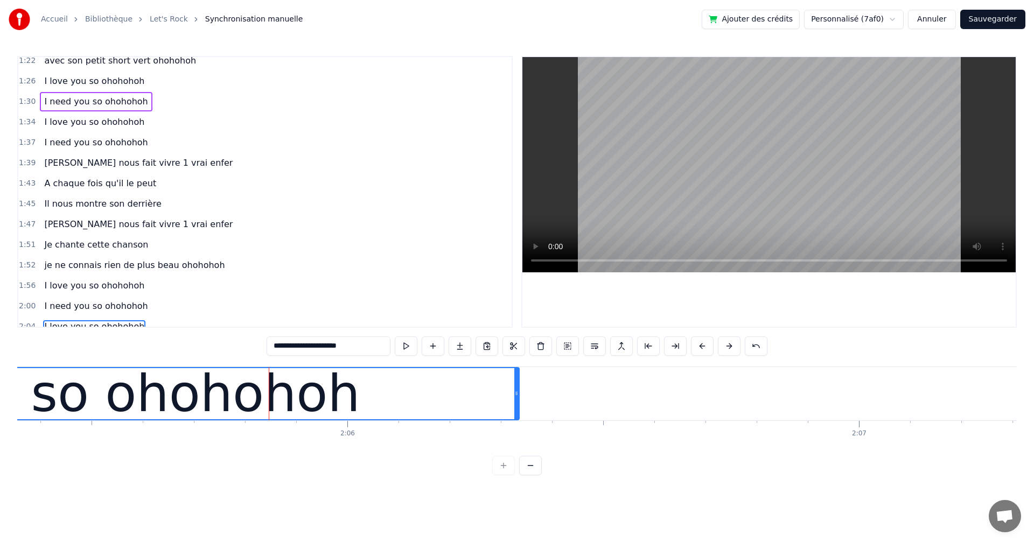
scroll to position [569, 0]
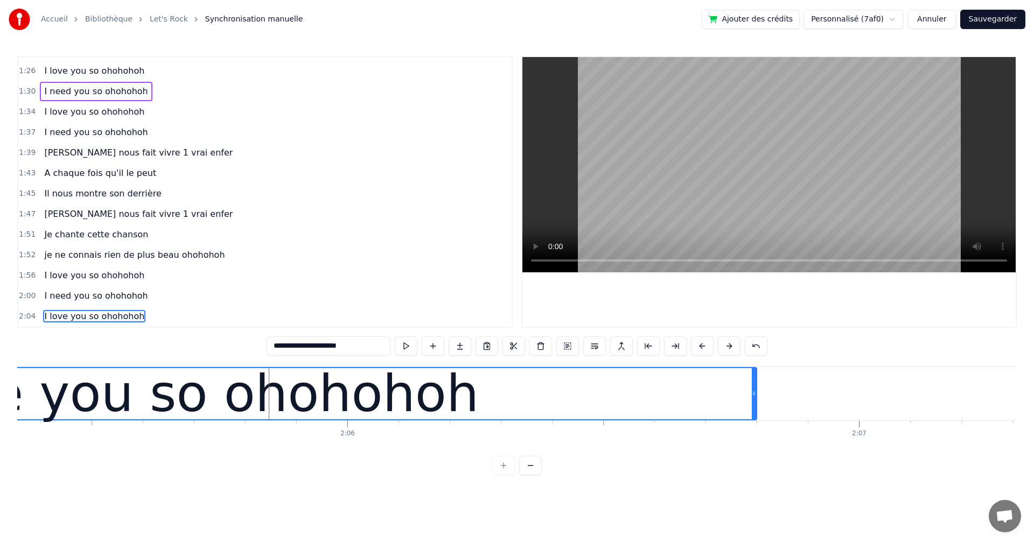
drag, startPoint x: 517, startPoint y: 391, endPoint x: 556, endPoint y: 392, distance: 38.8
click at [755, 399] on div at bounding box center [754, 393] width 4 height 51
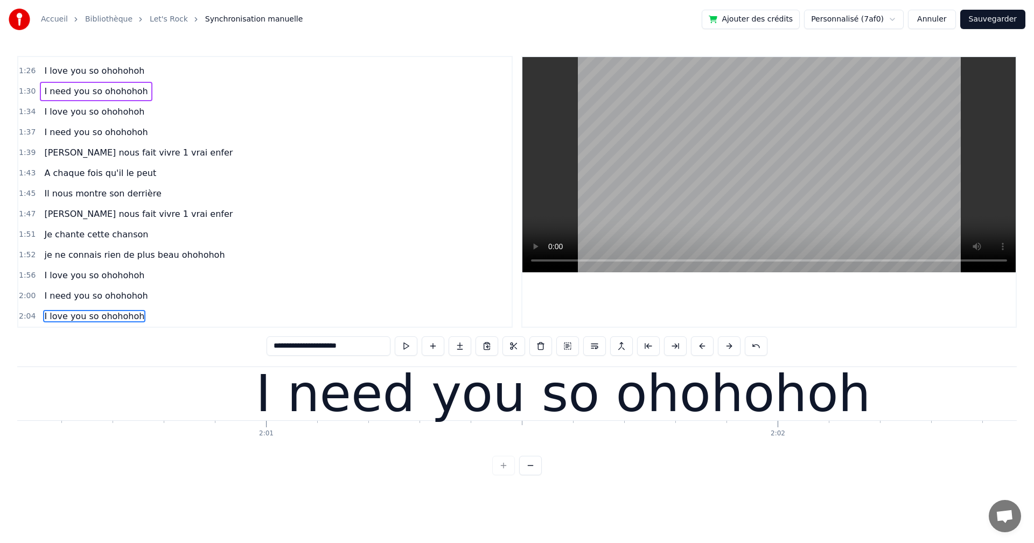
scroll to position [0, 61639]
click at [204, 391] on div "I need you so ohohohoh" at bounding box center [564, 393] width 1166 height 53
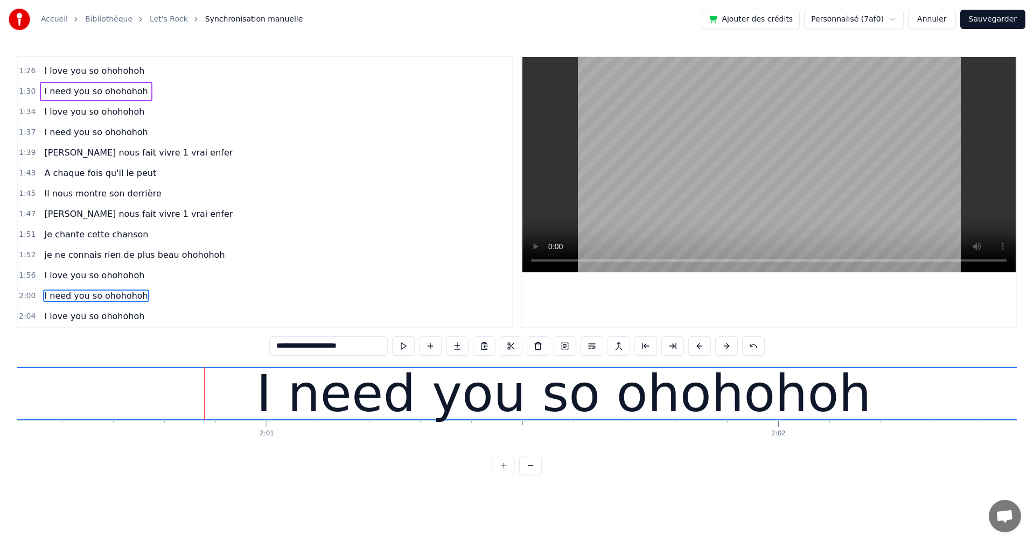
click at [77, 219] on span "[PERSON_NAME] nous fait vivre 1 vrai enfer" at bounding box center [138, 214] width 191 height 12
type input "**********"
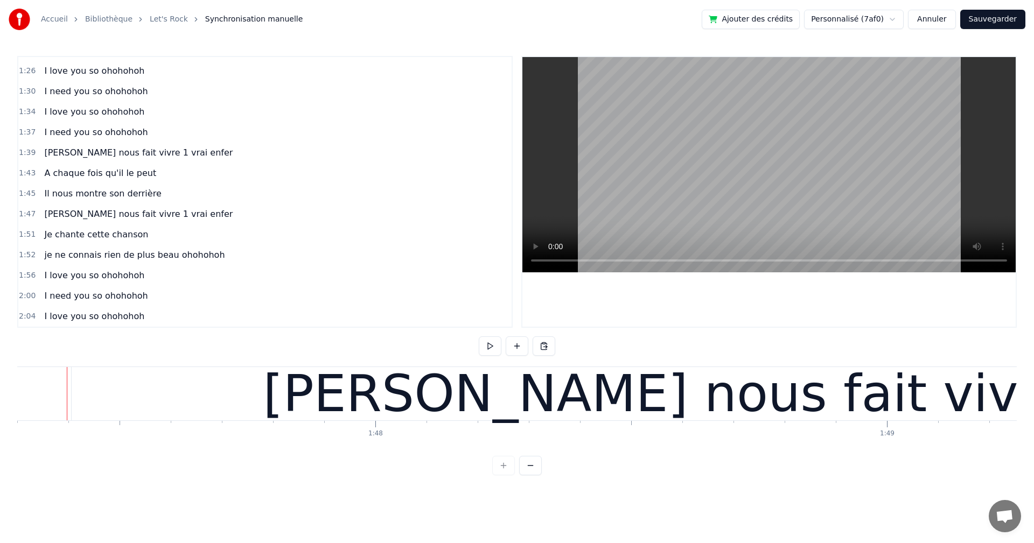
scroll to position [0, 54877]
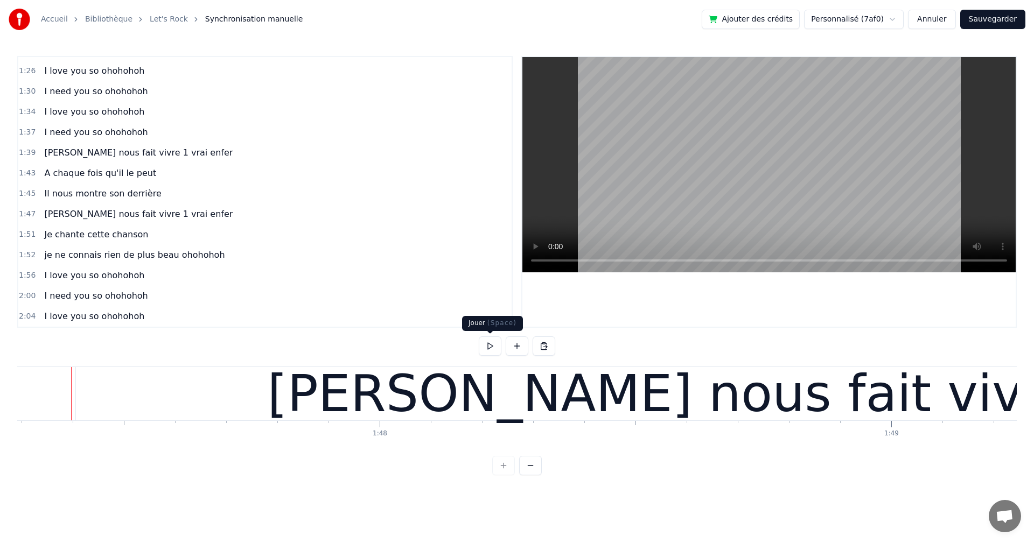
click at [486, 345] on button at bounding box center [490, 345] width 23 height 19
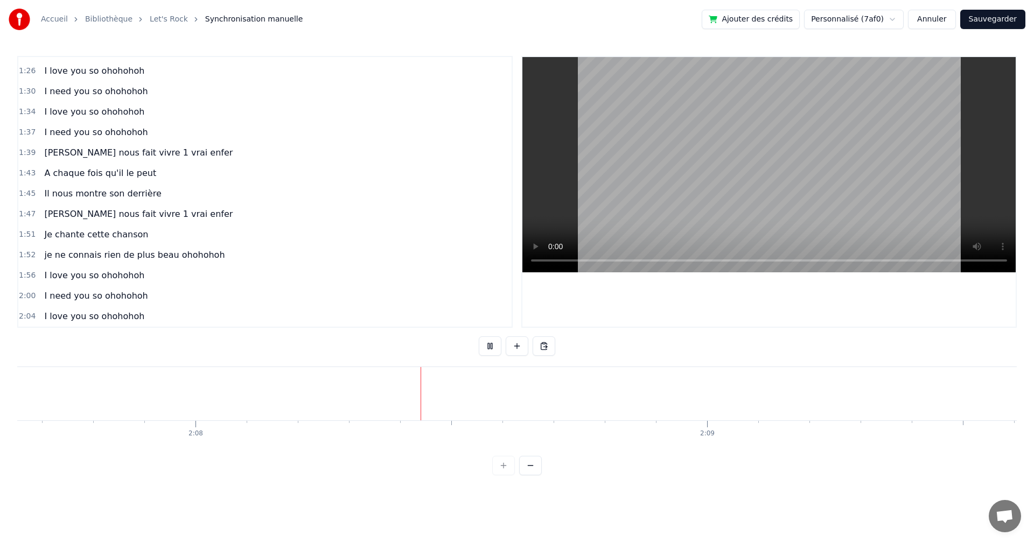
scroll to position [0, 65294]
click at [548, 345] on button at bounding box center [543, 345] width 23 height 19
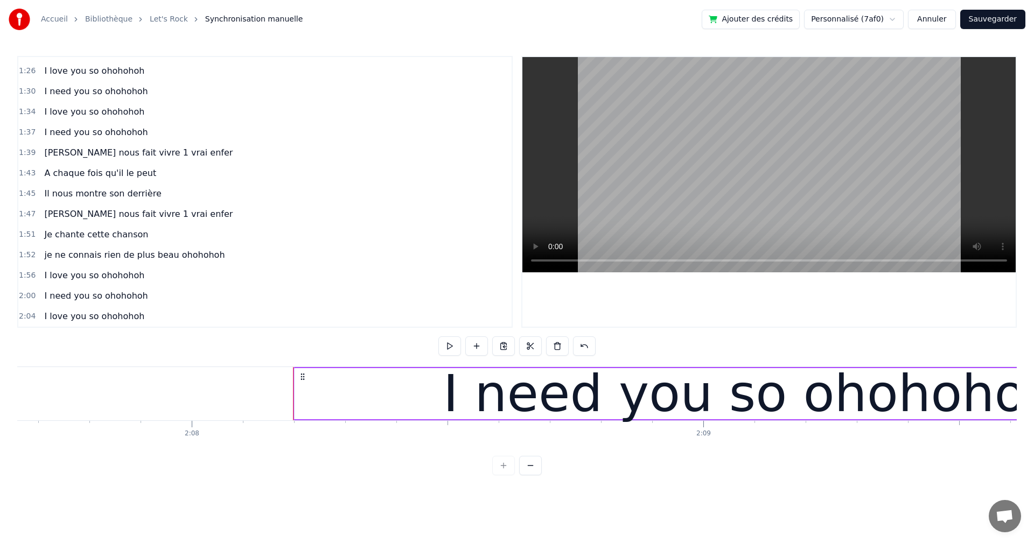
click at [201, 442] on div "et 1 &2 , et 1& 2 3 4 [PERSON_NAME] nous fait vivre 1 vrai enfer chaque [DATE] …" at bounding box center [516, 407] width 999 height 81
click at [76, 285] on div "I love you so ohohohoh" at bounding box center [94, 275] width 109 height 19
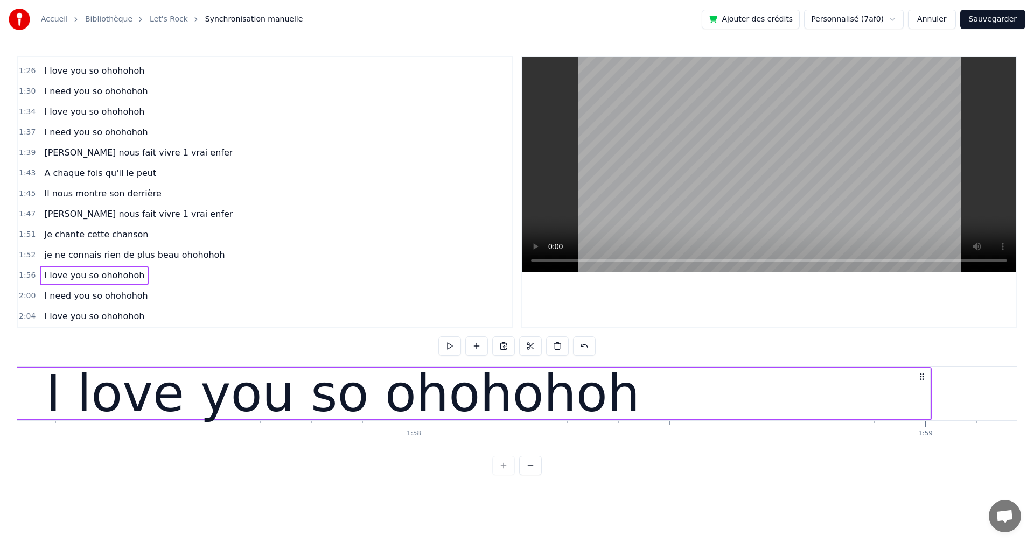
scroll to position [0, 59641]
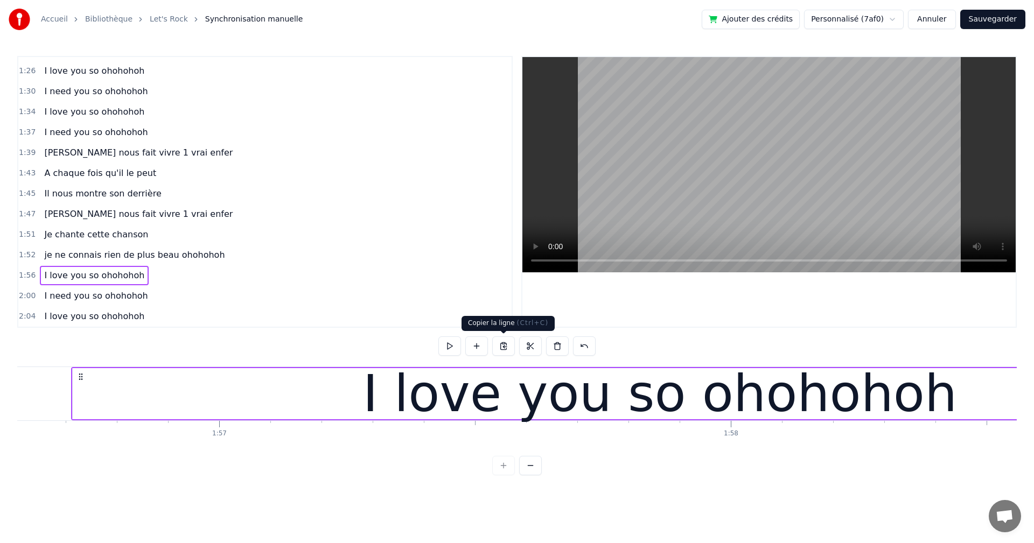
click at [507, 347] on button at bounding box center [503, 345] width 23 height 19
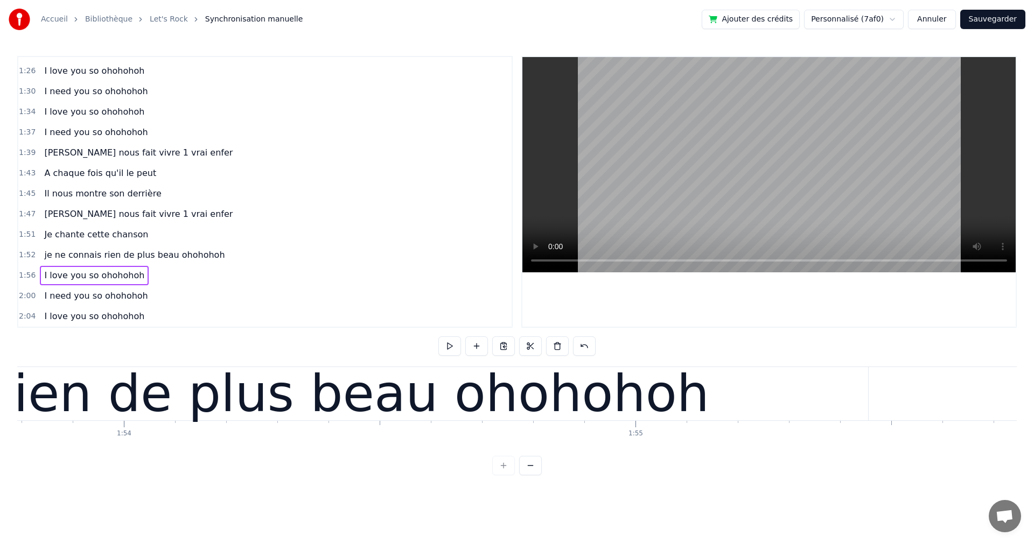
scroll to position [0, 58133]
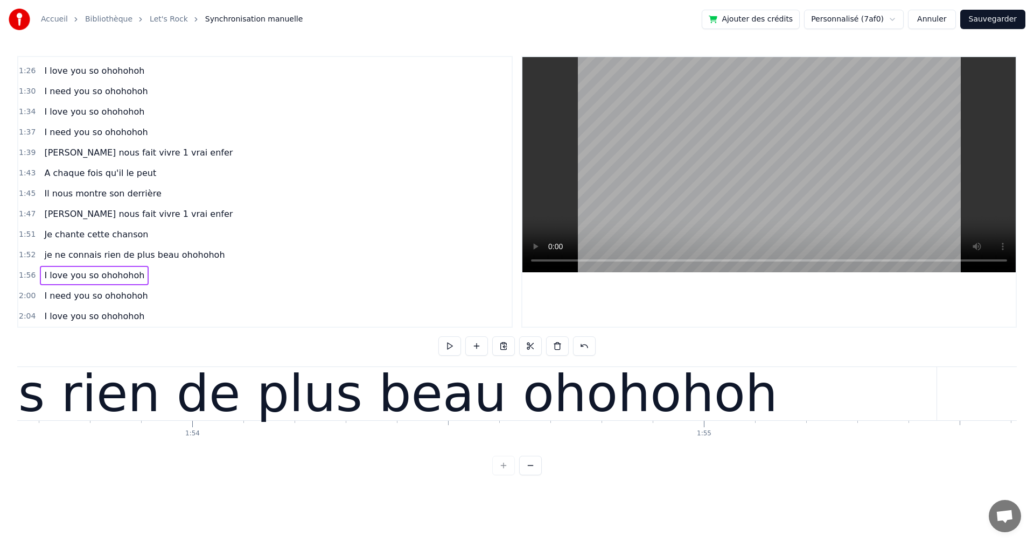
click at [43, 220] on span "[PERSON_NAME] nous fait vivre 1 vrai enfer" at bounding box center [138, 214] width 191 height 13
click at [41, 223] on div "[PERSON_NAME] nous fait vivre 1 vrai enfer" at bounding box center [138, 214] width 197 height 19
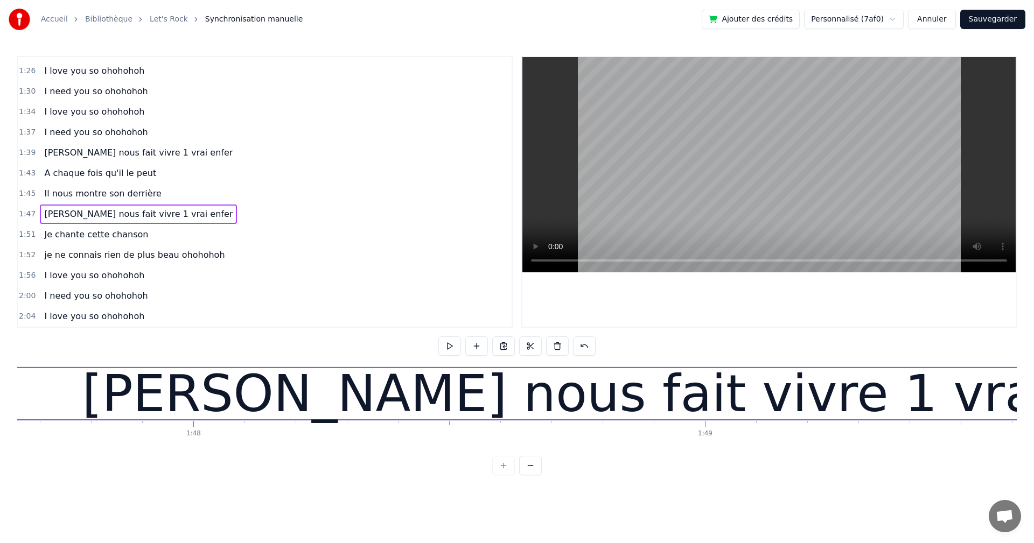
scroll to position [0, 54881]
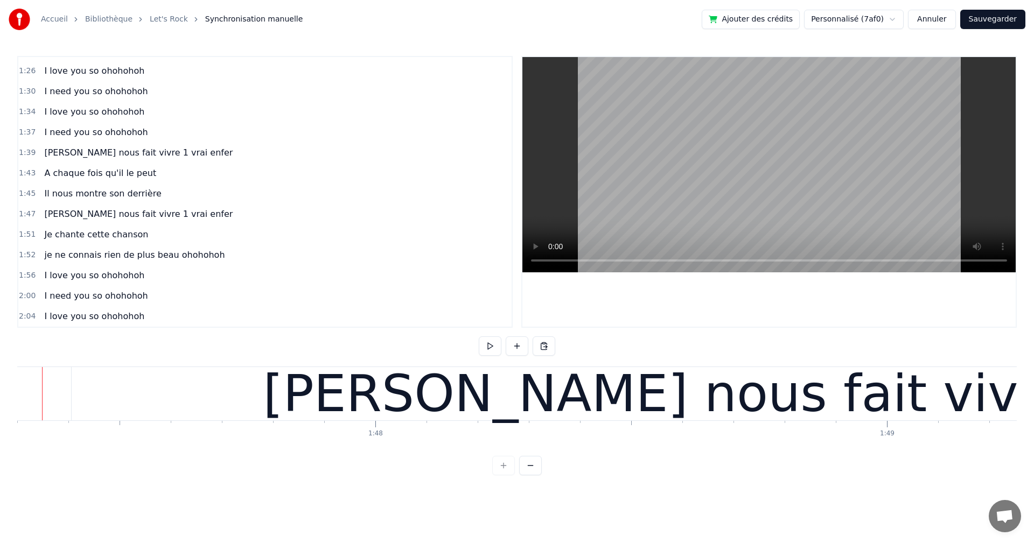
scroll to position [0, 54852]
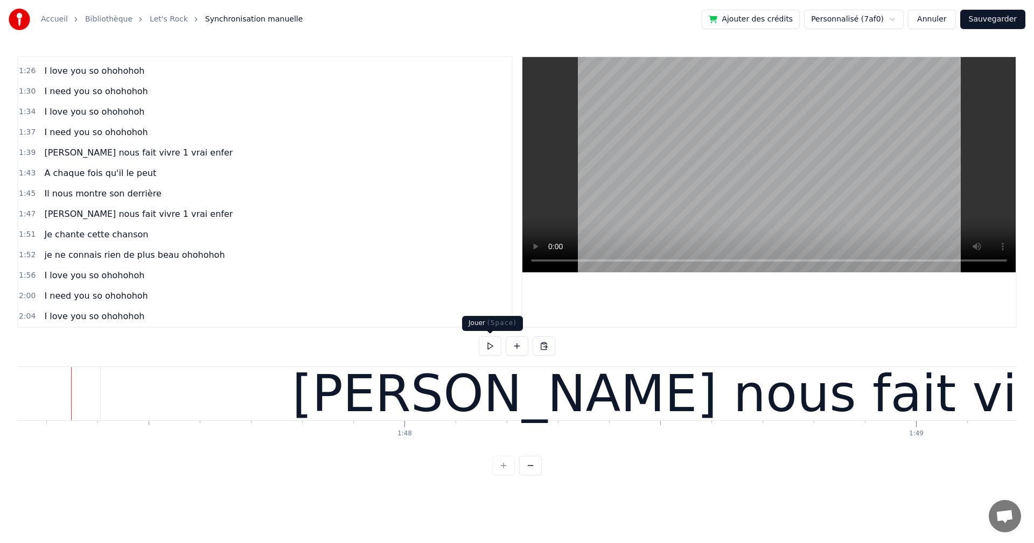
click at [493, 347] on button at bounding box center [490, 345] width 23 height 19
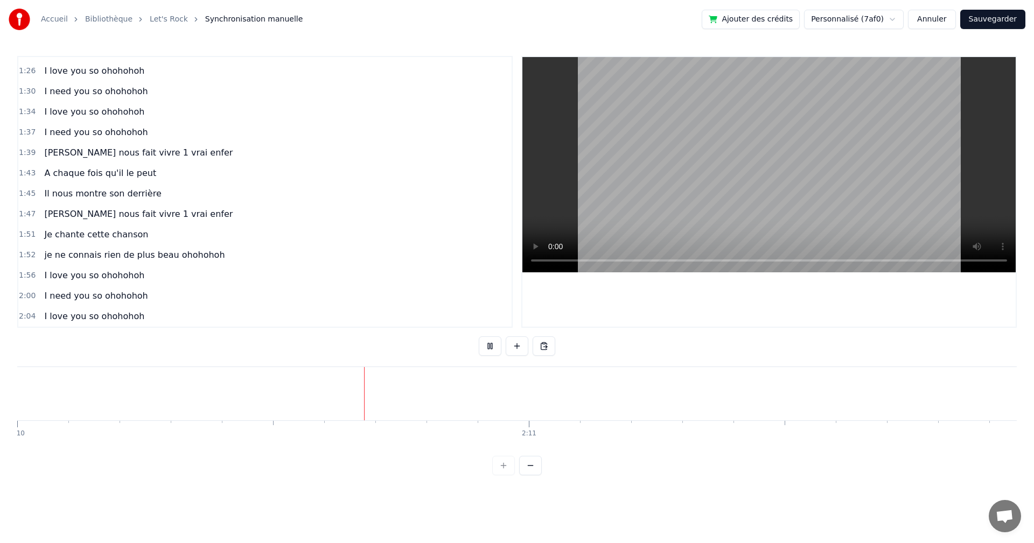
scroll to position [0, 66495]
click at [486, 347] on button at bounding box center [490, 345] width 23 height 19
click at [545, 348] on button at bounding box center [543, 345] width 23 height 19
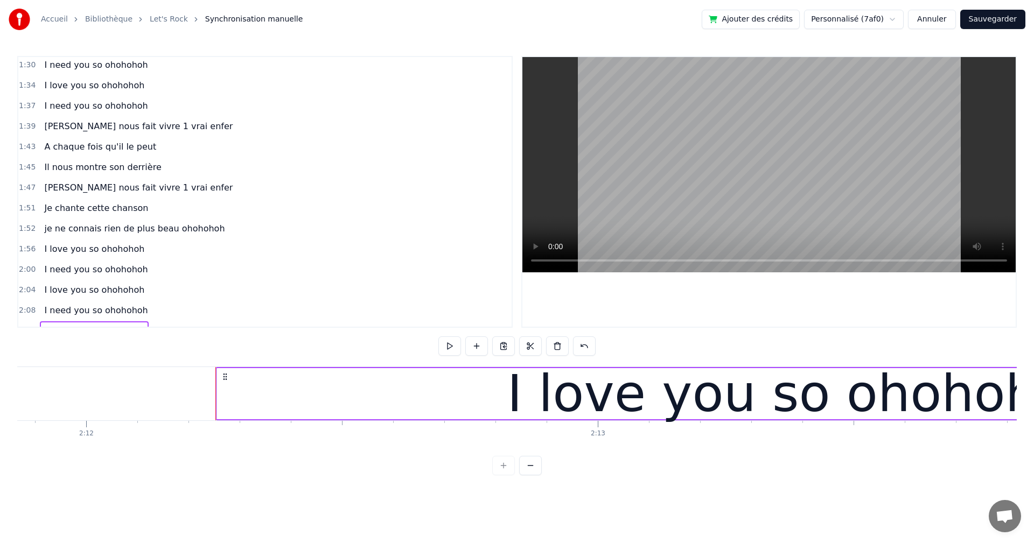
scroll to position [610, 0]
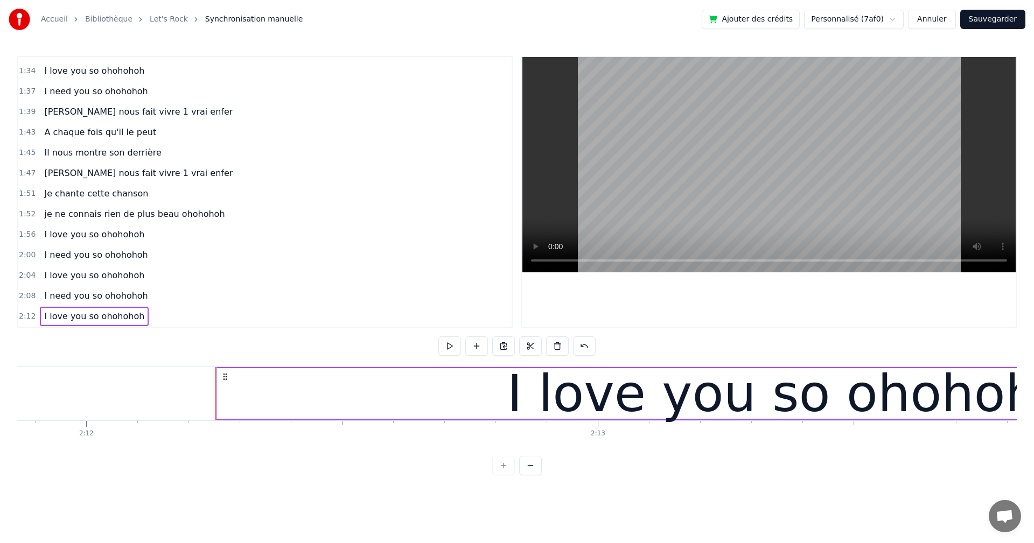
click at [125, 304] on div "I need you so ohohohoh" at bounding box center [96, 295] width 112 height 19
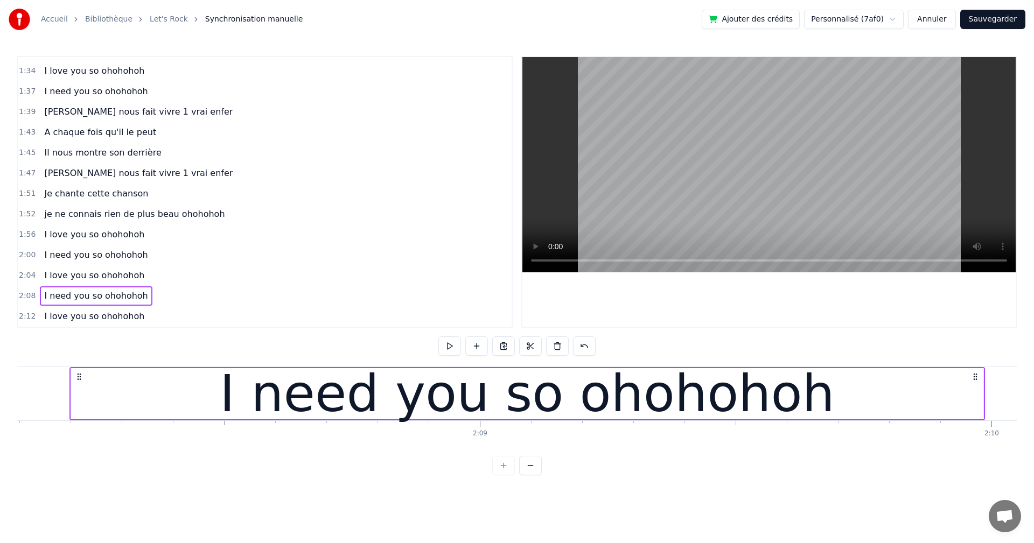
scroll to position [0, 65516]
click at [505, 346] on button at bounding box center [503, 345] width 23 height 19
click at [123, 320] on span "I love you so ohohohoh" at bounding box center [94, 316] width 102 height 12
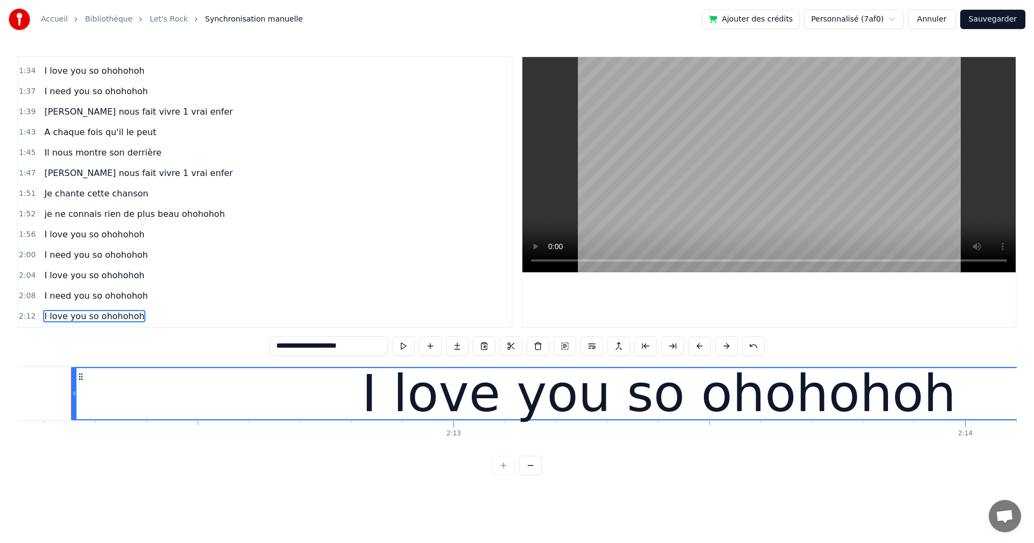
click at [85, 219] on span "je ne connais rien de plus beau ohohohoh" at bounding box center [134, 214] width 183 height 12
type input "**********"
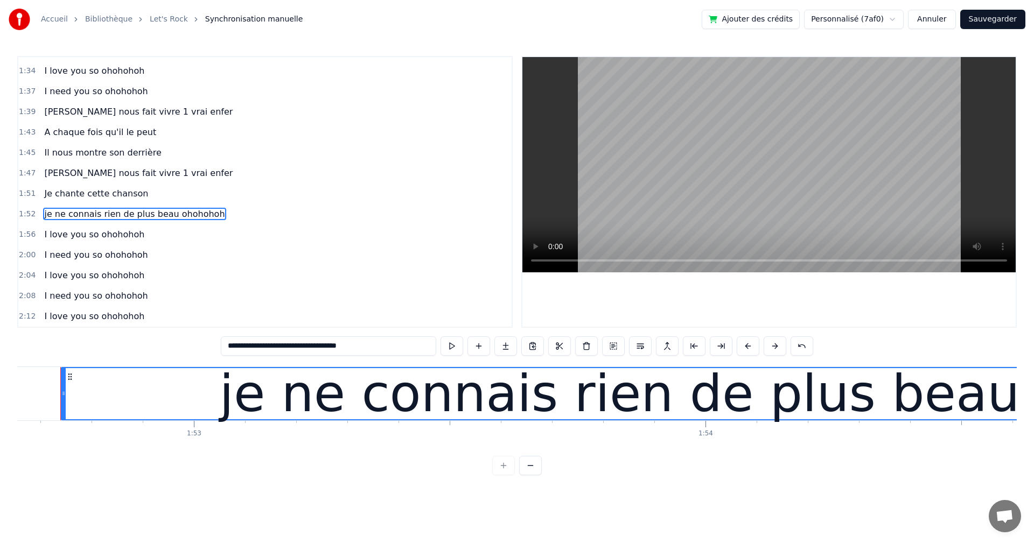
click at [85, 222] on div "je ne connais rien de plus beau ohohohoh" at bounding box center [134, 214] width 189 height 19
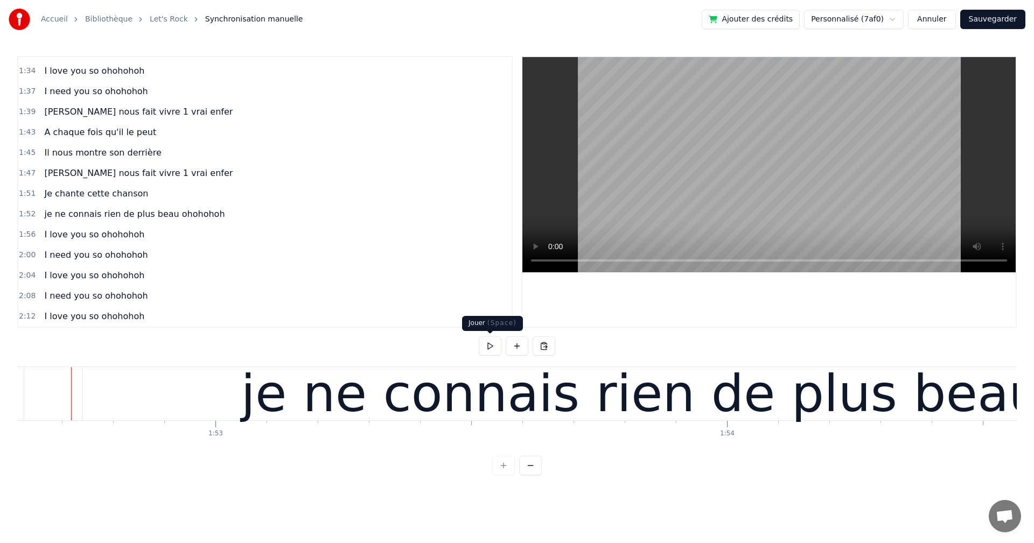
click at [490, 339] on button at bounding box center [490, 345] width 23 height 19
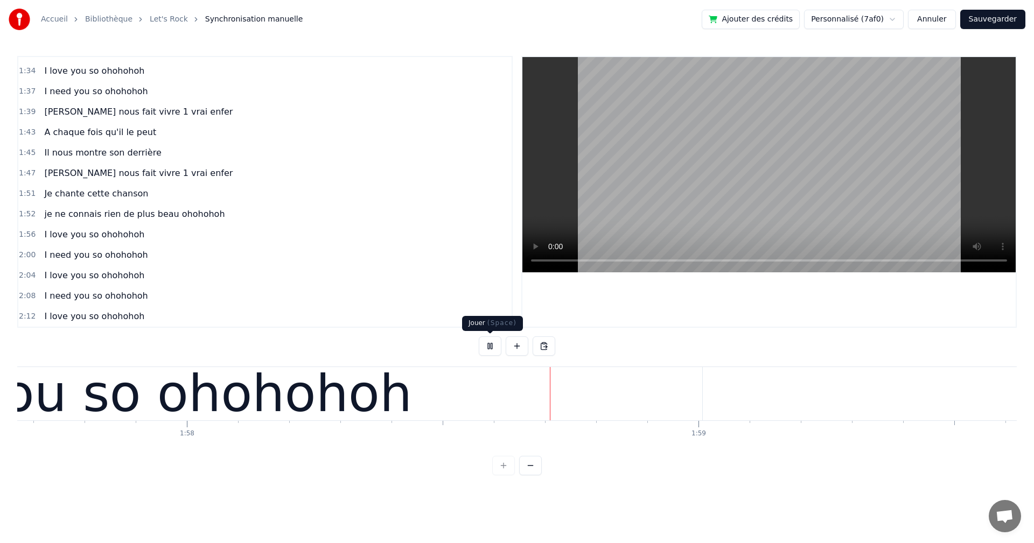
scroll to position [0, 60405]
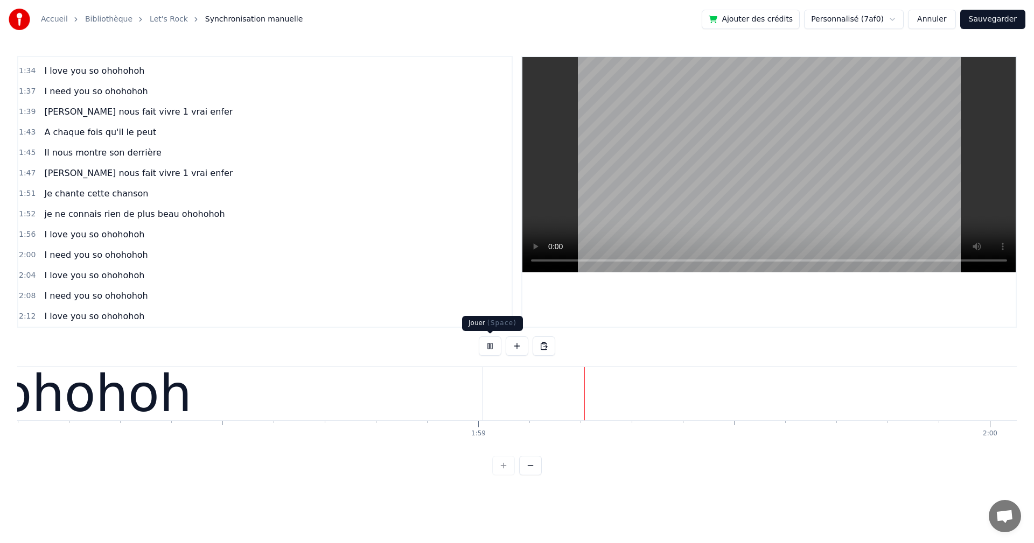
click at [486, 348] on button at bounding box center [490, 345] width 23 height 19
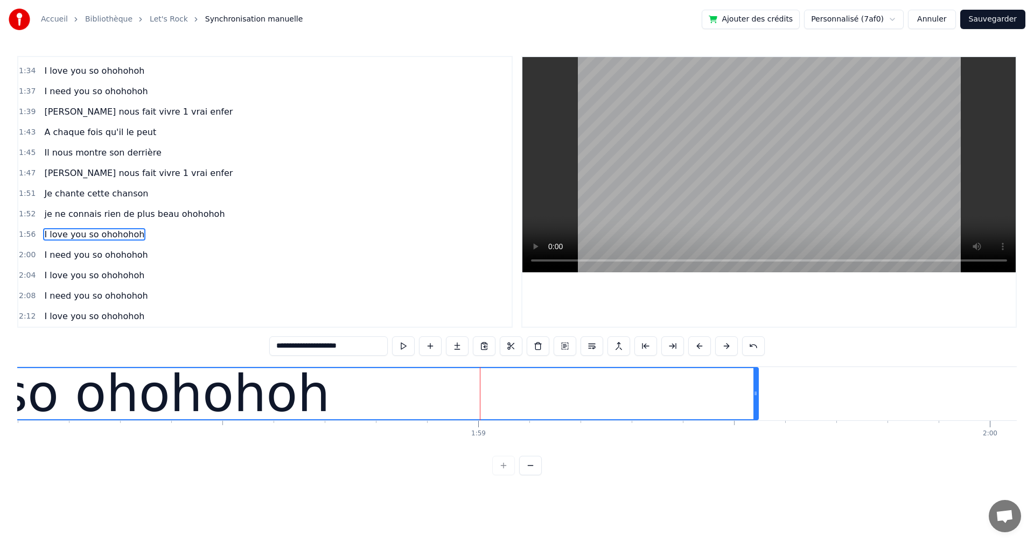
drag, startPoint x: 481, startPoint y: 396, endPoint x: 757, endPoint y: 394, distance: 276.2
click at [757, 394] on icon at bounding box center [755, 393] width 4 height 9
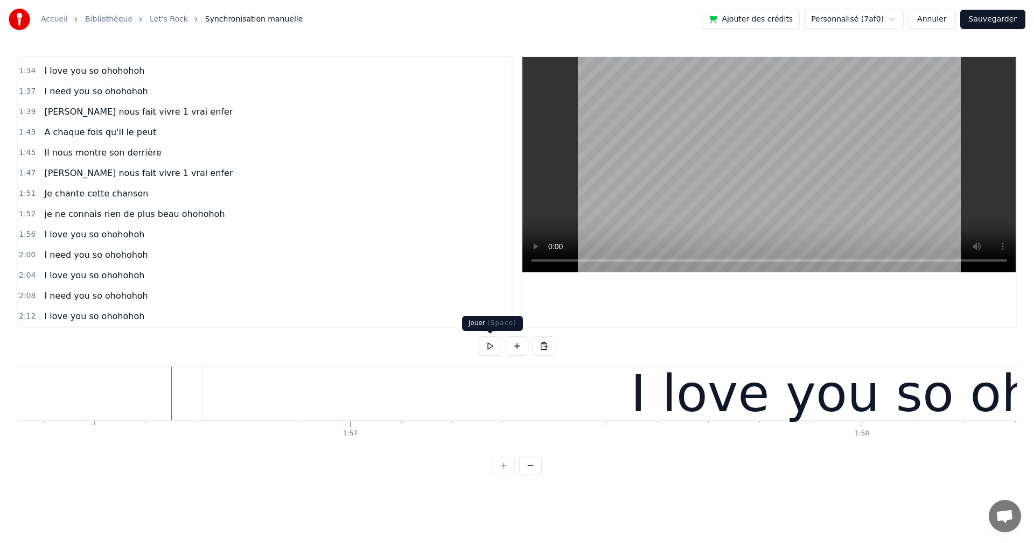
click at [487, 343] on button at bounding box center [490, 345] width 23 height 19
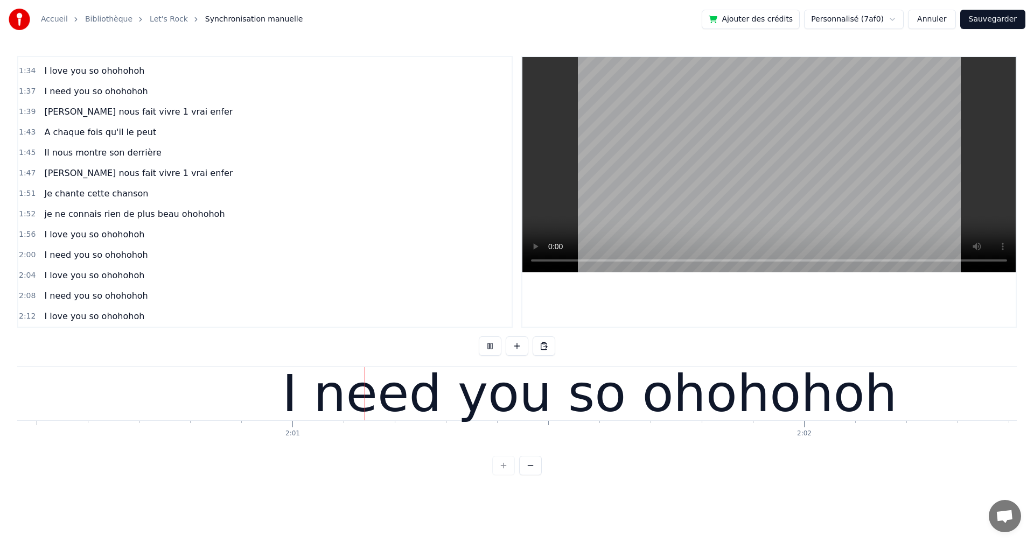
scroll to position [0, 61618]
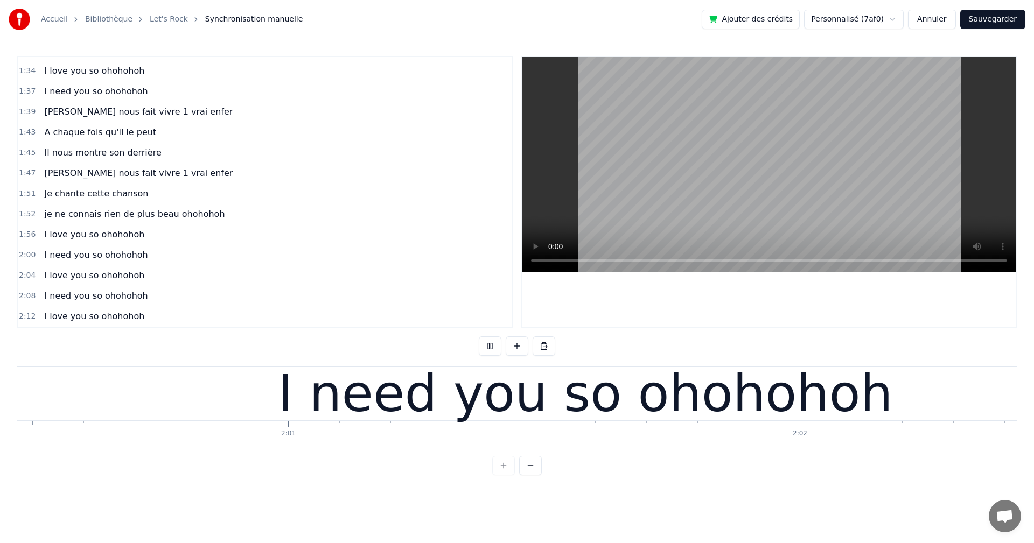
click at [488, 345] on button at bounding box center [490, 345] width 23 height 19
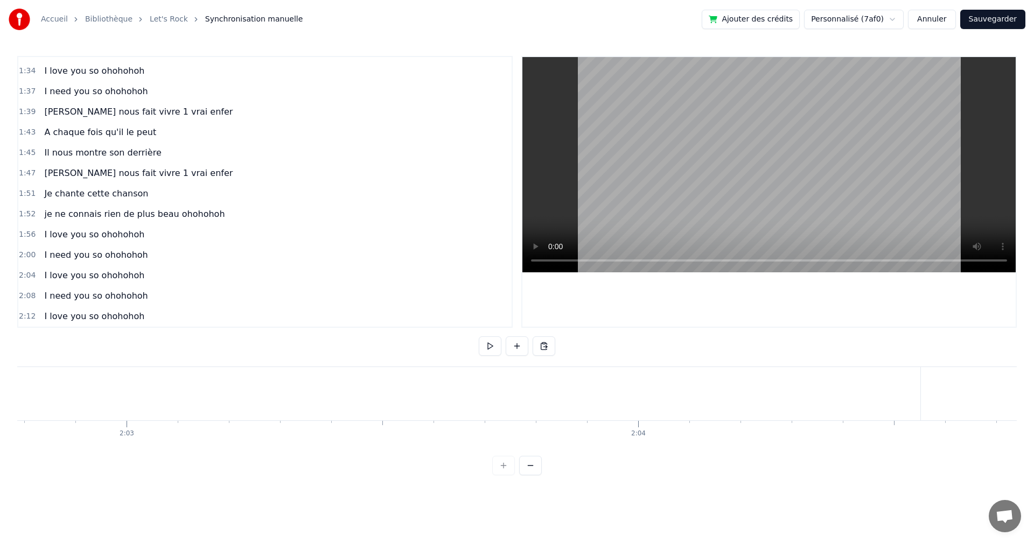
scroll to position [0, 63058]
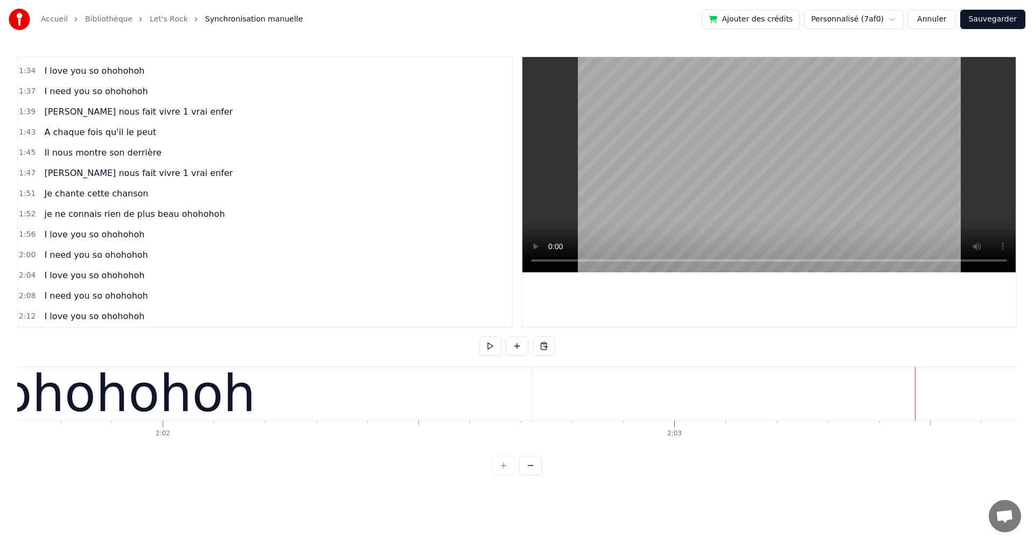
scroll to position [0, 62239]
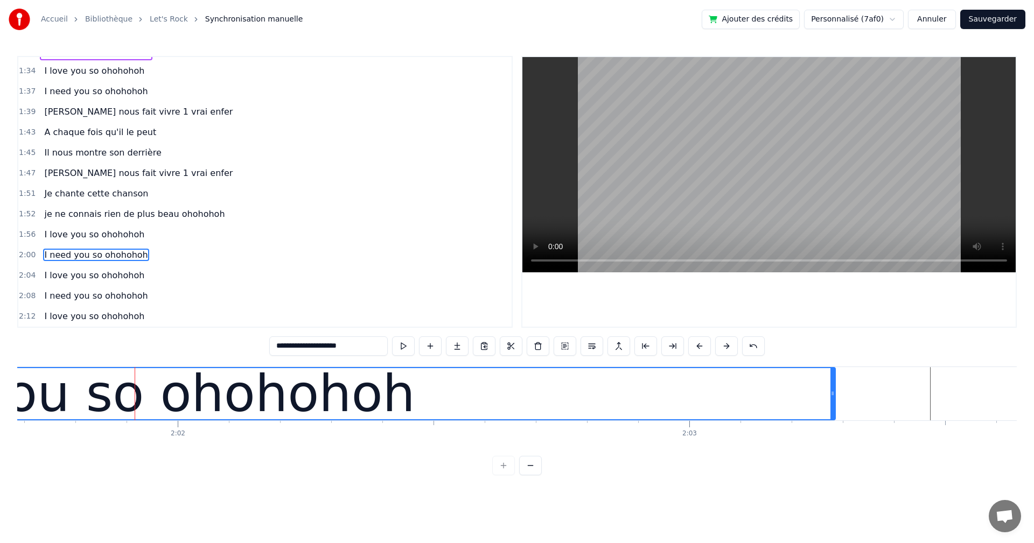
drag, startPoint x: 544, startPoint y: 392, endPoint x: 832, endPoint y: 411, distance: 289.2
click at [832, 411] on div at bounding box center [832, 393] width 4 height 51
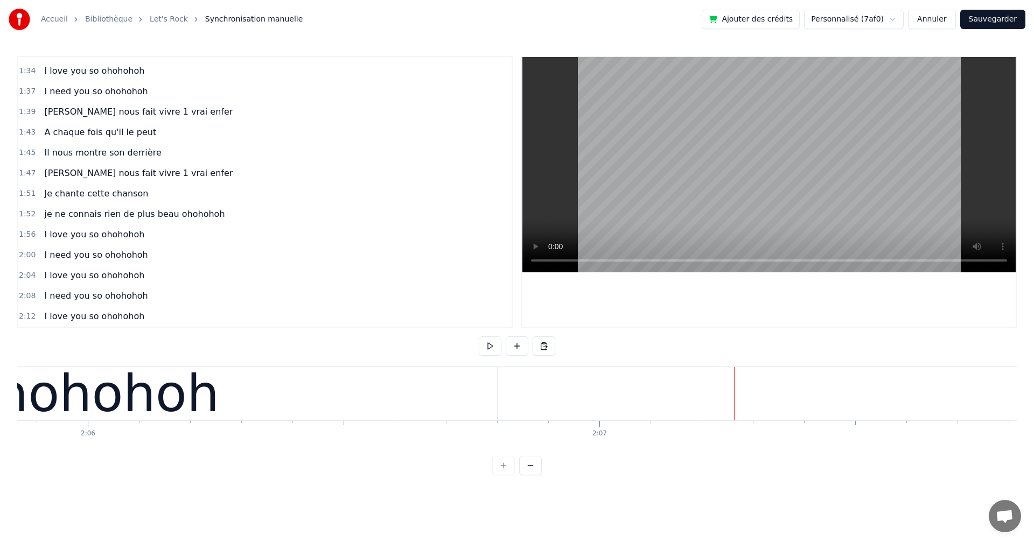
scroll to position [0, 64370]
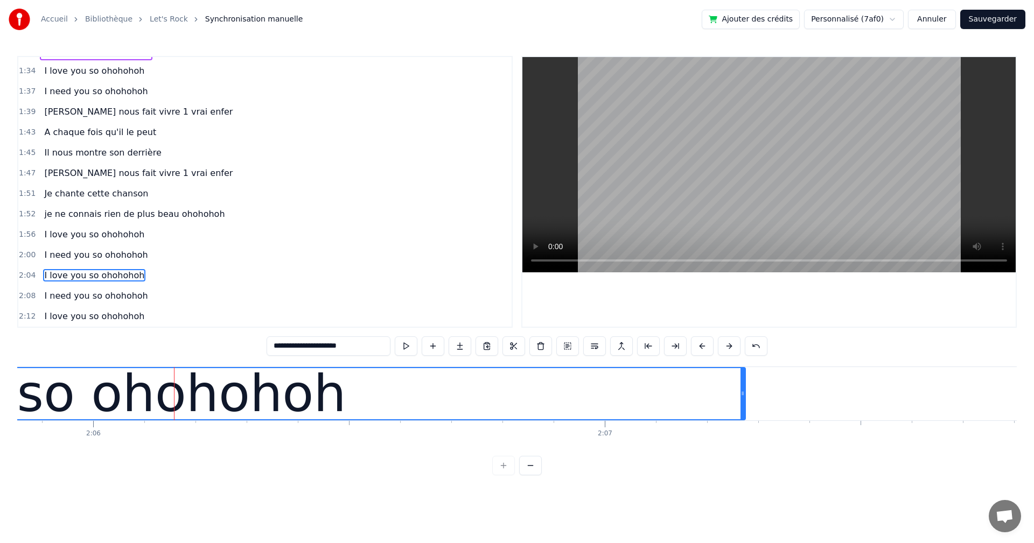
drag, startPoint x: 499, startPoint y: 393, endPoint x: 742, endPoint y: 393, distance: 242.8
click at [742, 393] on icon at bounding box center [742, 393] width 4 height 9
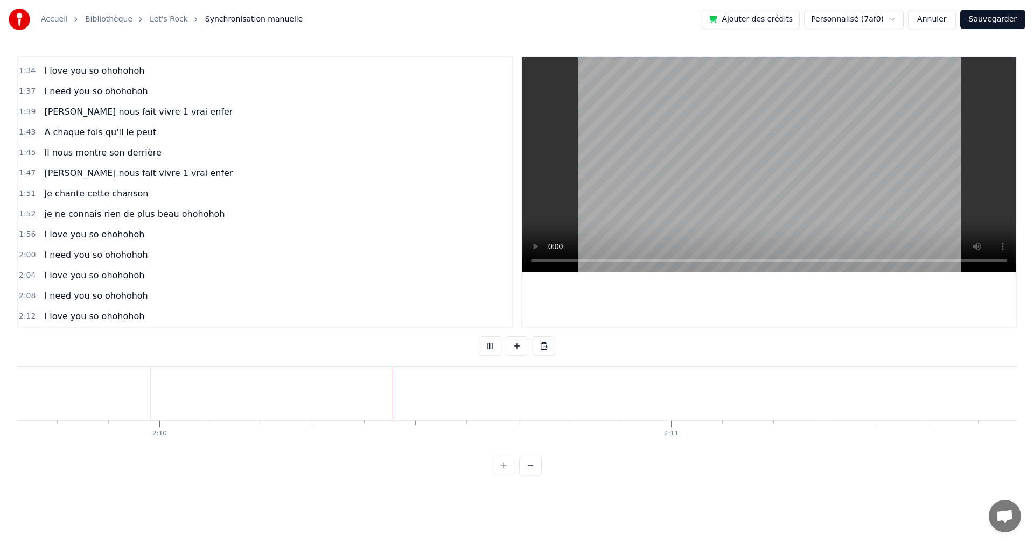
scroll to position [0, 66404]
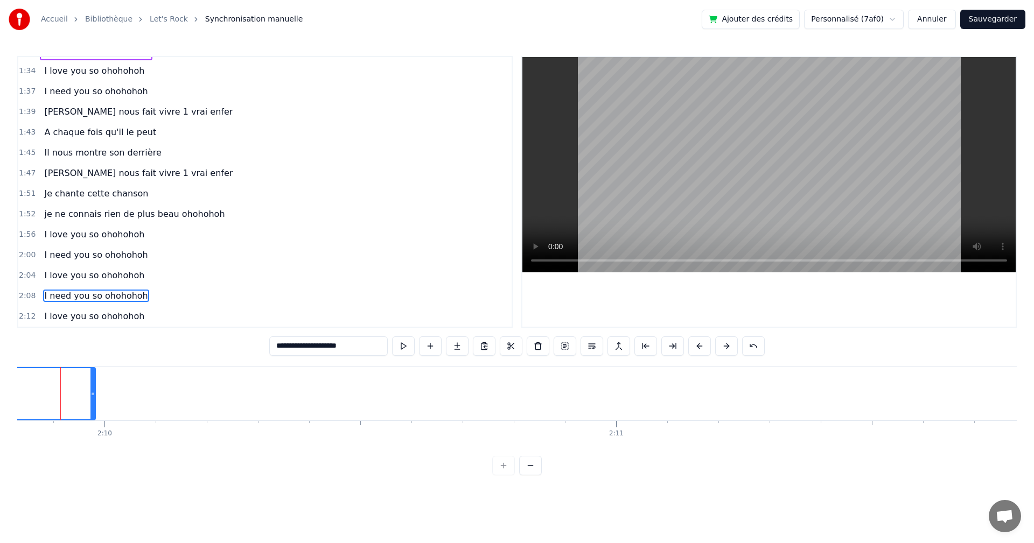
scroll to position [0, 66394]
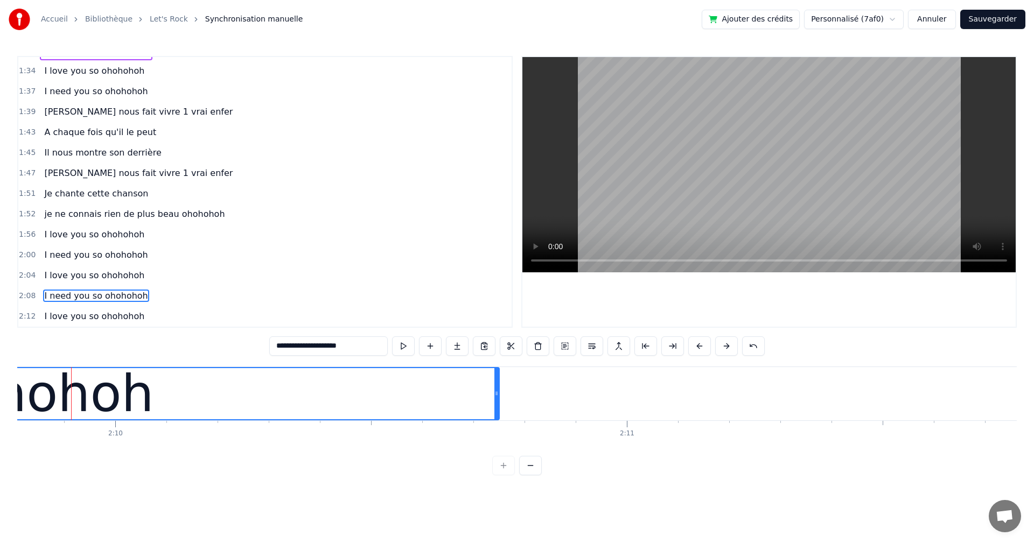
drag, startPoint x: 104, startPoint y: 392, endPoint x: 439, endPoint y: 390, distance: 334.3
click at [497, 390] on icon at bounding box center [496, 393] width 4 height 9
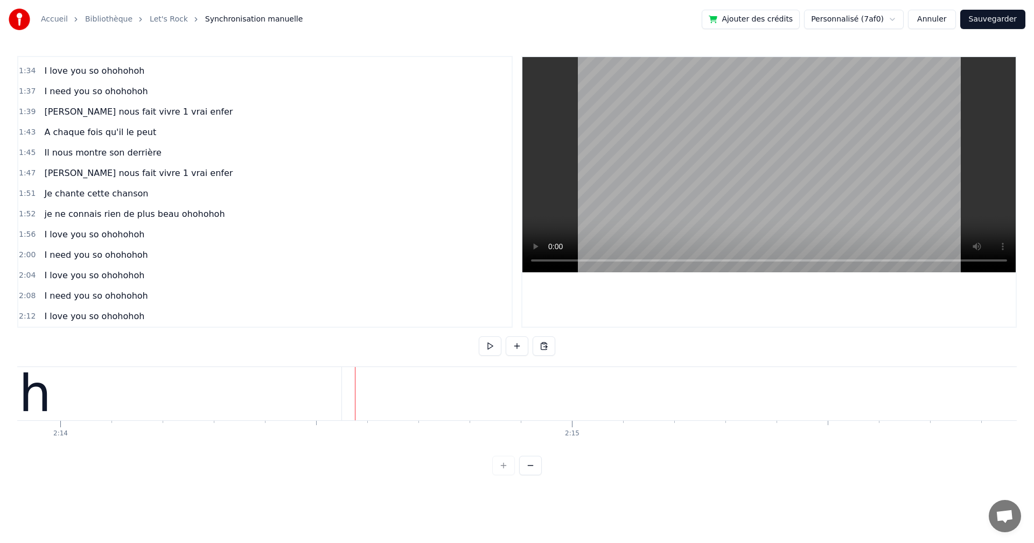
scroll to position [0, 68499]
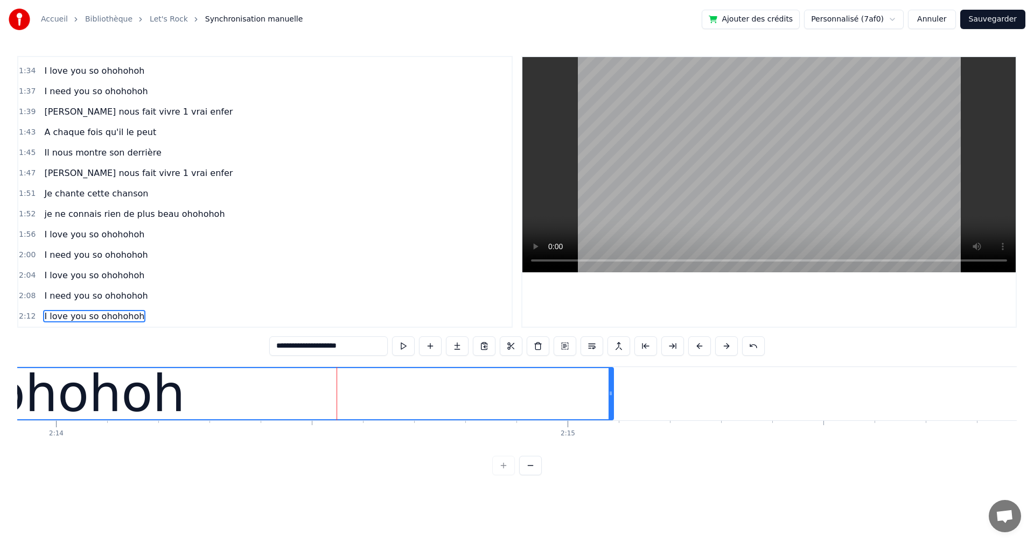
drag, startPoint x: 335, startPoint y: 394, endPoint x: 611, endPoint y: 391, distance: 276.2
click at [611, 391] on icon at bounding box center [610, 393] width 4 height 9
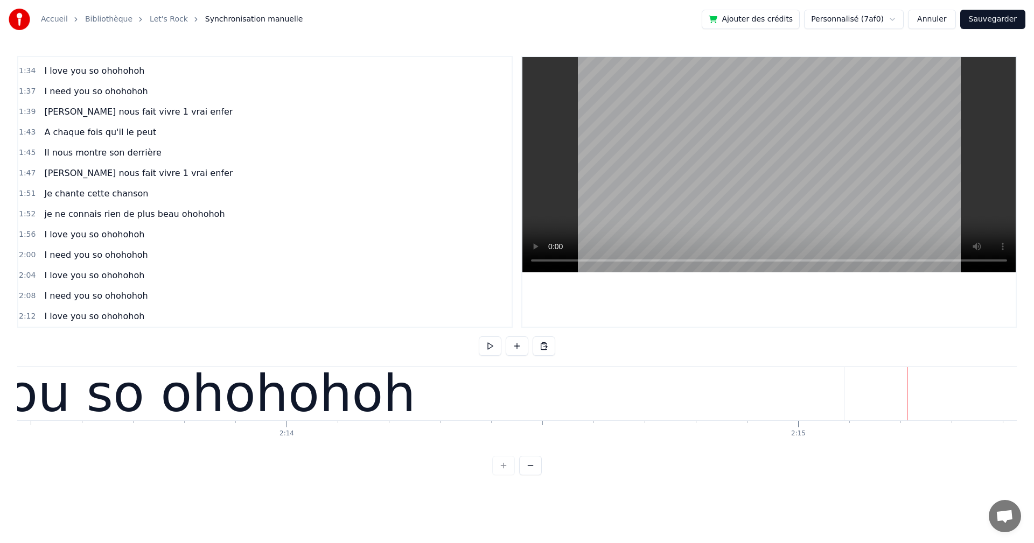
scroll to position [0, 68262]
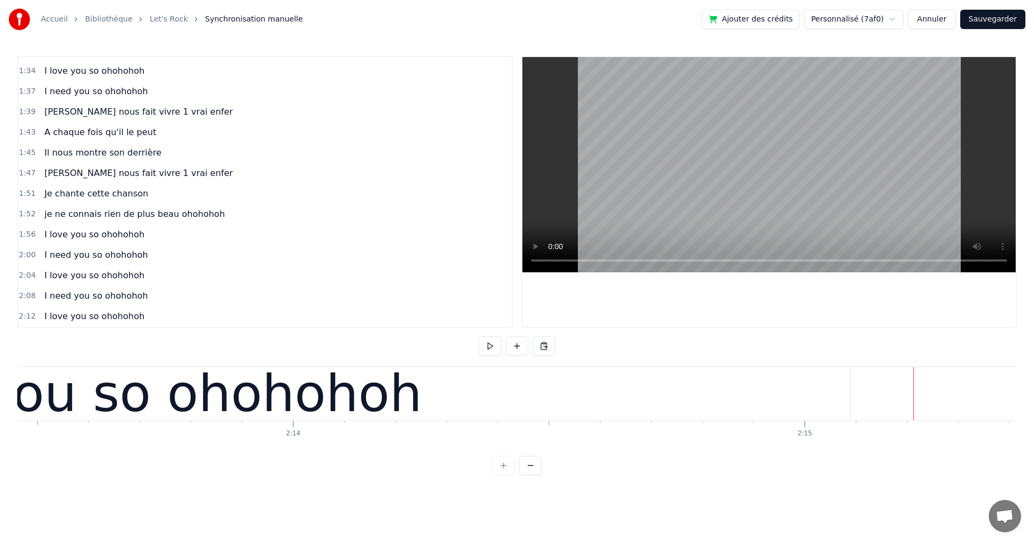
click at [63, 263] on div "I need you so ohohohoh" at bounding box center [96, 255] width 112 height 19
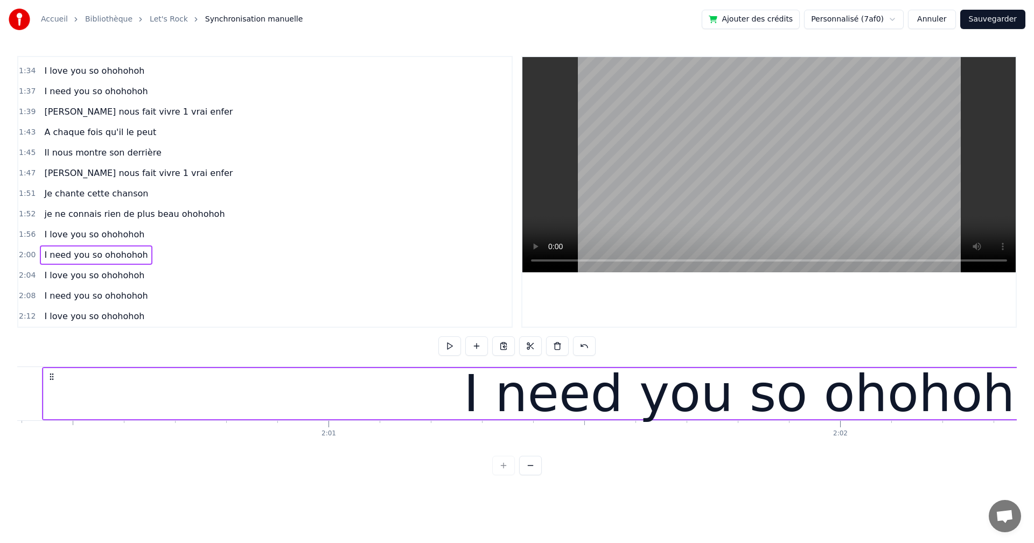
scroll to position [0, 61548]
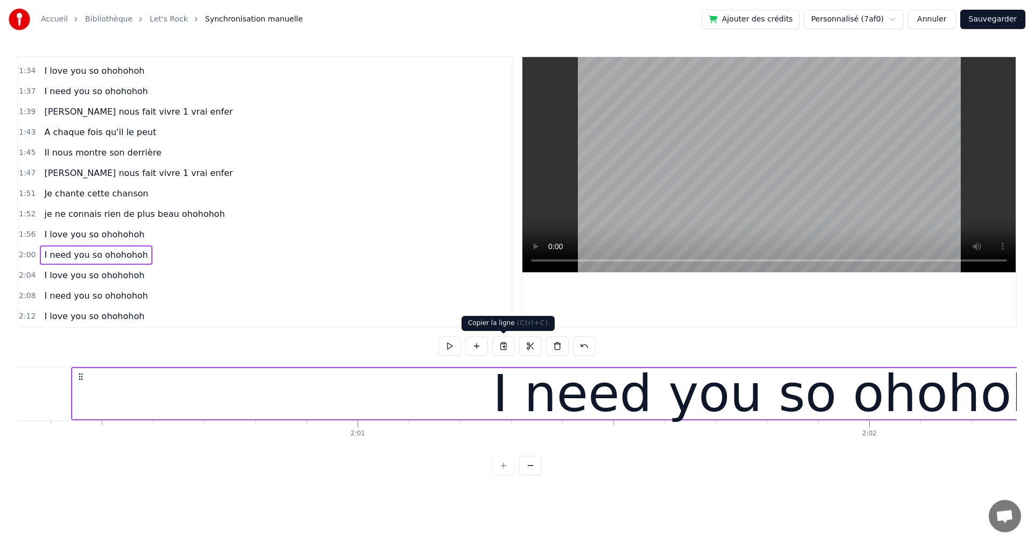
click at [505, 346] on button at bounding box center [503, 345] width 23 height 19
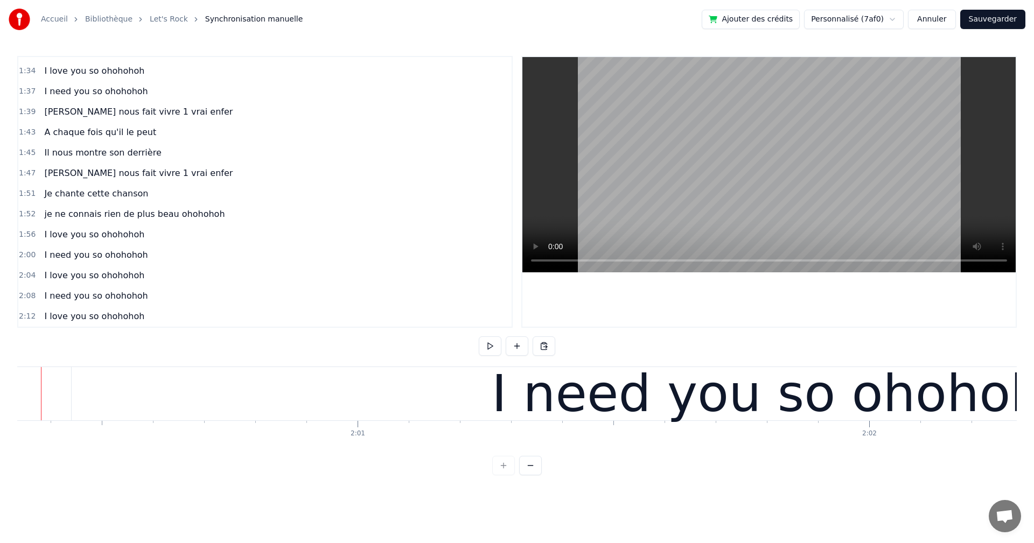
scroll to position [0, 61518]
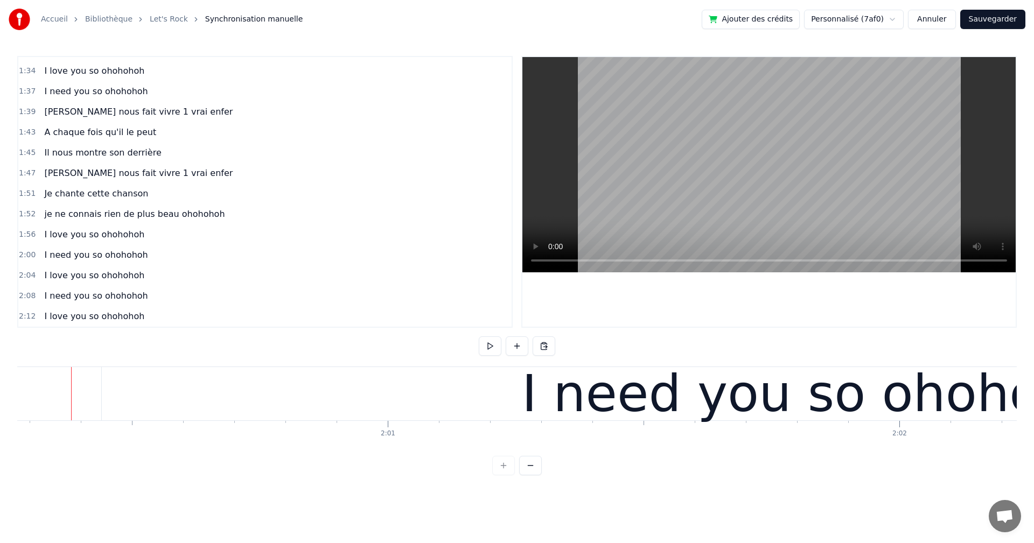
click at [492, 347] on button at bounding box center [490, 345] width 23 height 19
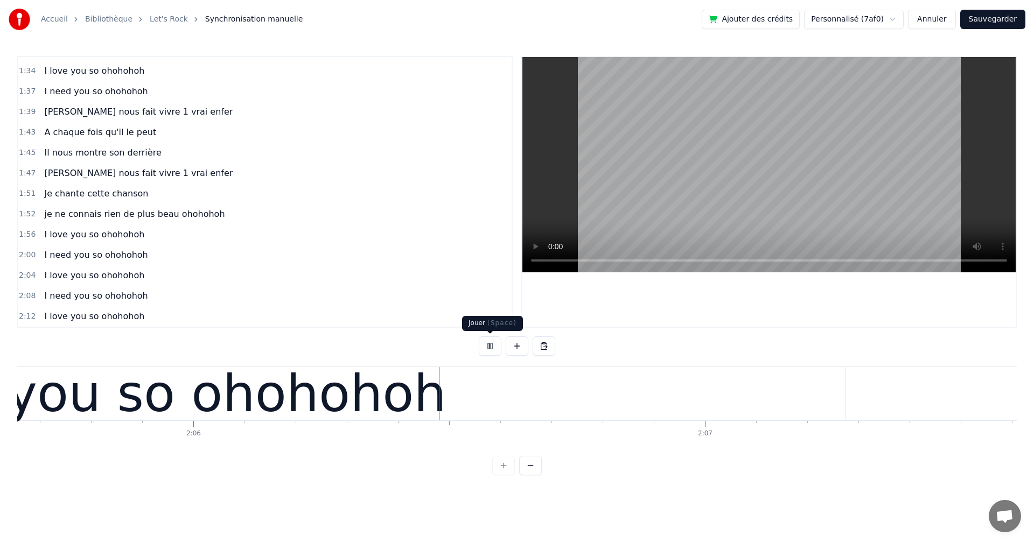
scroll to position [0, 64323]
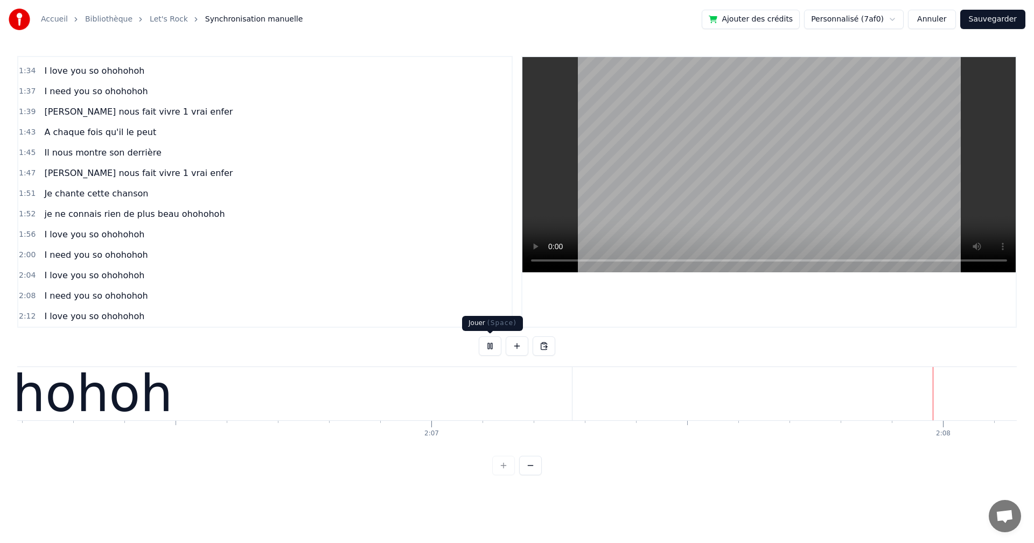
click at [490, 343] on button at bounding box center [490, 345] width 23 height 19
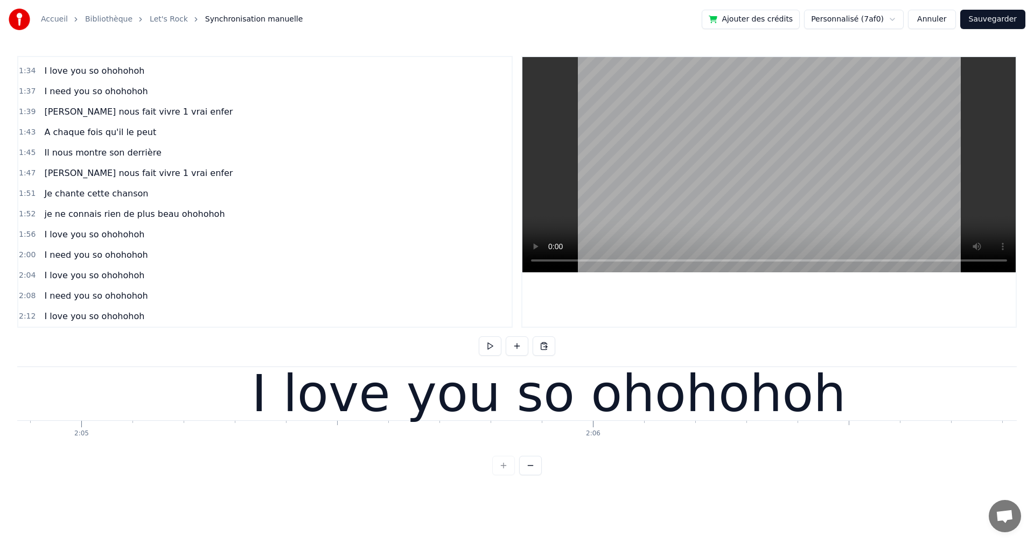
scroll to position [0, 64127]
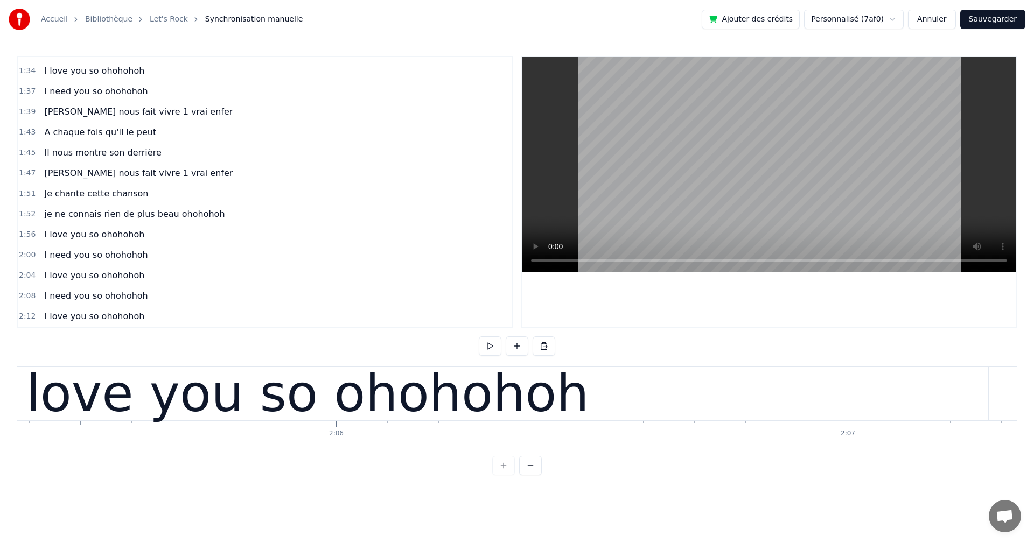
drag, startPoint x: 751, startPoint y: 406, endPoint x: 838, endPoint y: 402, distance: 86.8
click at [753, 406] on div "I love you so ohohohoh" at bounding box center [292, 393] width 1392 height 53
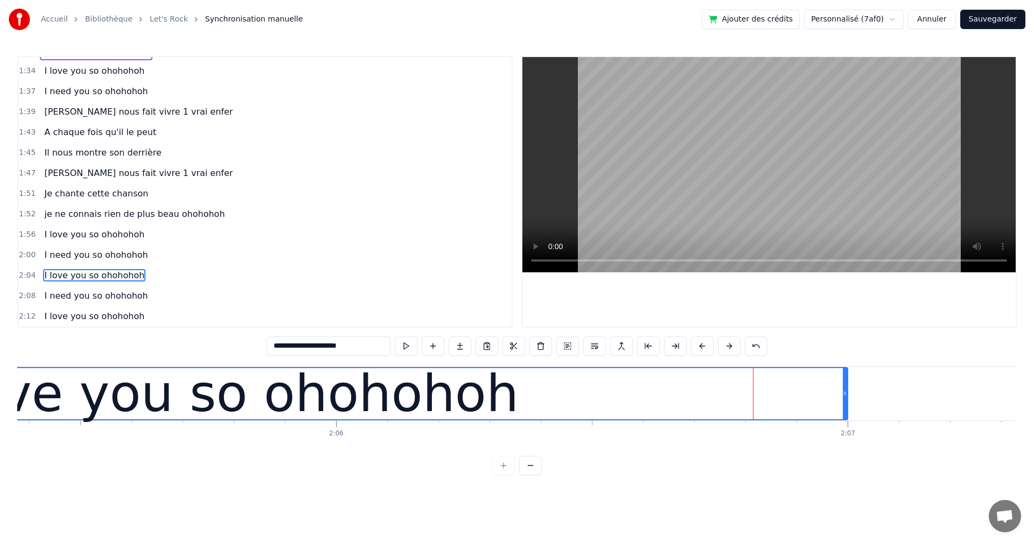
drag, startPoint x: 986, startPoint y: 390, endPoint x: 845, endPoint y: 389, distance: 140.5
click at [845, 389] on div at bounding box center [845, 393] width 4 height 51
click at [172, 220] on span "je ne connais rien de plus beau ohohohoh" at bounding box center [134, 214] width 183 height 12
type input "**********"
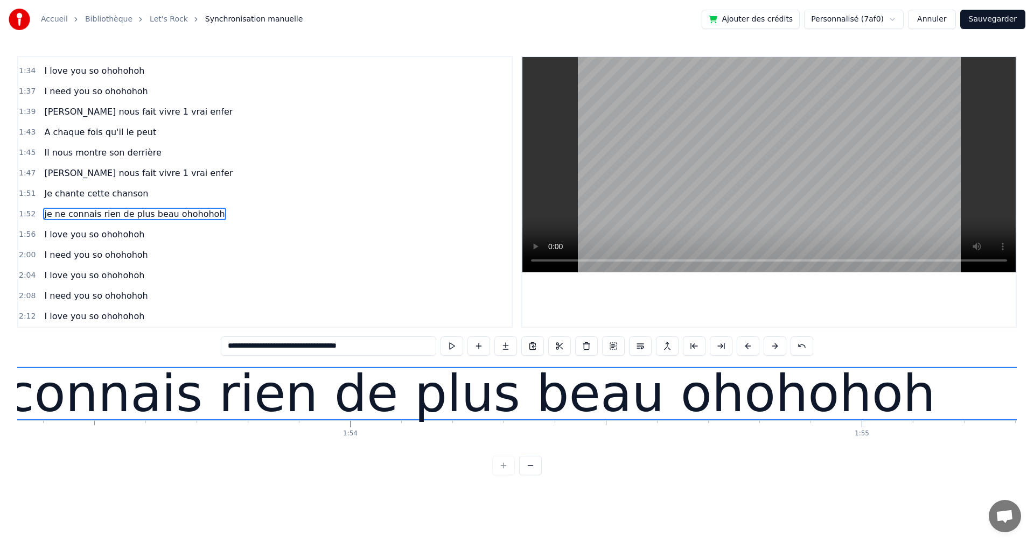
scroll to position [0, 57609]
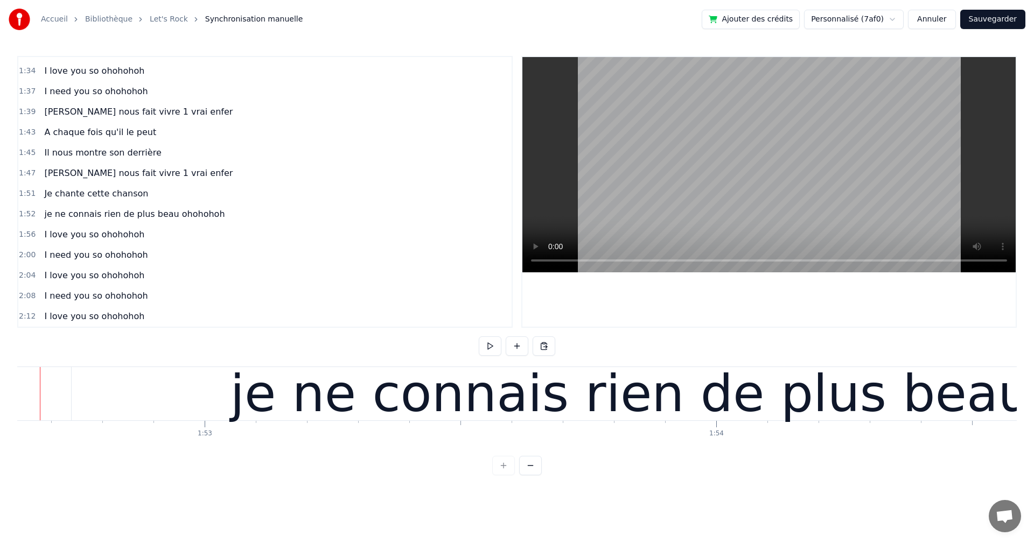
scroll to position [0, 57578]
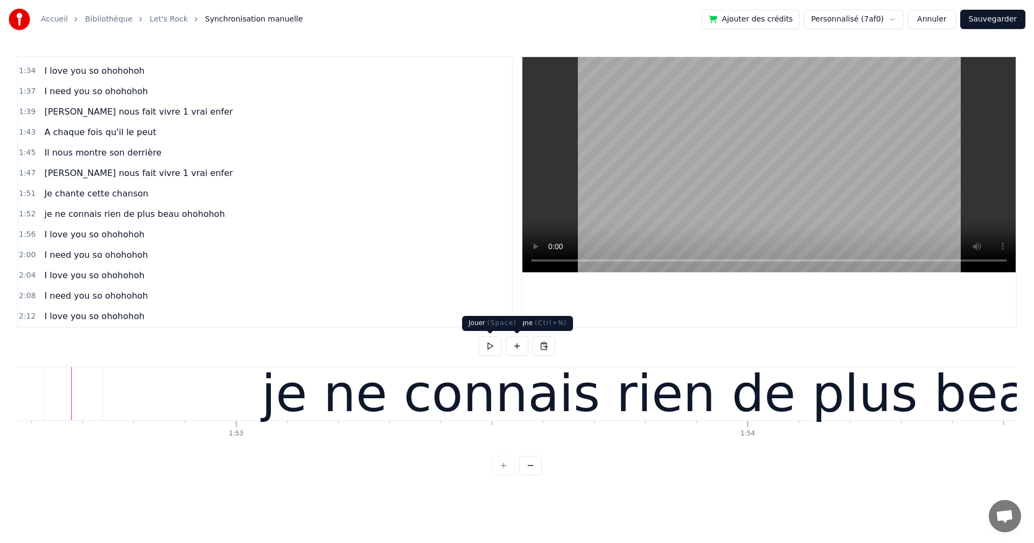
click at [486, 348] on button at bounding box center [490, 345] width 23 height 19
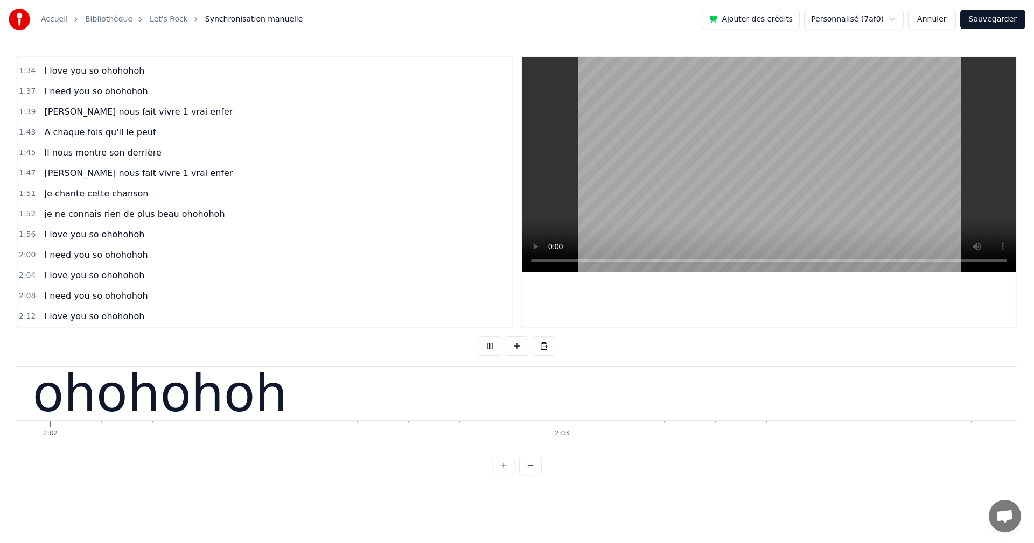
scroll to position [0, 62422]
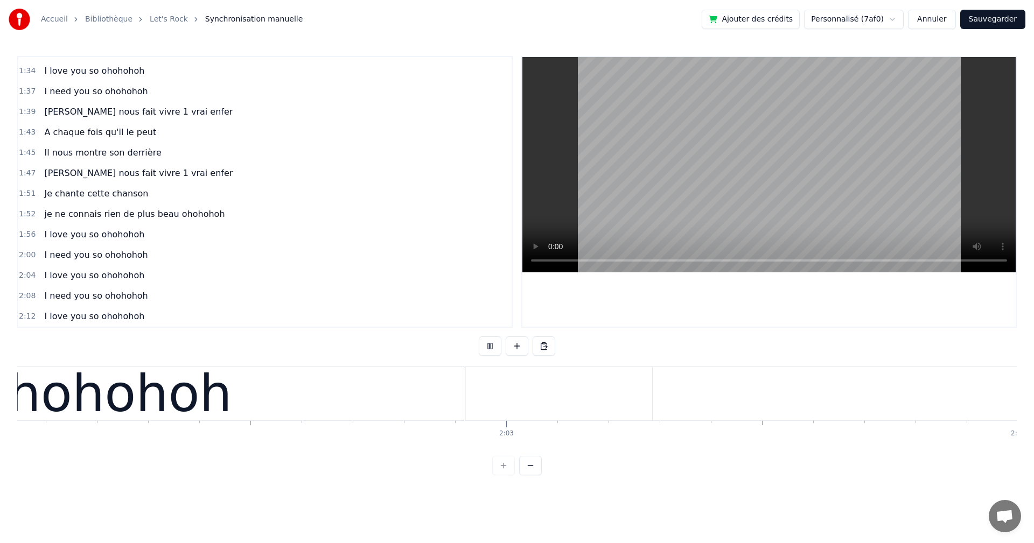
click at [489, 346] on button at bounding box center [490, 345] width 23 height 19
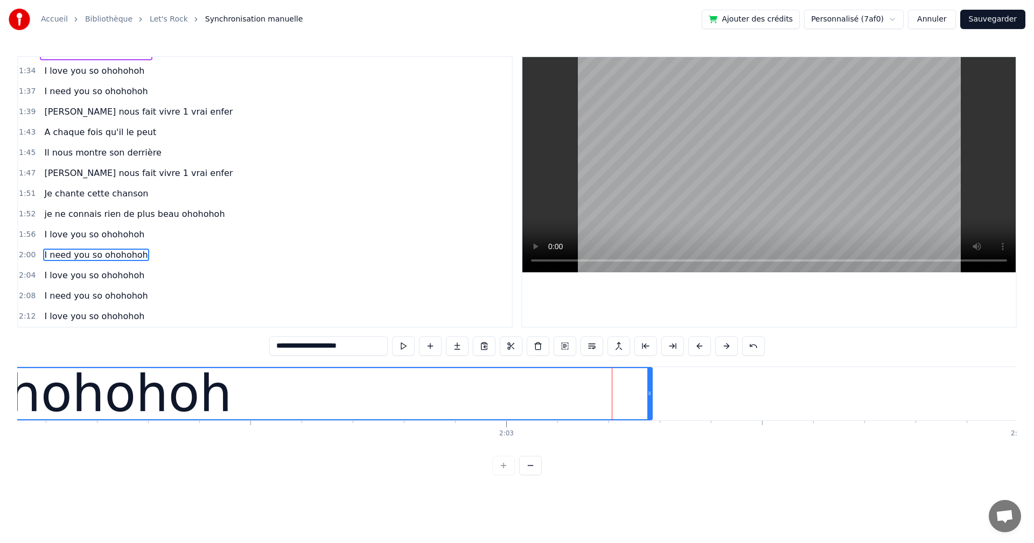
drag, startPoint x: 651, startPoint y: 393, endPoint x: 541, endPoint y: 397, distance: 110.5
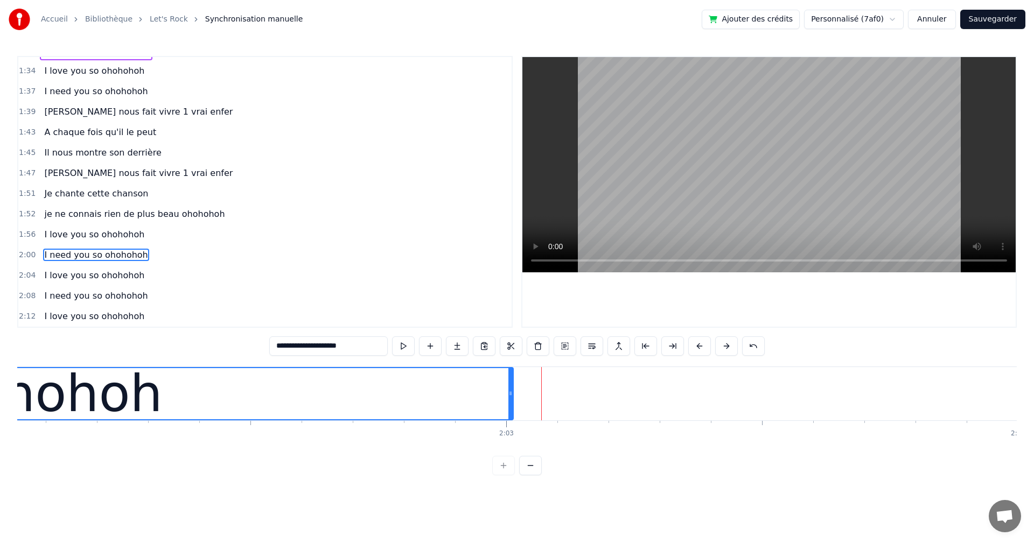
drag, startPoint x: 649, startPoint y: 393, endPoint x: 510, endPoint y: 393, distance: 138.9
click at [510, 393] on icon at bounding box center [510, 393] width 4 height 9
click at [546, 441] on div "et 1 &2 , et 1& 2 3 4 [PERSON_NAME] nous fait vivre 1 vrai enfer chaque [DATE] …" at bounding box center [516, 407] width 999 height 81
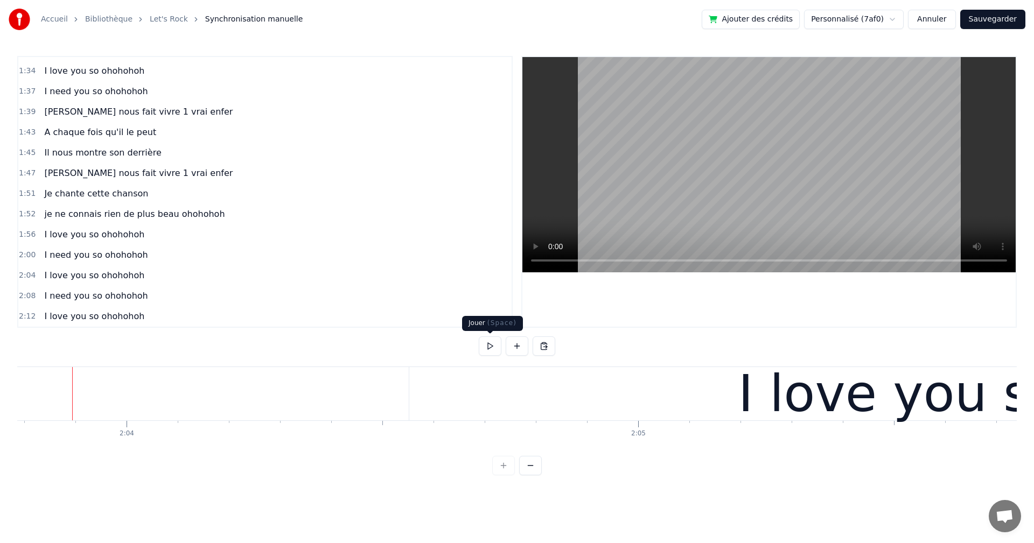
scroll to position [0, 63314]
click at [1004, 18] on button "Sauvegarder" at bounding box center [992, 19] width 65 height 19
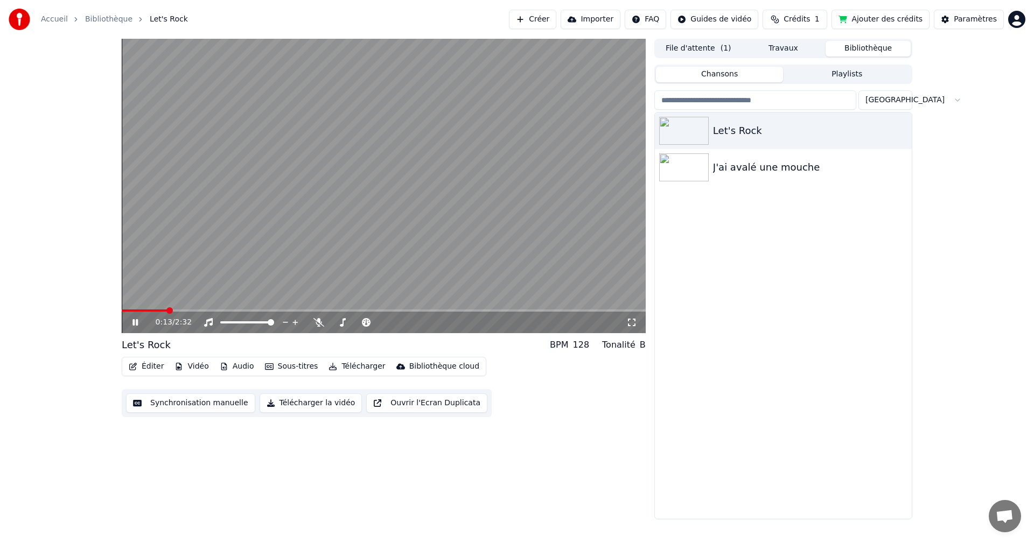
click at [131, 326] on icon at bounding box center [142, 322] width 25 height 9
